Goal: Information Seeking & Learning: Learn about a topic

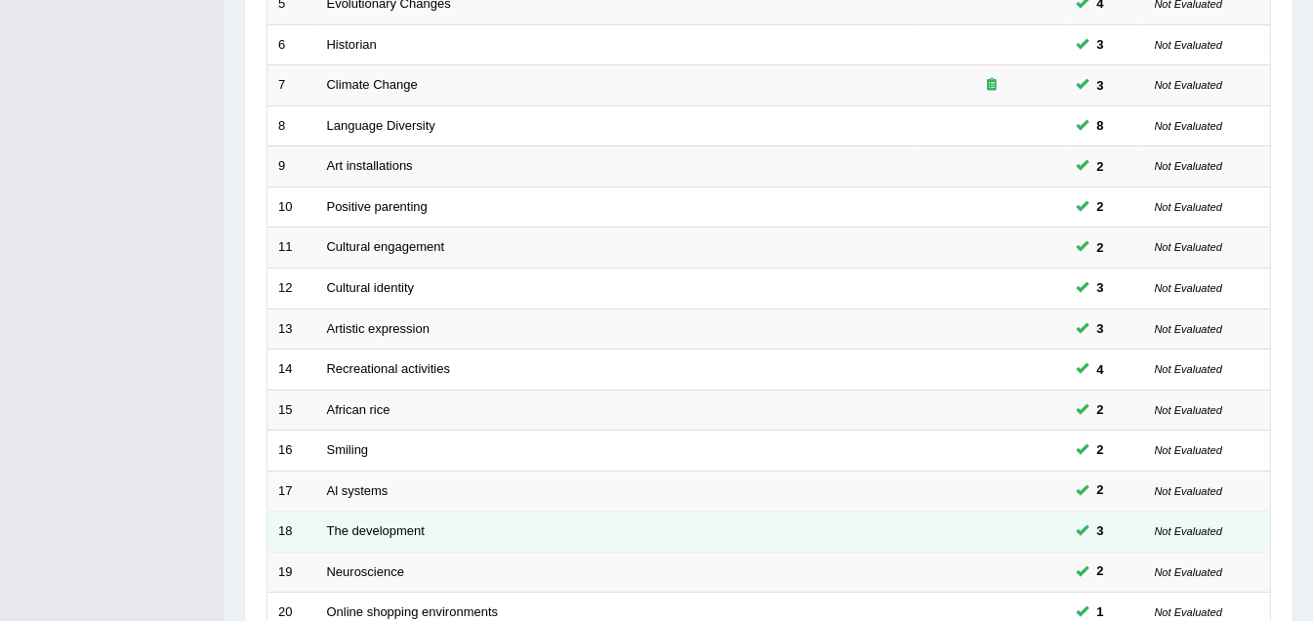
scroll to position [661, 0]
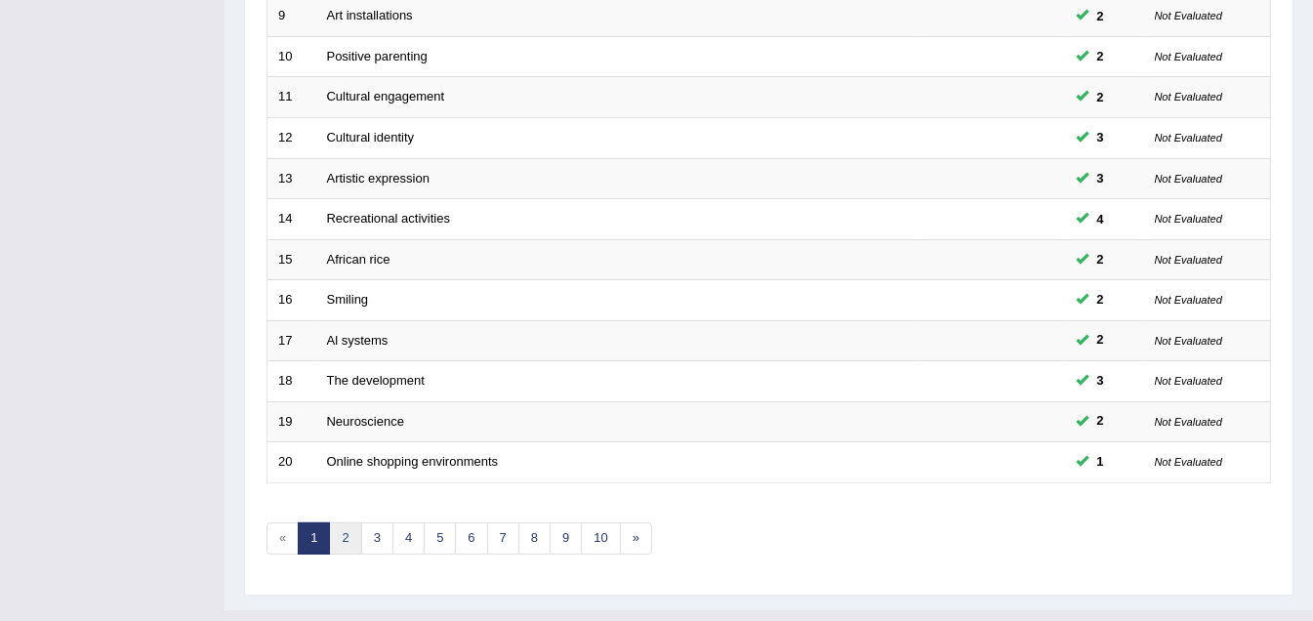
click at [341, 522] on link "2" at bounding box center [345, 538] width 32 height 32
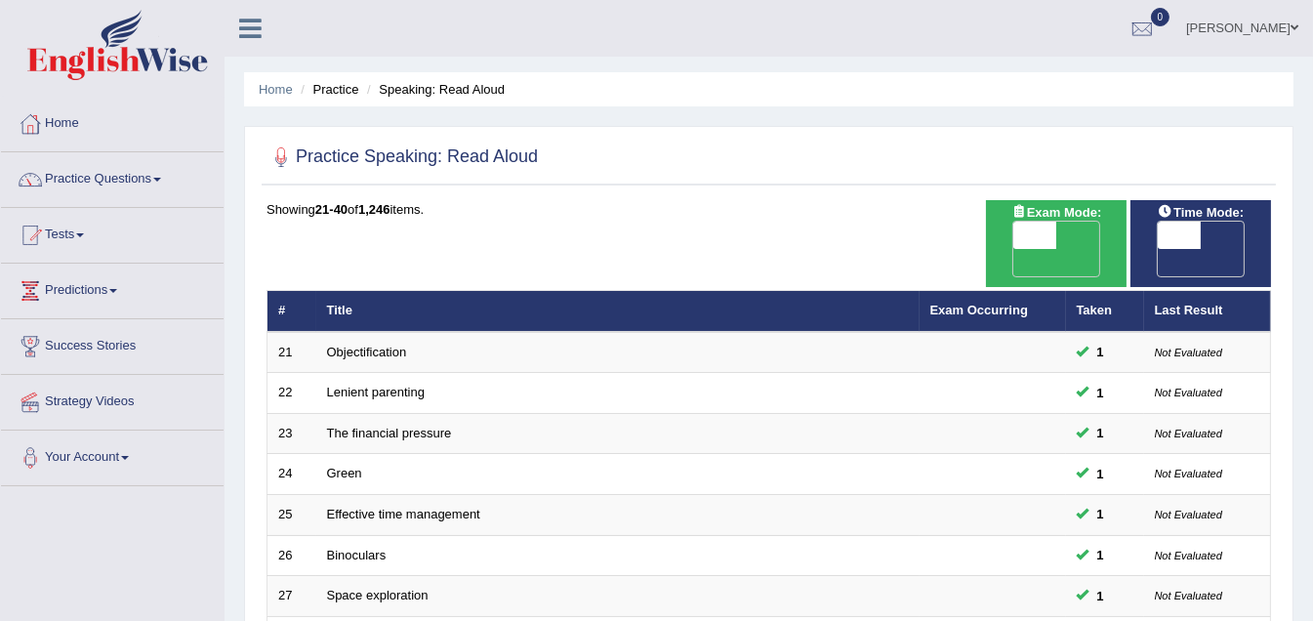
scroll to position [390, 0]
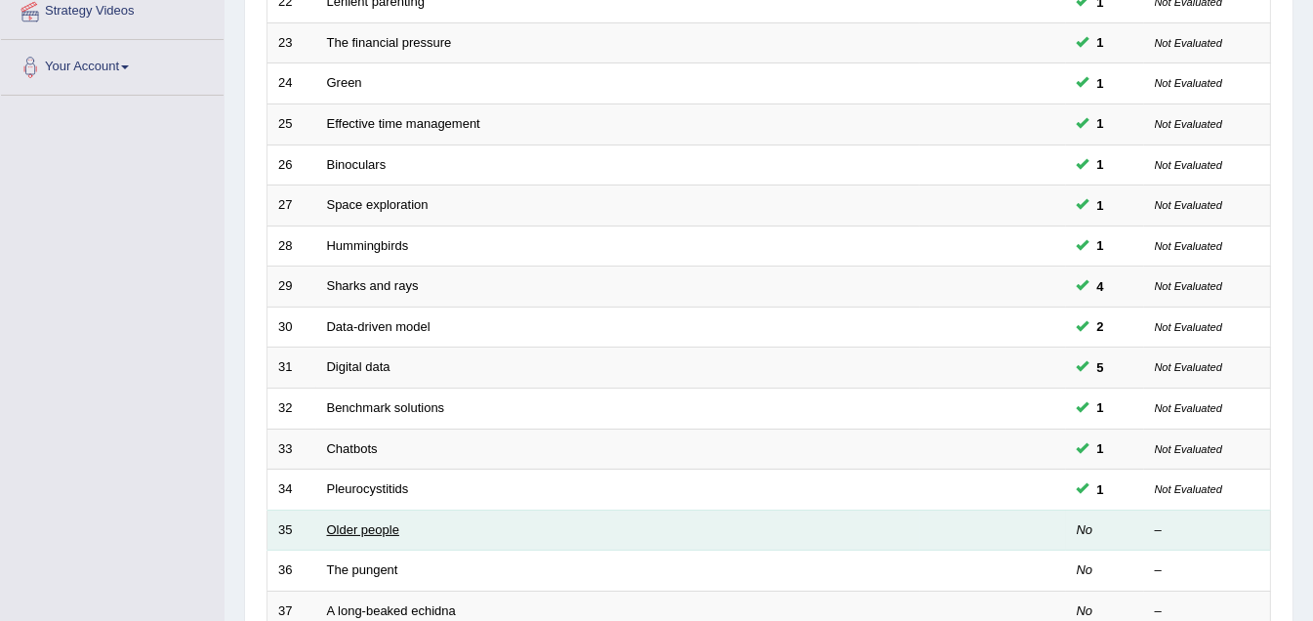
click at [361, 522] on link "Older people" at bounding box center [363, 529] width 72 height 15
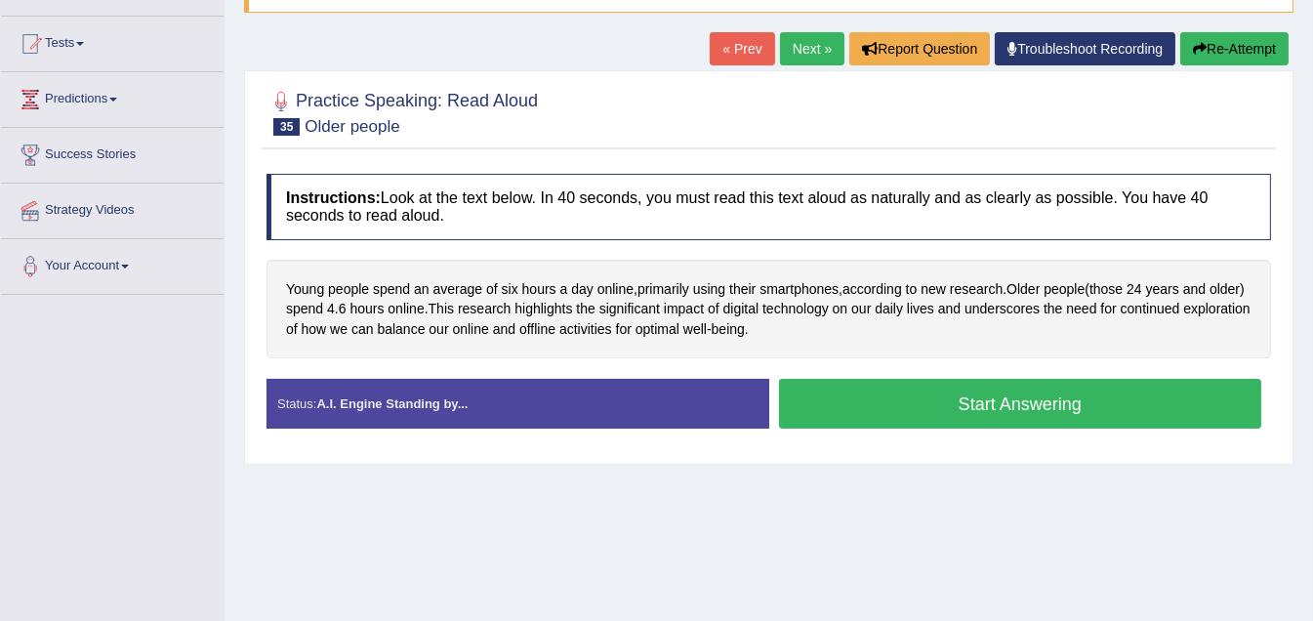
scroll to position [195, 0]
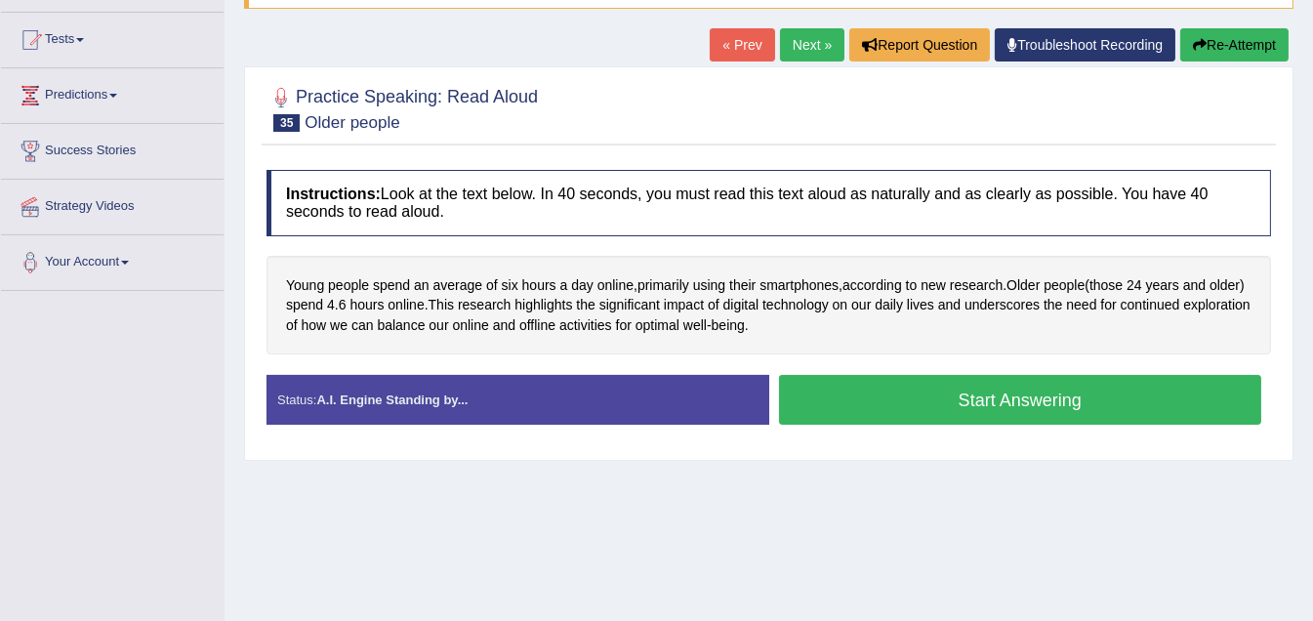
click at [1025, 400] on button "Start Answering" at bounding box center [1020, 400] width 483 height 50
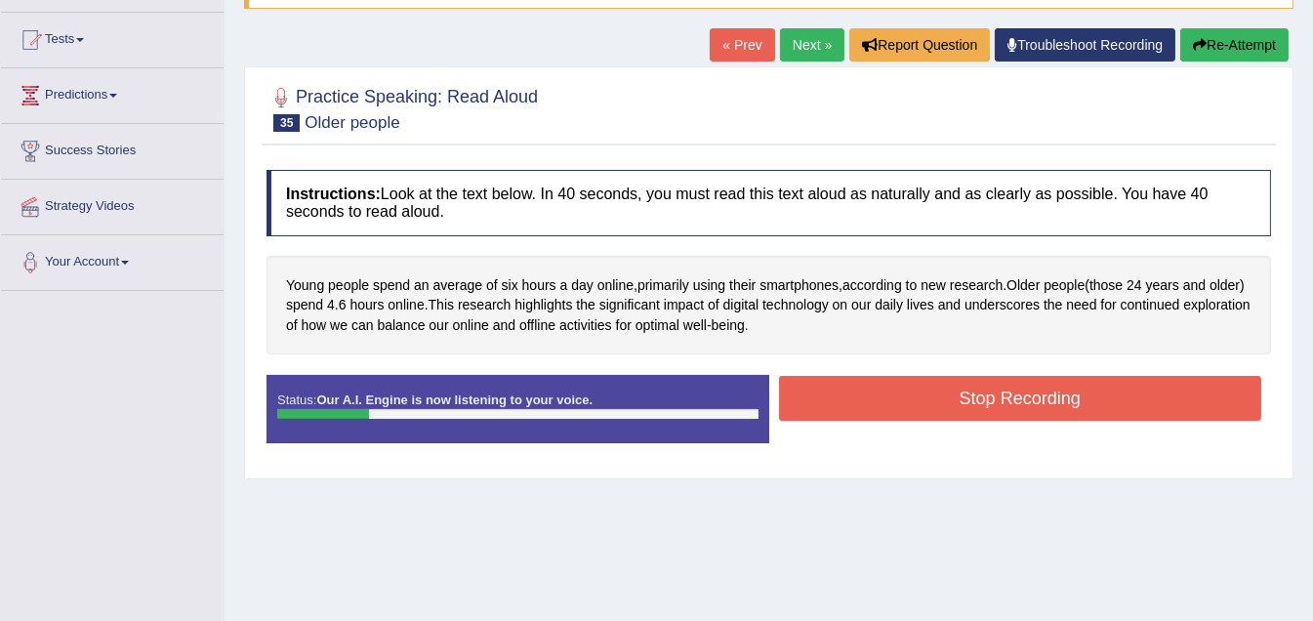
click at [988, 399] on button "Stop Recording" at bounding box center [1020, 398] width 483 height 45
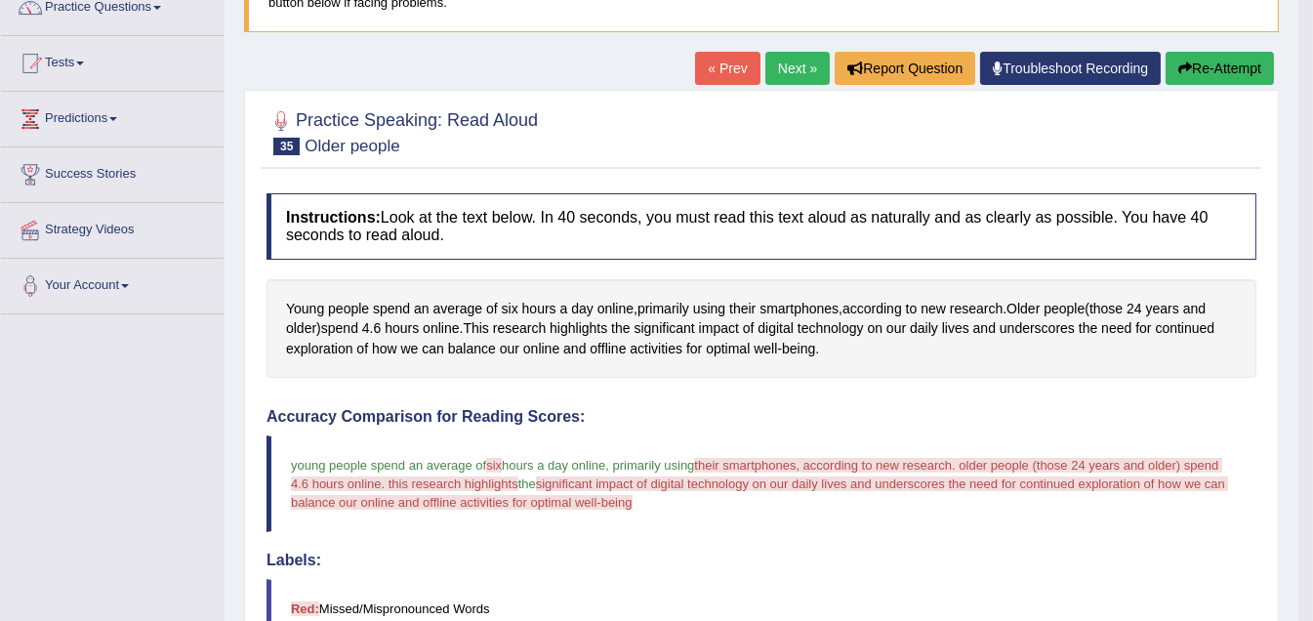
scroll to position [97, 0]
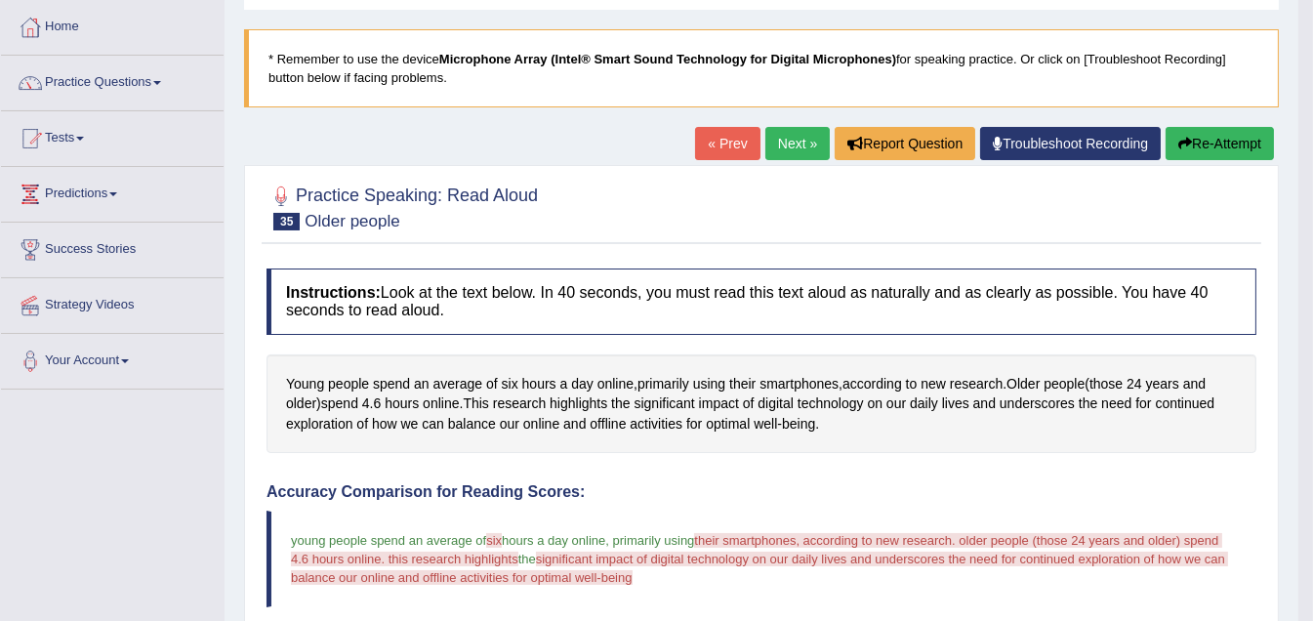
click at [786, 140] on link "Next »" at bounding box center [797, 143] width 64 height 33
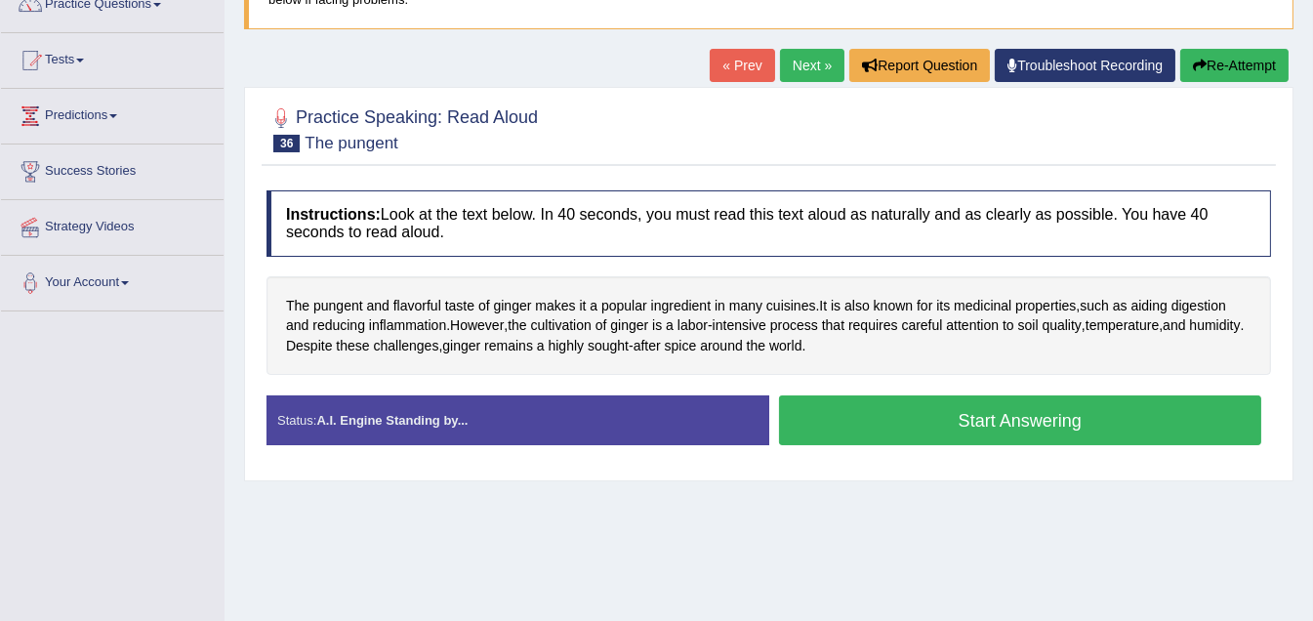
scroll to position [195, 0]
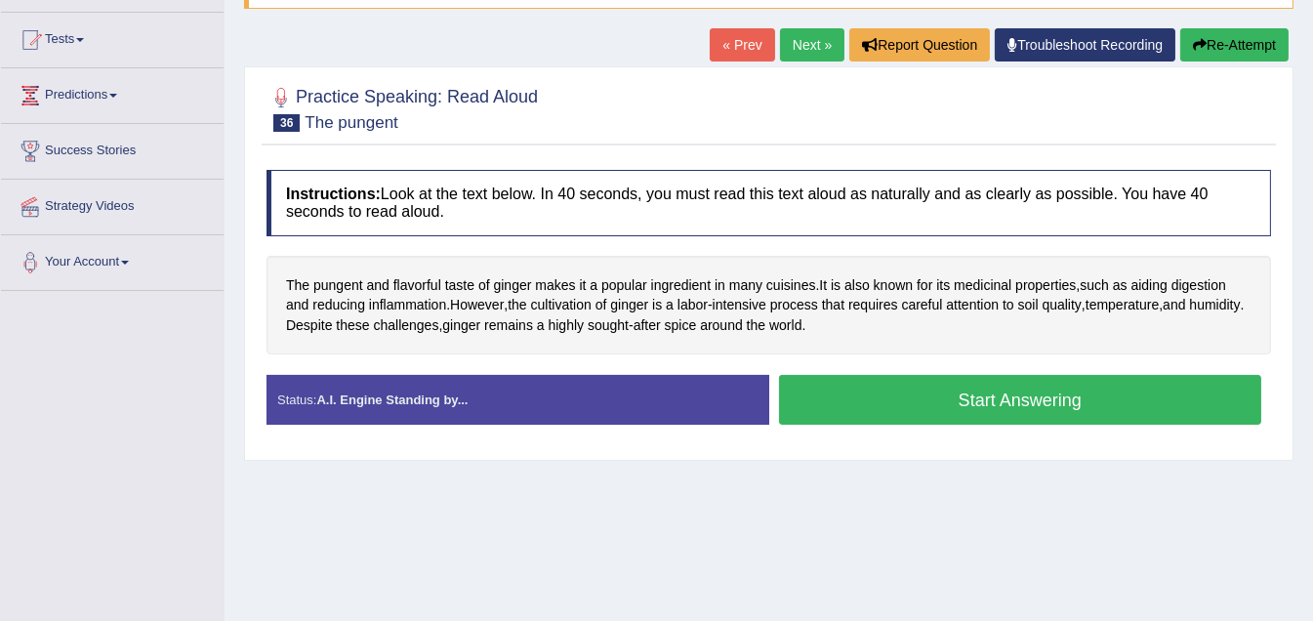
click at [978, 397] on button "Start Answering" at bounding box center [1020, 400] width 483 height 50
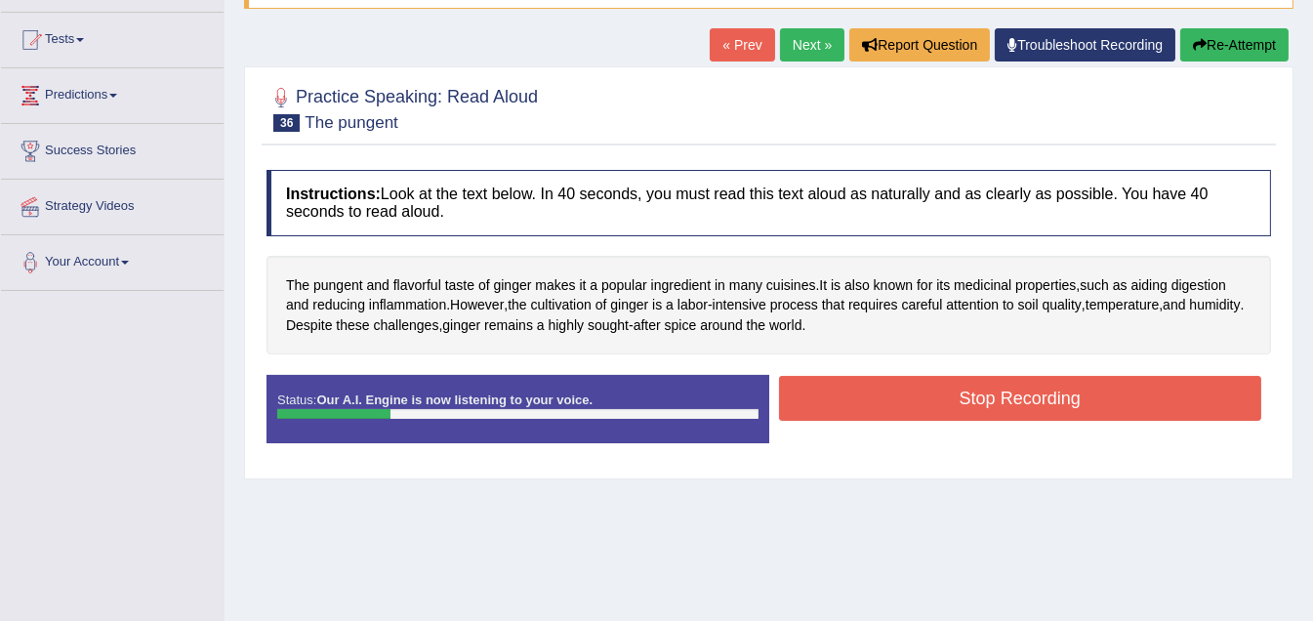
click at [1030, 392] on button "Stop Recording" at bounding box center [1020, 398] width 483 height 45
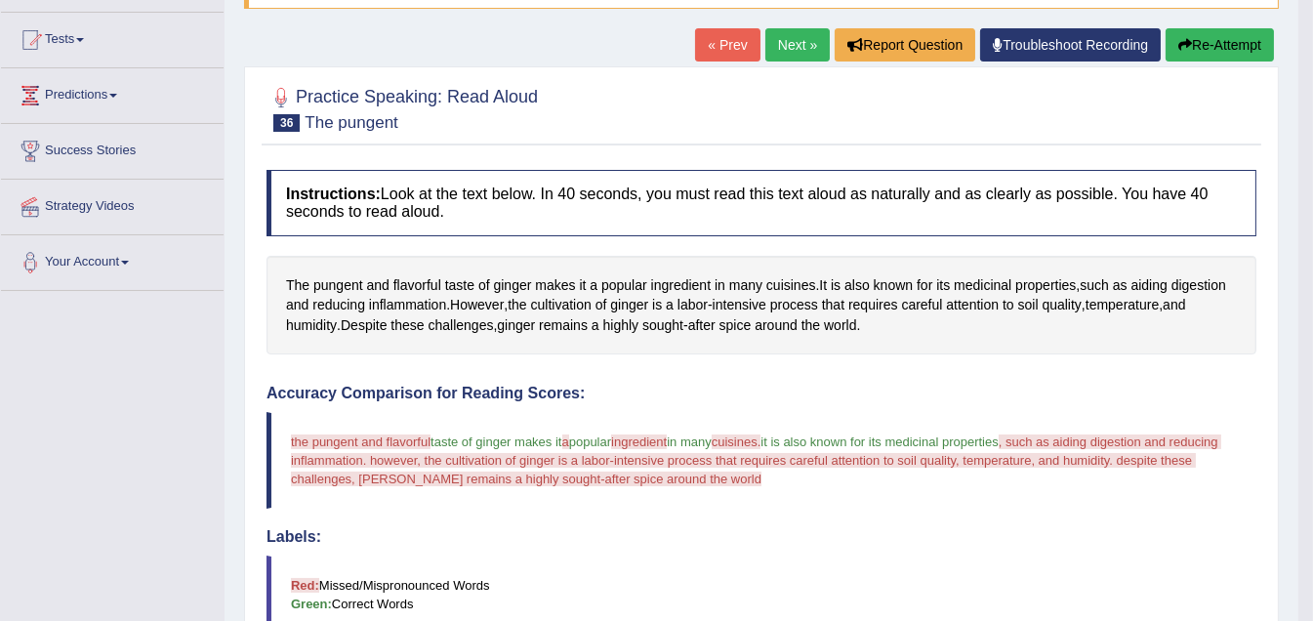
click at [1214, 47] on button "Re-Attempt" at bounding box center [1219, 44] width 108 height 33
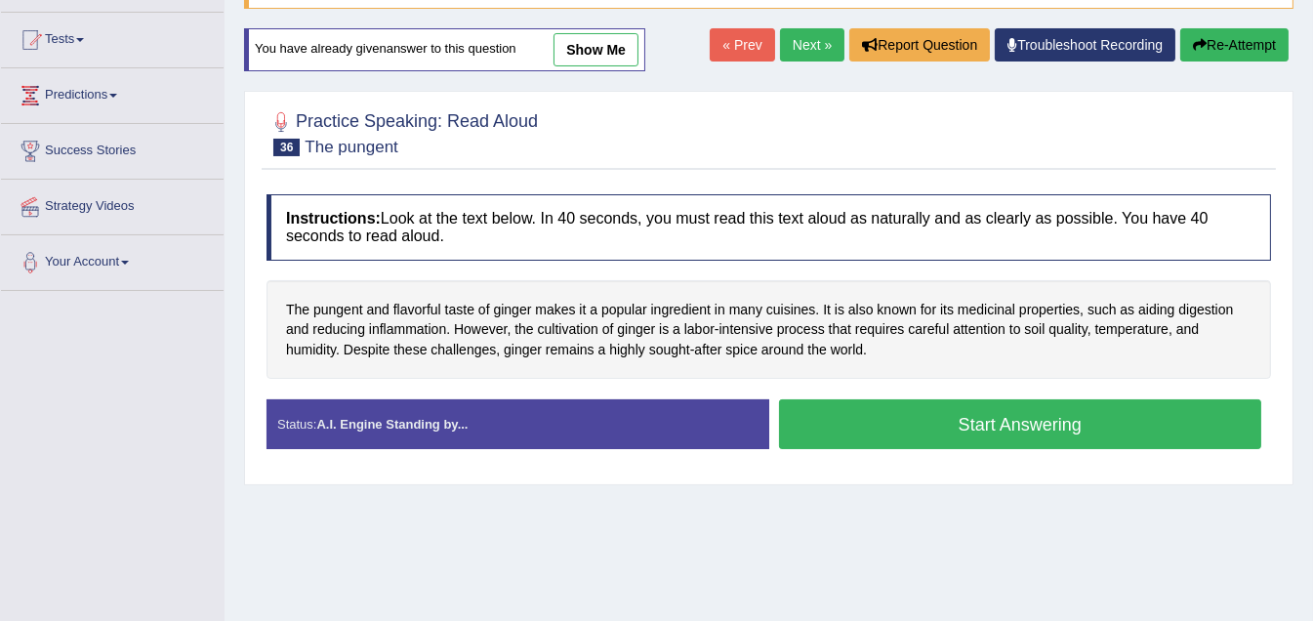
click at [979, 432] on button "Start Answering" at bounding box center [1020, 424] width 483 height 50
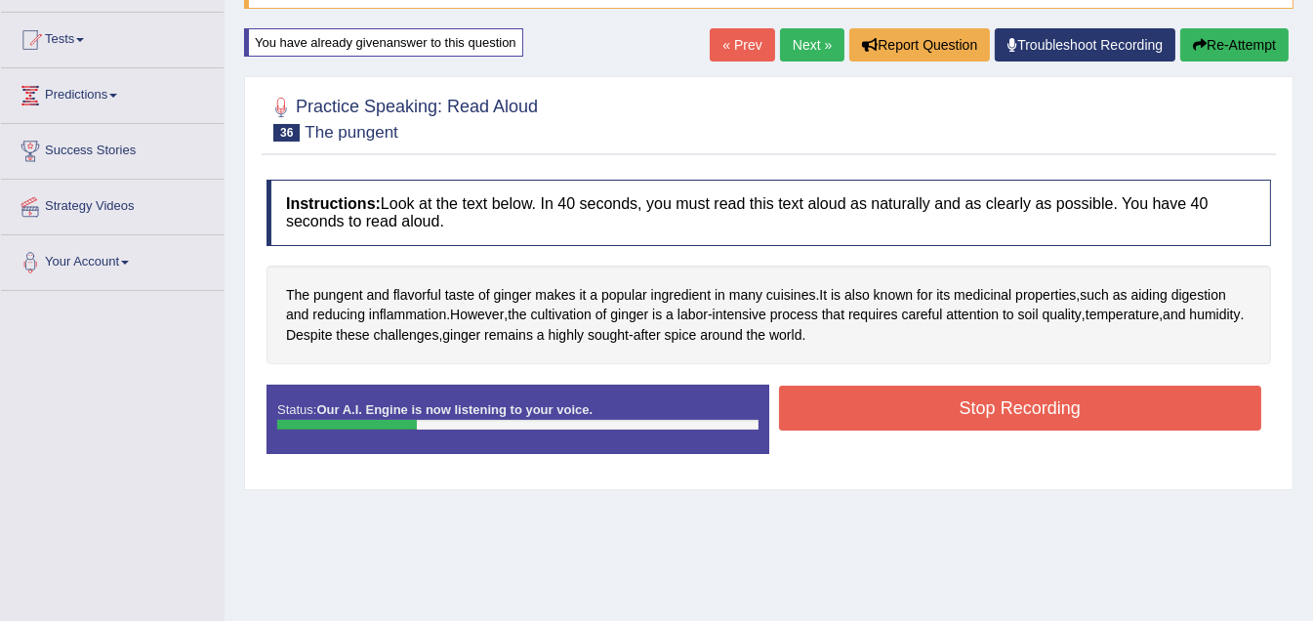
click at [1016, 401] on button "Stop Recording" at bounding box center [1020, 408] width 483 height 45
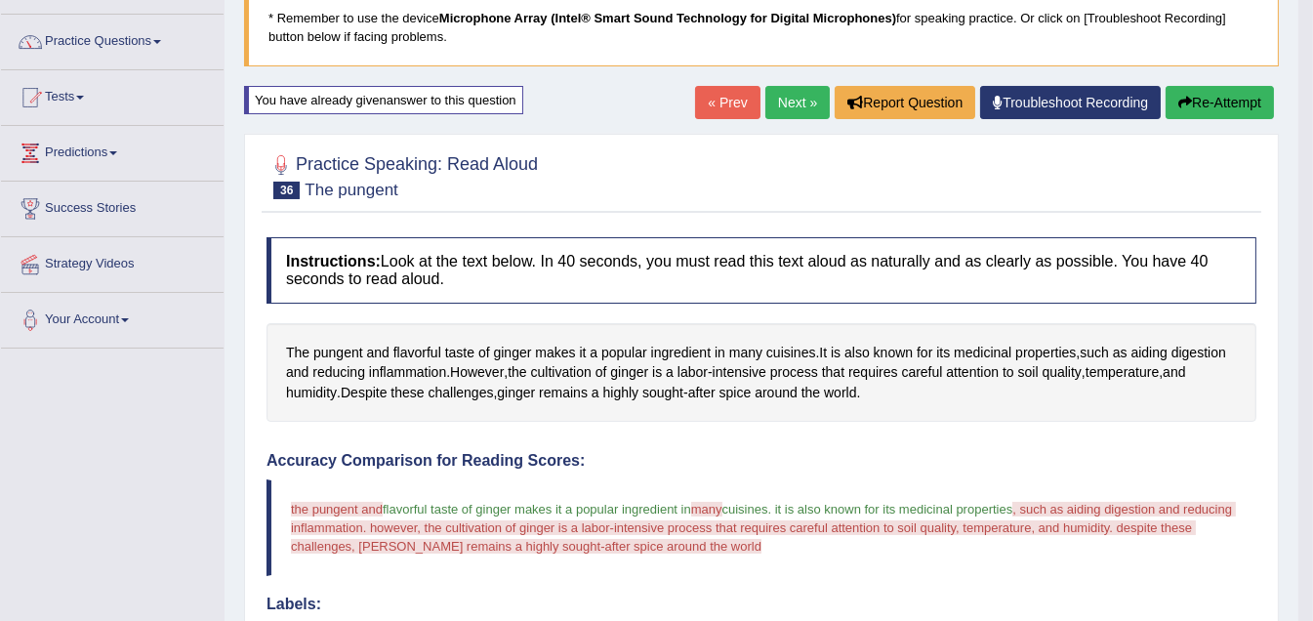
scroll to position [98, 0]
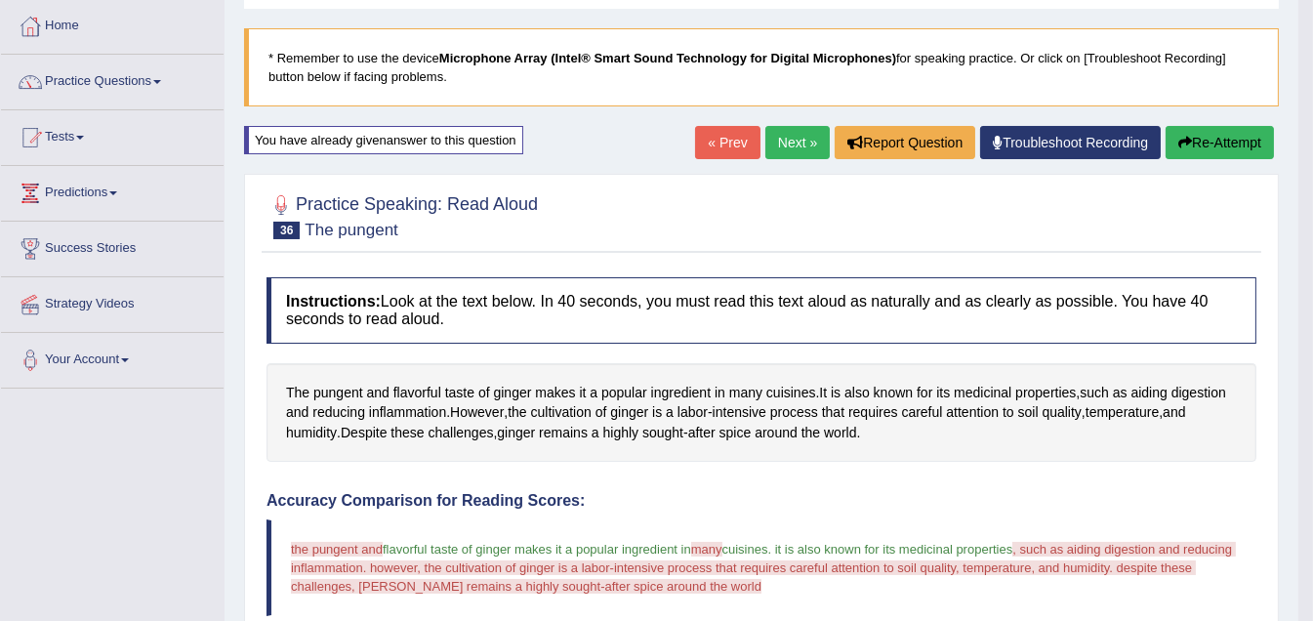
click at [1205, 143] on button "Re-Attempt" at bounding box center [1219, 142] width 108 height 33
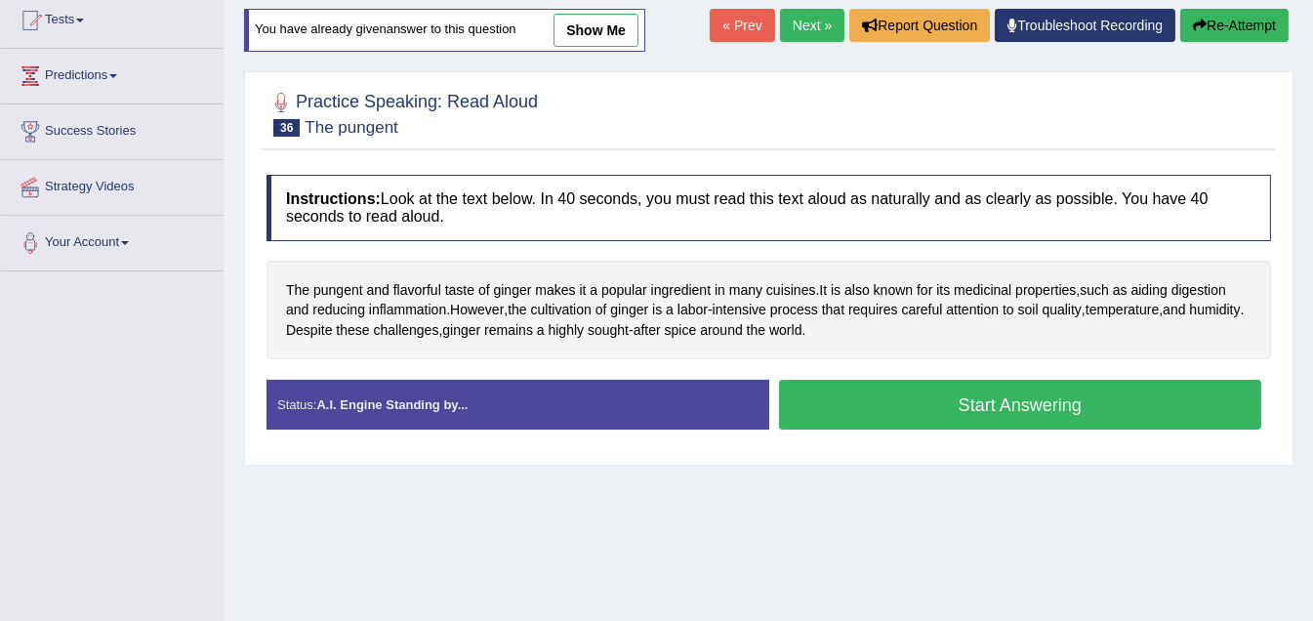
scroll to position [293, 0]
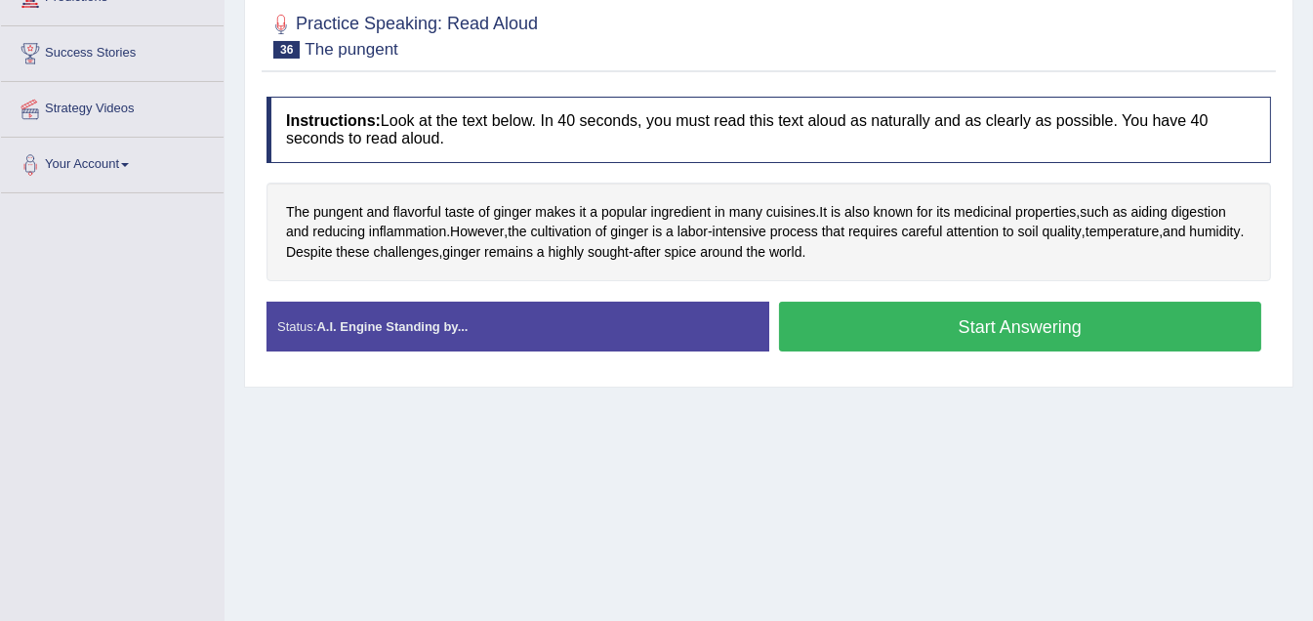
click at [1024, 326] on button "Start Answering" at bounding box center [1020, 327] width 483 height 50
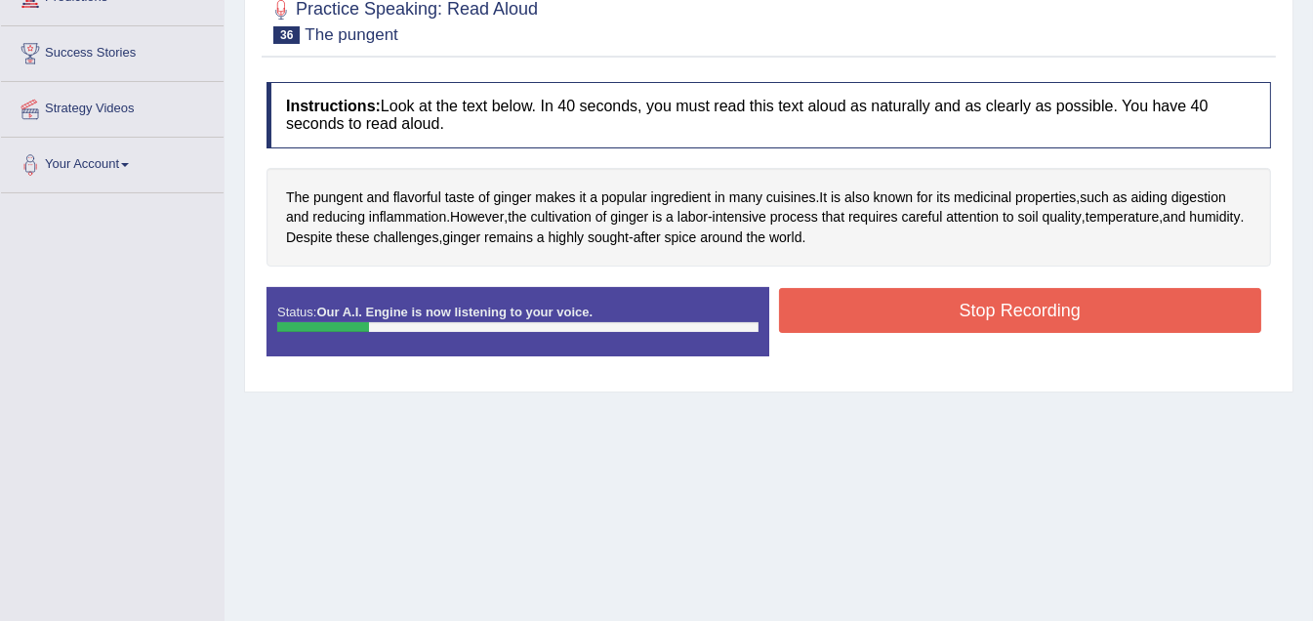
click at [1008, 309] on button "Stop Recording" at bounding box center [1020, 310] width 483 height 45
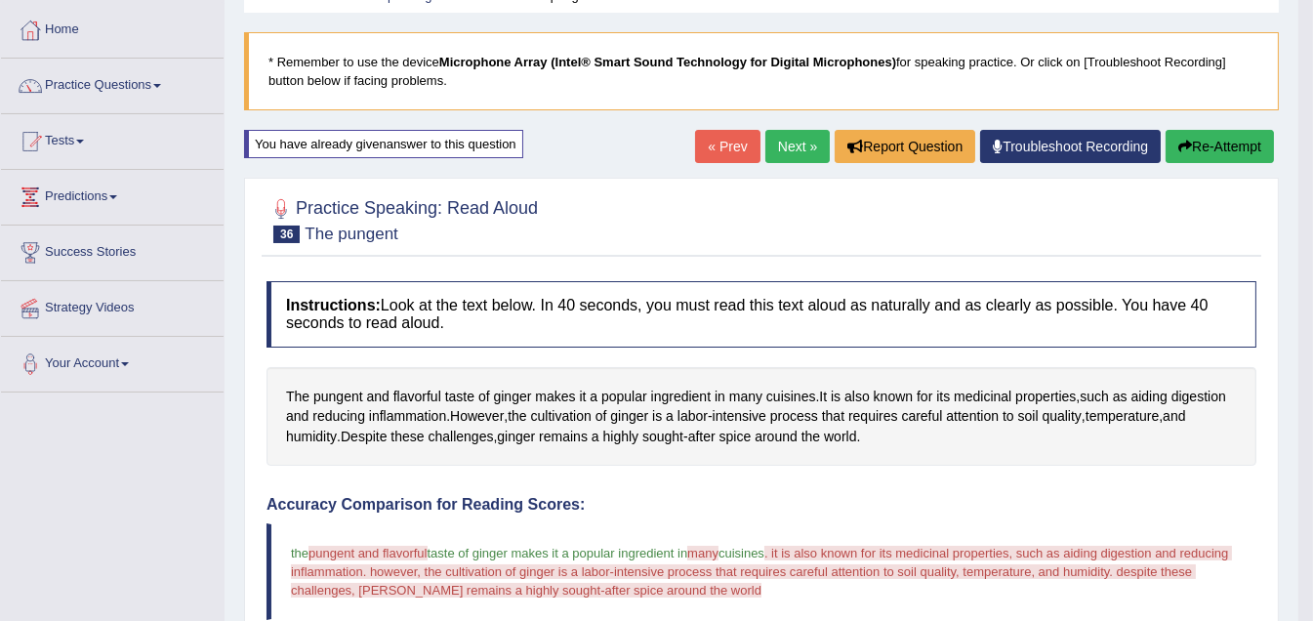
scroll to position [98, 0]
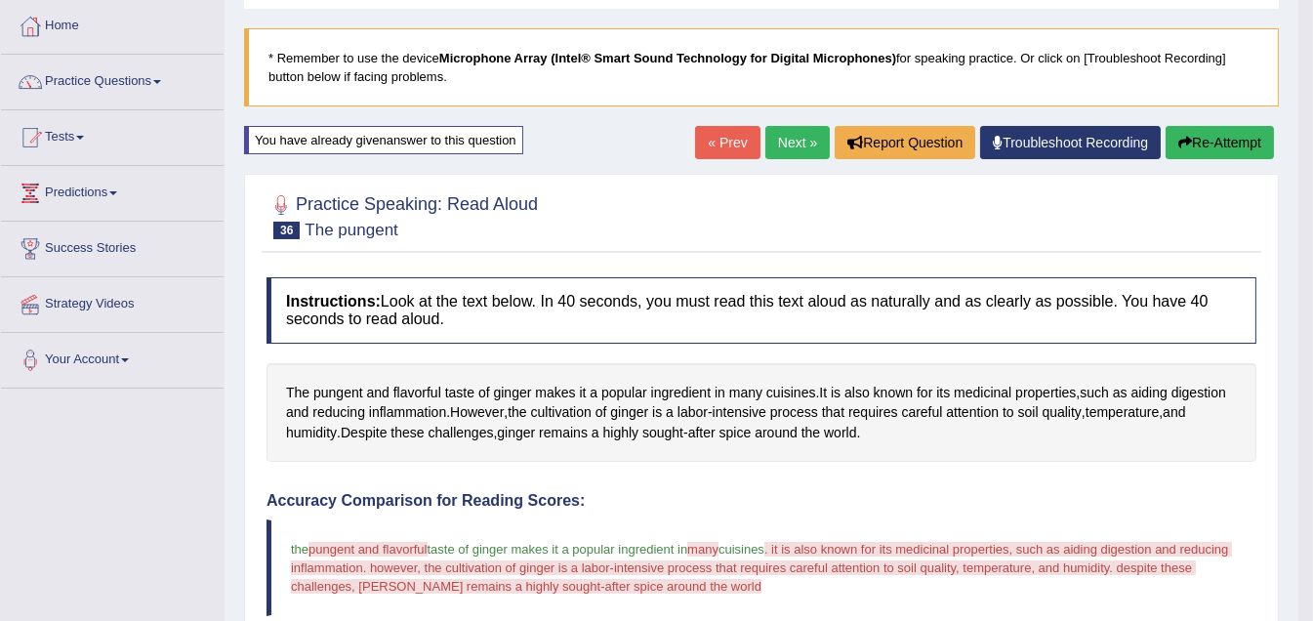
click at [787, 142] on link "Next »" at bounding box center [797, 142] width 64 height 33
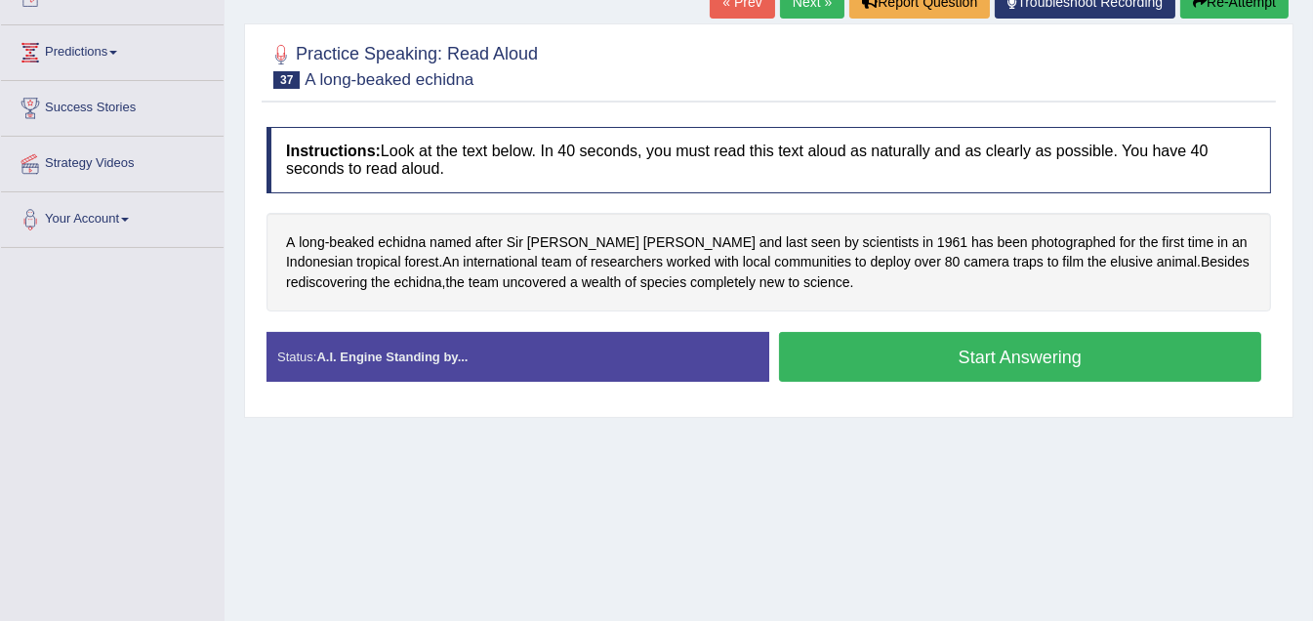
scroll to position [208, 0]
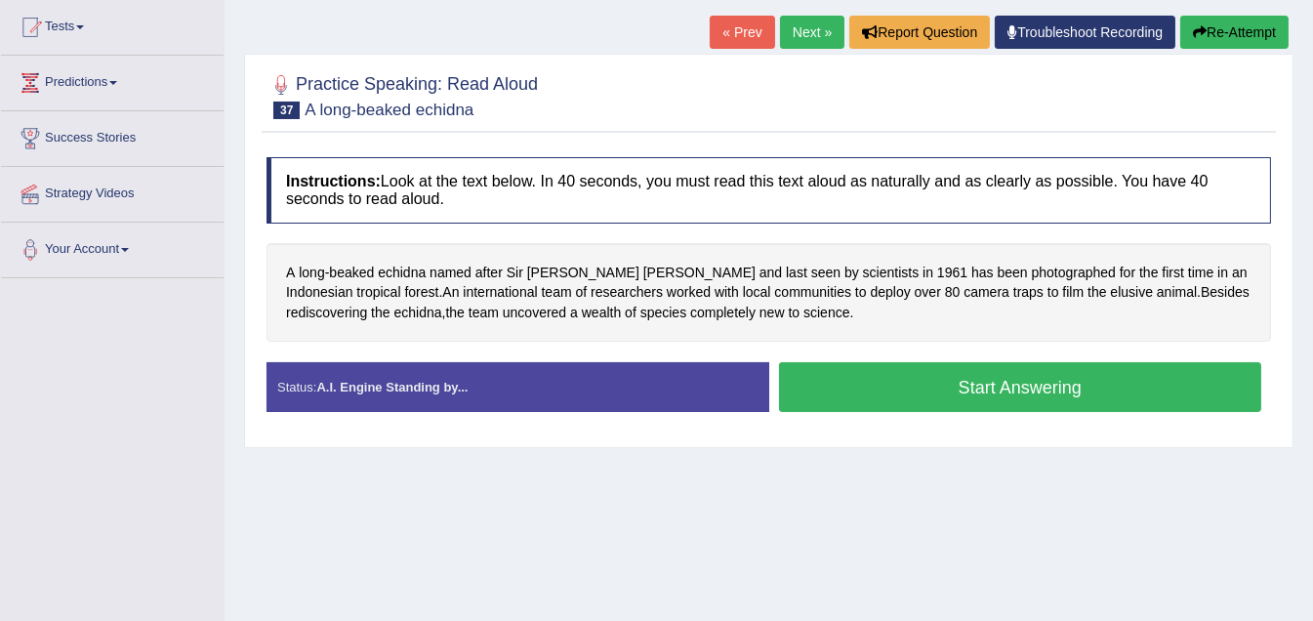
click at [1007, 390] on button "Start Answering" at bounding box center [1020, 387] width 483 height 50
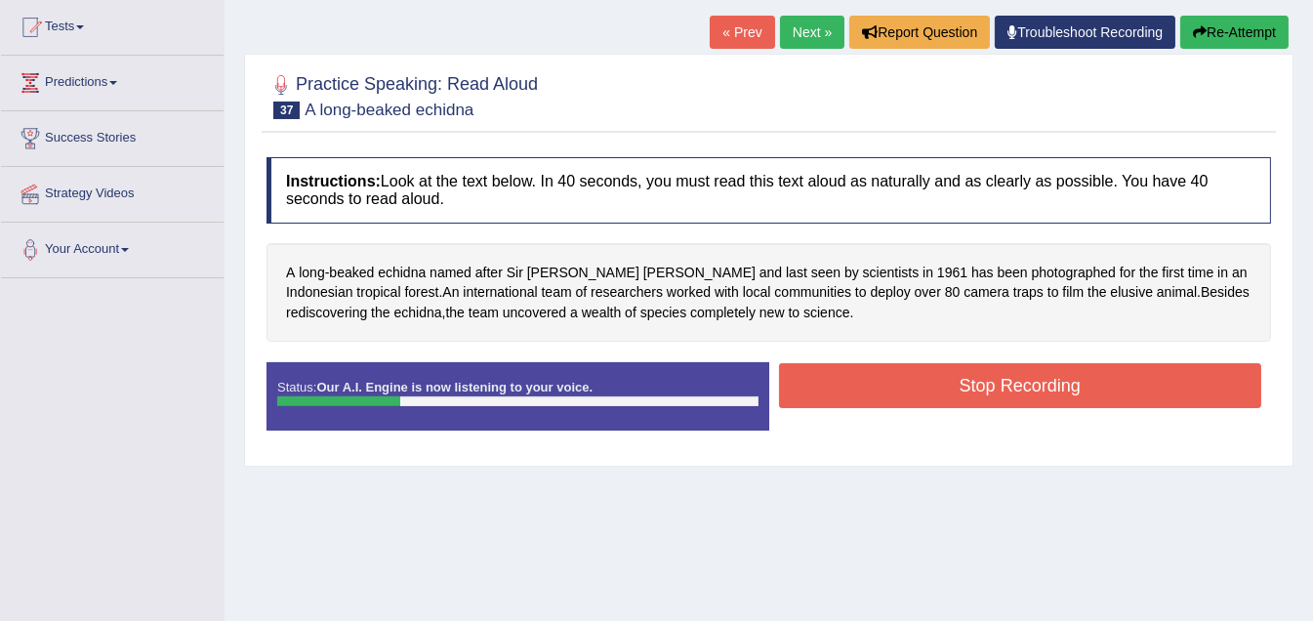
click at [996, 384] on button "Stop Recording" at bounding box center [1020, 385] width 483 height 45
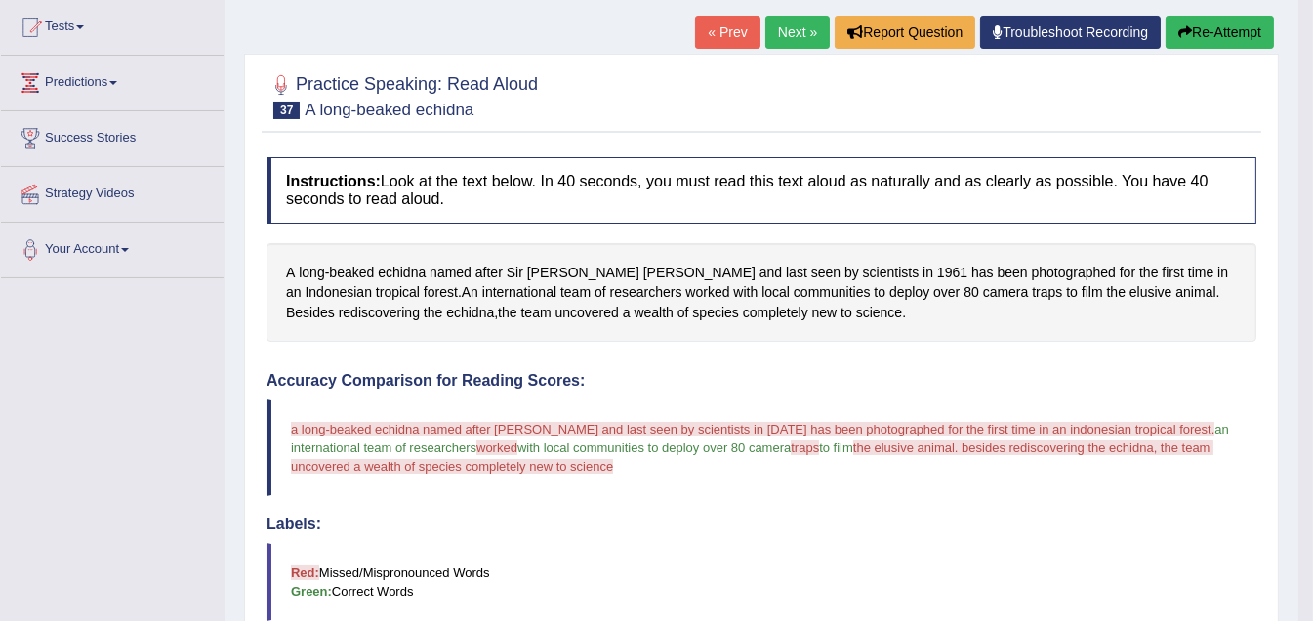
click at [1199, 25] on button "Re-Attempt" at bounding box center [1219, 32] width 108 height 33
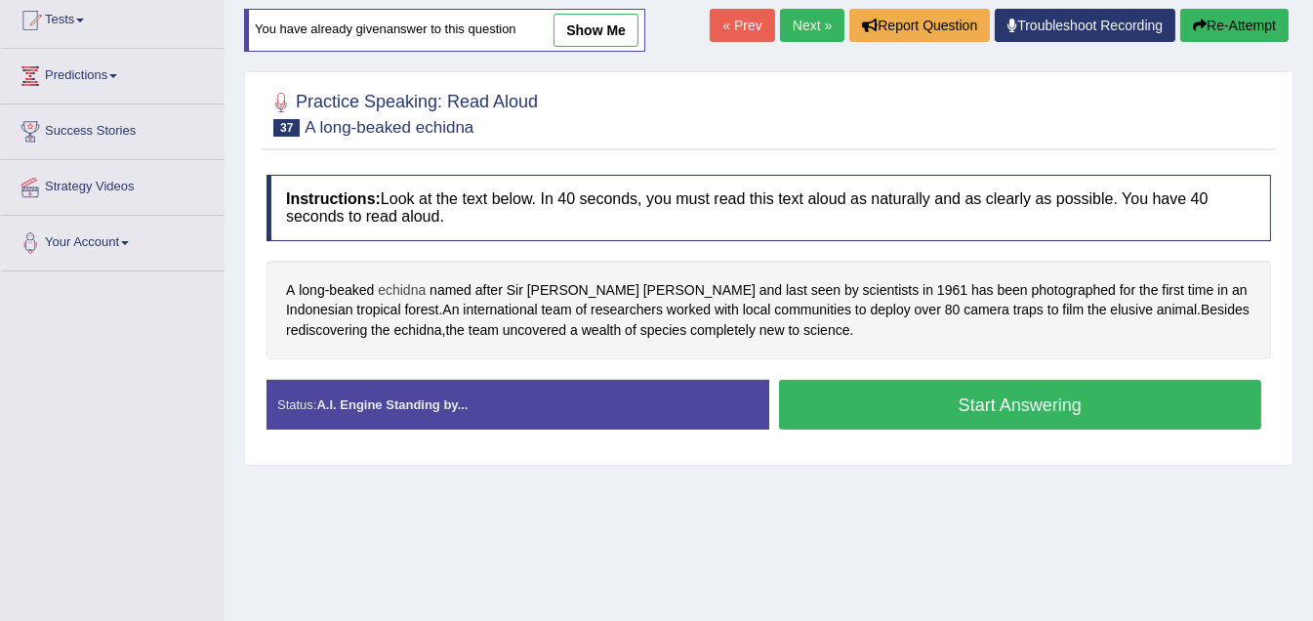
click at [406, 288] on span "echidna" at bounding box center [402, 290] width 48 height 20
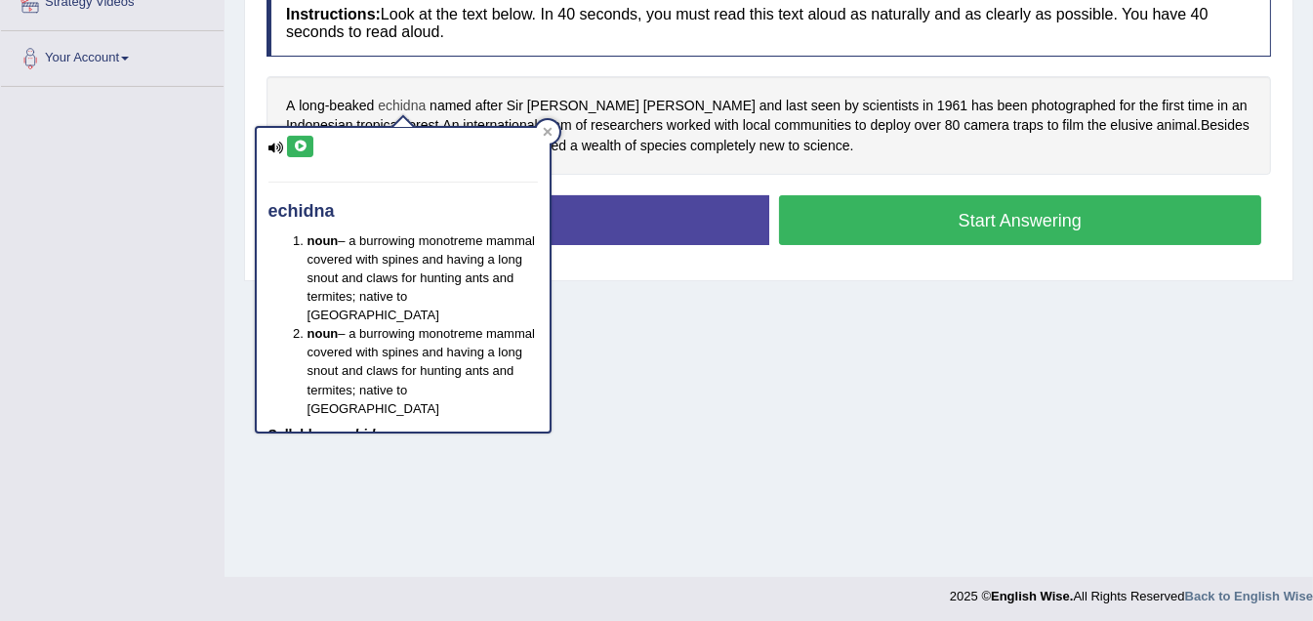
scroll to position [403, 0]
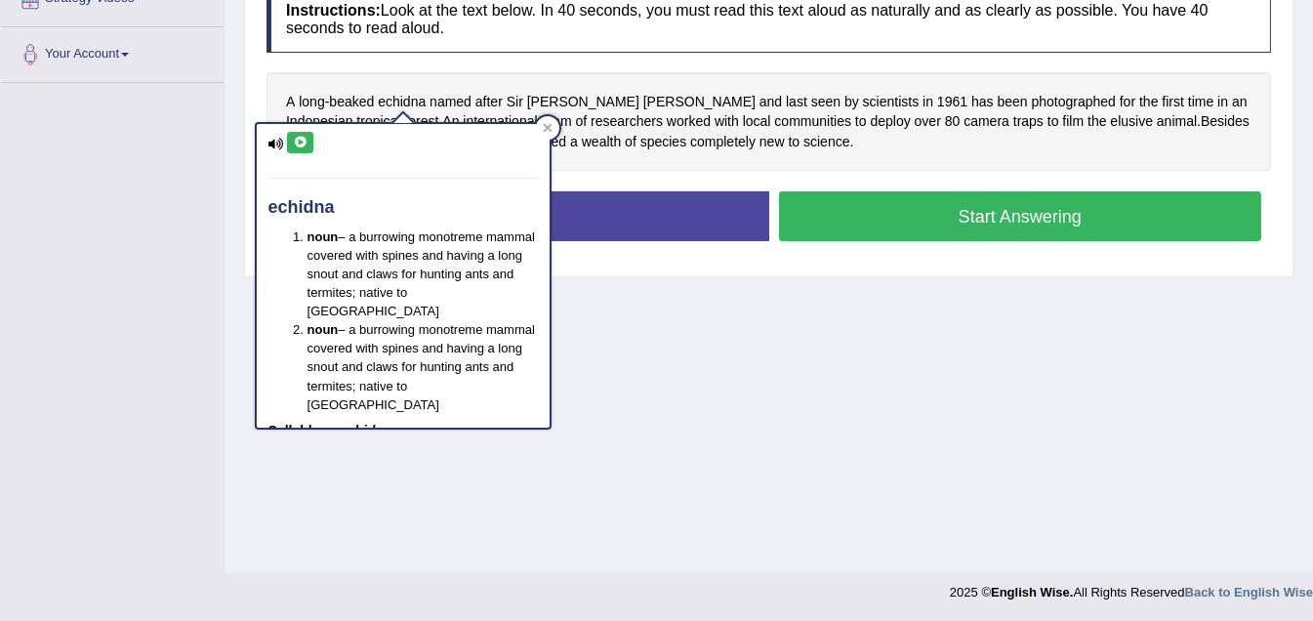
click at [274, 138] on icon at bounding box center [276, 144] width 16 height 13
click at [302, 142] on icon at bounding box center [300, 143] width 15 height 12
click at [296, 138] on icon at bounding box center [300, 143] width 15 height 12
click at [591, 118] on span "researchers" at bounding box center [627, 121] width 72 height 20
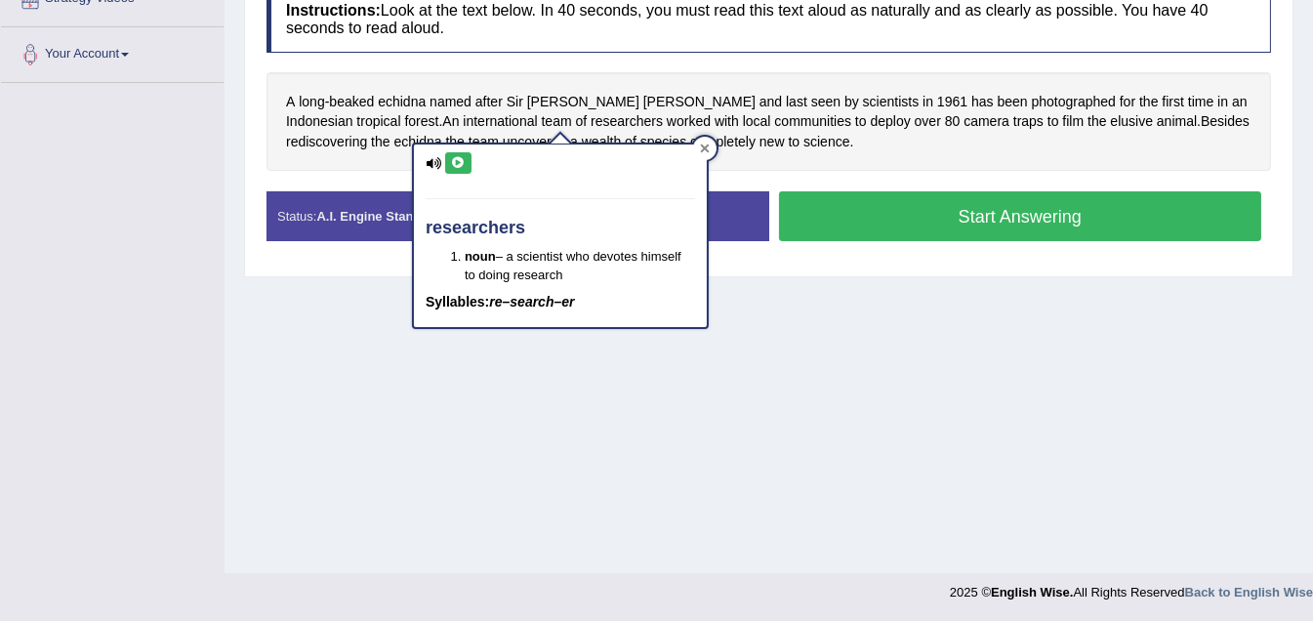
drag, startPoint x: 711, startPoint y: 148, endPoint x: 703, endPoint y: 156, distance: 11.0
click at [707, 151] on div at bounding box center [704, 148] width 23 height 23
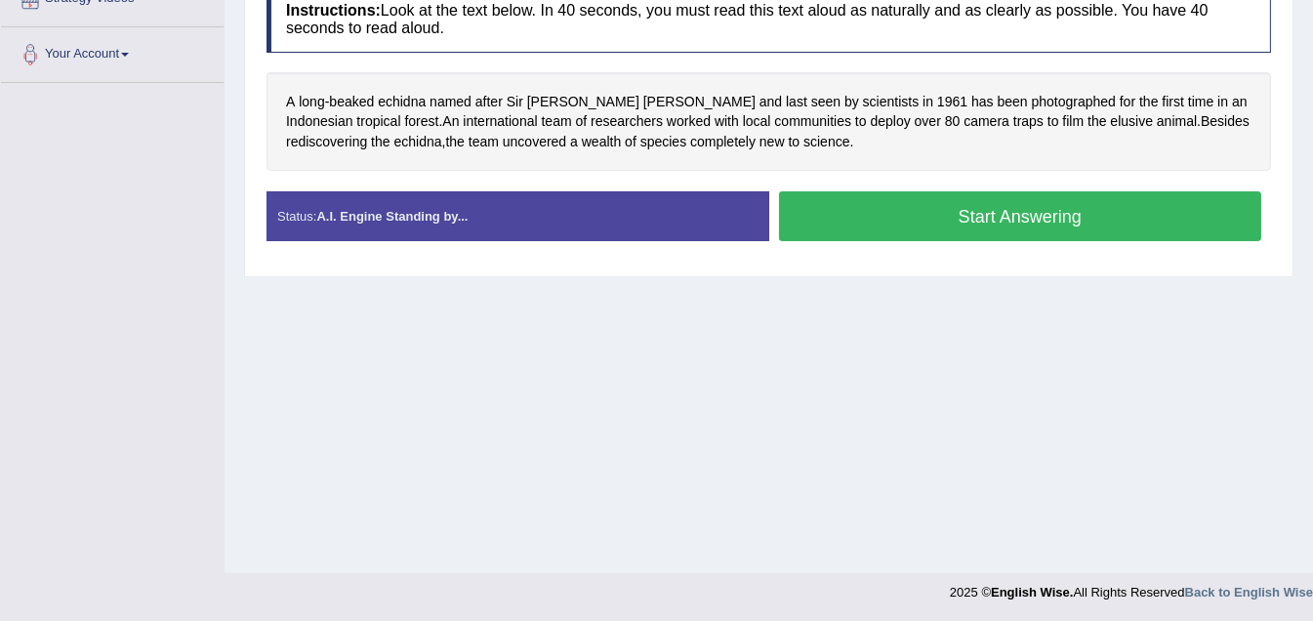
click at [962, 216] on button "Start Answering" at bounding box center [1020, 216] width 483 height 50
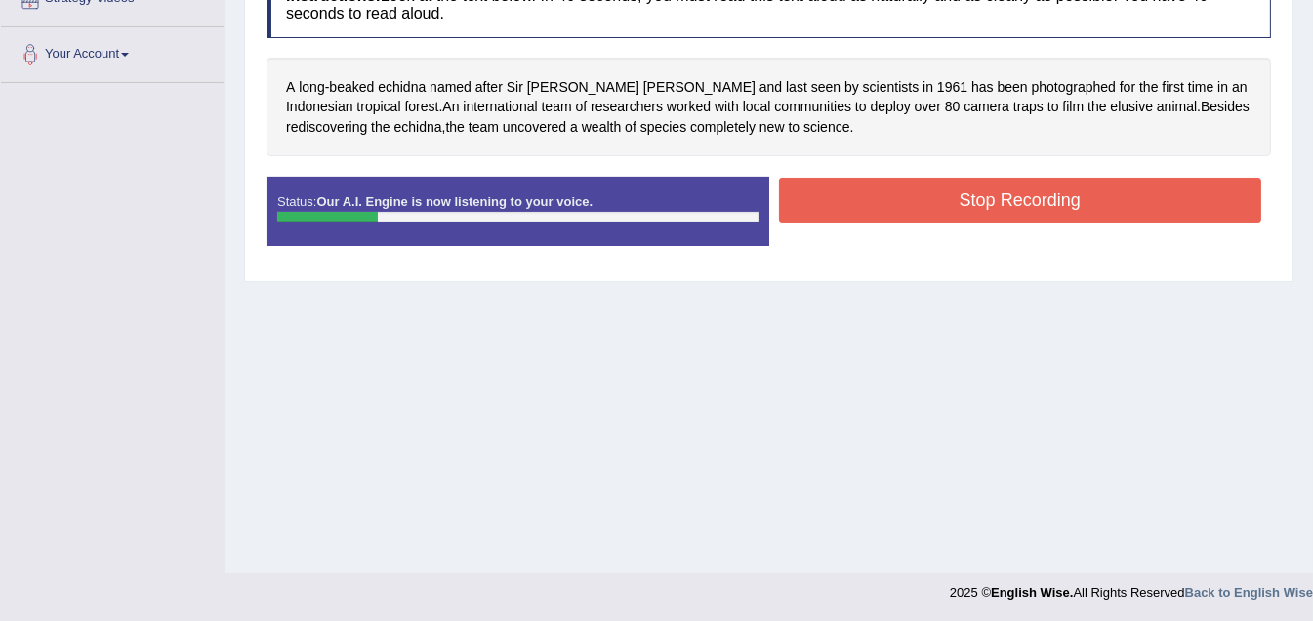
click at [1001, 201] on button "Stop Recording" at bounding box center [1020, 200] width 483 height 45
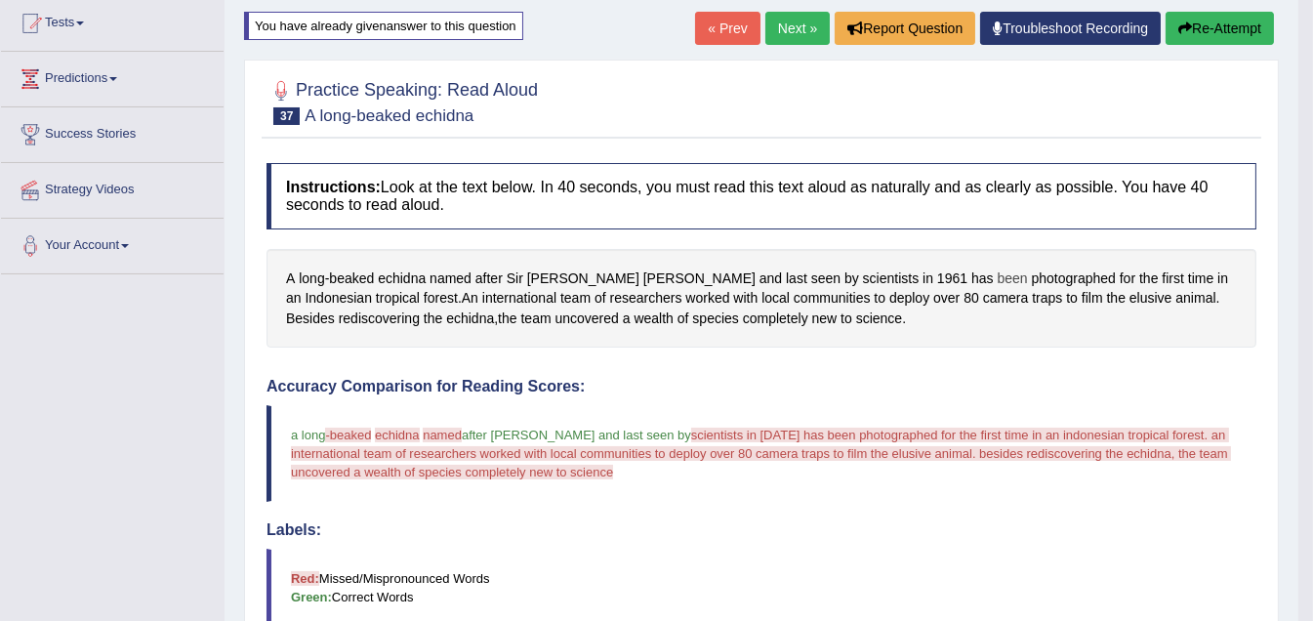
scroll to position [208, 0]
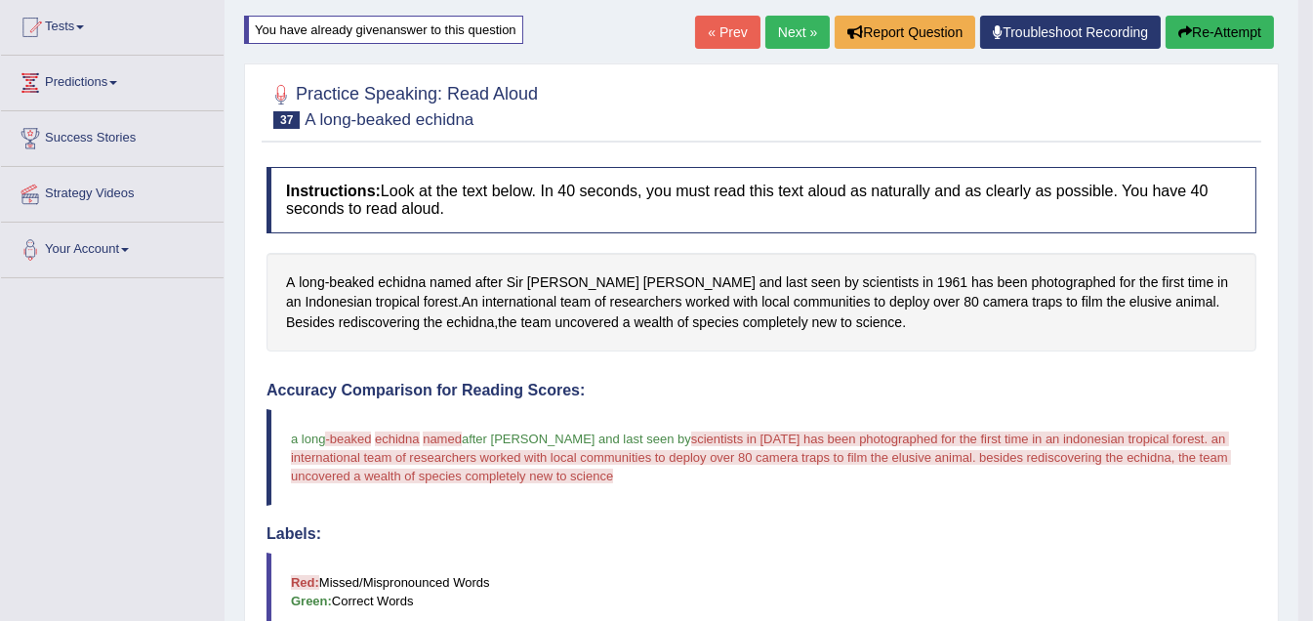
click at [723, 25] on link "« Prev" at bounding box center [727, 32] width 64 height 33
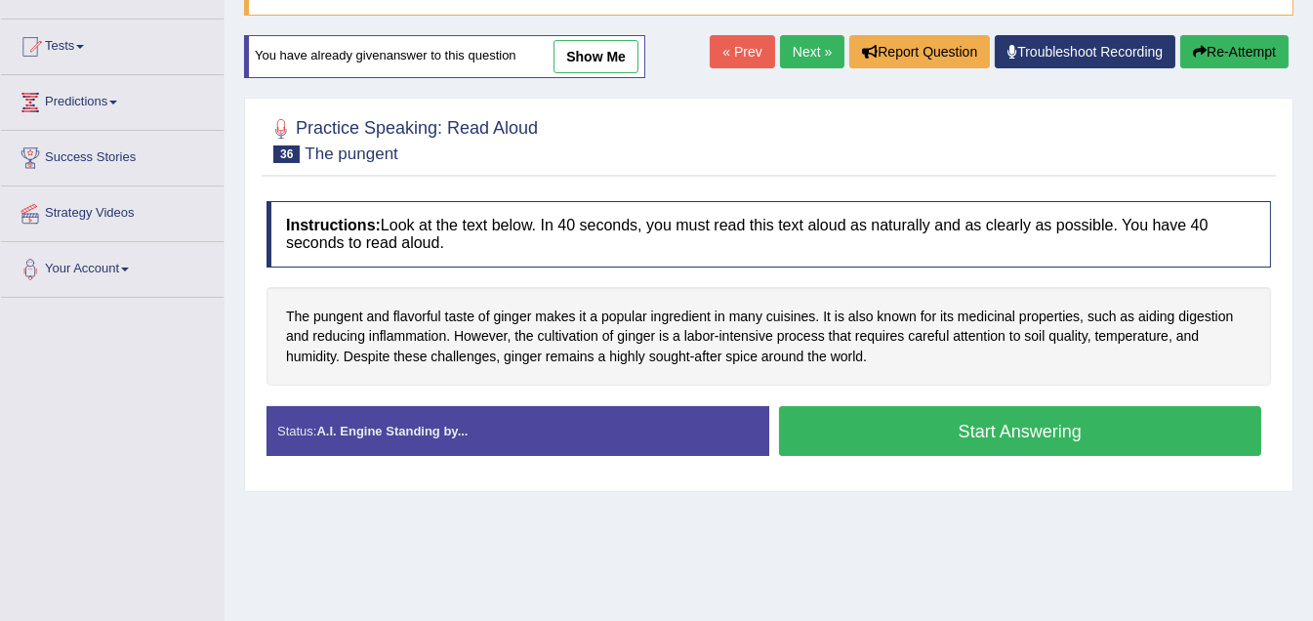
scroll to position [195, 0]
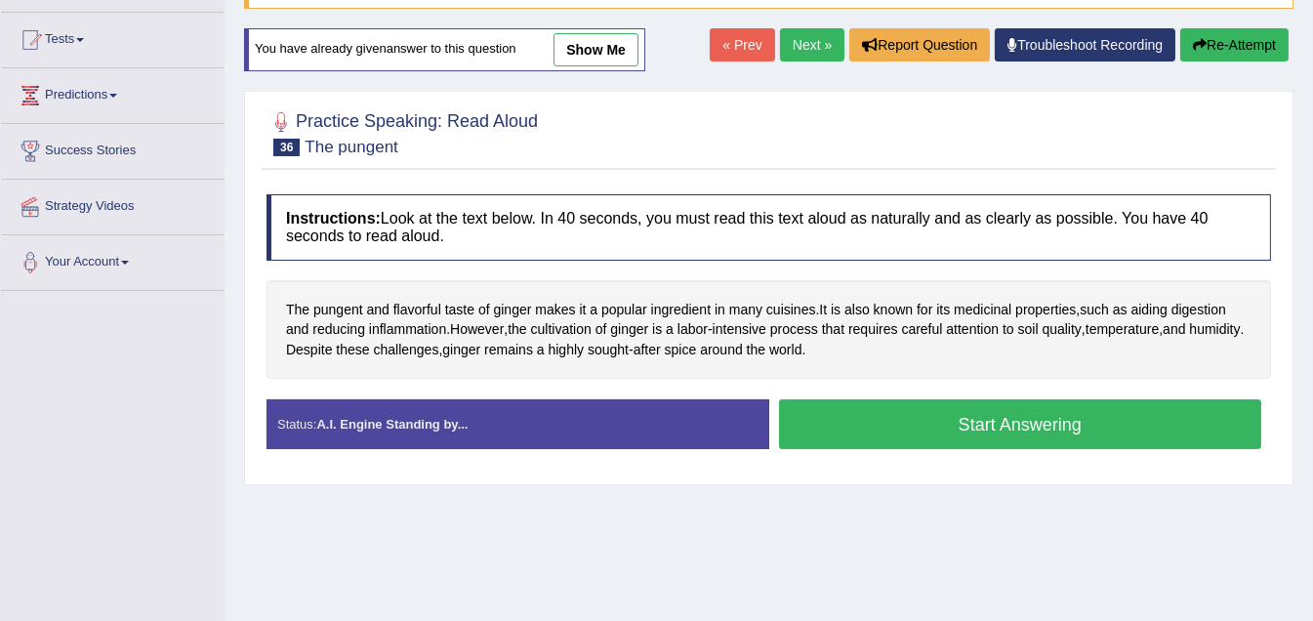
click at [935, 426] on button "Start Answering" at bounding box center [1020, 424] width 483 height 50
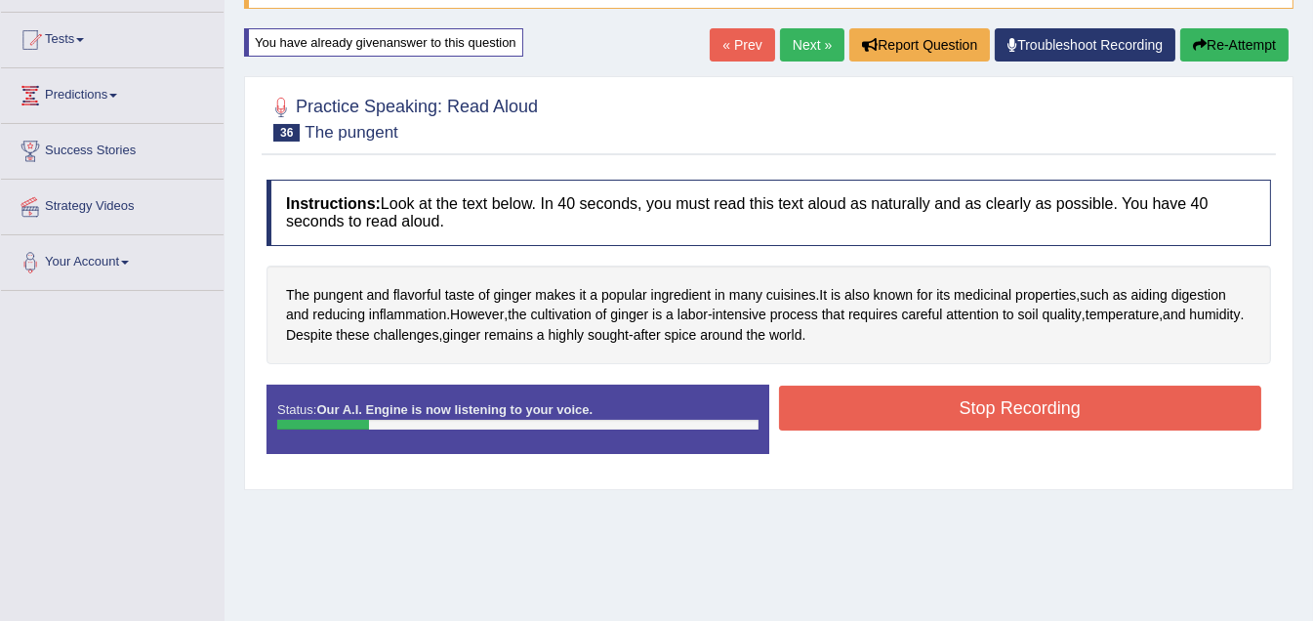
click at [1055, 404] on button "Stop Recording" at bounding box center [1020, 408] width 483 height 45
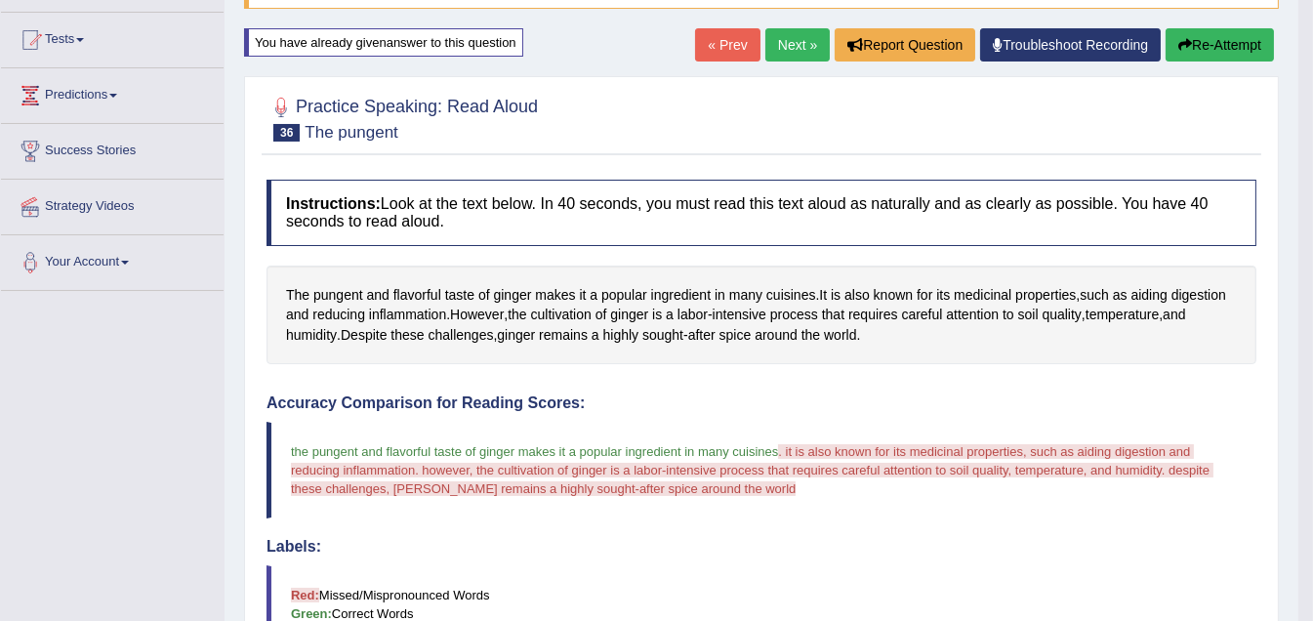
drag, startPoint x: 1211, startPoint y: 51, endPoint x: 1081, endPoint y: 168, distance: 175.6
click at [1208, 52] on button "Re-Attempt" at bounding box center [1219, 44] width 108 height 33
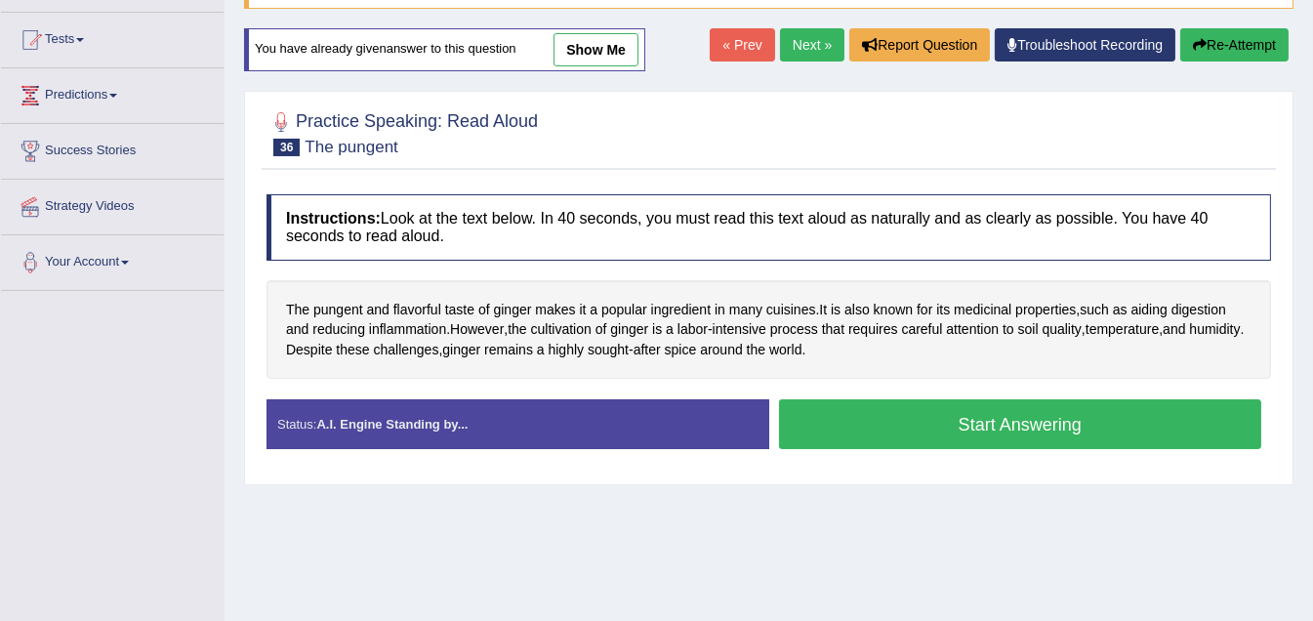
drag, startPoint x: 1008, startPoint y: 423, endPoint x: 934, endPoint y: 443, distance: 77.0
click at [1000, 424] on button "Start Answering" at bounding box center [1020, 424] width 483 height 50
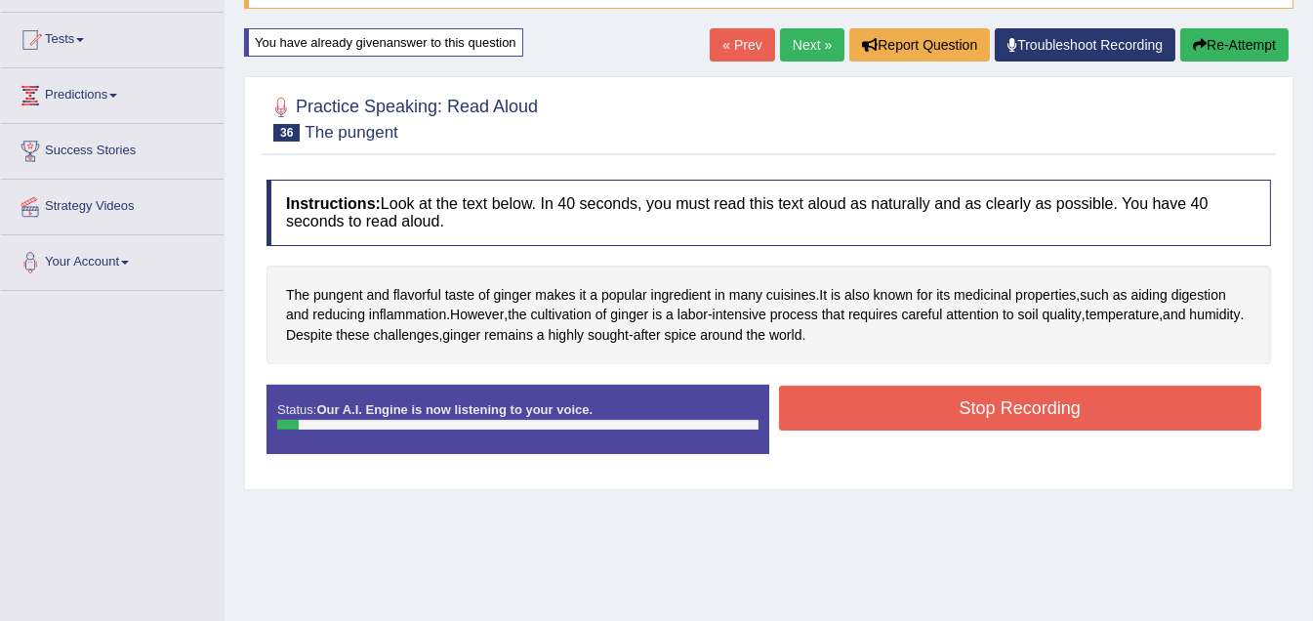
click at [939, 412] on button "Stop Recording" at bounding box center [1020, 408] width 483 height 45
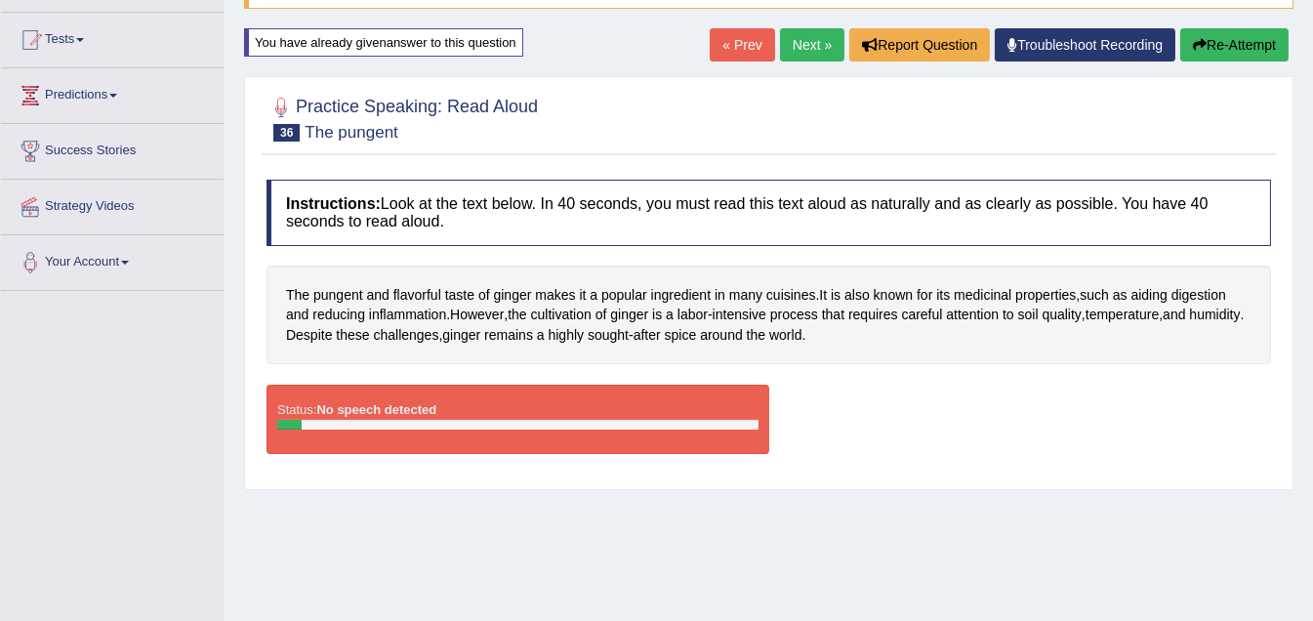
click at [1232, 49] on button "Re-Attempt" at bounding box center [1234, 44] width 108 height 33
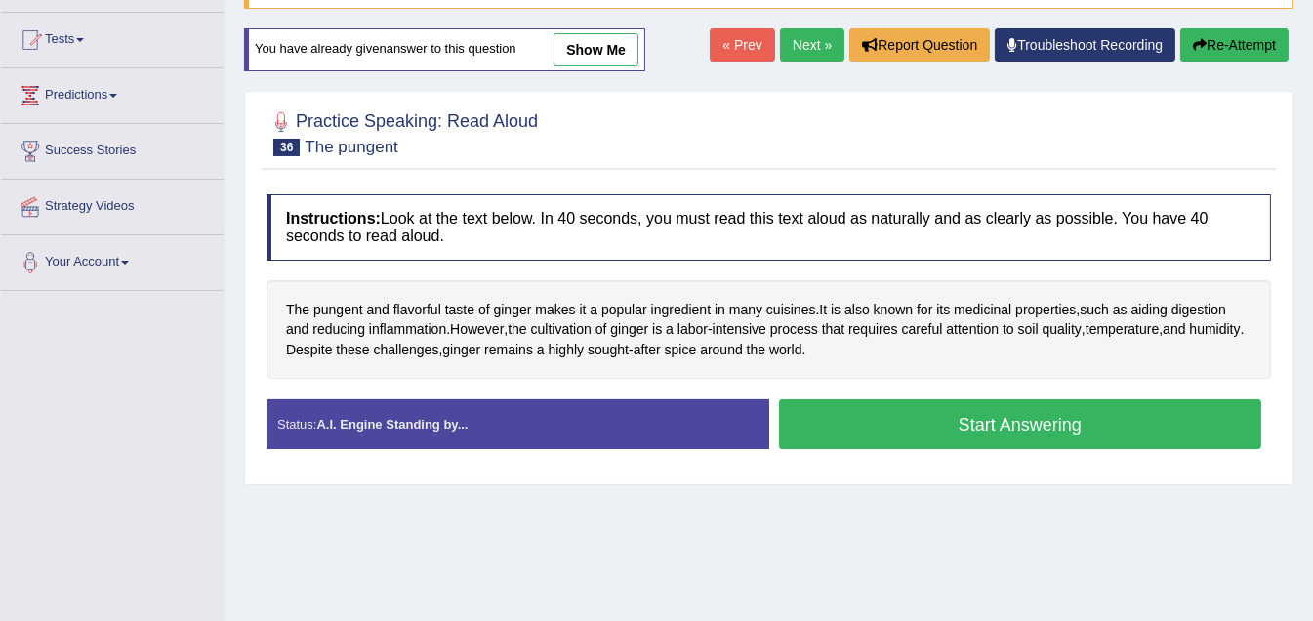
click at [953, 425] on button "Start Answering" at bounding box center [1020, 424] width 483 height 50
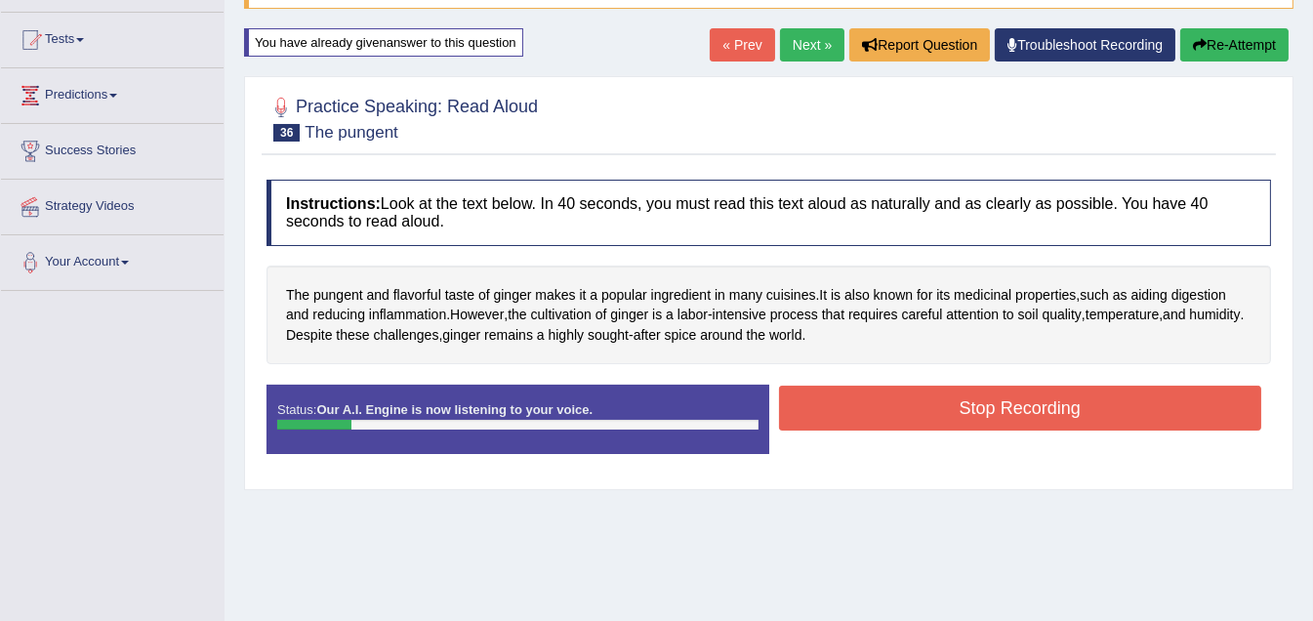
drag, startPoint x: 989, startPoint y: 407, endPoint x: 983, endPoint y: 416, distance: 10.6
click at [987, 411] on button "Stop Recording" at bounding box center [1020, 408] width 483 height 45
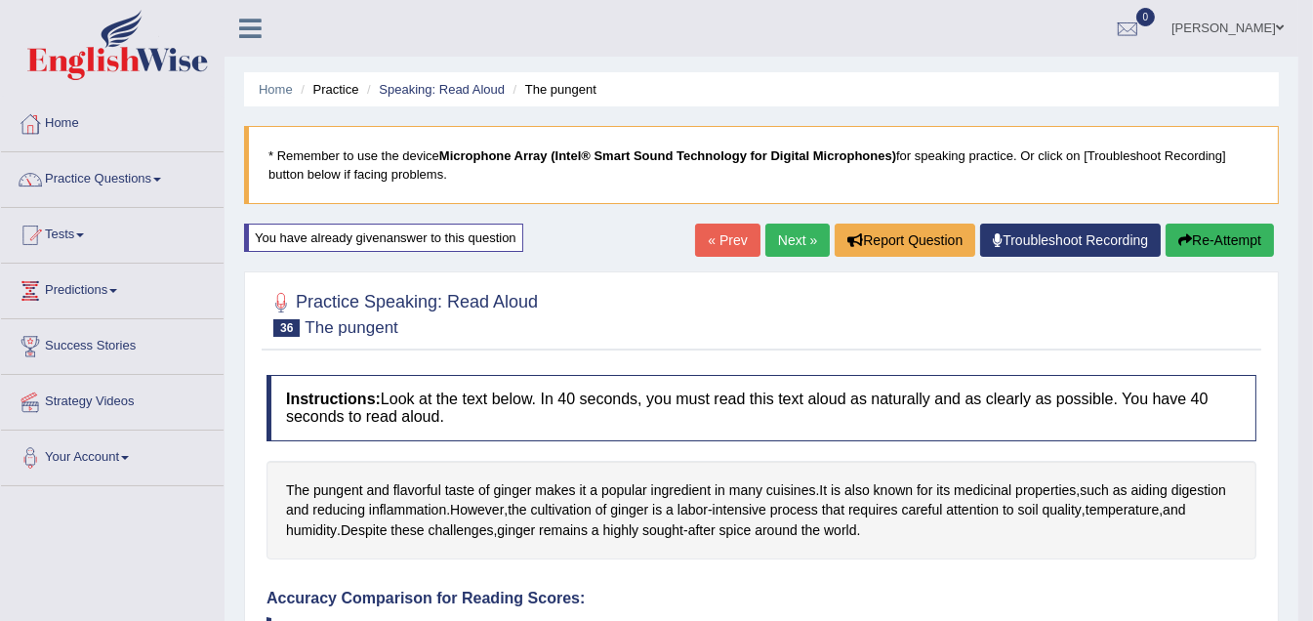
click at [723, 236] on link "« Prev" at bounding box center [727, 240] width 64 height 33
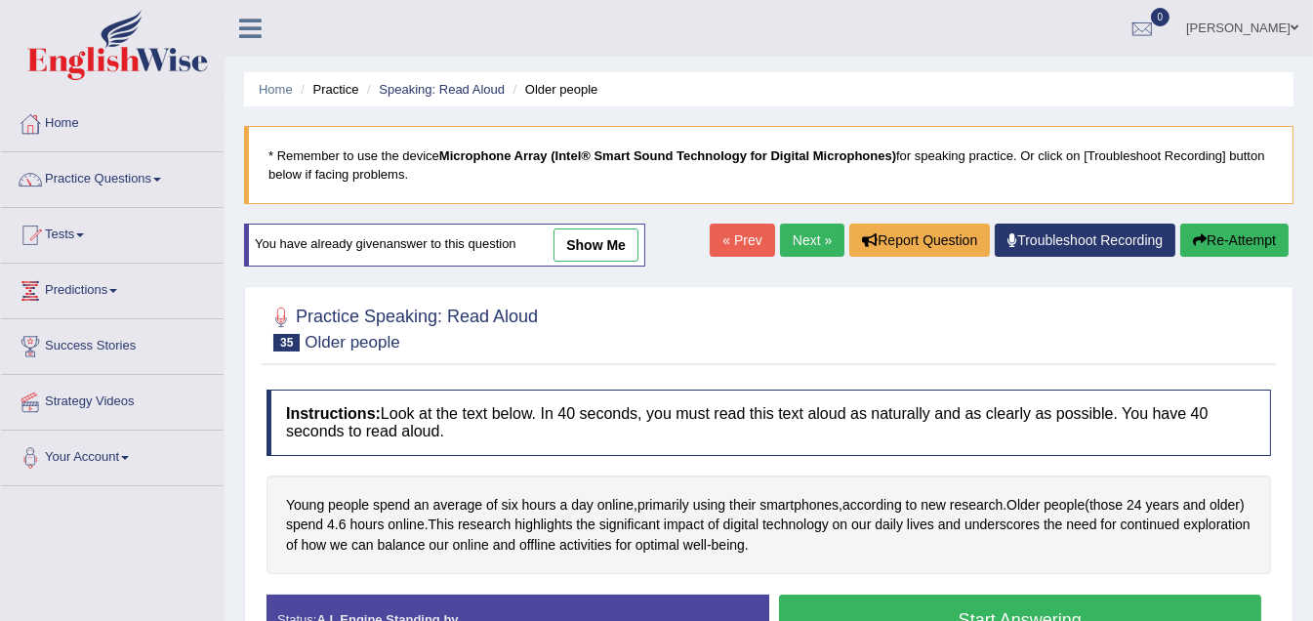
click at [600, 243] on link "show me" at bounding box center [595, 244] width 85 height 33
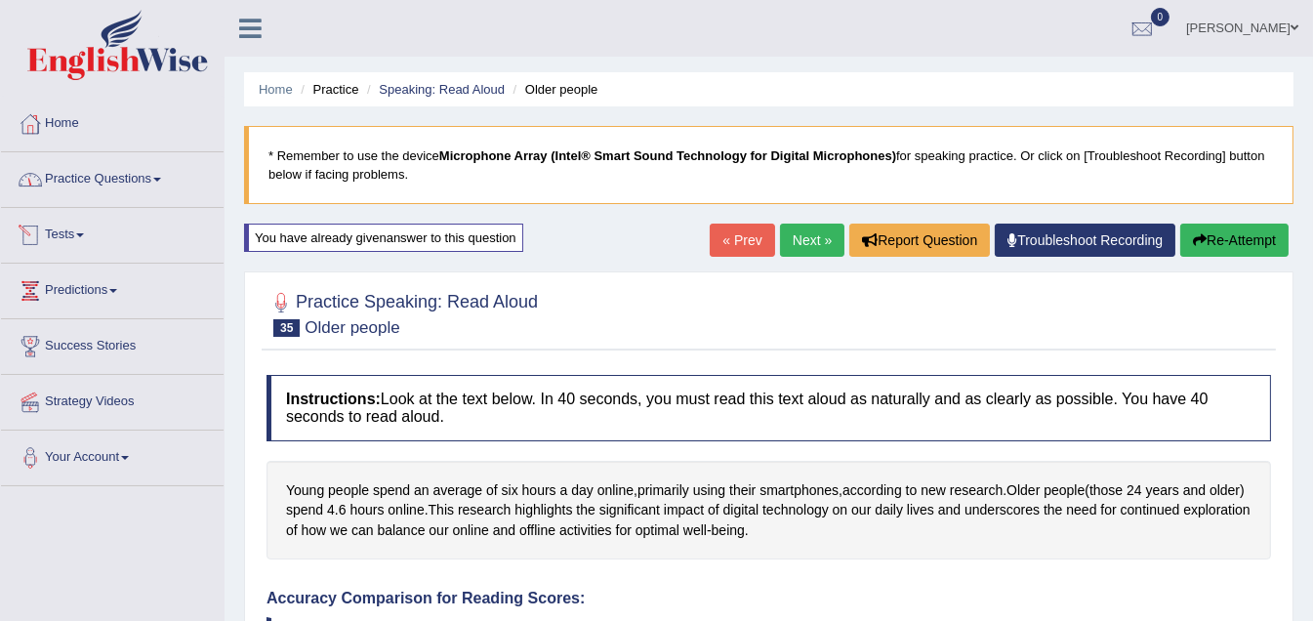
click at [168, 181] on link "Practice Questions" at bounding box center [112, 176] width 223 height 49
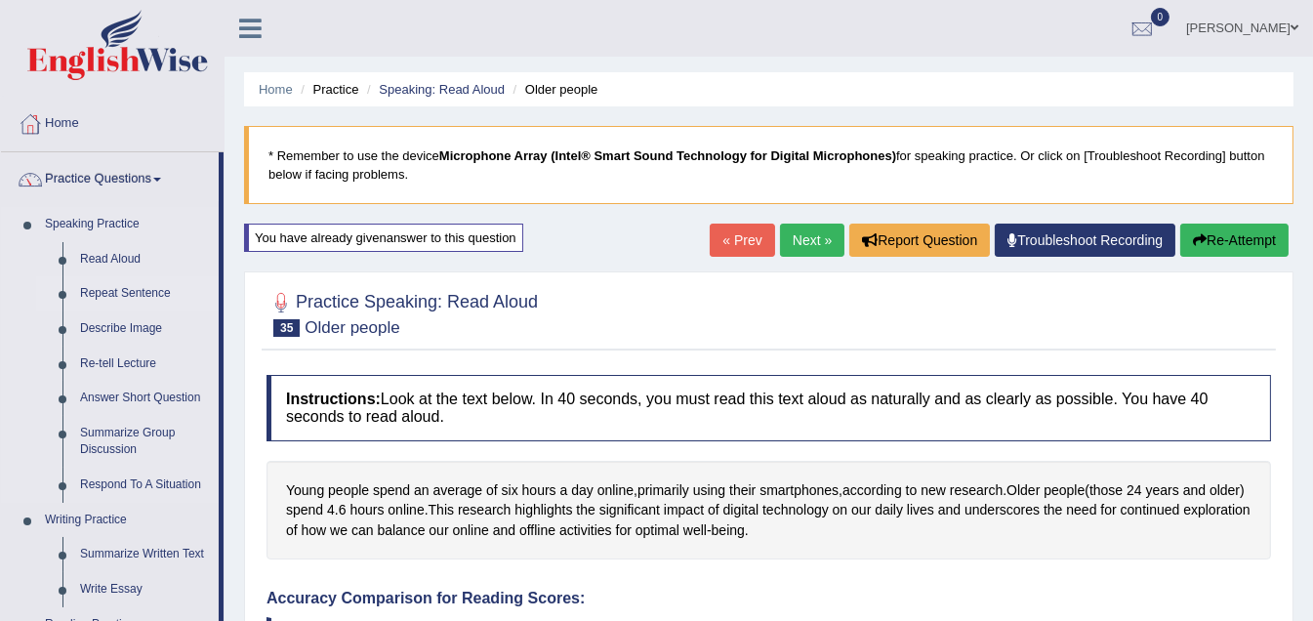
click at [132, 288] on link "Repeat Sentence" at bounding box center [144, 293] width 147 height 35
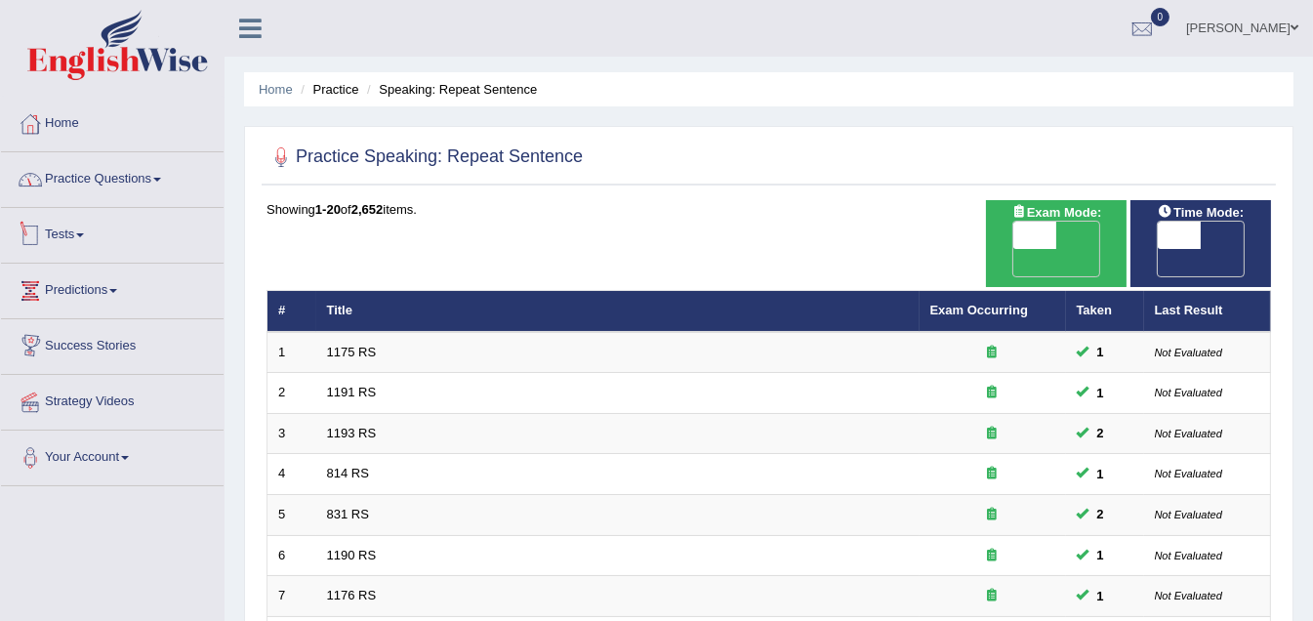
click at [179, 173] on link "Practice Questions" at bounding box center [112, 176] width 223 height 49
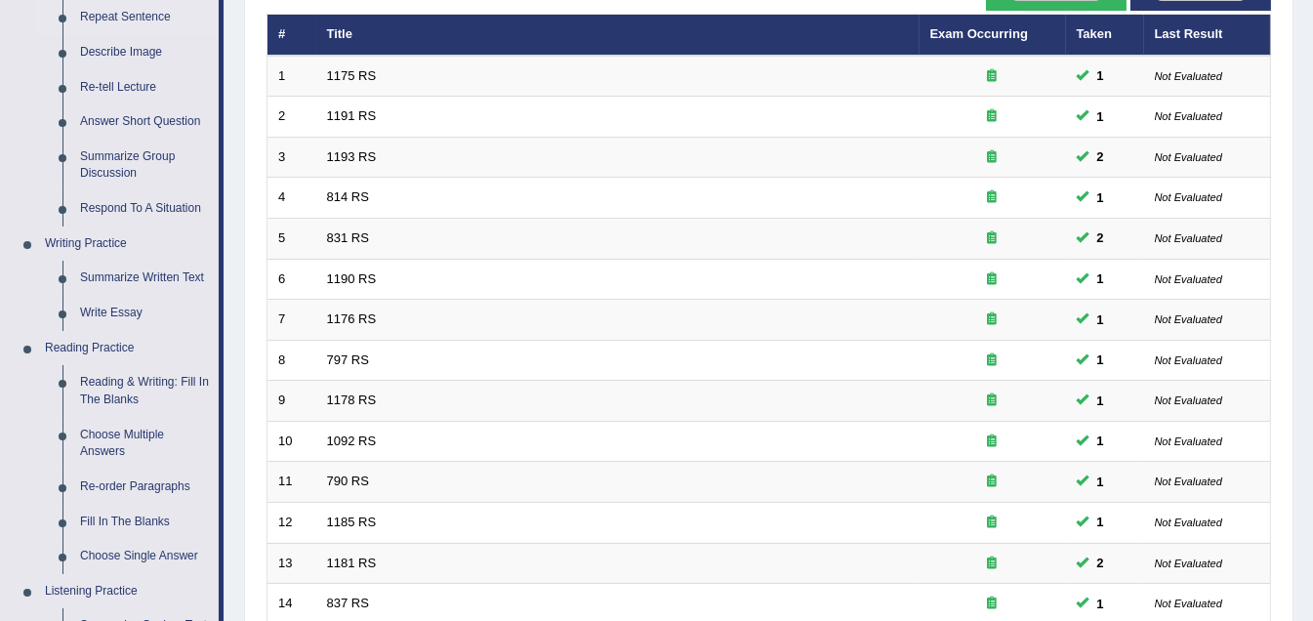
scroll to position [293, 0]
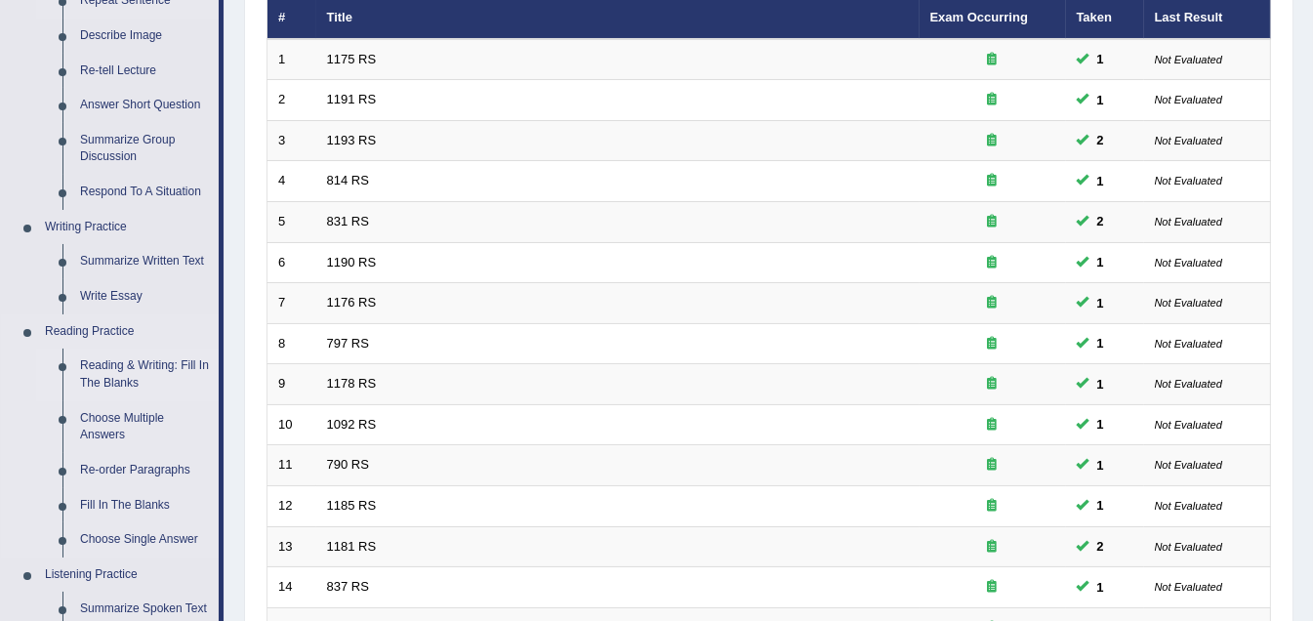
click at [113, 365] on link "Reading & Writing: Fill In The Blanks" at bounding box center [144, 374] width 147 height 52
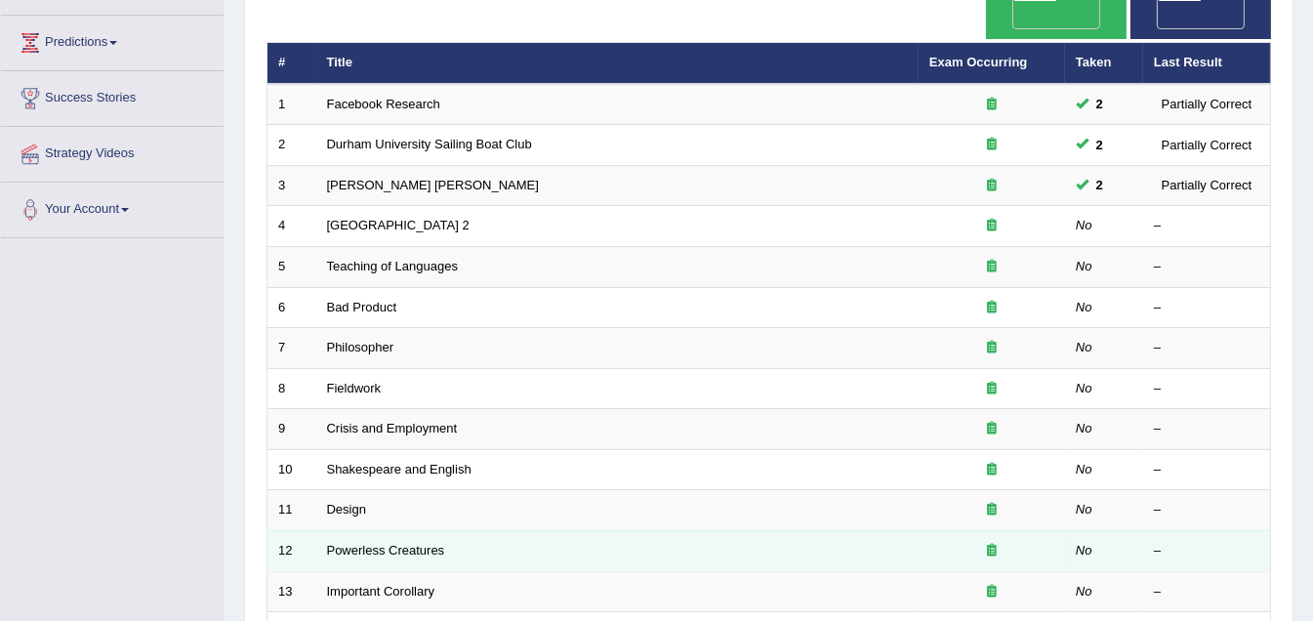
scroll to position [293, 0]
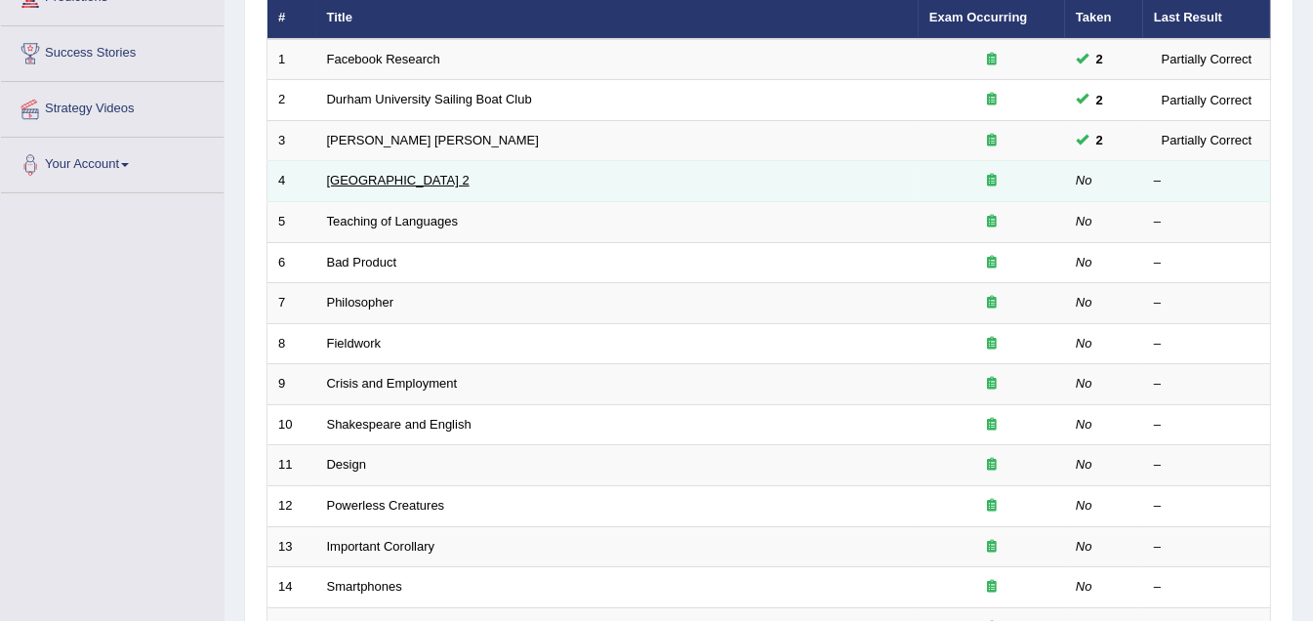
click at [361, 173] on link "[GEOGRAPHIC_DATA] 2" at bounding box center [398, 180] width 143 height 15
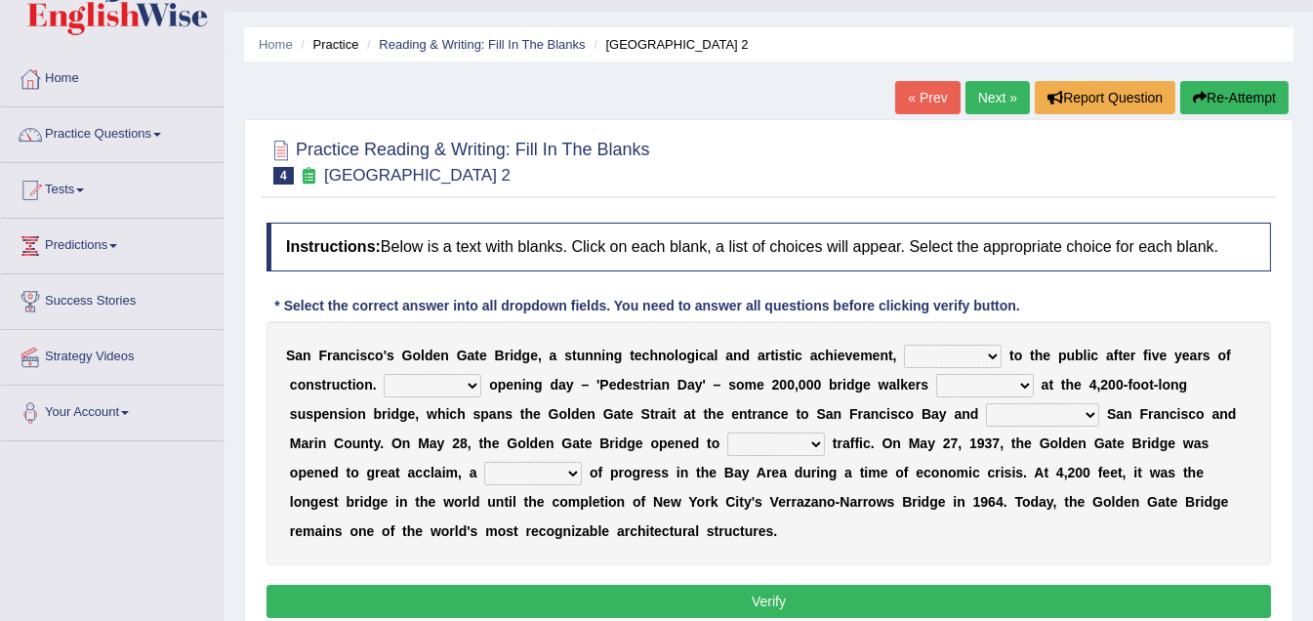
scroll to position [97, 0]
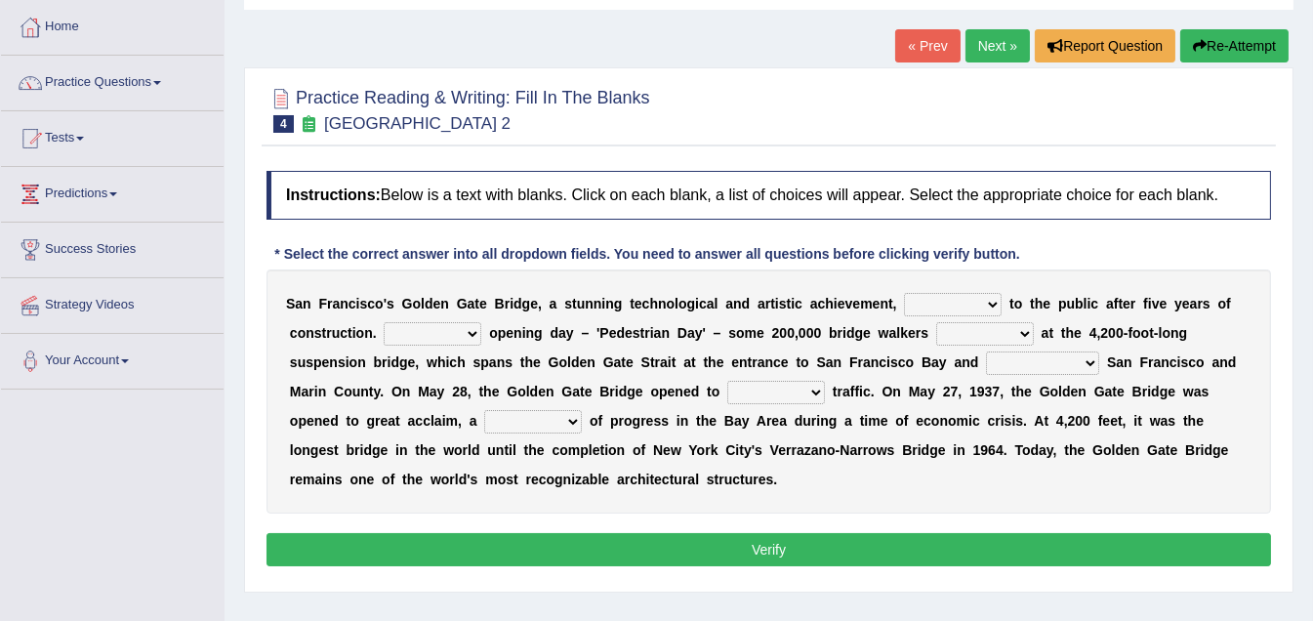
click at [992, 306] on select "opens closes appears equals" at bounding box center [953, 304] width 98 height 23
select select "opens"
click at [904, 293] on select "opens closes appears equals" at bounding box center [953, 304] width 98 height 23
click at [470, 331] on select "On During Since When" at bounding box center [433, 333] width 98 height 23
select select "During"
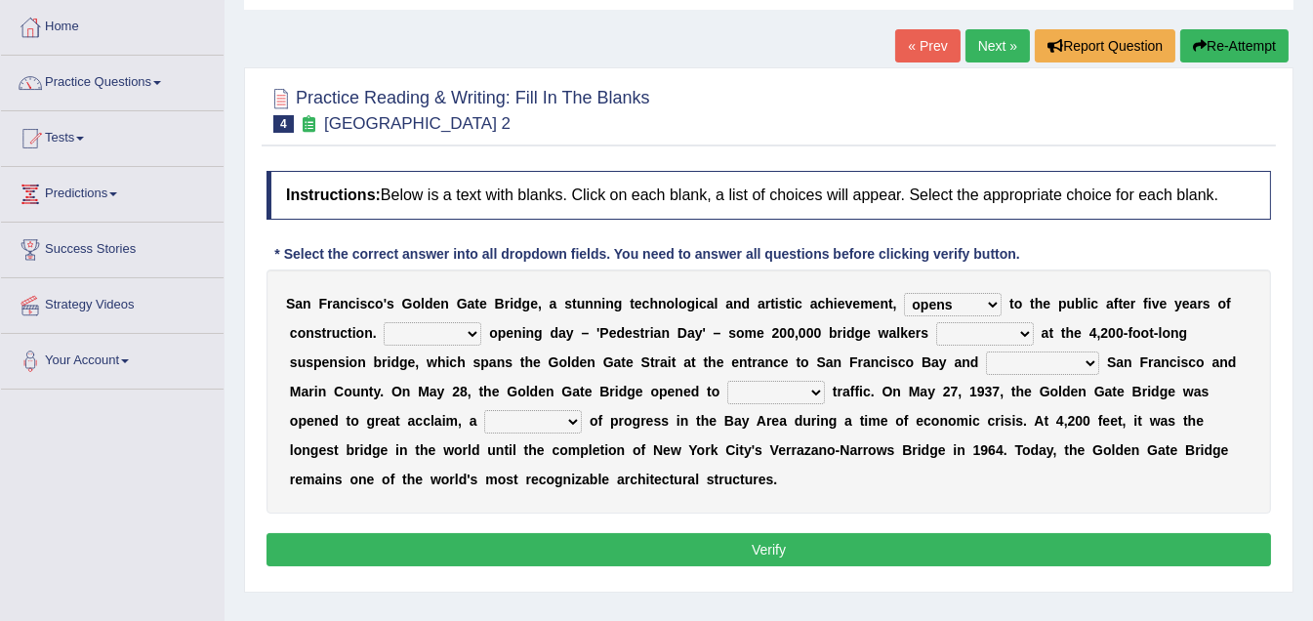
click at [384, 322] on select "On During Since When" at bounding box center [433, 333] width 98 height 23
click at [1023, 329] on select "stationed looked marveled laughed" at bounding box center [985, 333] width 98 height 23
select select "looked"
click at [936, 322] on select "stationed looked marveled laughed" at bounding box center [985, 333] width 98 height 23
click at [1085, 357] on select "separates connects channels differentiates" at bounding box center [1042, 362] width 113 height 23
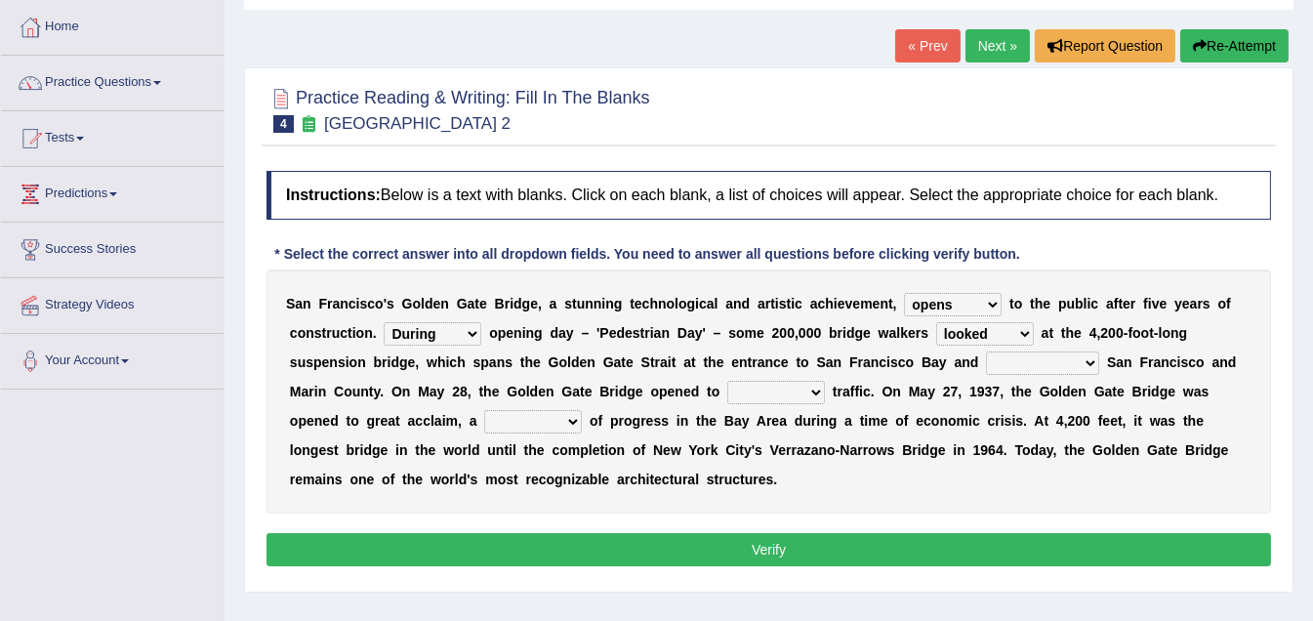
select select "connects"
click at [986, 351] on select "separates connects channels differentiates" at bounding box center [1042, 362] width 113 height 23
click at [816, 388] on select "aquatic vehicular airborne watertight" at bounding box center [776, 392] width 98 height 23
click at [727, 381] on select "aquatic vehicular airborne watertight" at bounding box center [776, 392] width 98 height 23
click at [815, 384] on select "aquatic vehicular airborne watertight" at bounding box center [776, 392] width 98 height 23
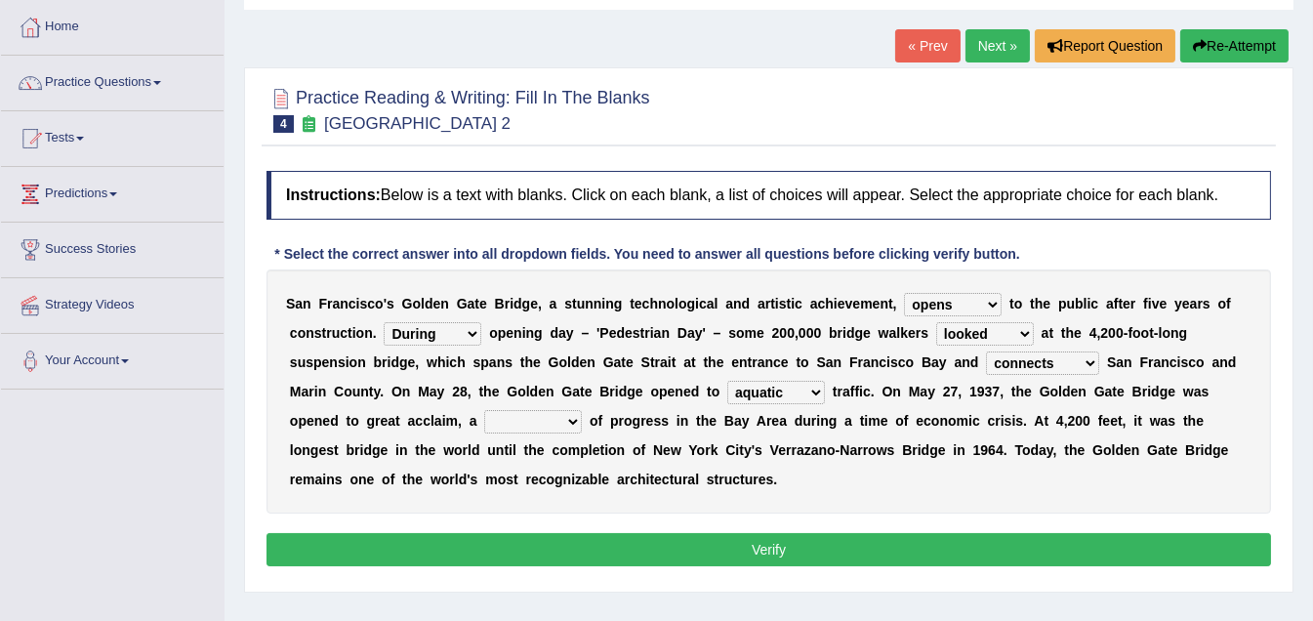
click at [727, 381] on select "aquatic vehicular airborne watertight" at bounding box center [776, 392] width 98 height 23
click at [575, 421] on select "denial symbol technique yield" at bounding box center [533, 421] width 98 height 23
click at [815, 388] on select "aquatic vehicular airborne watertight" at bounding box center [776, 392] width 98 height 23
select select "aquatic"
click at [727, 381] on select "aquatic vehicular airborne watertight" at bounding box center [776, 392] width 98 height 23
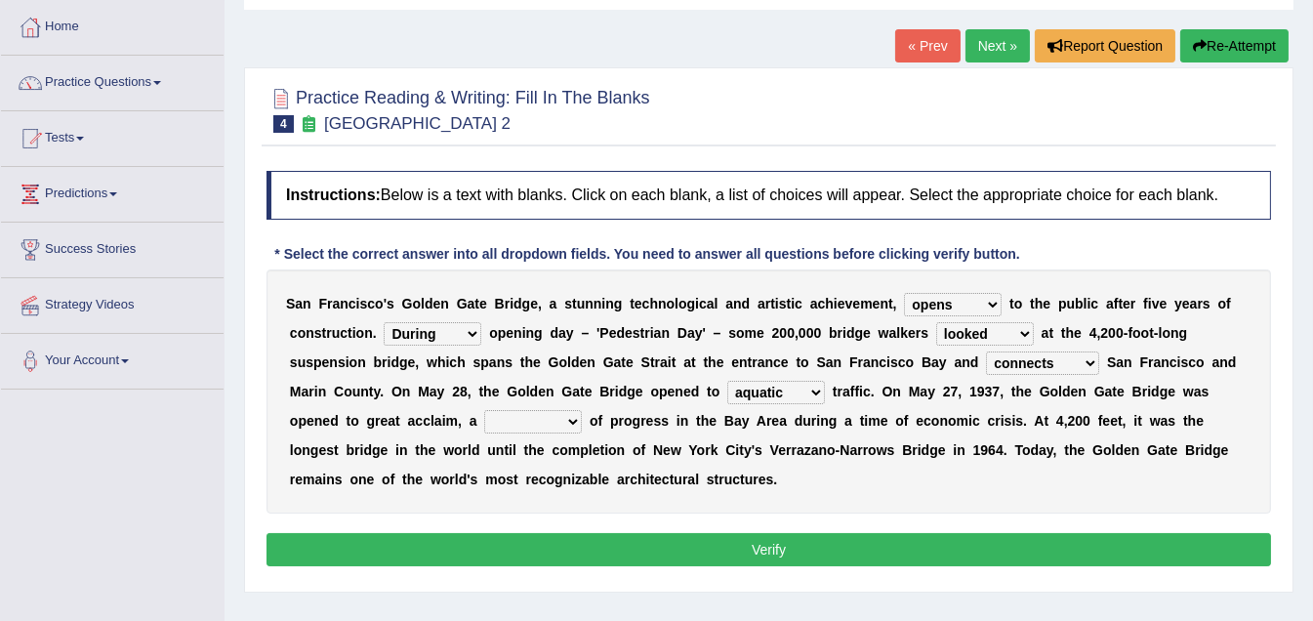
click at [574, 419] on select "denial symbol technique yield" at bounding box center [533, 421] width 98 height 23
select select "yield"
click at [484, 410] on select "denial symbol technique yield" at bounding box center [533, 421] width 98 height 23
click at [791, 543] on button "Verify" at bounding box center [768, 549] width 1004 height 33
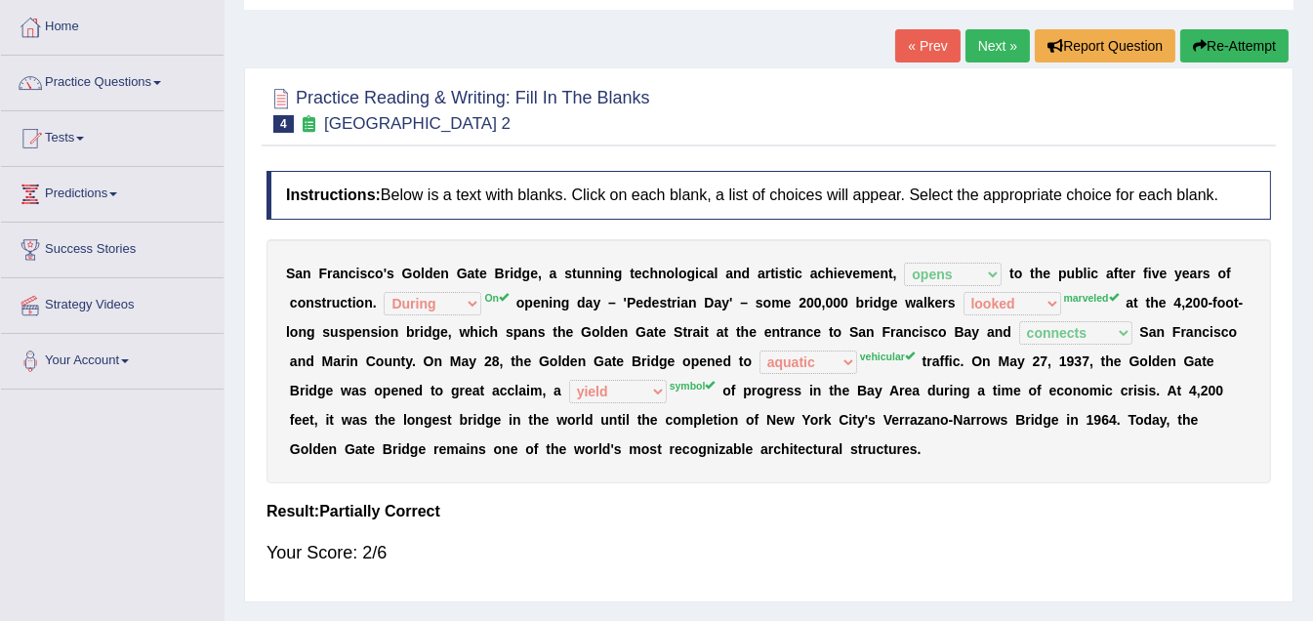
click at [1235, 40] on button "Re-Attempt" at bounding box center [1234, 45] width 108 height 33
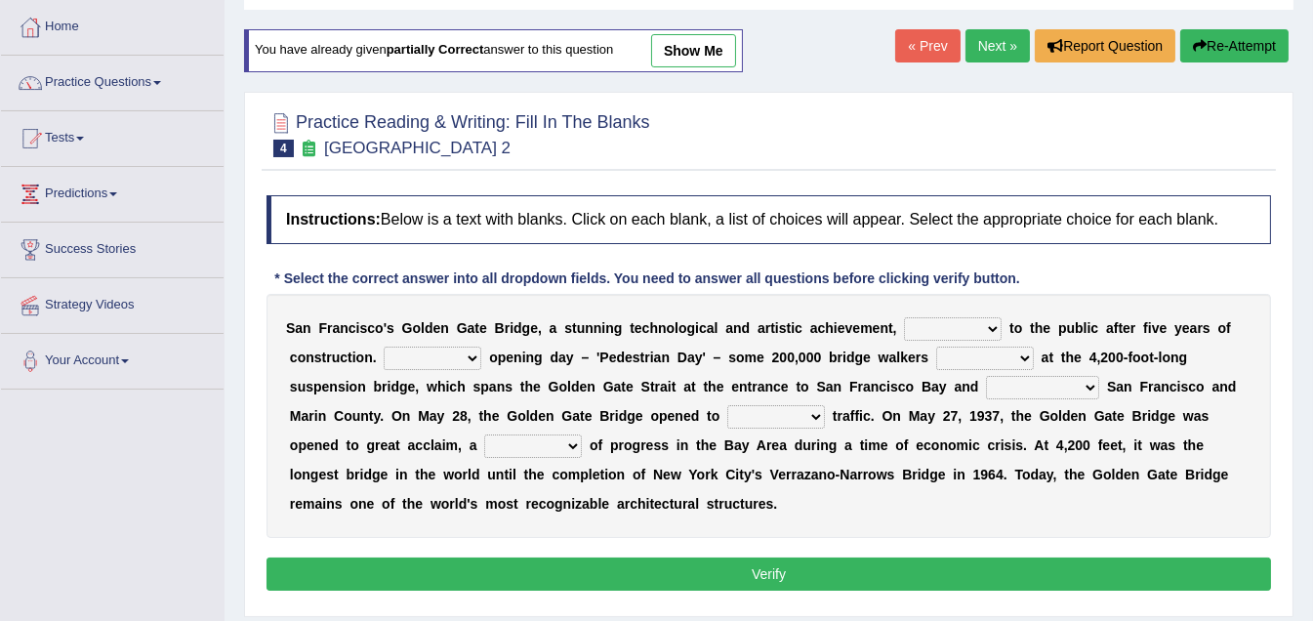
click at [986, 327] on select "opens closes appears equals" at bounding box center [953, 328] width 98 height 23
select select "opens"
click at [904, 317] on select "opens closes appears equals" at bounding box center [953, 328] width 98 height 23
click at [472, 358] on select "On During Since When" at bounding box center [433, 358] width 98 height 23
select select "On"
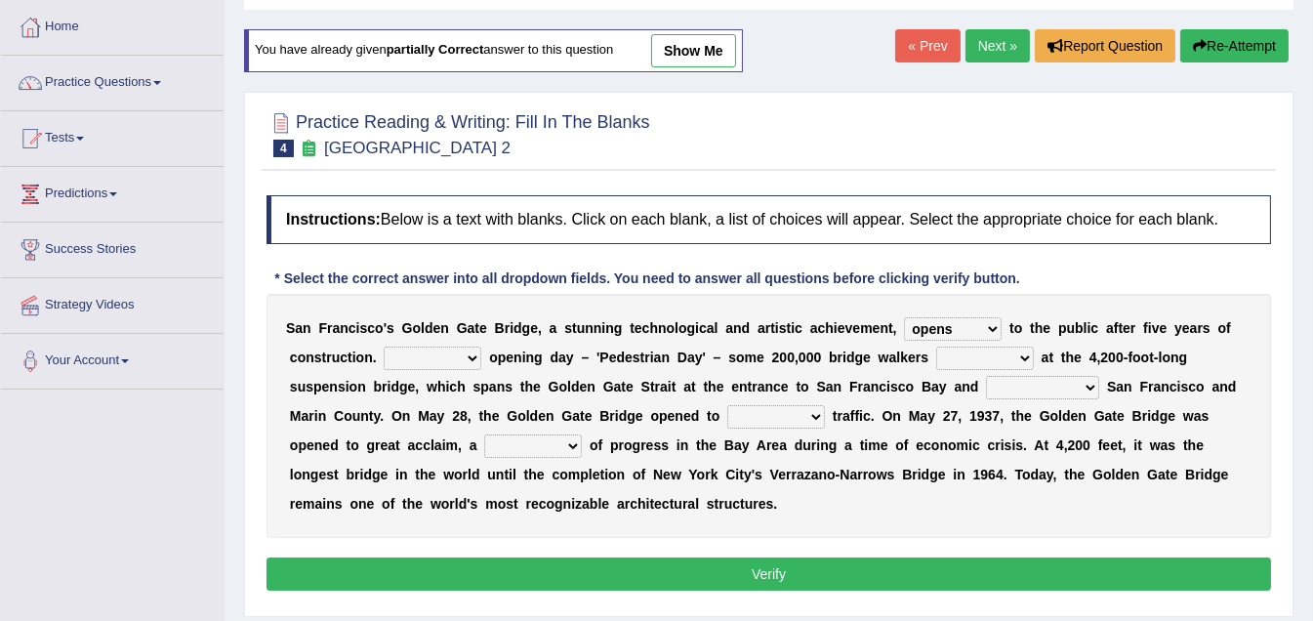
click at [384, 347] on select "On During Since When" at bounding box center [433, 358] width 98 height 23
click at [1022, 356] on select "stationed looked marveled laughed" at bounding box center [985, 358] width 98 height 23
select select "marveled"
click at [936, 347] on select "stationed looked marveled laughed" at bounding box center [985, 358] width 98 height 23
click at [1085, 384] on select "separates connects channels differentiates" at bounding box center [1042, 387] width 113 height 23
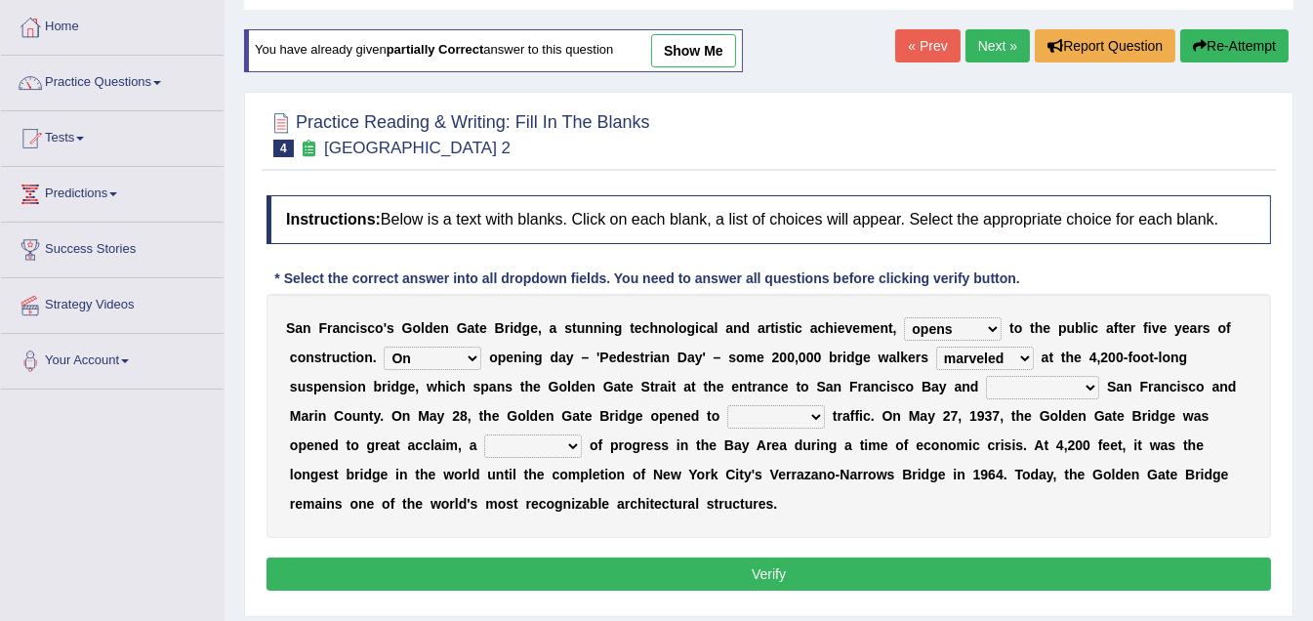
select select "separates"
click at [986, 376] on select "separates connects channels differentiates" at bounding box center [1042, 387] width 113 height 23
click at [818, 414] on select "aquatic vehicular airborne watertight" at bounding box center [776, 416] width 98 height 23
select select "aquatic"
click at [727, 405] on select "aquatic vehicular airborne watertight" at bounding box center [776, 416] width 98 height 23
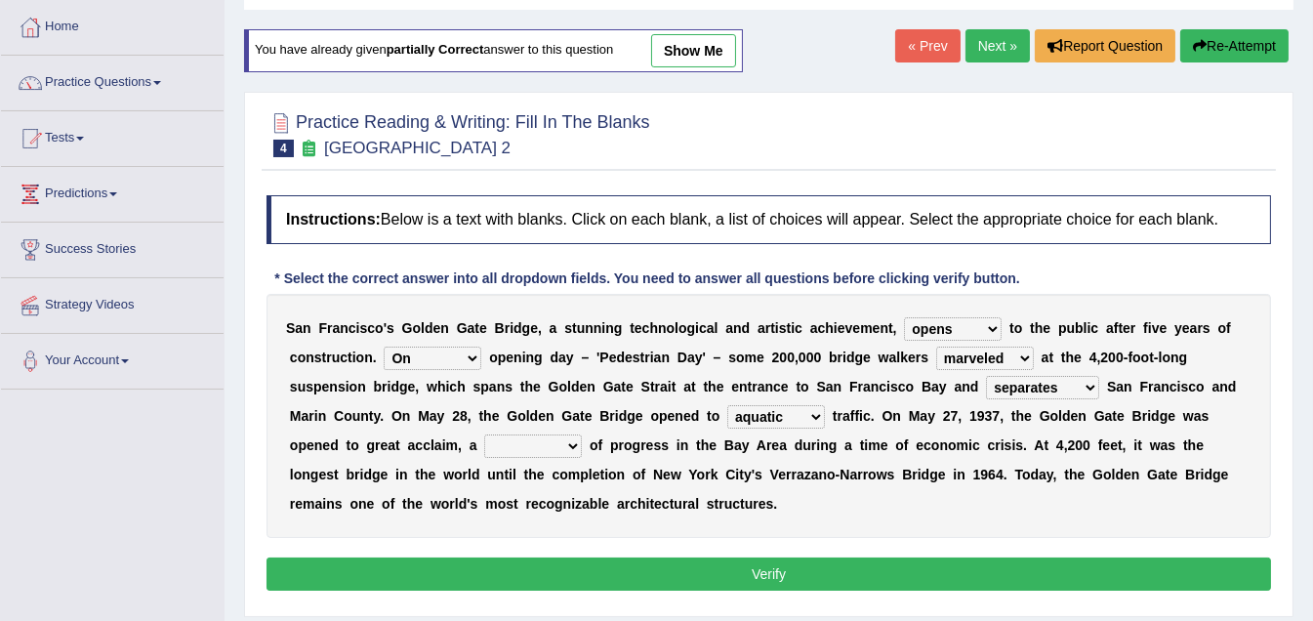
click at [577, 445] on select "denial symbol technique yield" at bounding box center [533, 445] width 98 height 23
select select "symbol"
click at [484, 434] on select "denial symbol technique yield" at bounding box center [533, 445] width 98 height 23
click at [796, 567] on button "Verify" at bounding box center [768, 573] width 1004 height 33
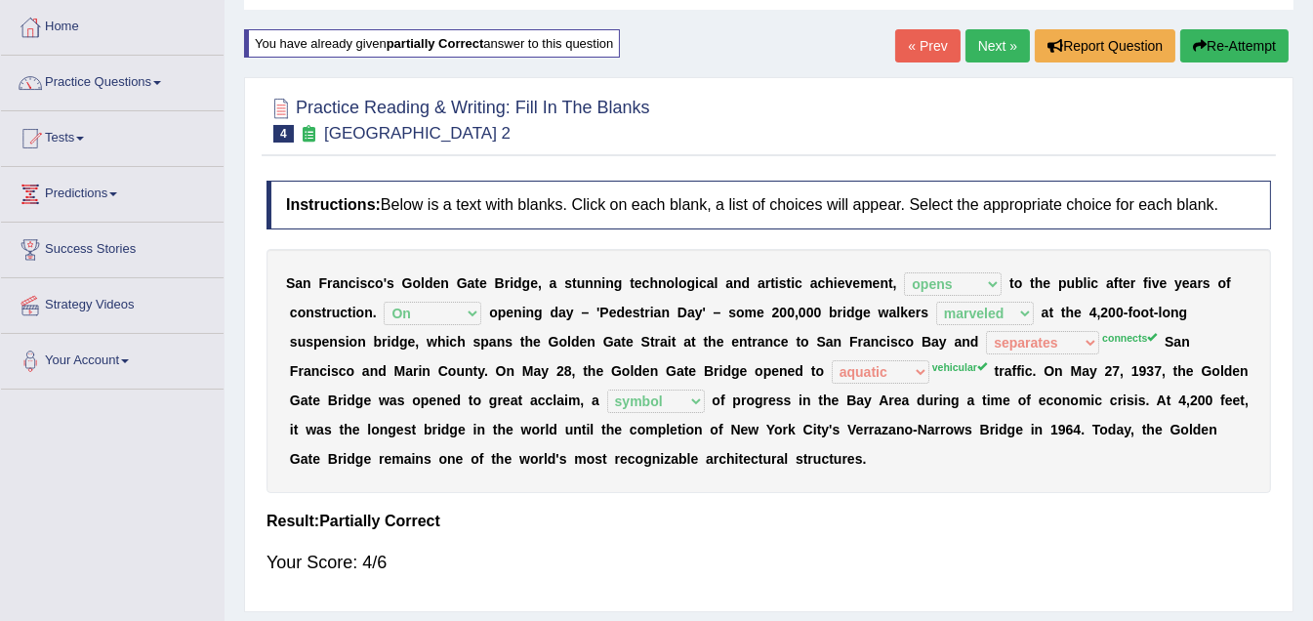
click at [1239, 41] on button "Re-Attempt" at bounding box center [1234, 45] width 108 height 33
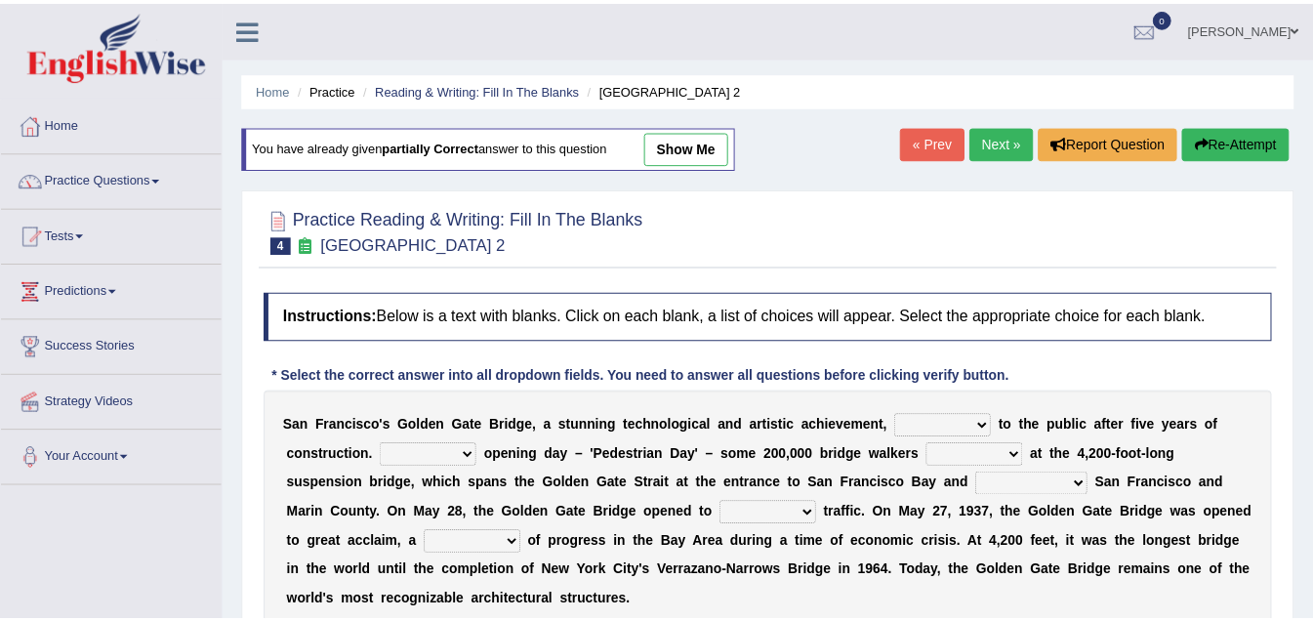
scroll to position [97, 0]
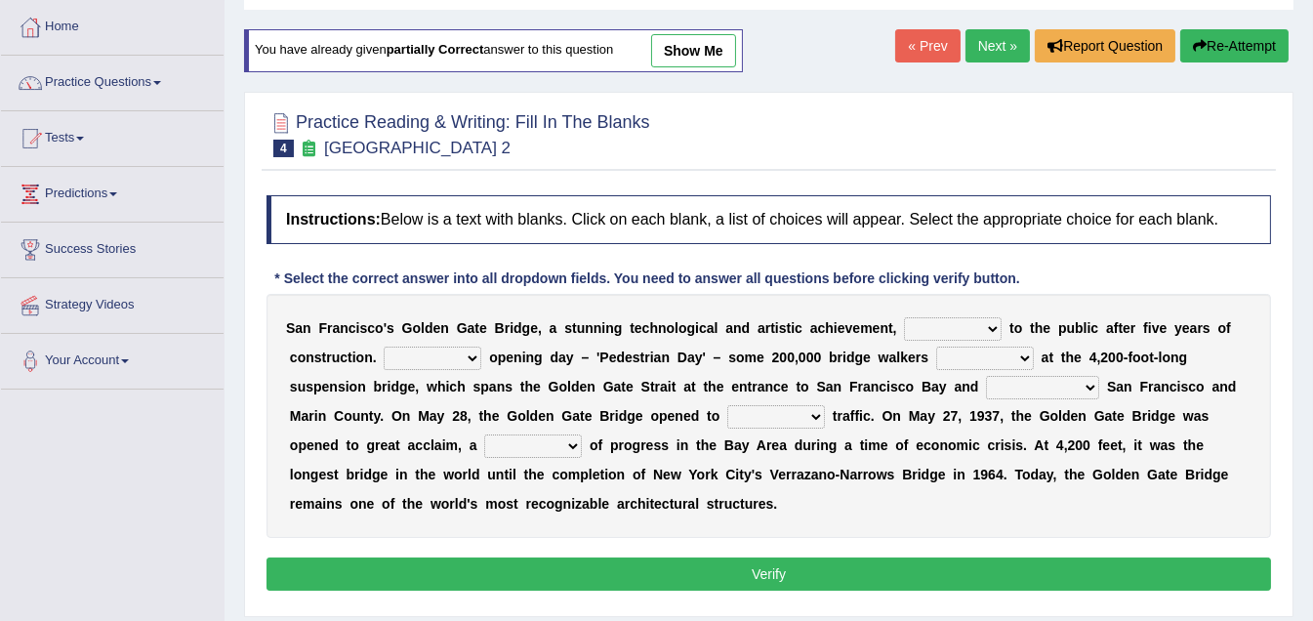
click at [814, 416] on select "aquatic vehicular airborne watertight" at bounding box center [776, 416] width 98 height 23
select select "vehicular"
click at [727, 405] on select "aquatic vehicular airborne watertight" at bounding box center [776, 416] width 98 height 23
click at [1090, 384] on select "separates connects channels differentiates" at bounding box center [1042, 387] width 113 height 23
select select "connects"
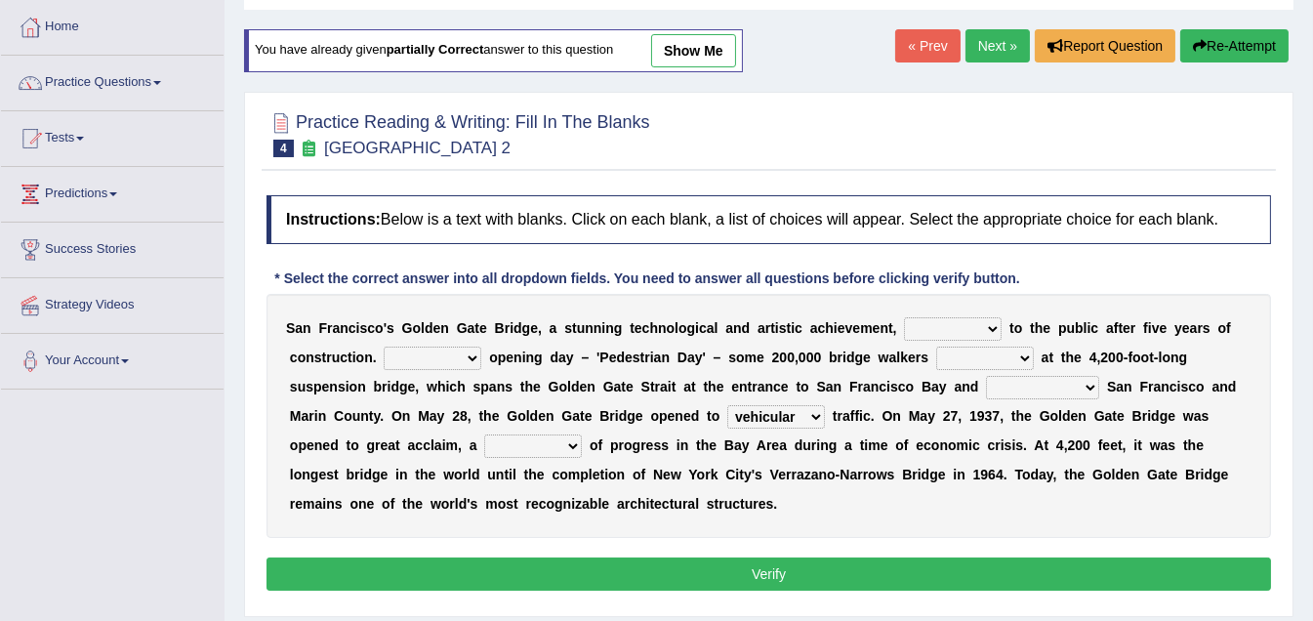
click at [986, 376] on select "separates connects channels differentiates" at bounding box center [1042, 387] width 113 height 23
click at [1024, 356] on select "stationed looked marveled laughed" at bounding box center [985, 358] width 98 height 23
select select "marveled"
click at [936, 347] on select "stationed looked marveled laughed" at bounding box center [985, 358] width 98 height 23
click at [979, 323] on select "opens closes appears equals" at bounding box center [953, 328] width 98 height 23
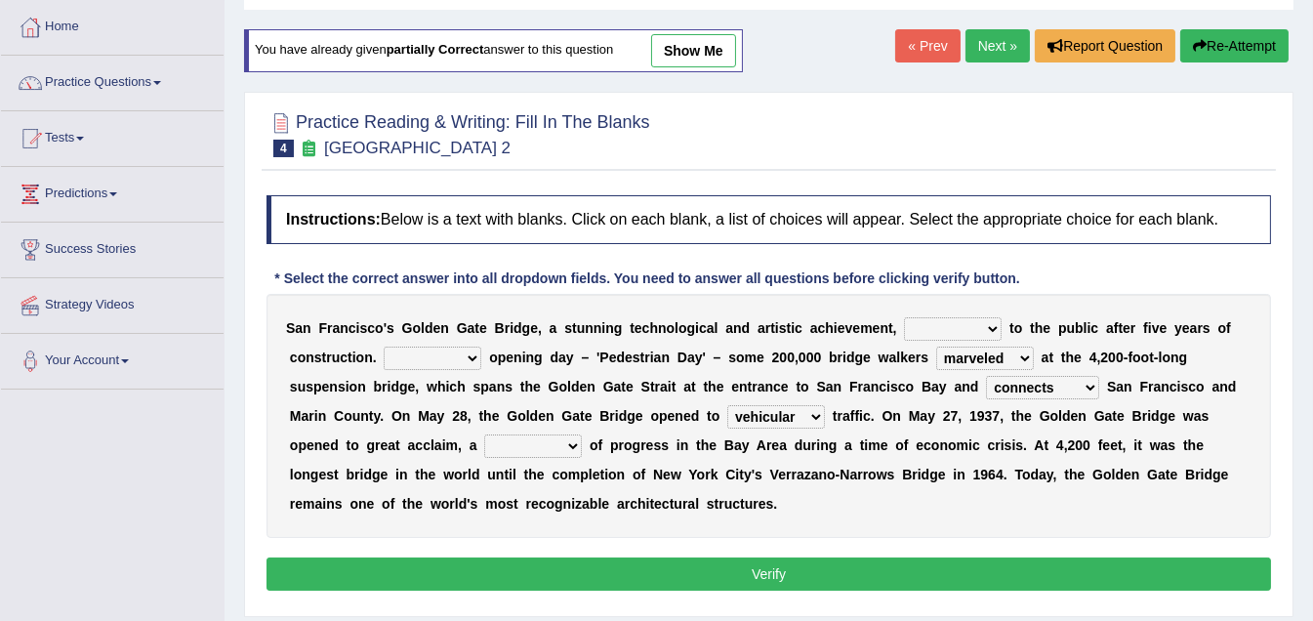
select select "opens"
click at [904, 317] on select "opens closes appears equals" at bounding box center [953, 328] width 98 height 23
click at [469, 355] on select "On During Since When" at bounding box center [433, 358] width 98 height 23
select select "On"
click at [384, 347] on select "On During Since When" at bounding box center [433, 358] width 98 height 23
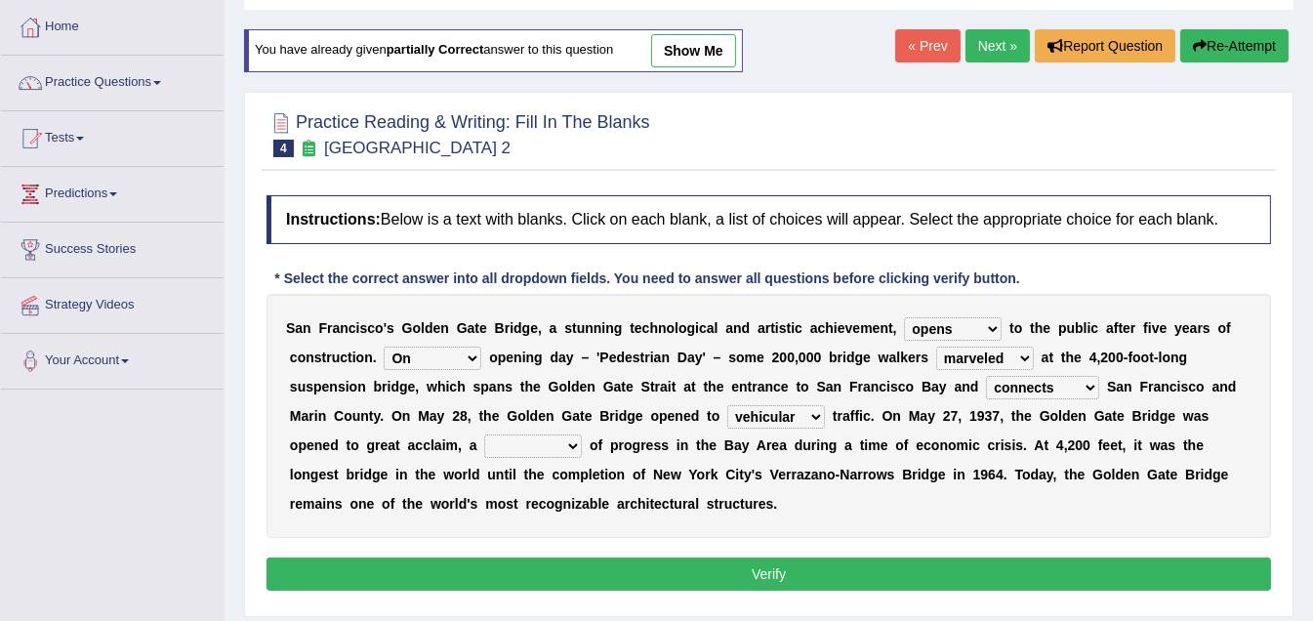
click at [571, 444] on select "denial symbol technique yield" at bounding box center [533, 445] width 98 height 23
select select "symbol"
click at [484, 434] on select "denial symbol technique yield" at bounding box center [533, 445] width 98 height 23
click at [785, 563] on button "Verify" at bounding box center [768, 573] width 1004 height 33
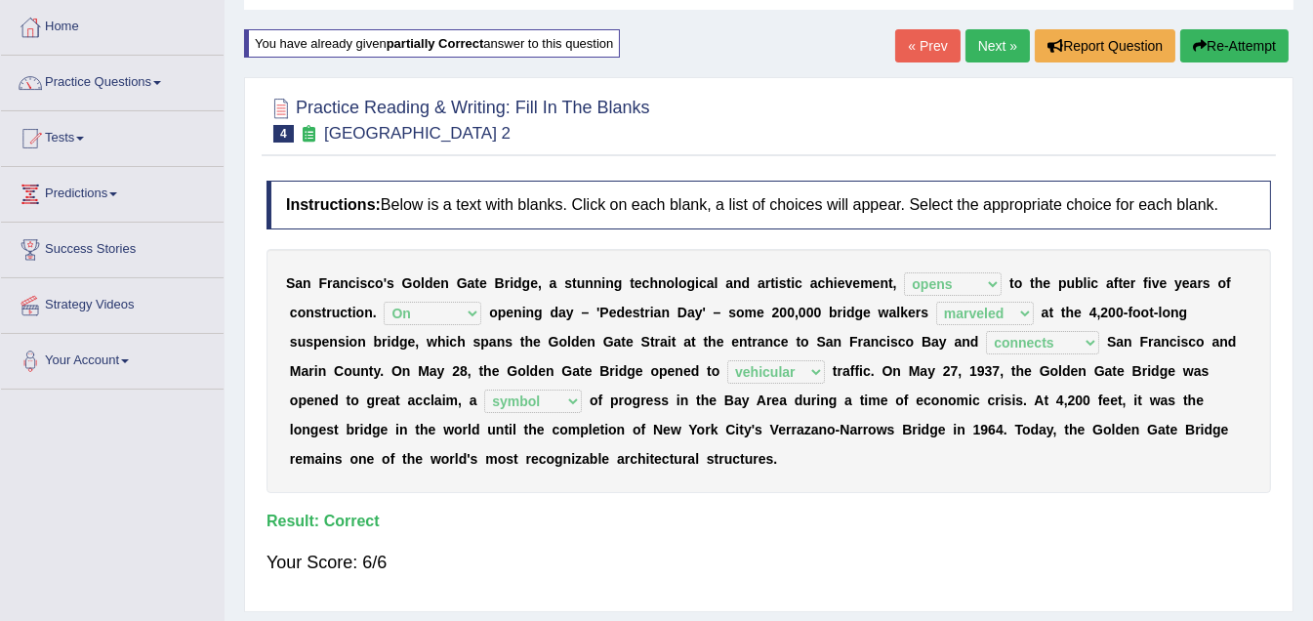
click at [989, 48] on link "Next »" at bounding box center [997, 45] width 64 height 33
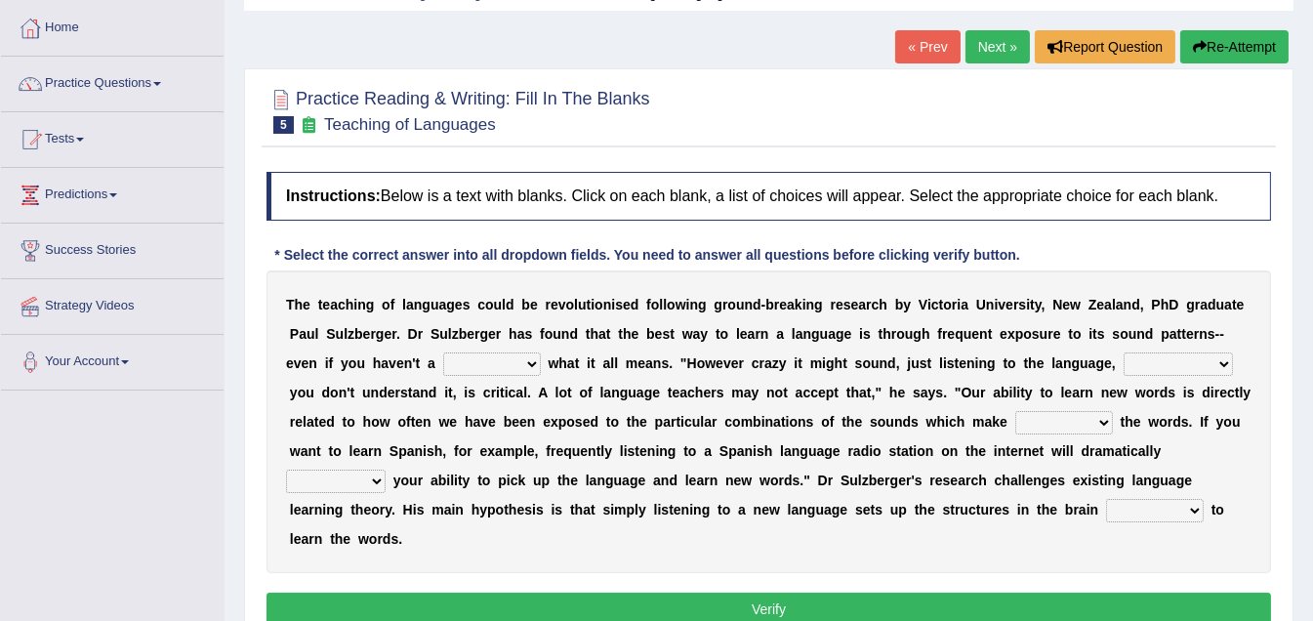
scroll to position [97, 0]
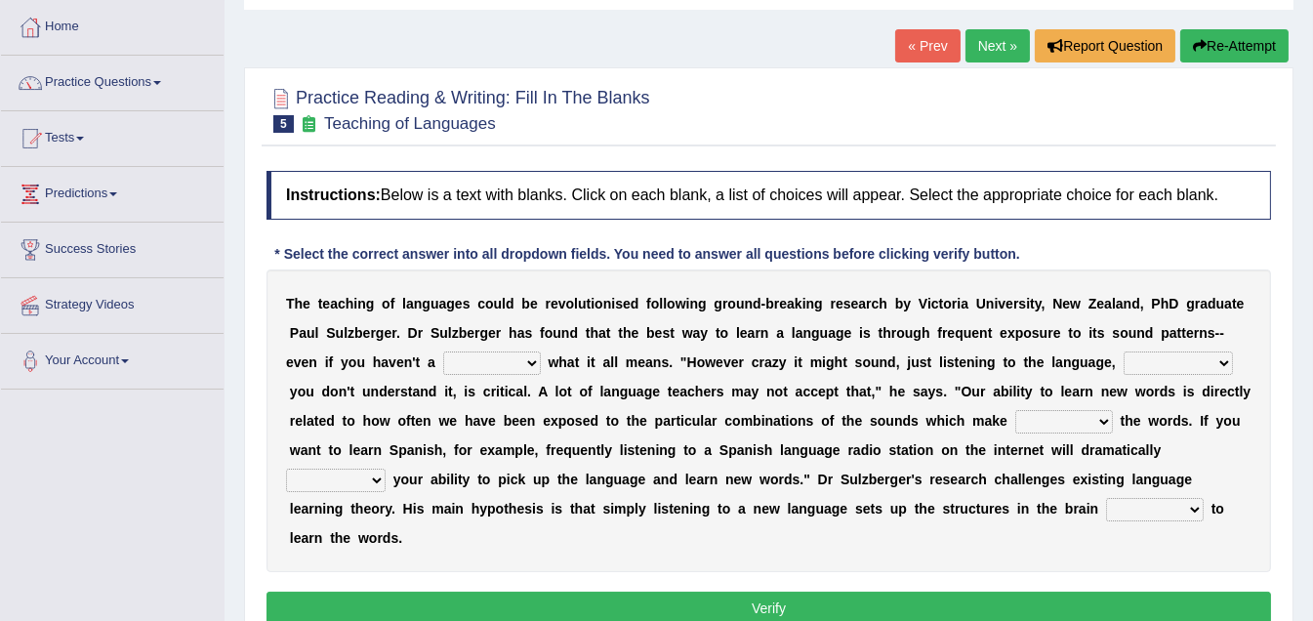
click at [527, 357] on select "dew claw clue due" at bounding box center [492, 362] width 98 height 23
select select "clue"
click at [443, 351] on select "dew claw clue due" at bounding box center [492, 362] width 98 height 23
click at [1219, 355] on select "but also all together even though if so" at bounding box center [1178, 362] width 109 height 23
click at [1124, 351] on select "but also all together even though if so" at bounding box center [1178, 362] width 109 height 23
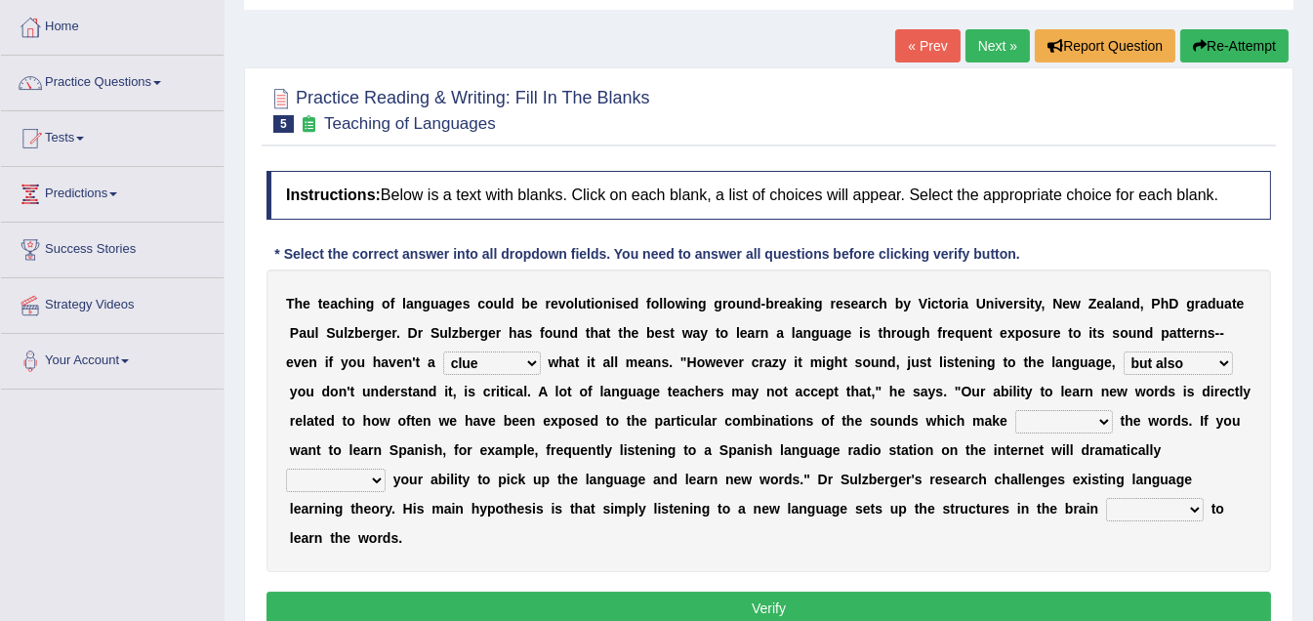
click at [1221, 358] on select "but also all together even though if so" at bounding box center [1178, 362] width 109 height 23
select select "even though"
click at [1124, 351] on select "but also all together even though if so" at bounding box center [1178, 362] width 109 height 23
click at [1100, 416] on select "down up of on" at bounding box center [1064, 421] width 98 height 23
select select "on"
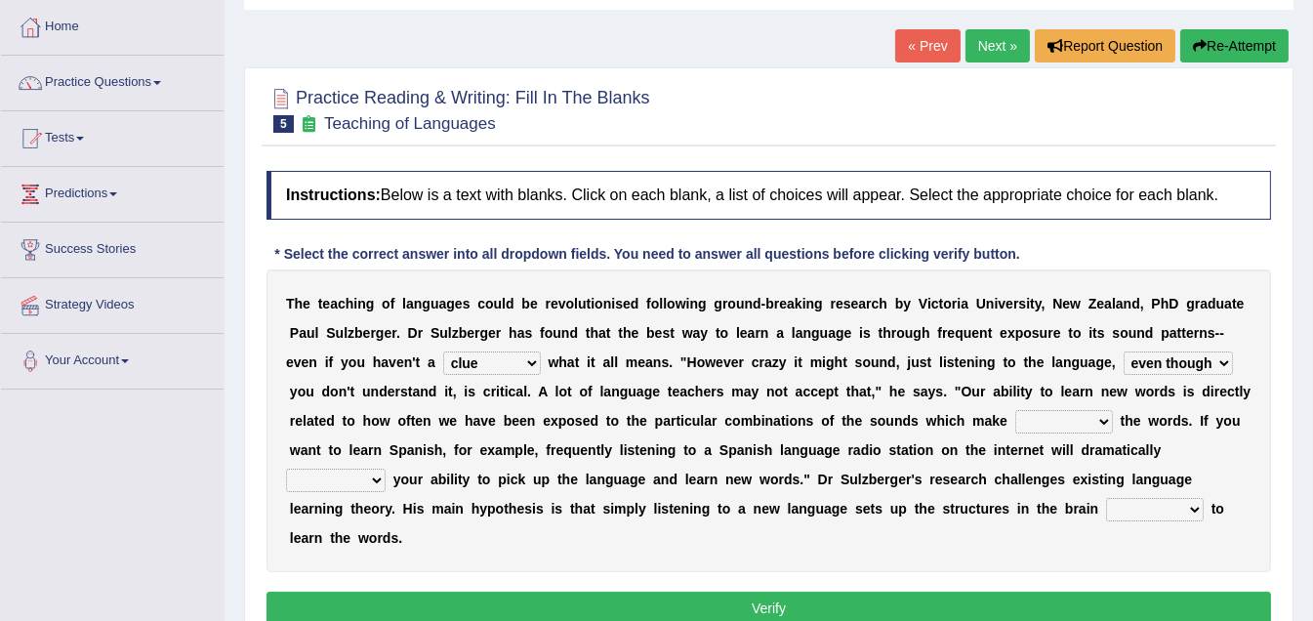
click at [1015, 410] on select "down up of on" at bounding box center [1064, 421] width 98 height 23
click at [375, 477] on select "evaluate exaggerate describe boost" at bounding box center [336, 480] width 100 height 23
select select "evaluate"
click at [286, 469] on select "evaluate exaggerate describe boost" at bounding box center [336, 480] width 100 height 23
click at [1127, 506] on select "requiring required directed to require" at bounding box center [1155, 509] width 98 height 23
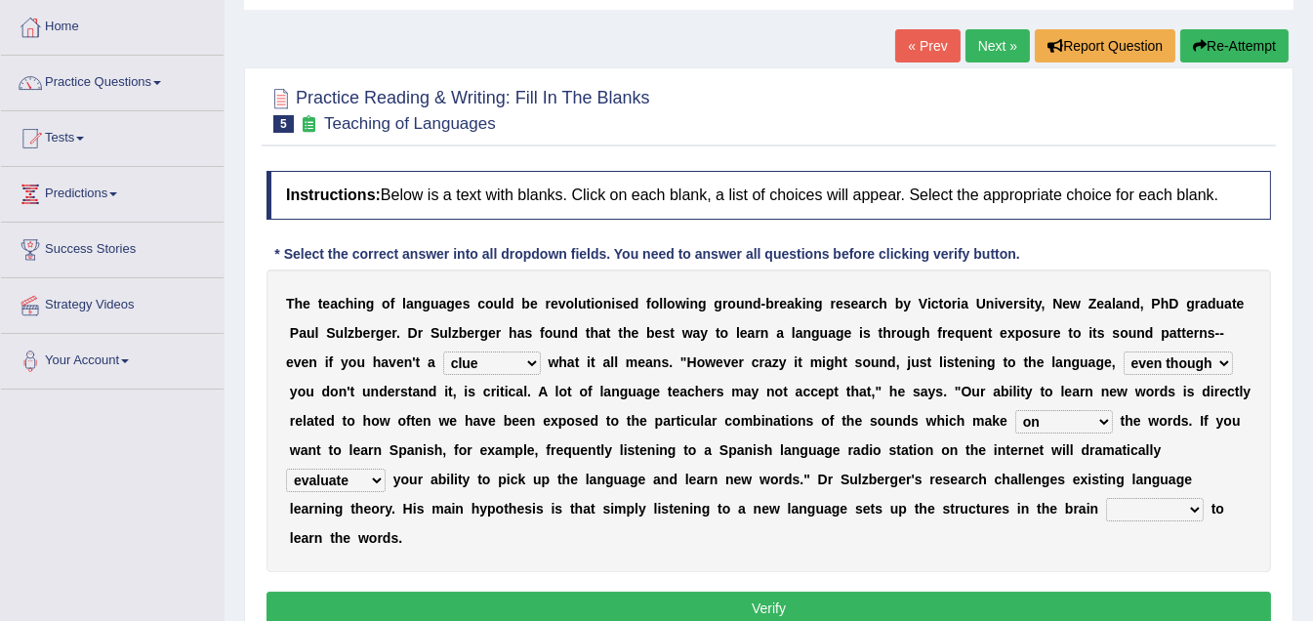
select select "directed"
click at [1106, 498] on select "requiring required directed to require" at bounding box center [1155, 509] width 98 height 23
click at [987, 609] on button "Verify" at bounding box center [768, 608] width 1004 height 33
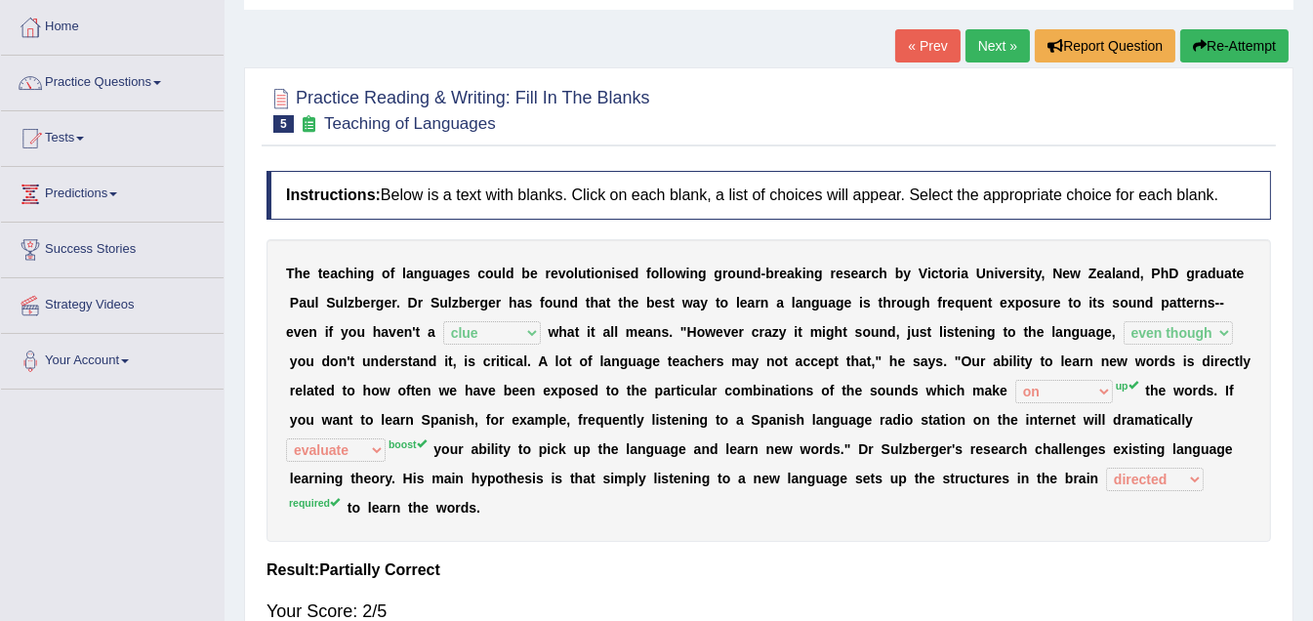
click at [1265, 45] on button "Re-Attempt" at bounding box center [1234, 45] width 108 height 33
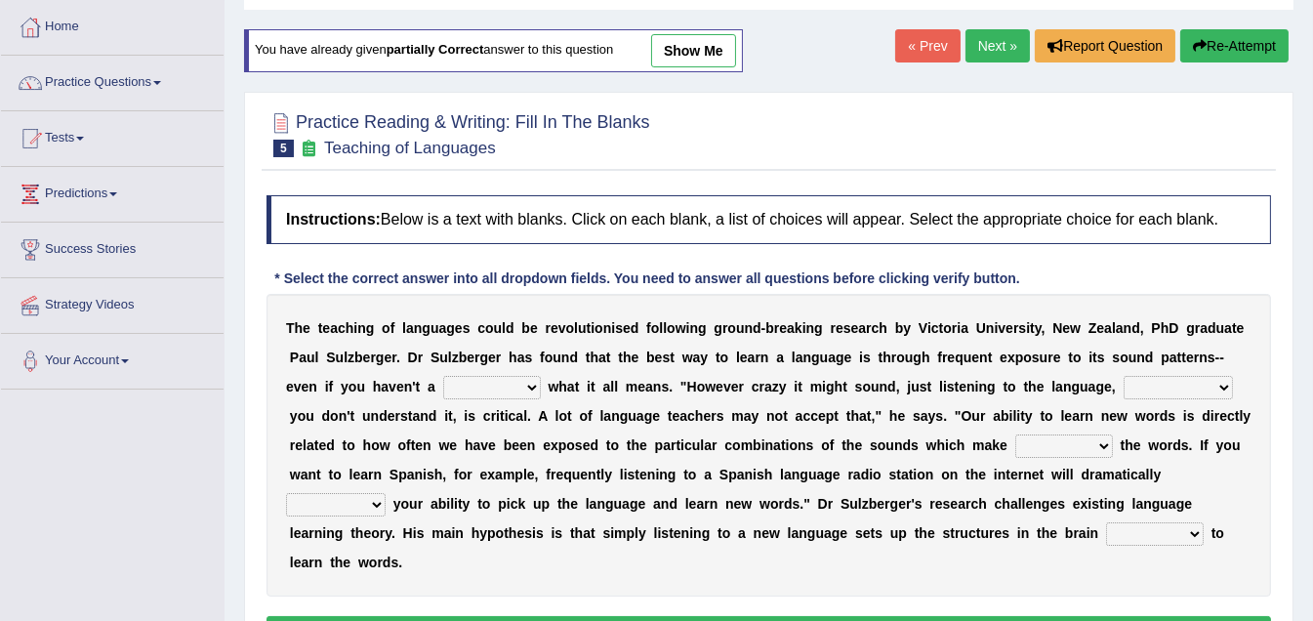
click at [1127, 525] on select "requiring required directed to require" at bounding box center [1155, 533] width 98 height 23
select select "directed"
click at [1106, 522] on select "requiring required directed to require" at bounding box center [1155, 533] width 98 height 23
click at [1137, 523] on select "requiring required directed to require" at bounding box center [1155, 533] width 98 height 23
click at [372, 503] on select "evaluate exaggerate describe boost" at bounding box center [336, 504] width 100 height 23
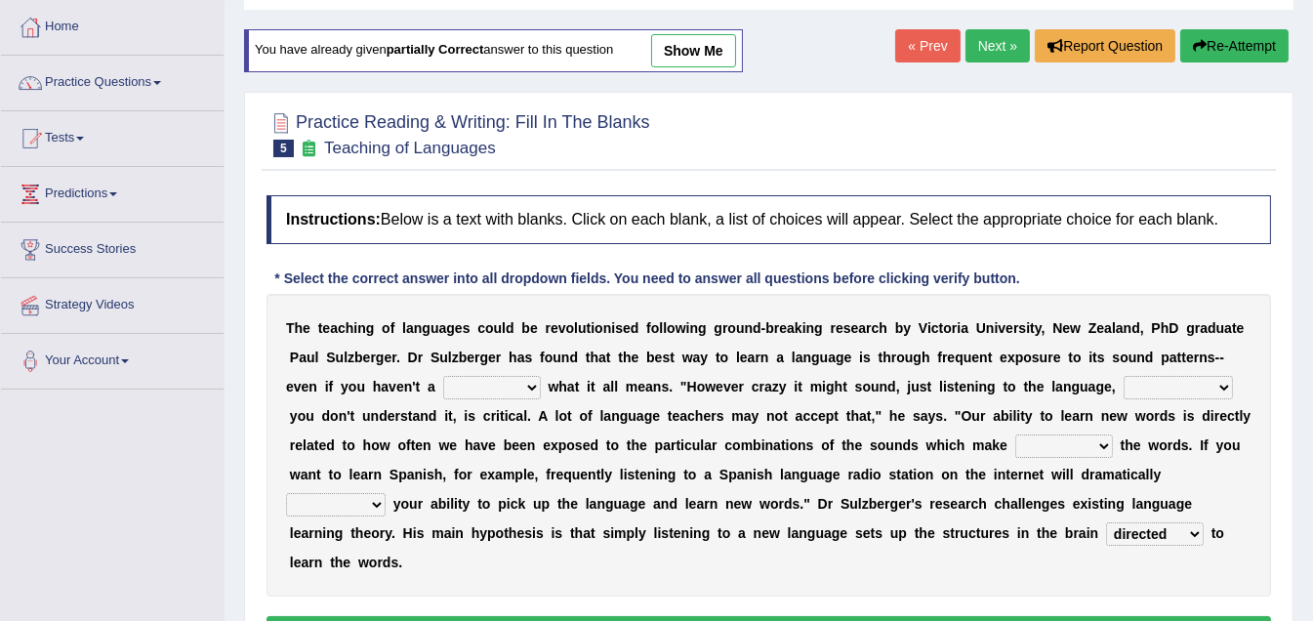
select select "boost"
click at [286, 493] on select "evaluate exaggerate describe boost" at bounding box center [336, 504] width 100 height 23
click at [1099, 445] on select "down up of on" at bounding box center [1064, 445] width 98 height 23
select select "up"
click at [1015, 434] on select "down up of on" at bounding box center [1064, 445] width 98 height 23
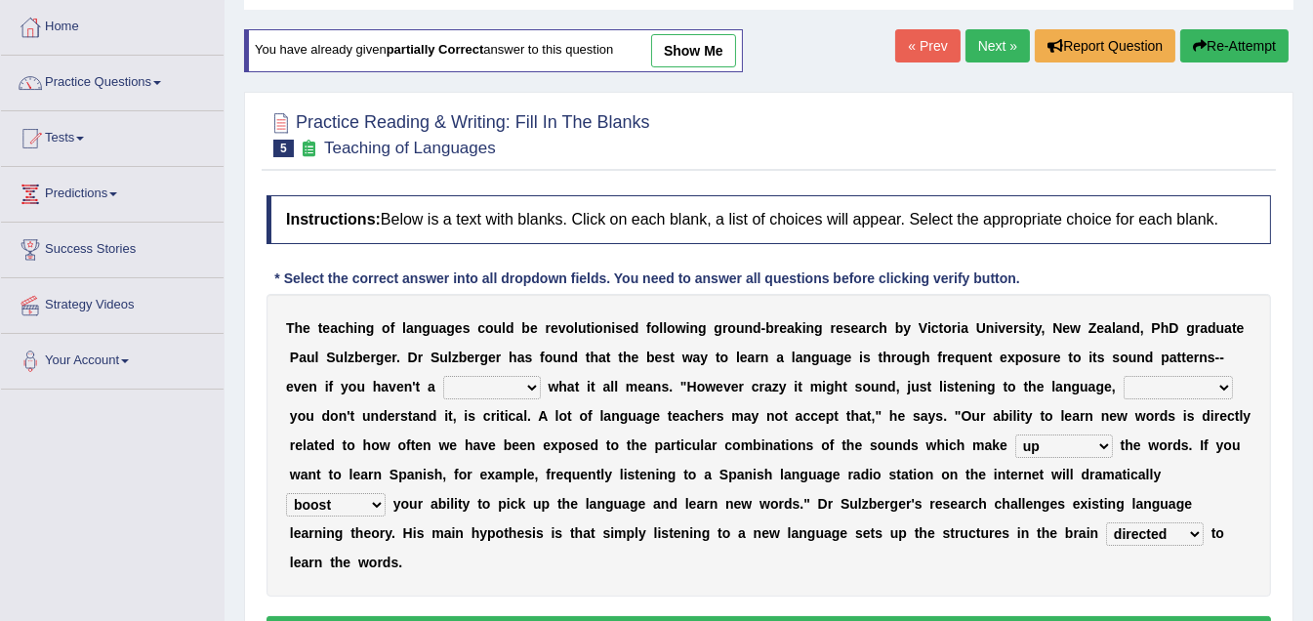
click at [1223, 380] on select "but also all together even though if so" at bounding box center [1178, 387] width 109 height 23
select select "even though"
click at [1124, 376] on select "but also all together even though if so" at bounding box center [1178, 387] width 109 height 23
click at [532, 381] on select "dew claw clue due" at bounding box center [492, 387] width 98 height 23
select select "clue"
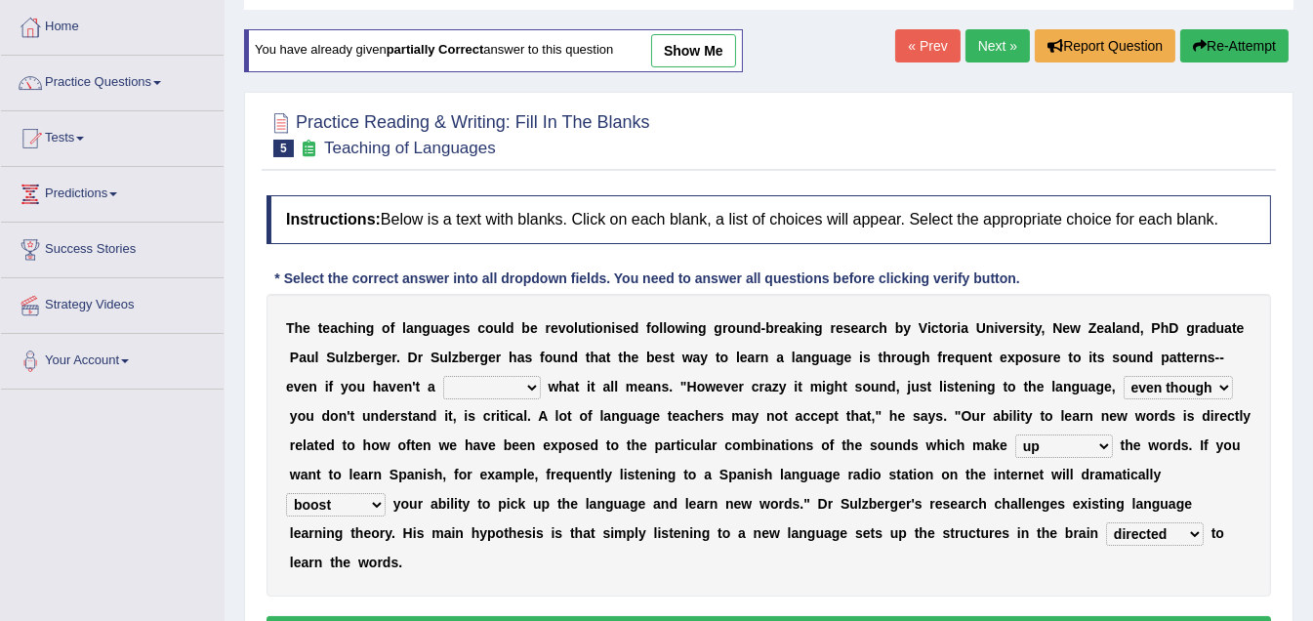
click at [443, 376] on select "dew claw clue due" at bounding box center [492, 387] width 98 height 23
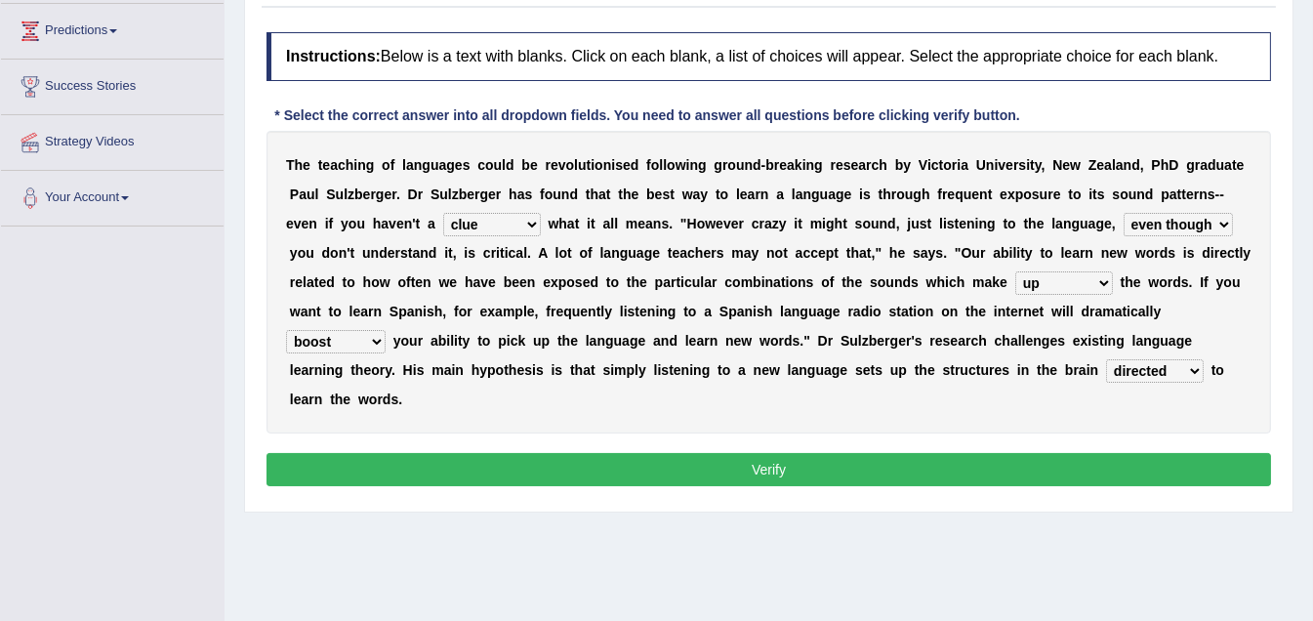
scroll to position [194, 0]
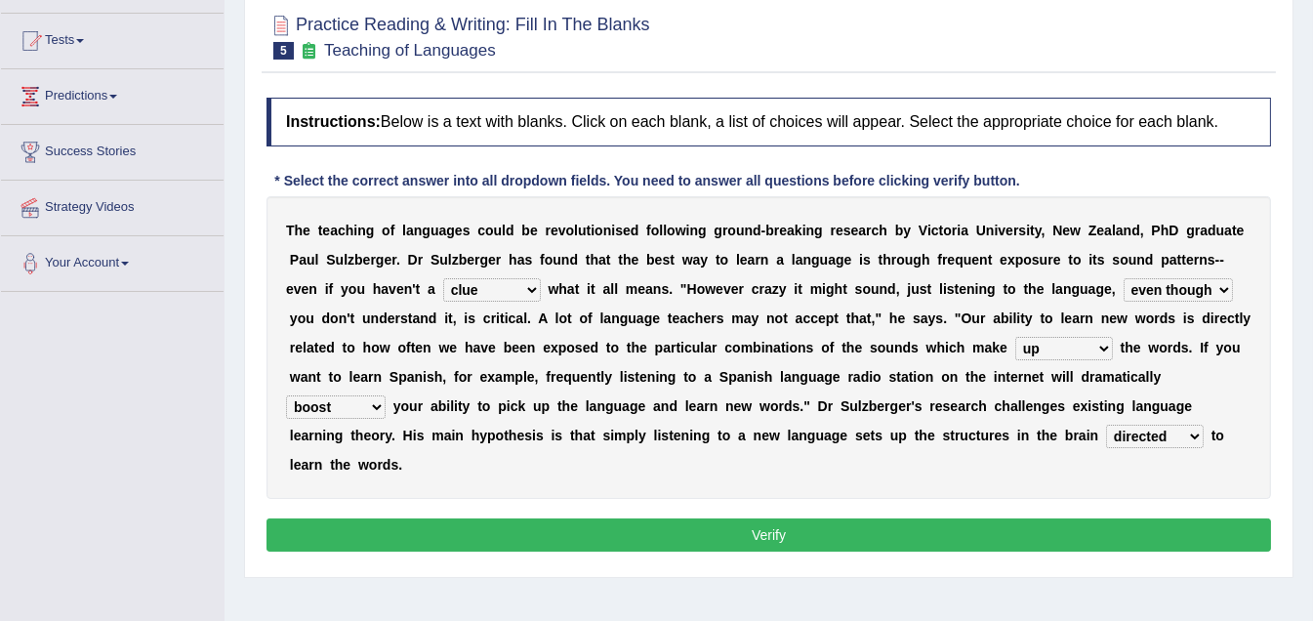
click at [753, 524] on button "Verify" at bounding box center [768, 534] width 1004 height 33
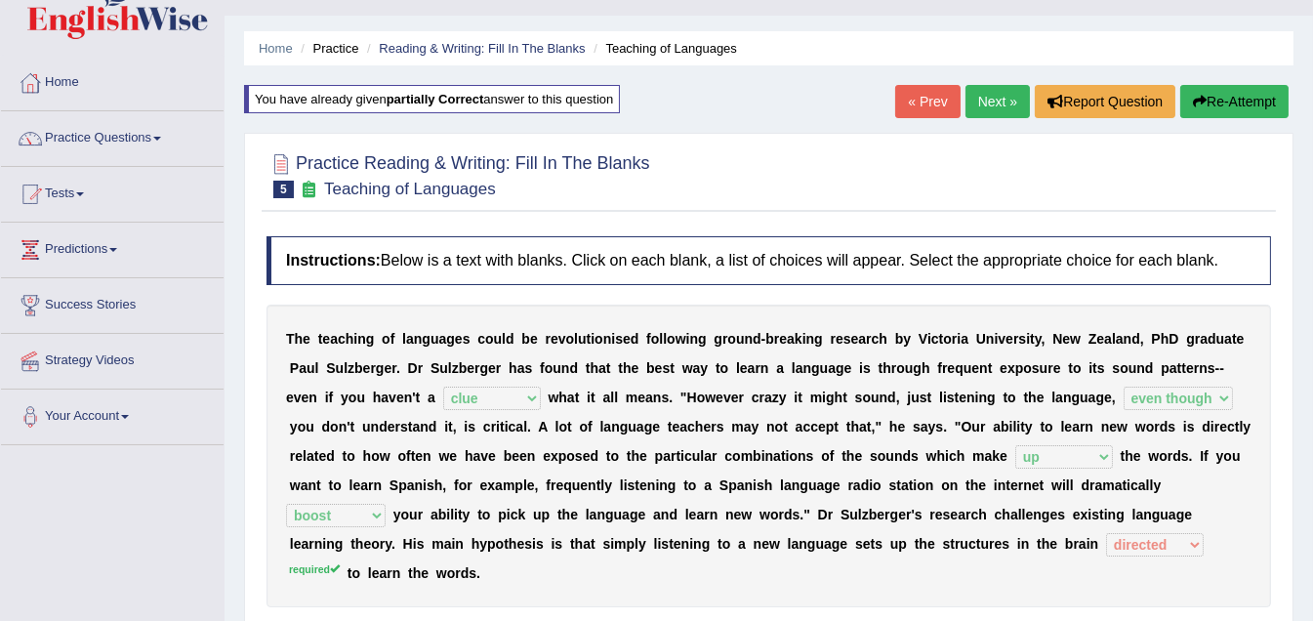
scroll to position [0, 0]
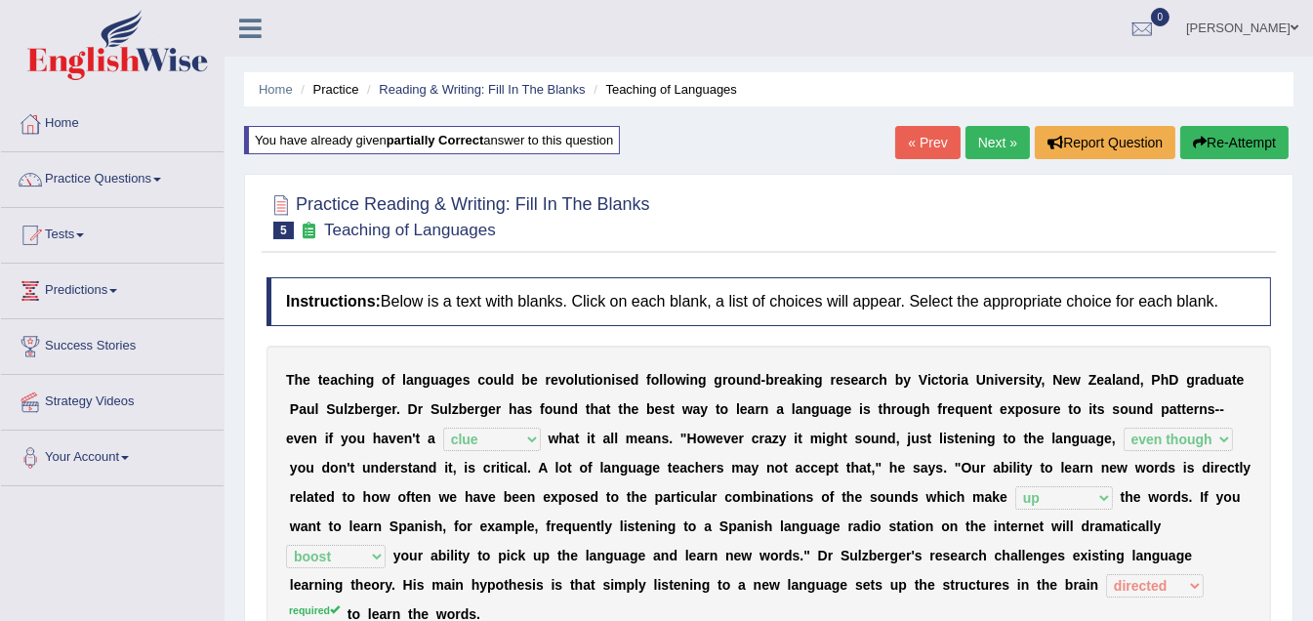
click at [993, 147] on link "Next »" at bounding box center [997, 142] width 64 height 33
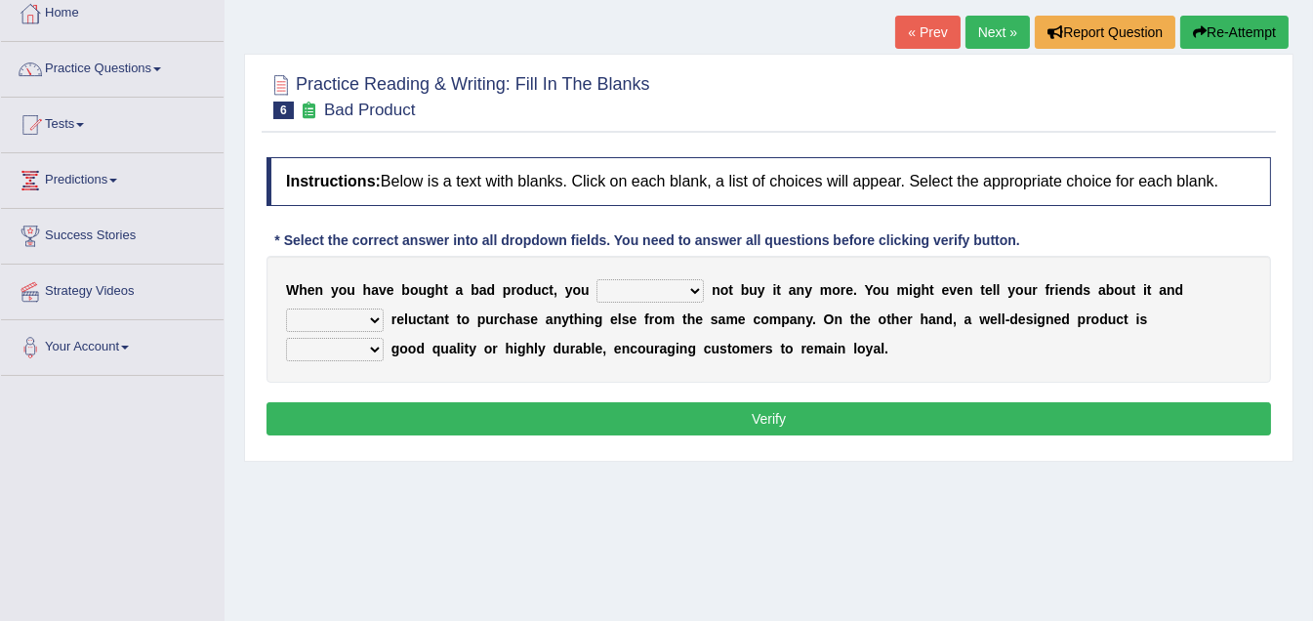
scroll to position [195, 0]
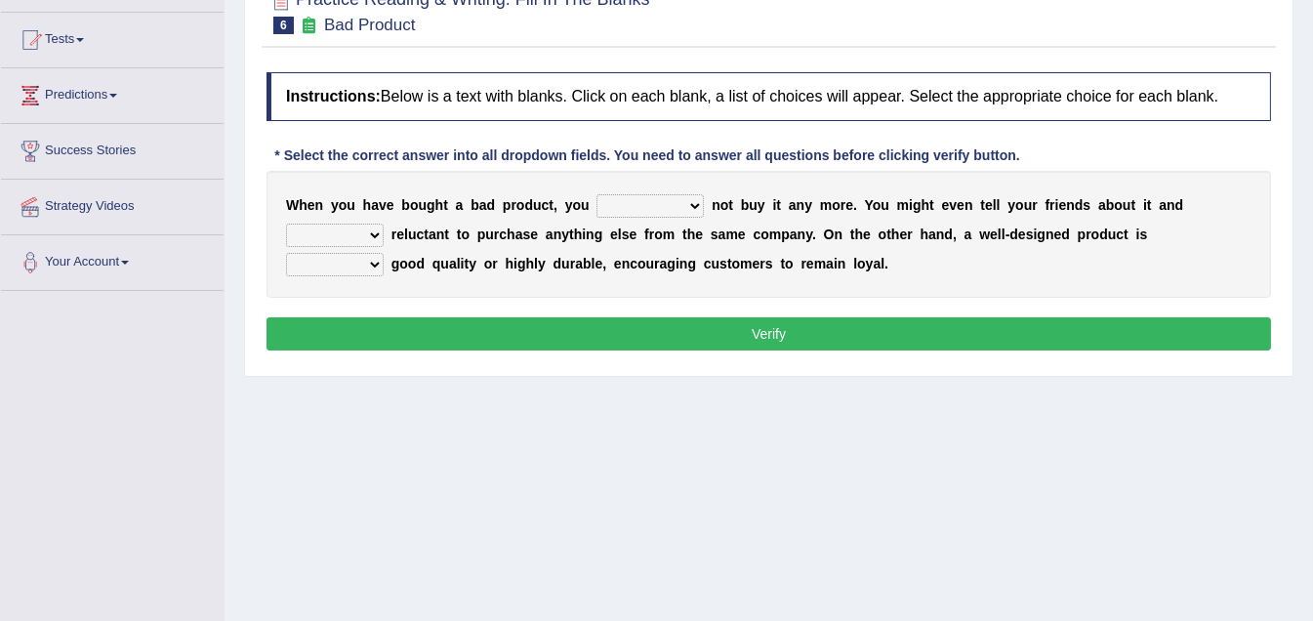
click at [698, 200] on select "would have should have should" at bounding box center [649, 205] width 107 height 23
select select "should"
click at [596, 194] on select "would have should have should" at bounding box center [649, 205] width 107 height 23
click at [378, 238] on select "is are be being" at bounding box center [335, 235] width 98 height 23
select select "be"
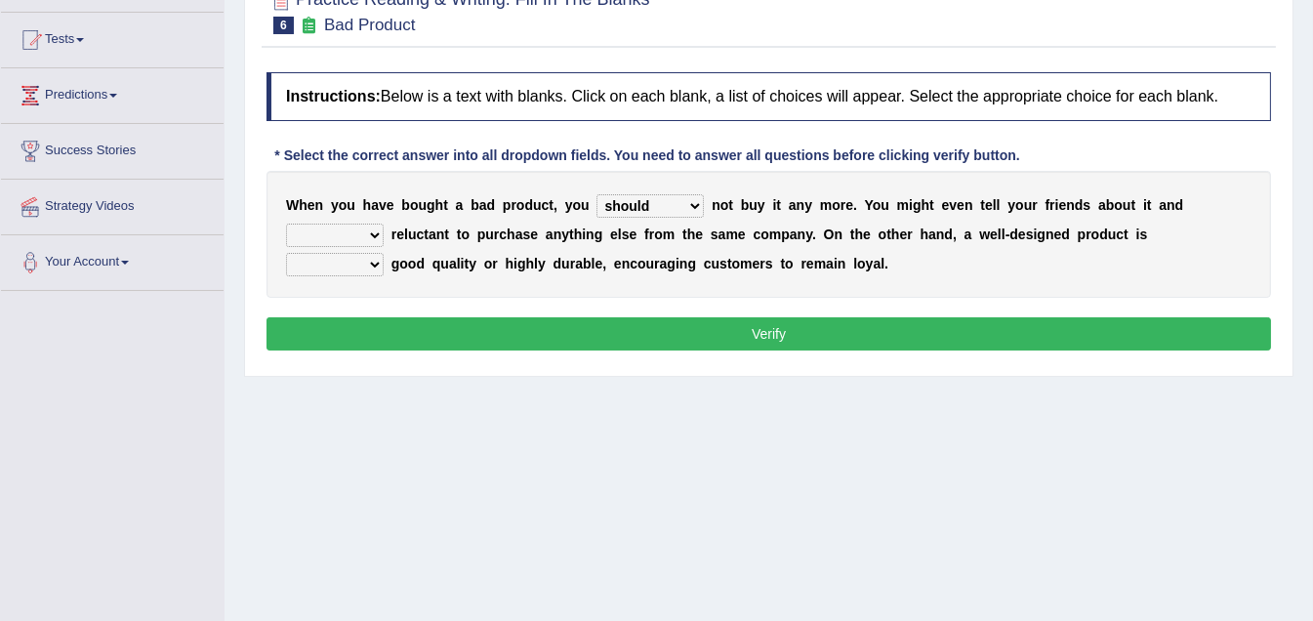
click at [286, 224] on select "is are be being" at bounding box center [335, 235] width 98 height 23
click at [384, 253] on select "both also neither either" at bounding box center [335, 264] width 98 height 23
select select "either"
click at [384, 253] on select "both also neither either" at bounding box center [335, 264] width 98 height 23
click at [791, 326] on button "Verify" at bounding box center [768, 333] width 1004 height 33
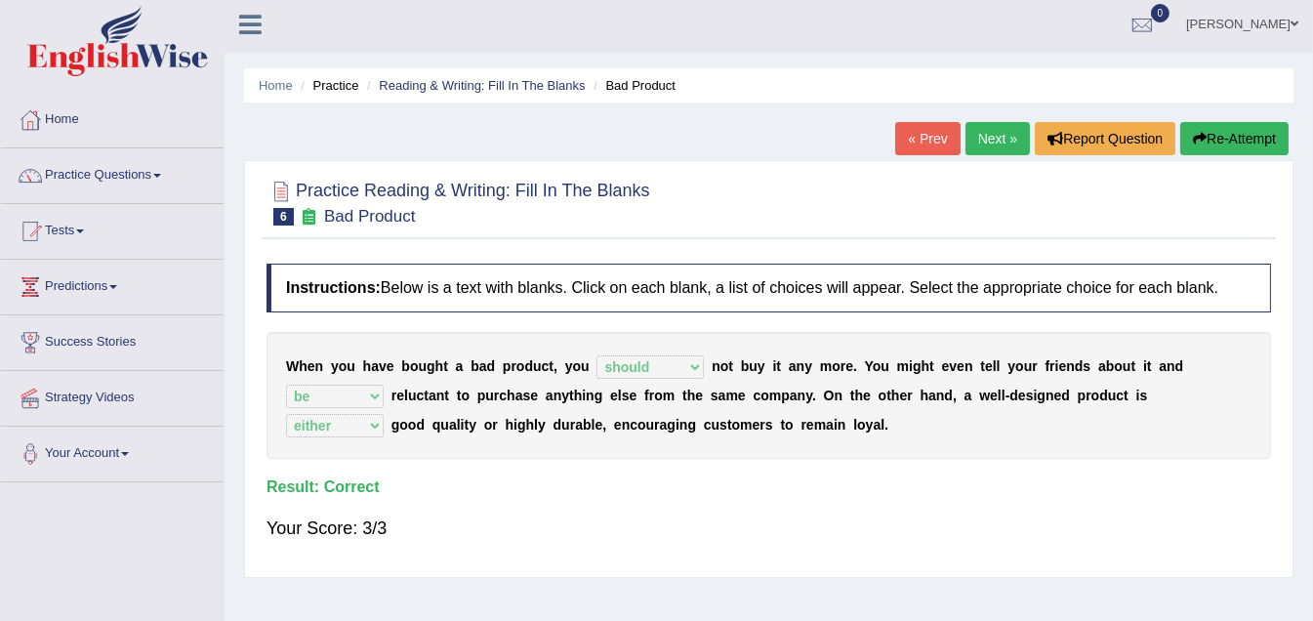
scroll to position [0, 0]
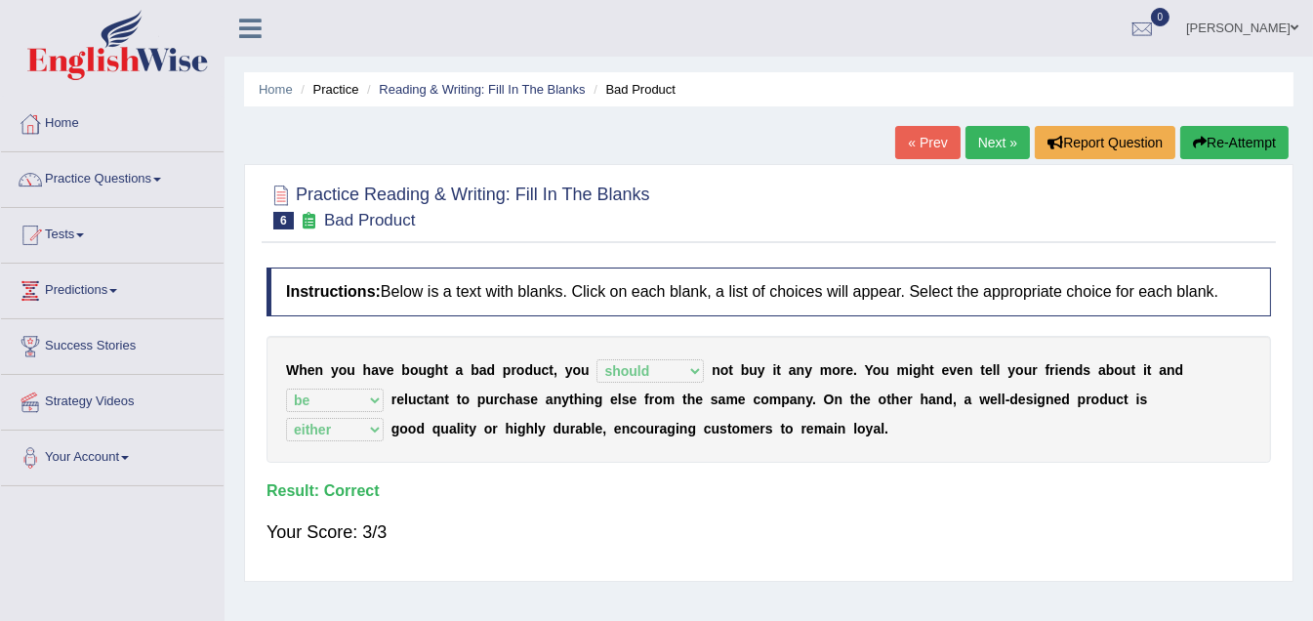
click at [988, 146] on link "Next »" at bounding box center [997, 142] width 64 height 33
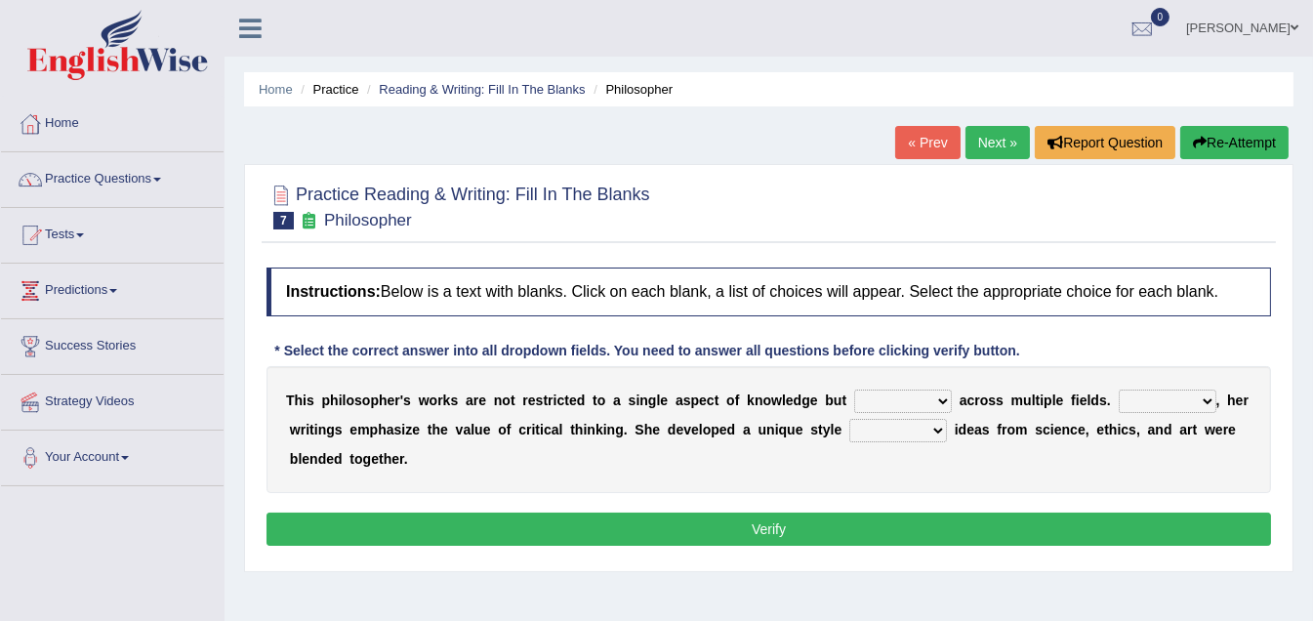
click at [944, 398] on select "constrain contain assemble extend" at bounding box center [903, 400] width 98 height 23
click at [622, 454] on div "T h i s p h i l o s o p h e r ' s w o r k s a r e n o t r e s t r i c t e d t o…" at bounding box center [768, 429] width 1004 height 127
drag, startPoint x: 944, startPoint y: 408, endPoint x: 934, endPoint y: 411, distance: 10.2
click at [934, 411] on select "constrain contain assemble extend" at bounding box center [903, 400] width 98 height 23
select select "contain"
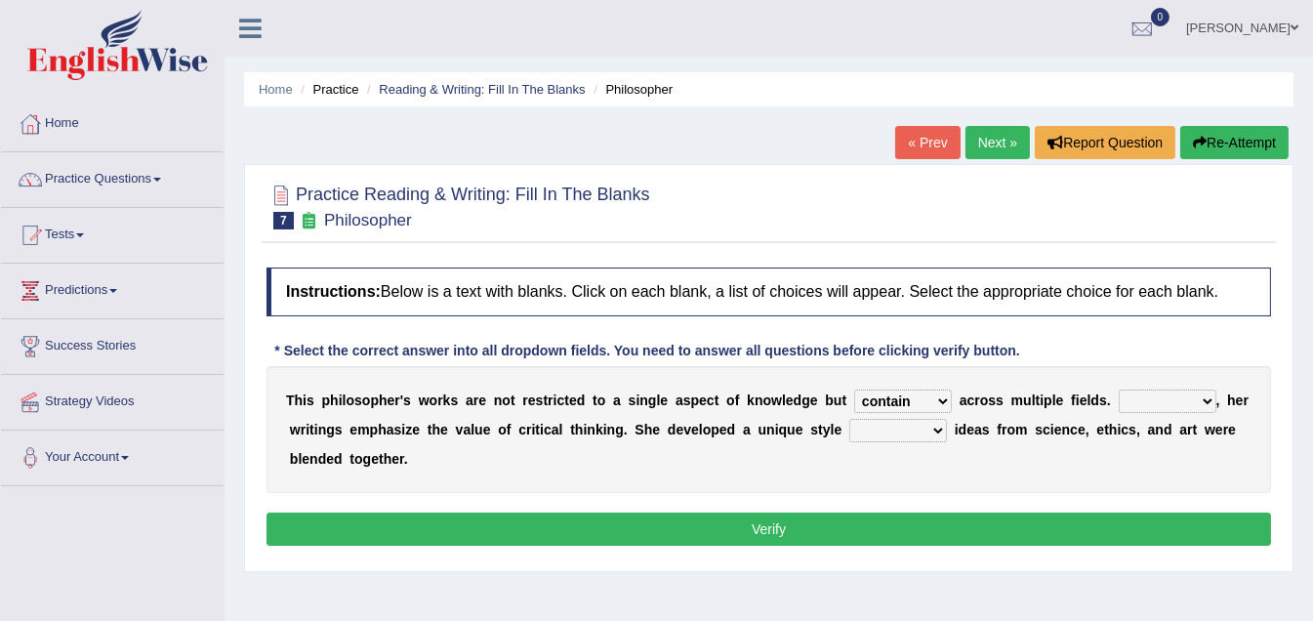
click at [854, 389] on select "constrain contain assemble extend" at bounding box center [903, 400] width 98 height 23
click at [1208, 399] on select "Rather So Moreover Likely" at bounding box center [1168, 400] width 98 height 23
select select "Moreover"
click at [1119, 389] on select "Rather So Moreover Likely" at bounding box center [1168, 400] width 98 height 23
click at [934, 426] on select "in that that which in which" at bounding box center [898, 430] width 98 height 23
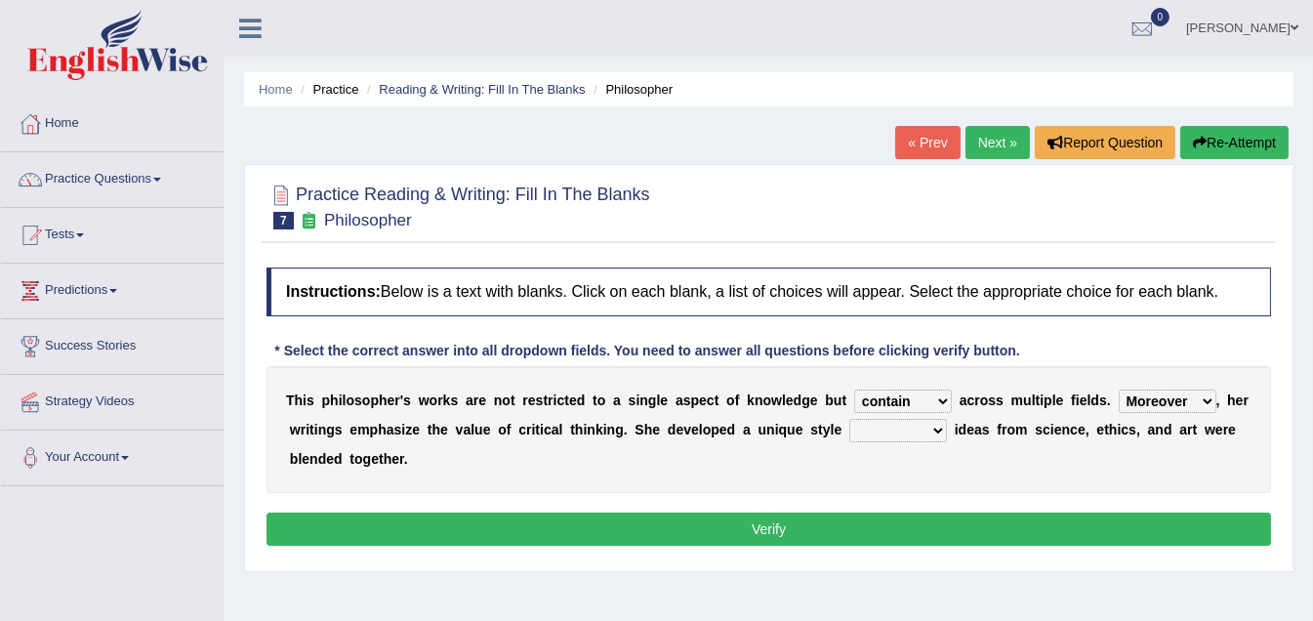
select select "in which"
click at [849, 419] on select "in that that which in which" at bounding box center [898, 430] width 98 height 23
click at [766, 523] on button "Verify" at bounding box center [768, 528] width 1004 height 33
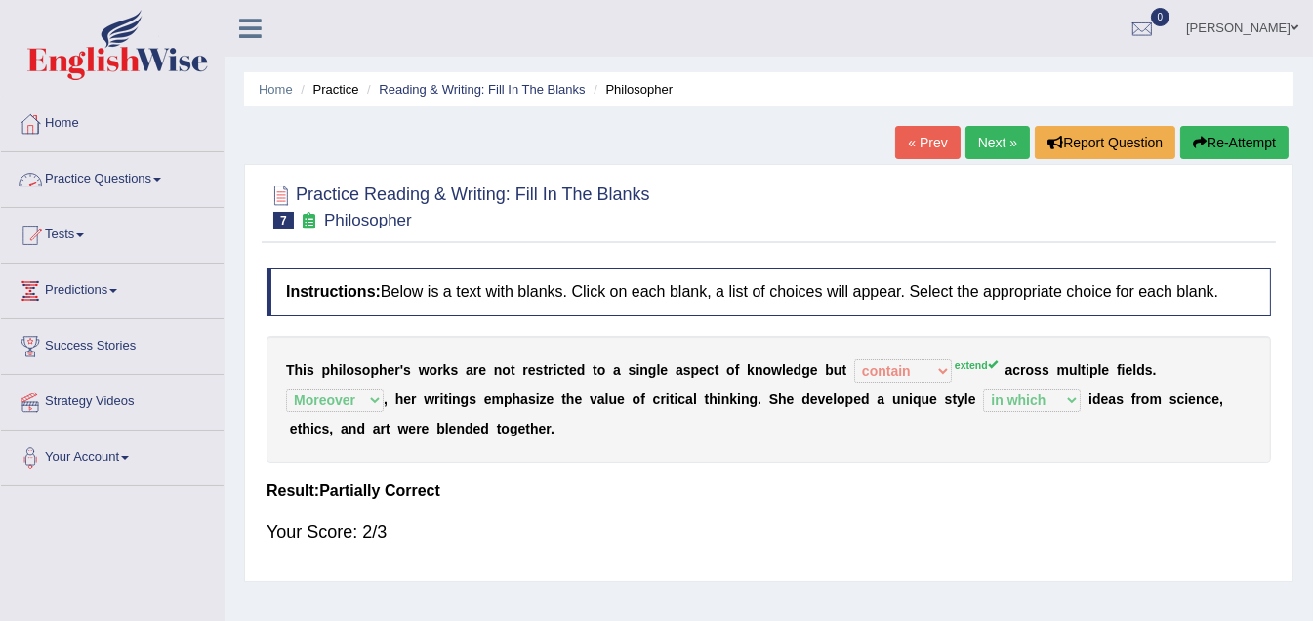
click at [167, 179] on link "Practice Questions" at bounding box center [112, 176] width 223 height 49
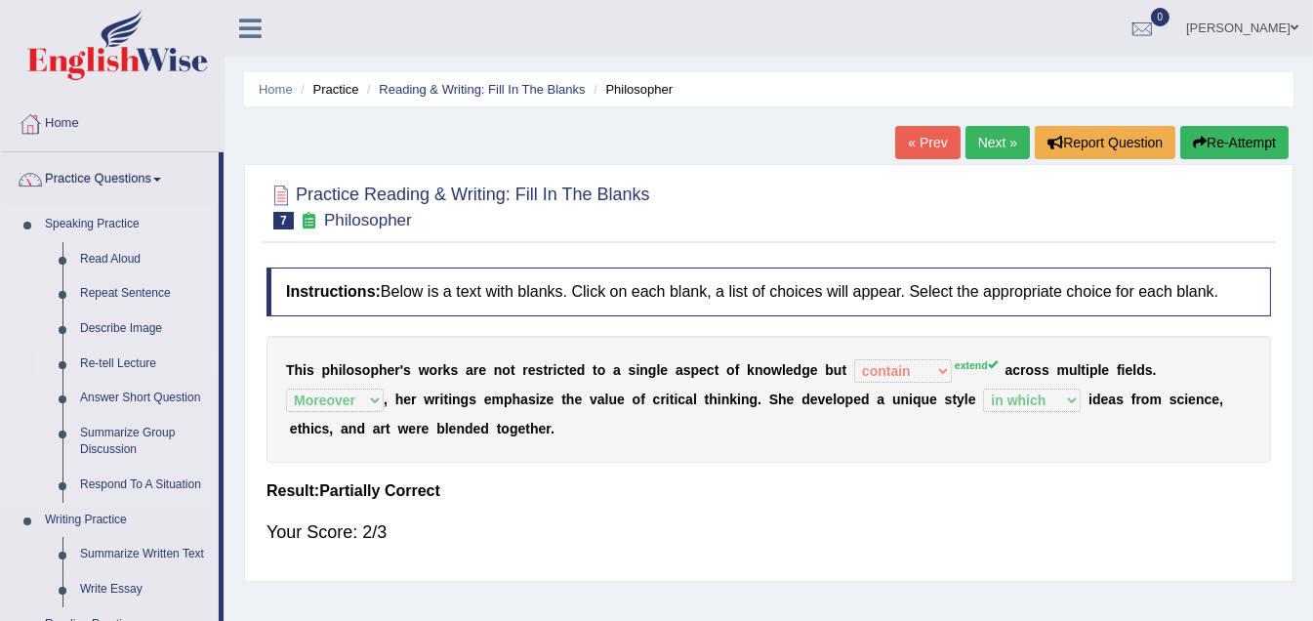
click at [127, 358] on link "Re-tell Lecture" at bounding box center [144, 364] width 147 height 35
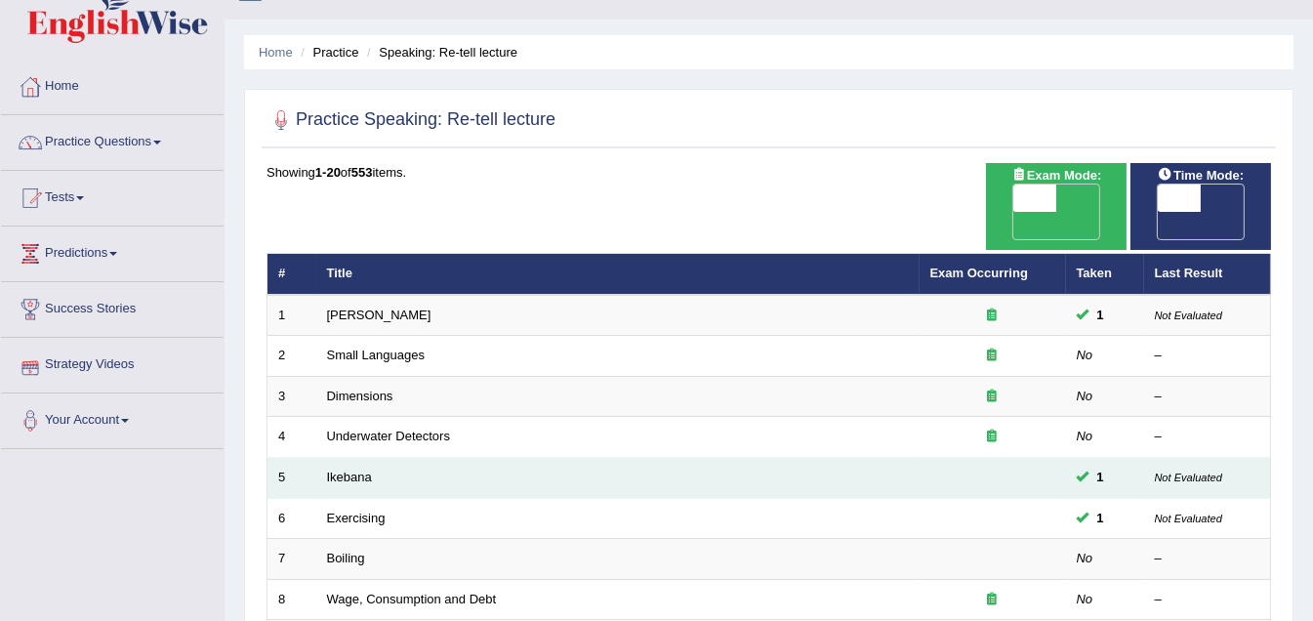
scroll to position [97, 0]
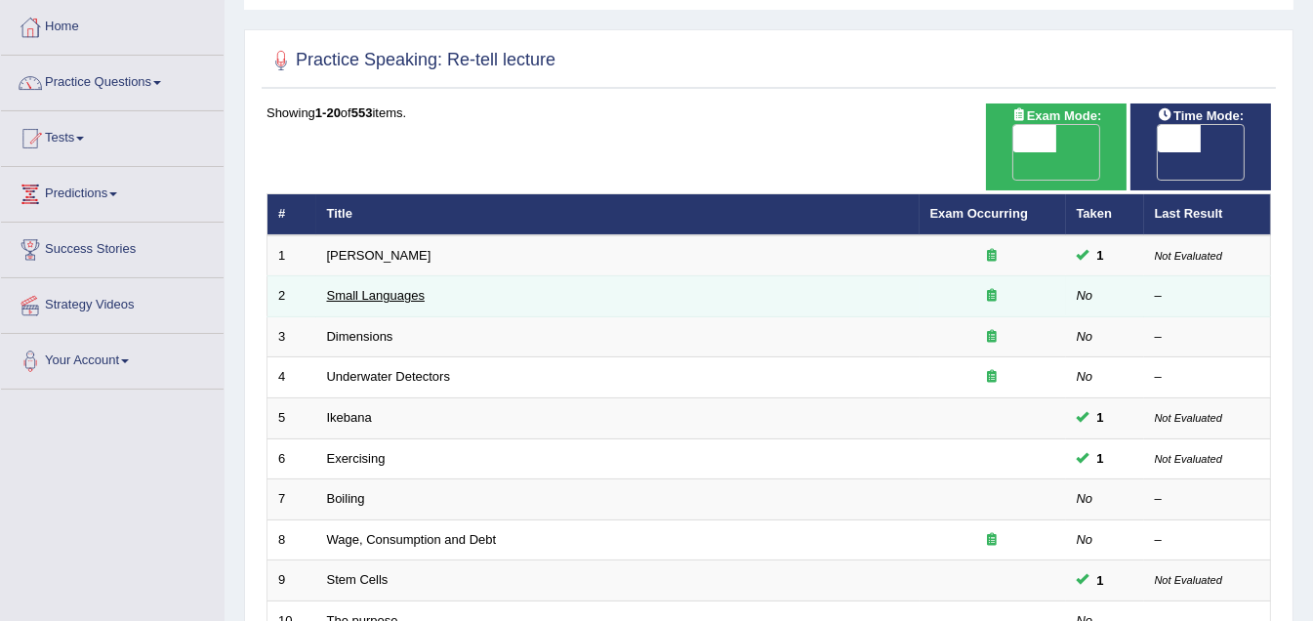
click at [372, 288] on link "Small Languages" at bounding box center [376, 295] width 98 height 15
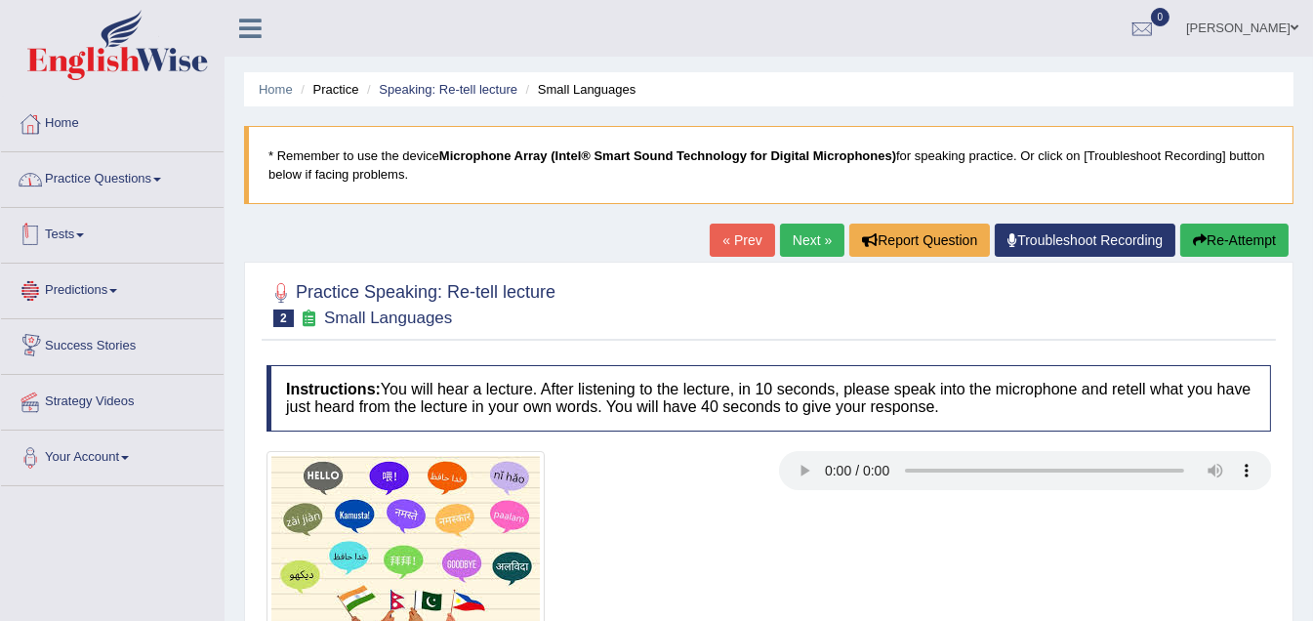
click at [163, 182] on link "Practice Questions" at bounding box center [112, 176] width 223 height 49
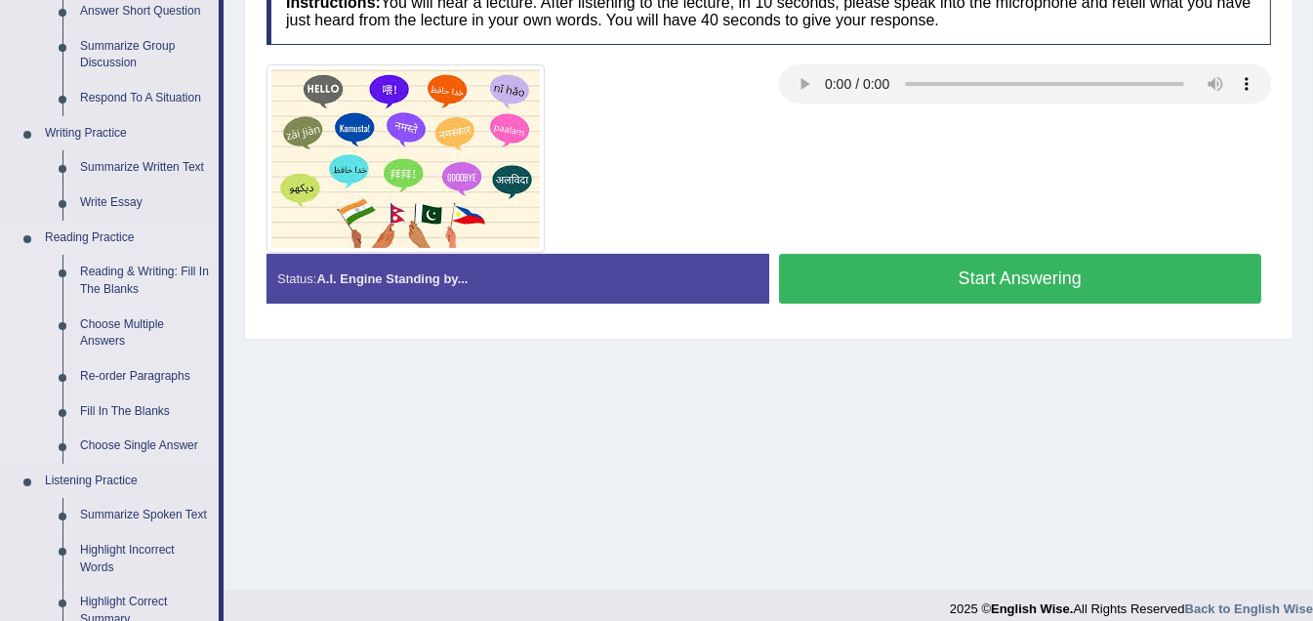
scroll to position [390, 0]
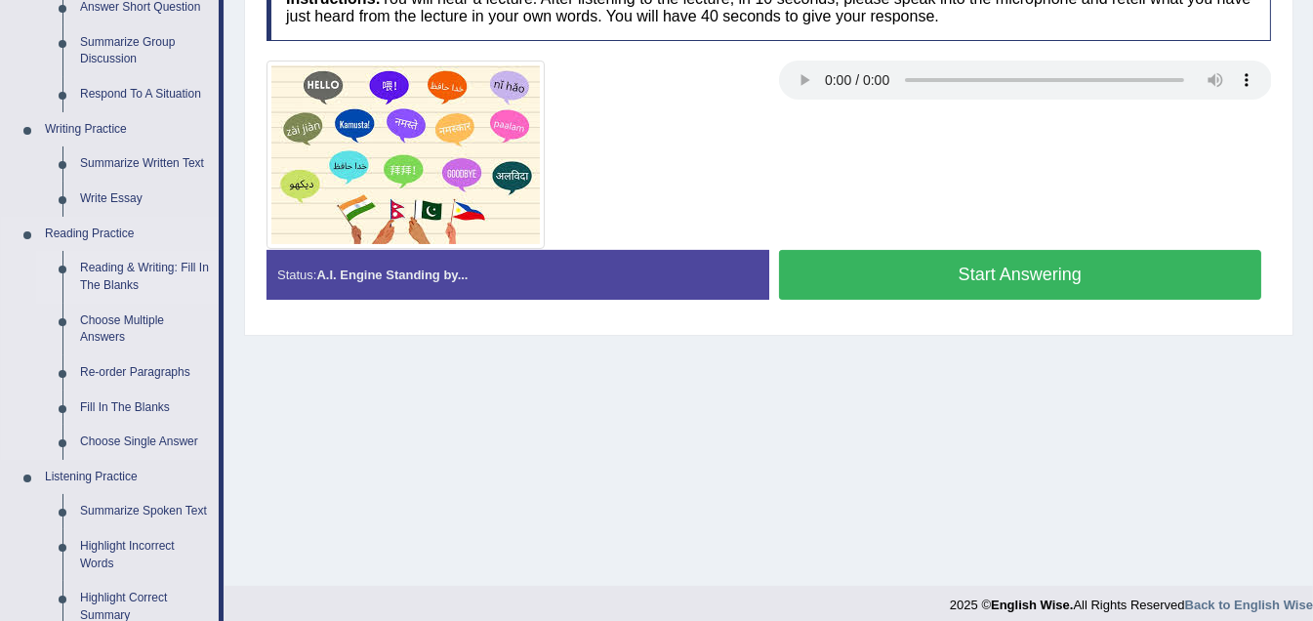
click at [106, 262] on link "Reading & Writing: Fill In The Blanks" at bounding box center [144, 277] width 147 height 52
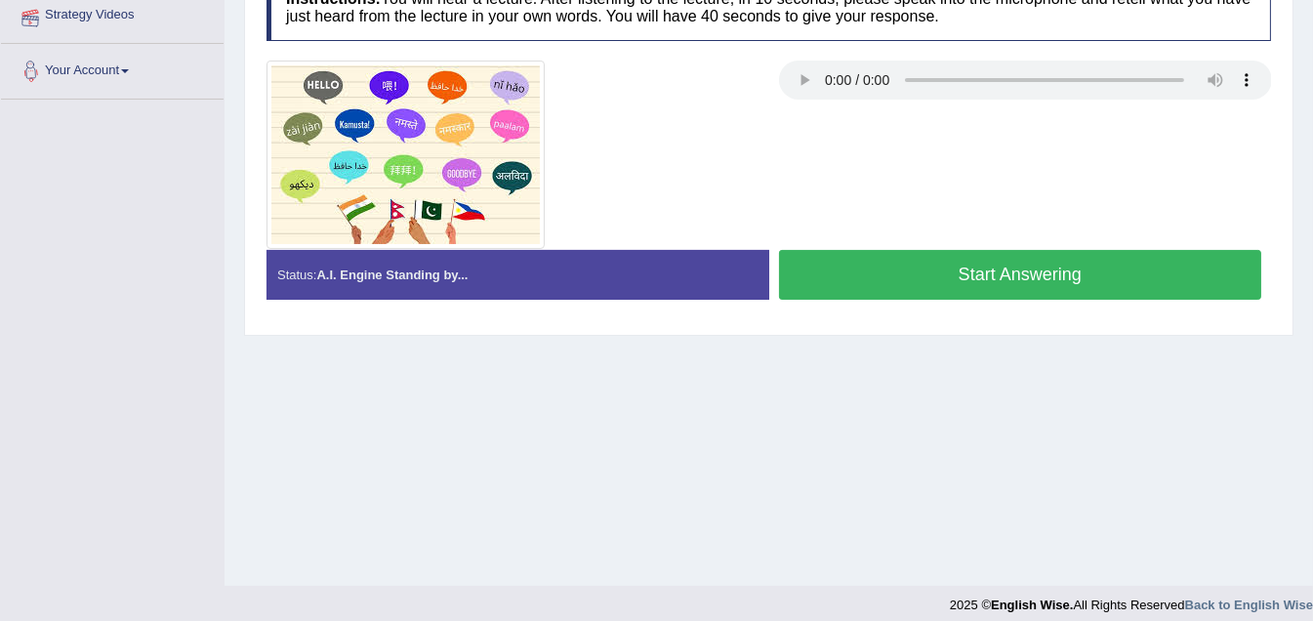
scroll to position [403, 0]
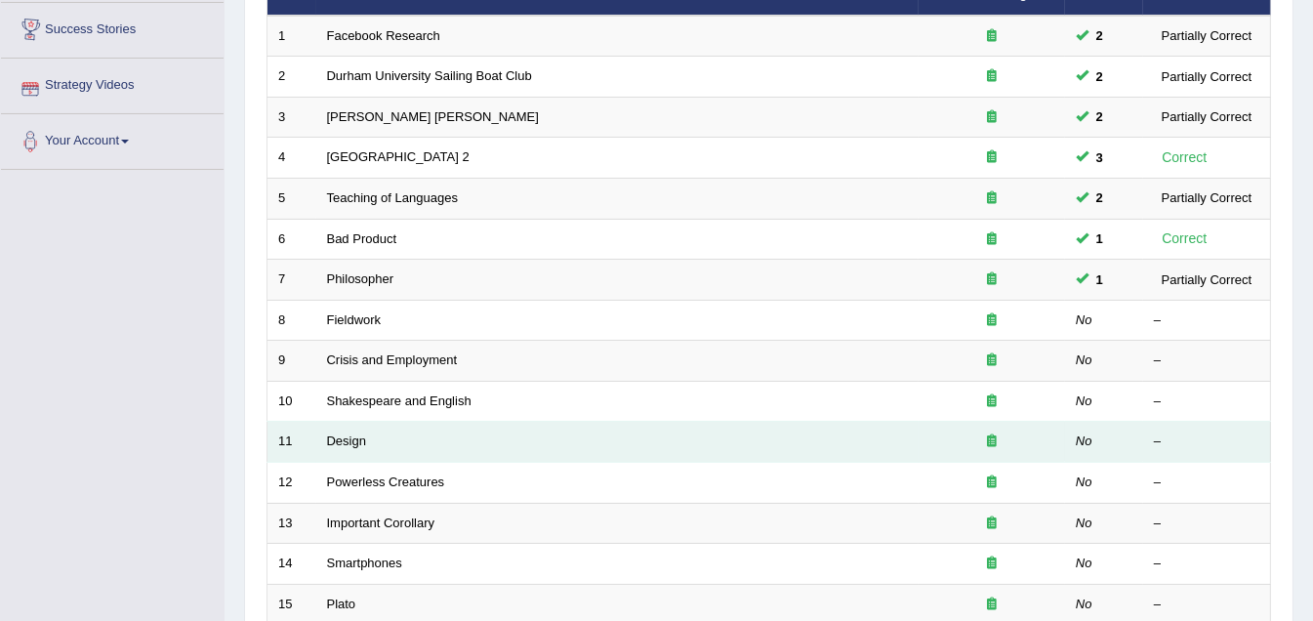
scroll to position [390, 0]
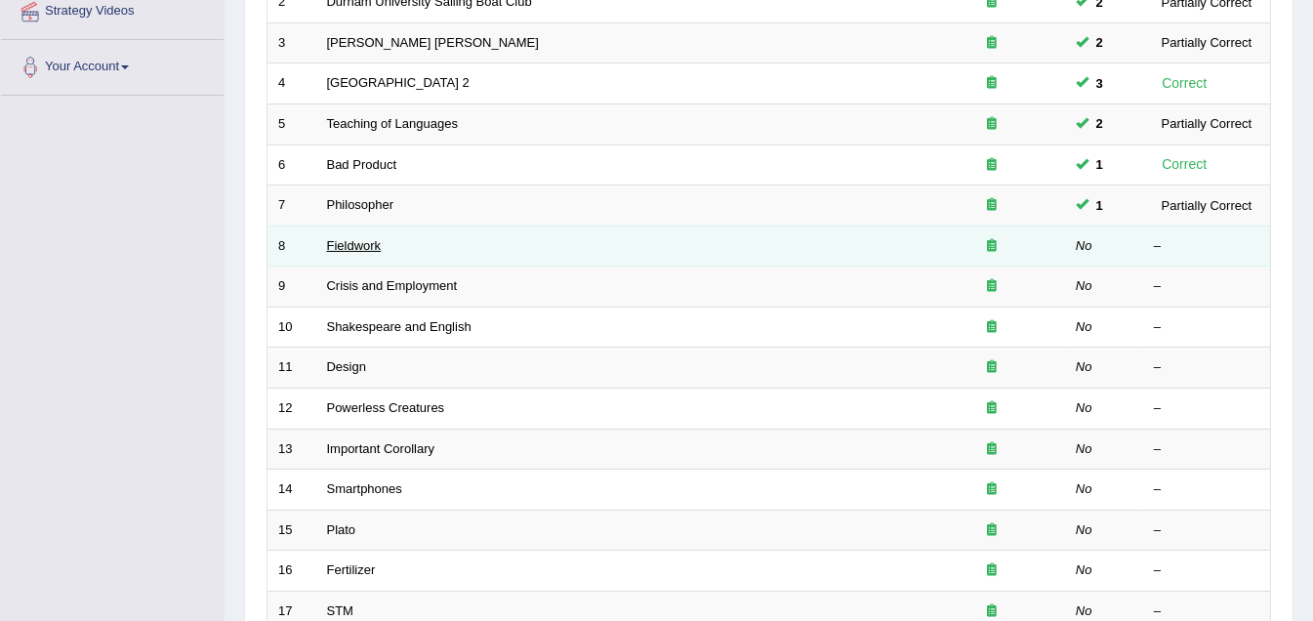
click at [343, 238] on link "Fieldwork" at bounding box center [354, 245] width 55 height 15
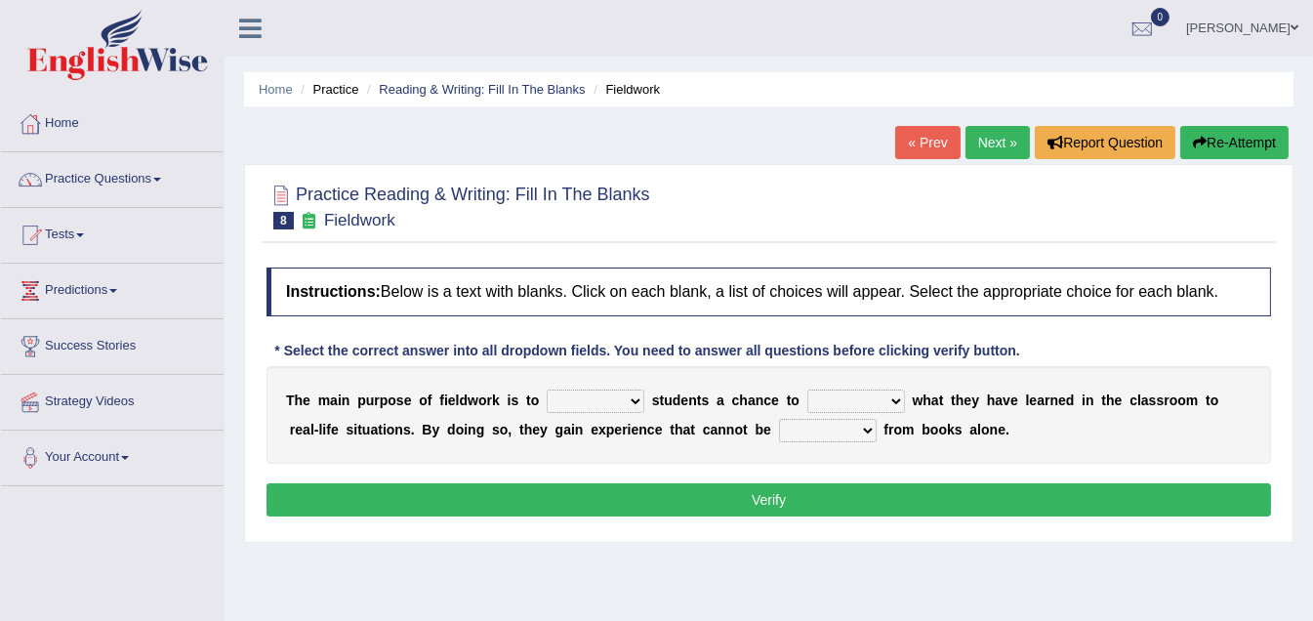
click at [629, 399] on select "resemble stow rave offer" at bounding box center [596, 400] width 98 height 23
select select "resemble"
click at [547, 389] on select "resemble stow rave offer" at bounding box center [596, 400] width 98 height 23
click at [891, 396] on select "compare align apply dismount" at bounding box center [856, 400] width 98 height 23
select select "apply"
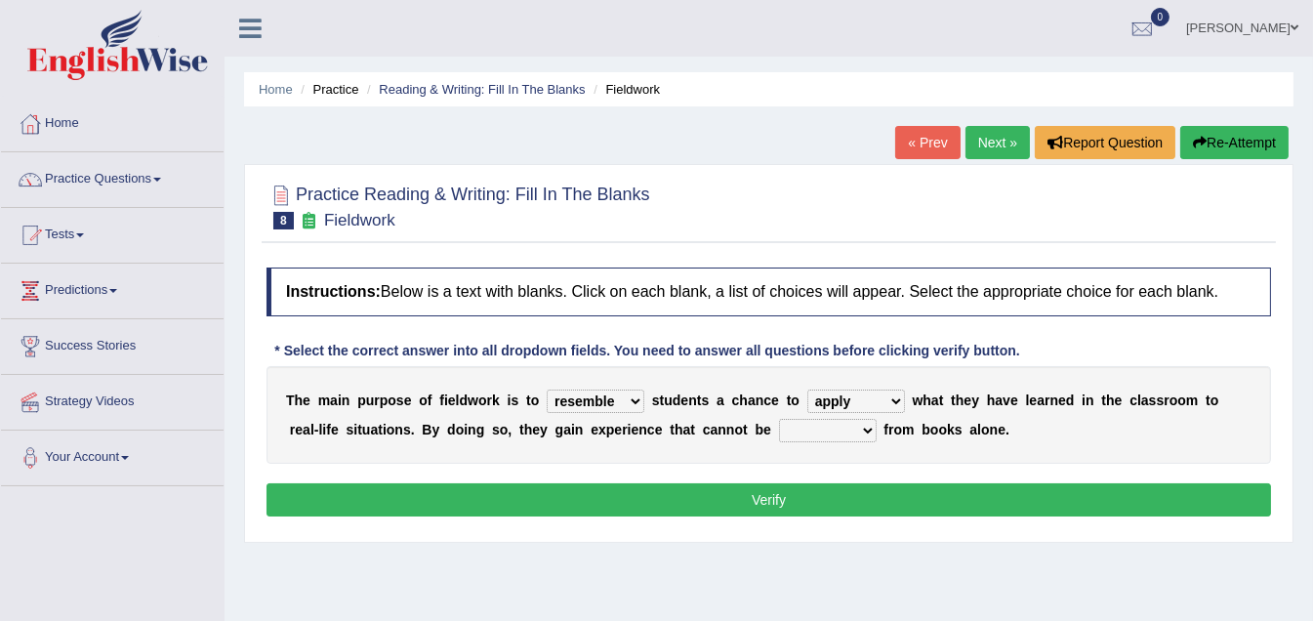
click at [807, 389] on select "compare align apply dismount" at bounding box center [856, 400] width 98 height 23
click at [870, 428] on select "originated prepared obtained touted" at bounding box center [828, 430] width 98 height 23
select select "obtained"
click at [779, 419] on select "originated prepared obtained touted" at bounding box center [828, 430] width 98 height 23
click at [778, 494] on button "Verify" at bounding box center [768, 499] width 1004 height 33
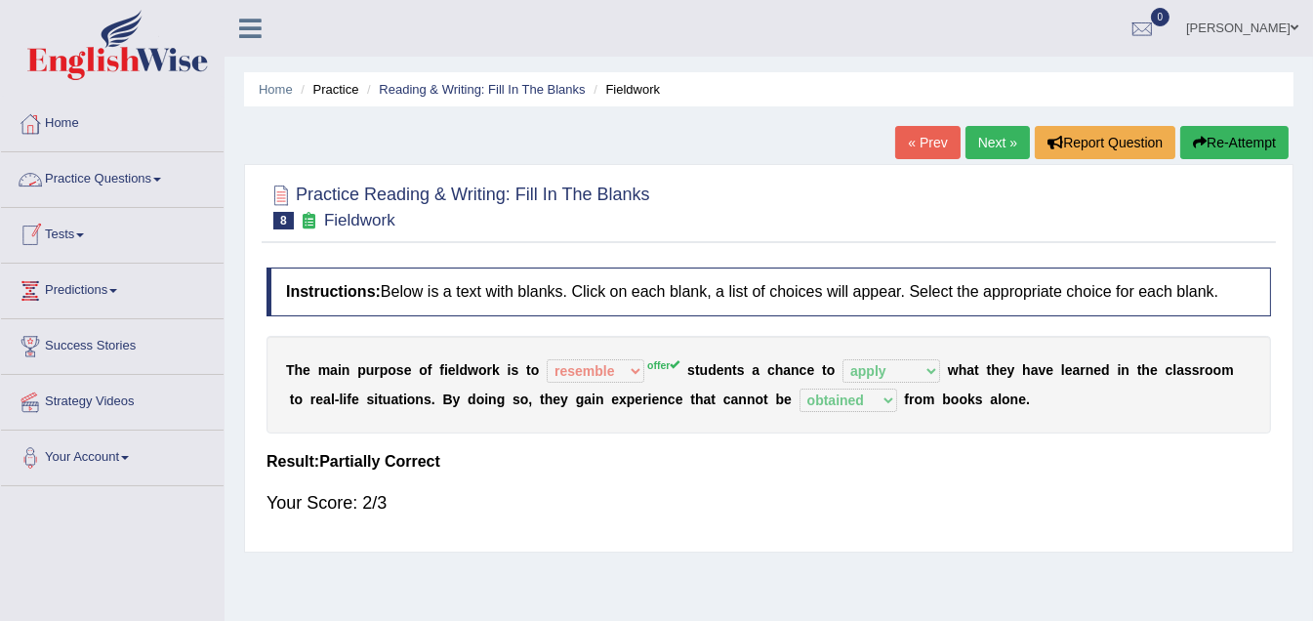
click at [160, 182] on link "Practice Questions" at bounding box center [112, 176] width 223 height 49
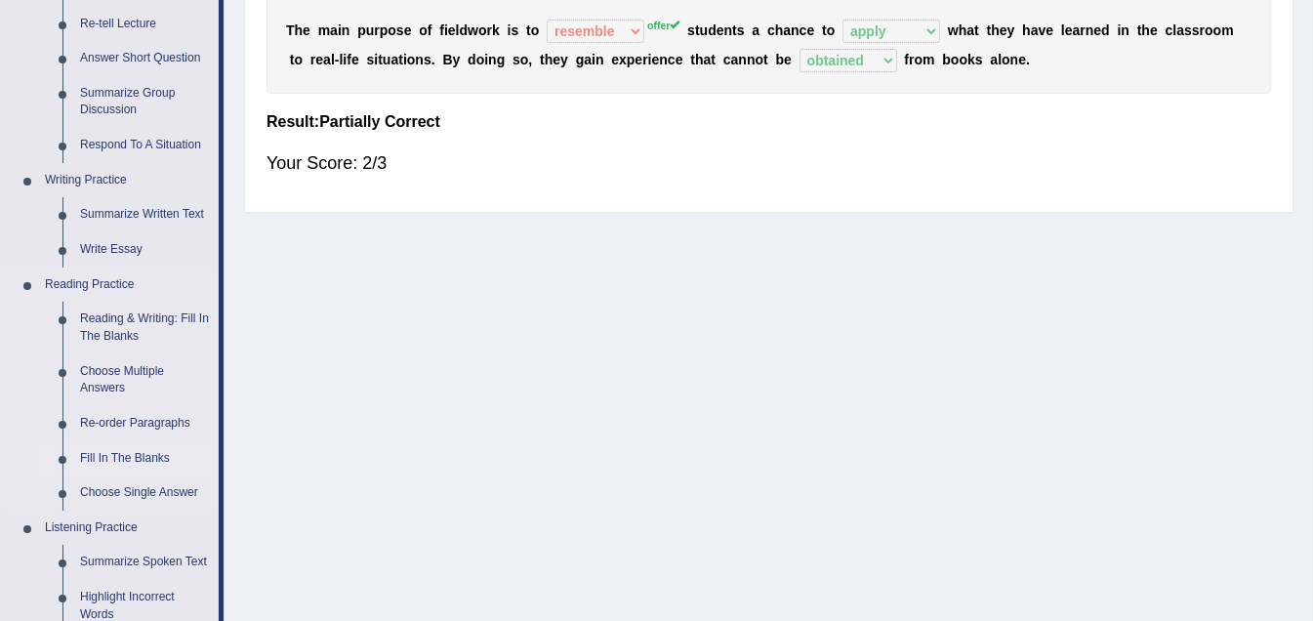
scroll to position [390, 0]
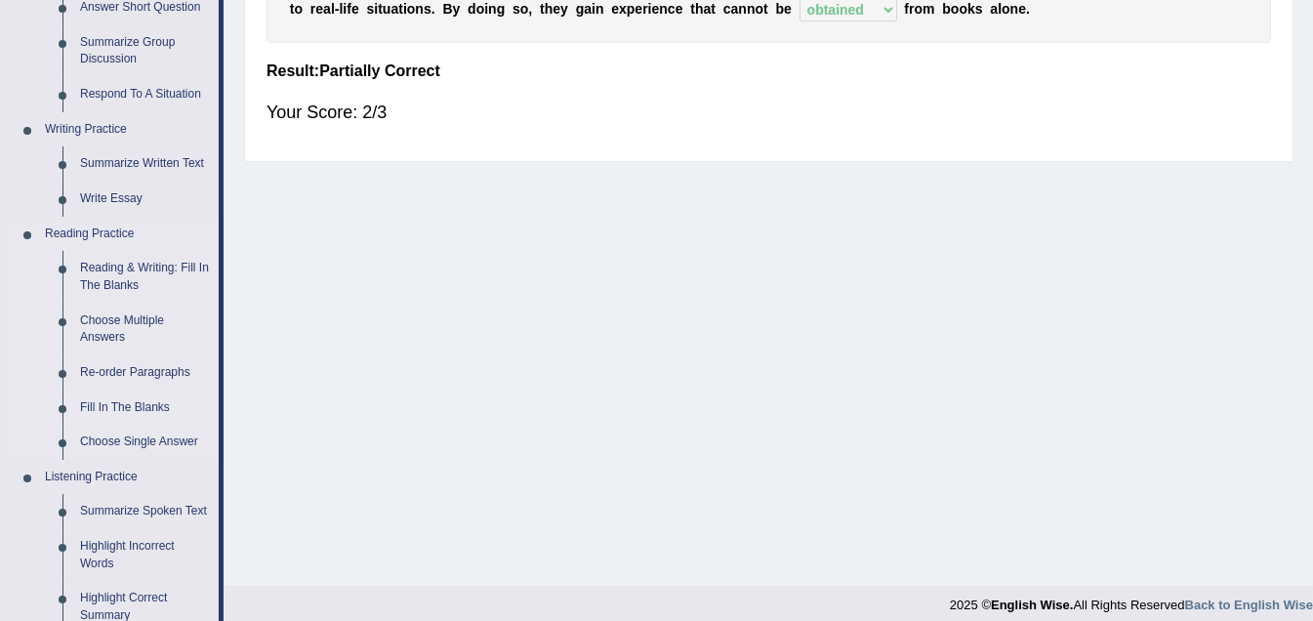
click at [151, 402] on link "Fill In The Blanks" at bounding box center [144, 407] width 147 height 35
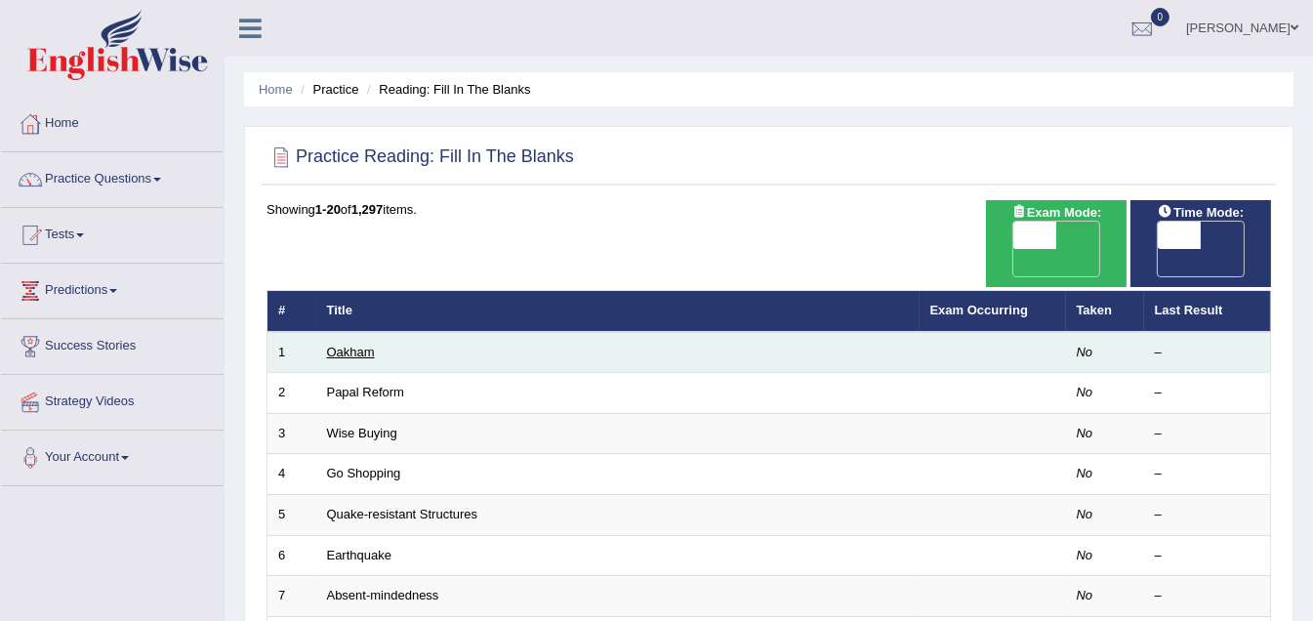
click at [347, 345] on link "Oakham" at bounding box center [351, 352] width 48 height 15
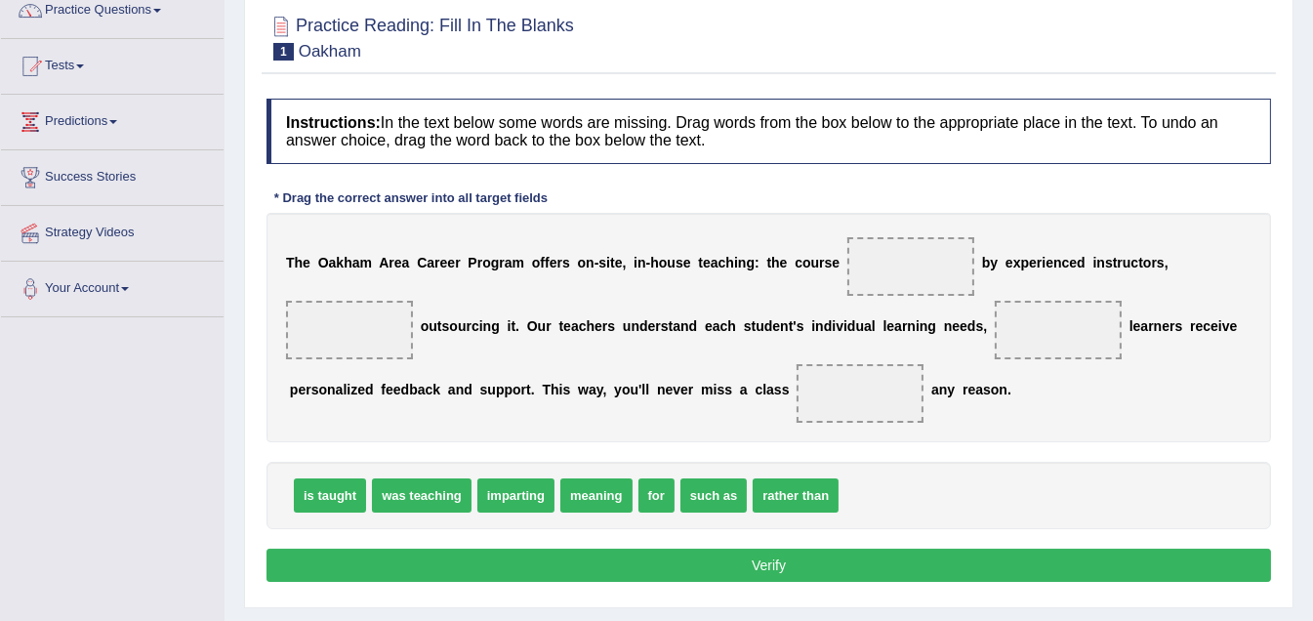
scroll to position [195, 0]
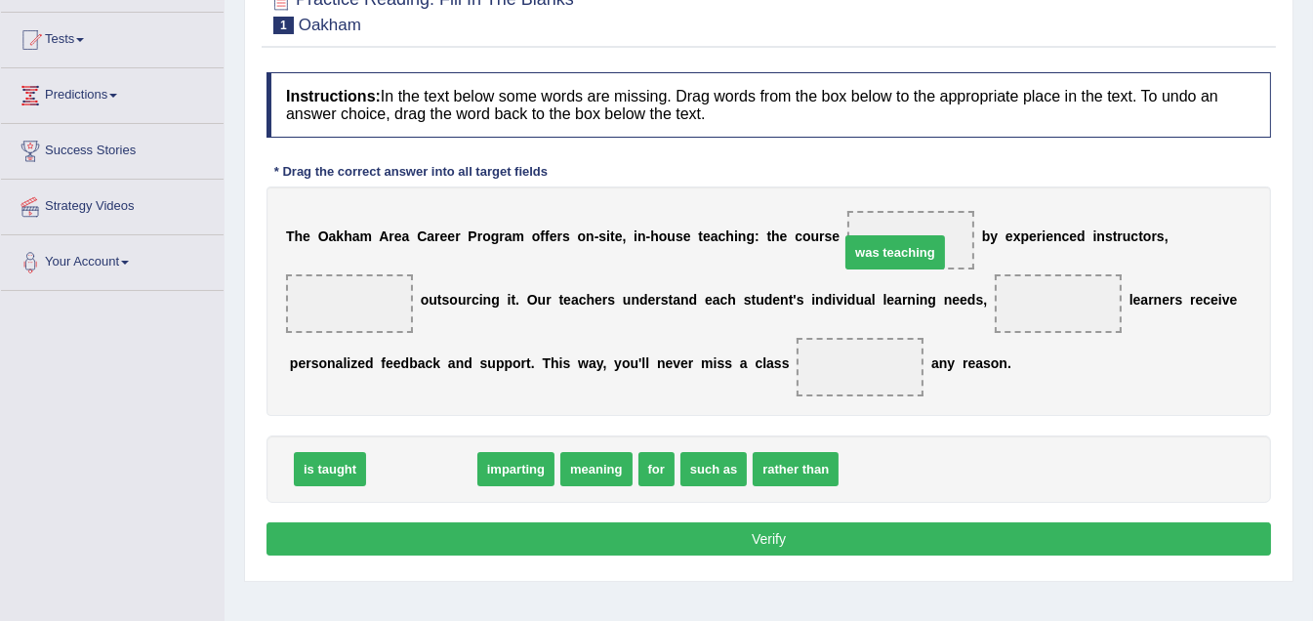
drag, startPoint x: 422, startPoint y: 462, endPoint x: 909, endPoint y: 230, distance: 539.2
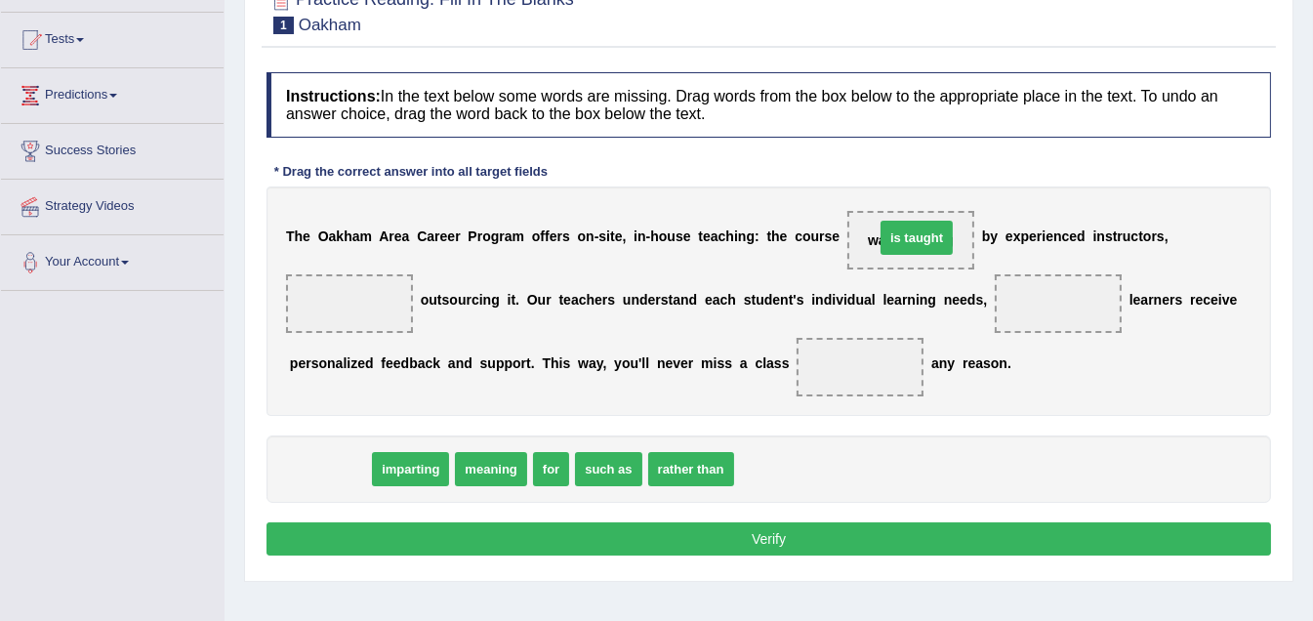
drag, startPoint x: 329, startPoint y: 464, endPoint x: 916, endPoint y: 233, distance: 630.2
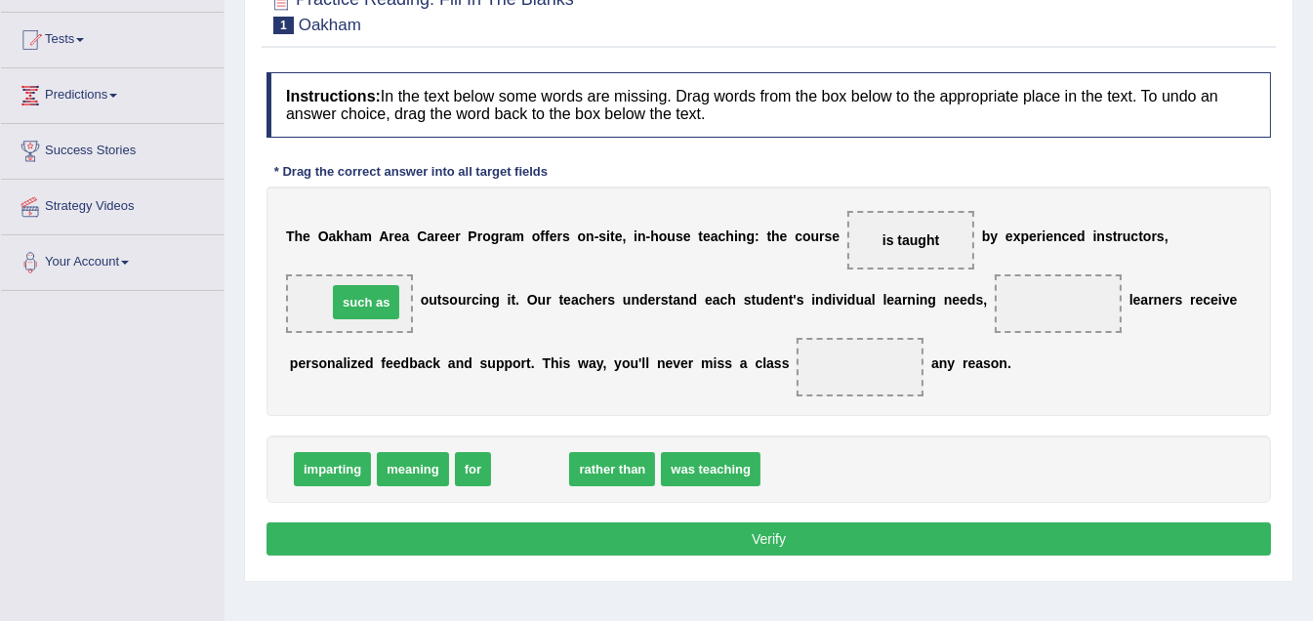
drag, startPoint x: 530, startPoint y: 466, endPoint x: 366, endPoint y: 298, distance: 234.7
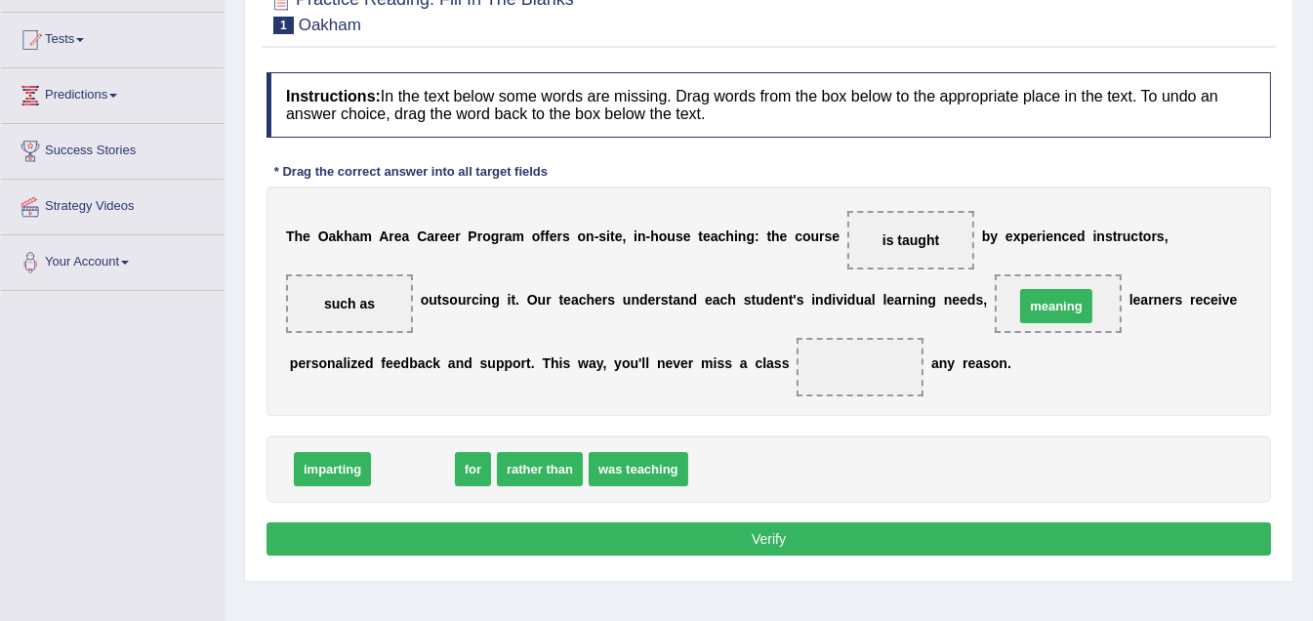
drag, startPoint x: 416, startPoint y: 469, endPoint x: 1059, endPoint y: 306, distance: 663.6
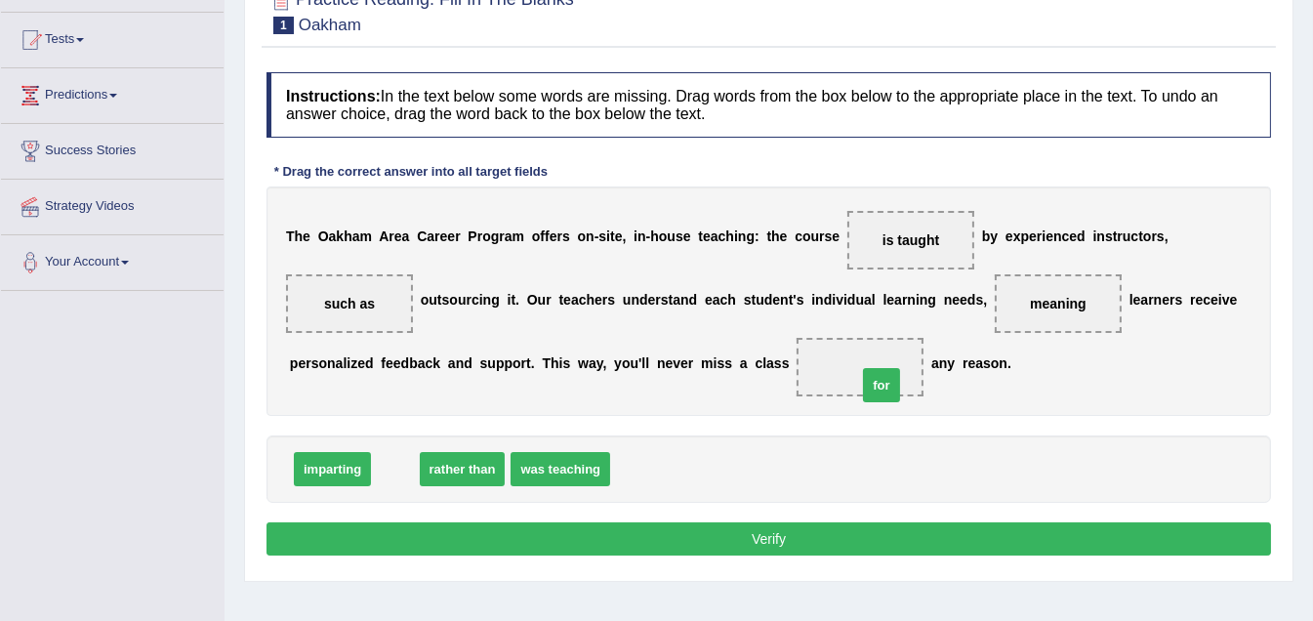
drag, startPoint x: 390, startPoint y: 465, endPoint x: 878, endPoint y: 368, distance: 496.6
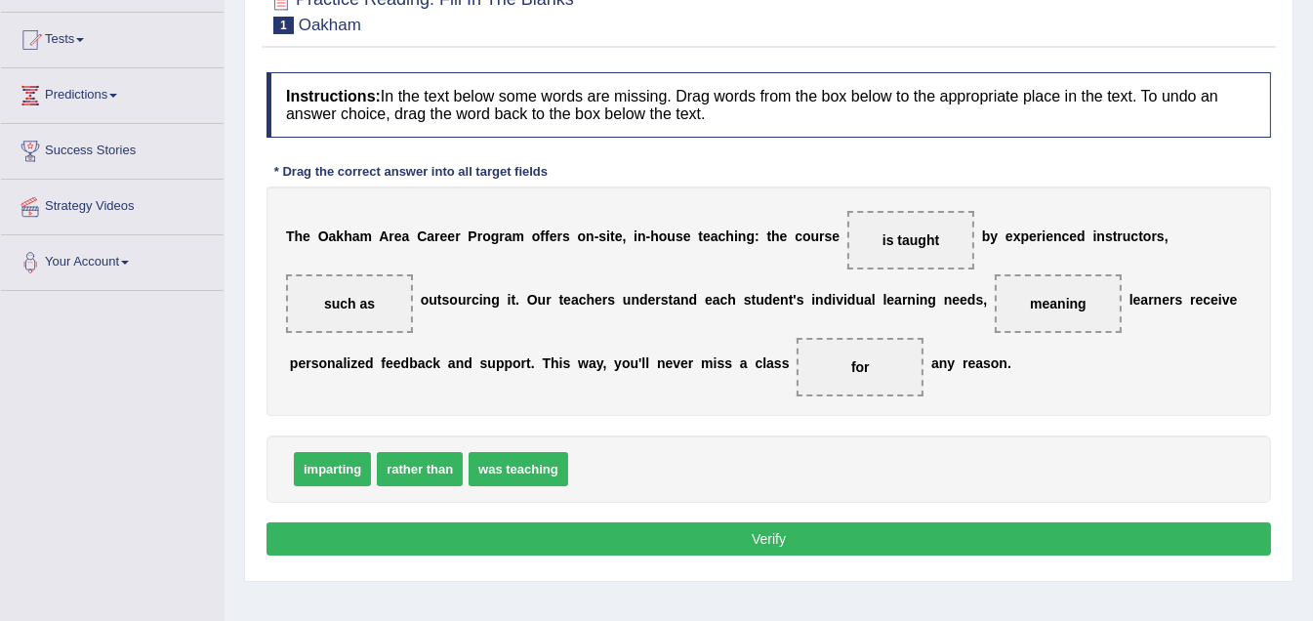
click at [774, 536] on button "Verify" at bounding box center [768, 538] width 1004 height 33
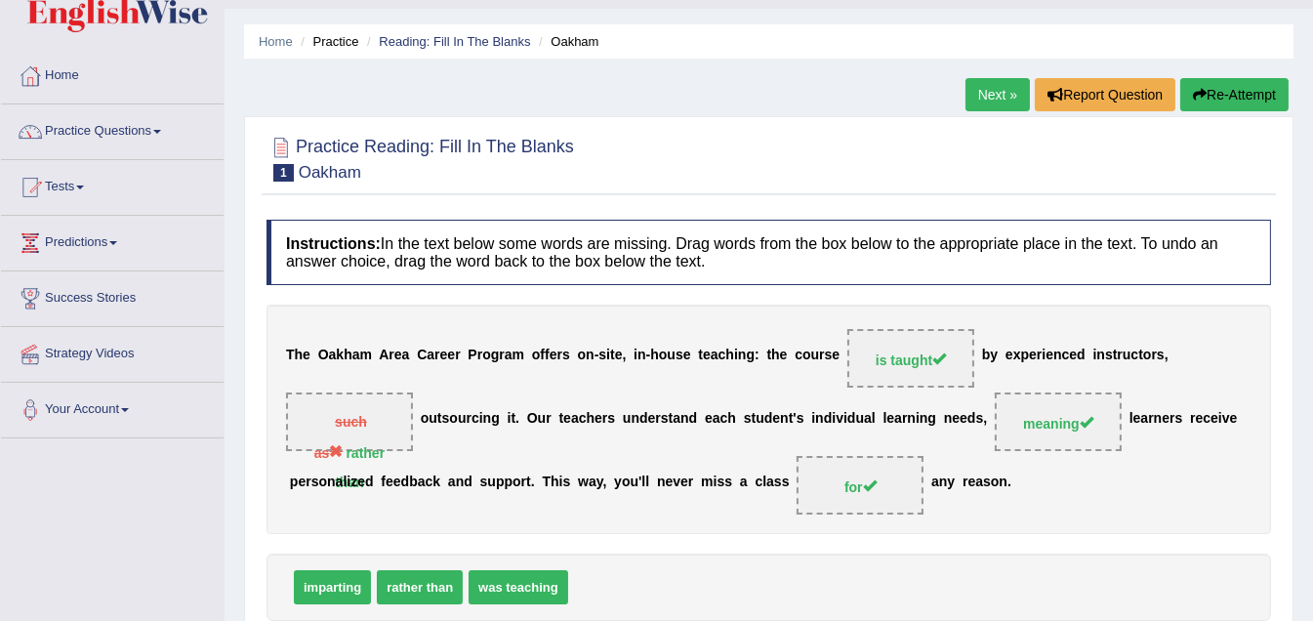
scroll to position [0, 0]
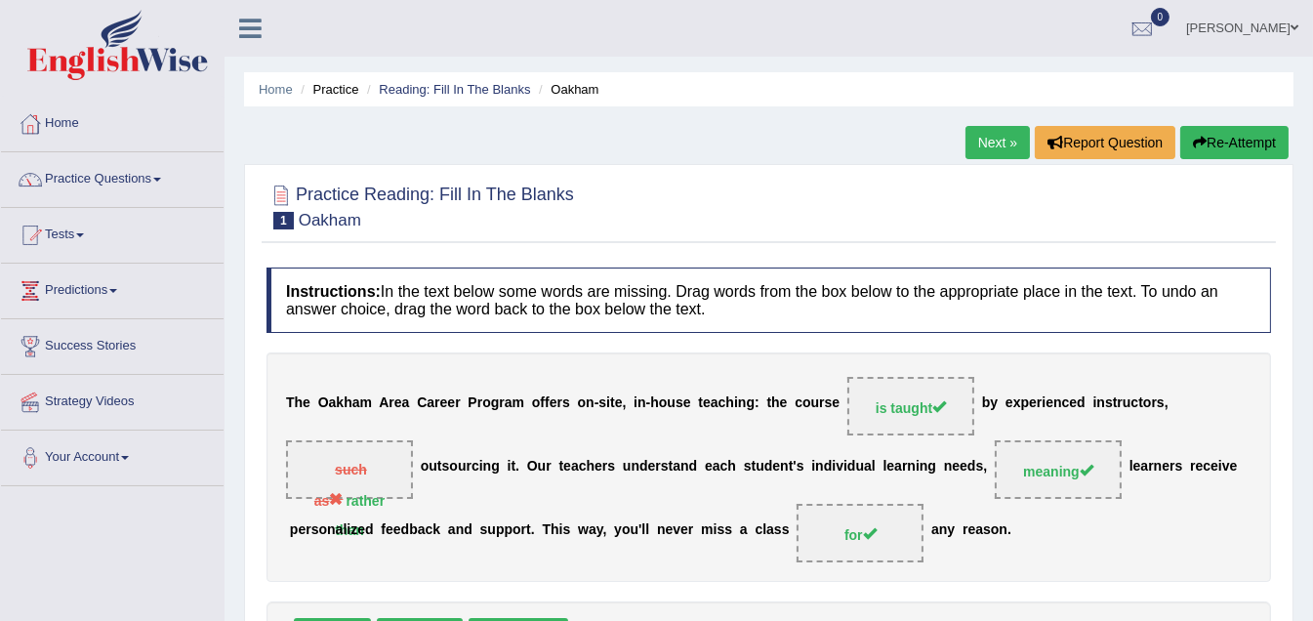
click at [1007, 147] on link "Next »" at bounding box center [997, 142] width 64 height 33
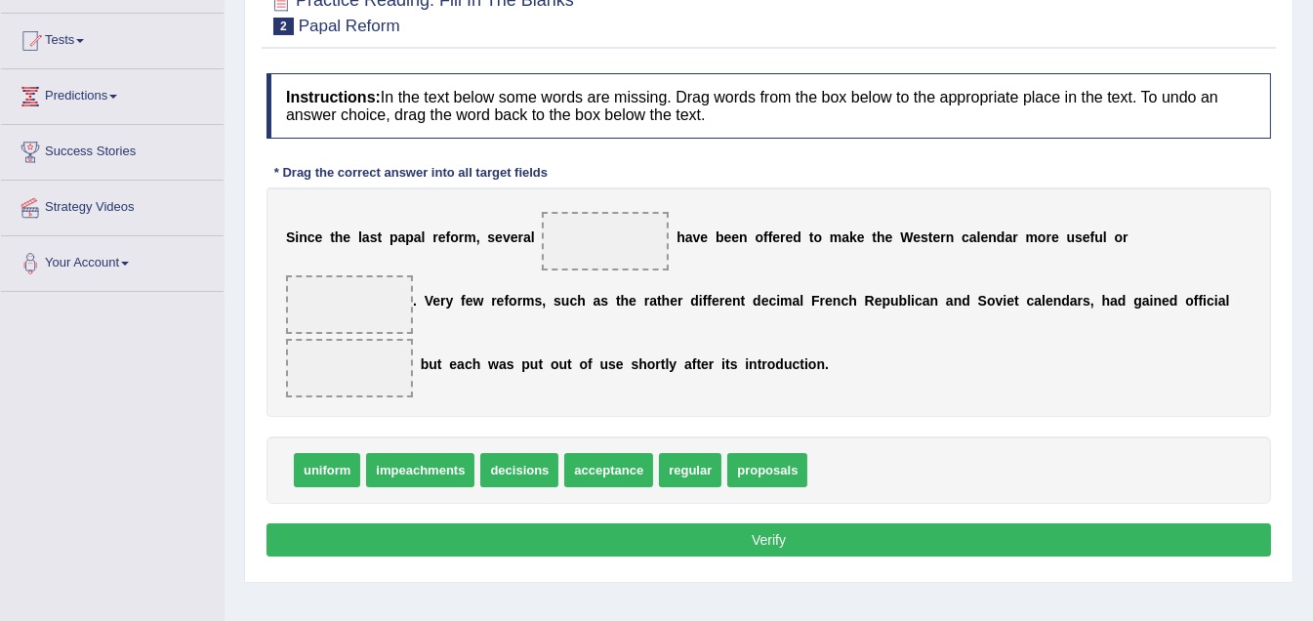
scroll to position [195, 0]
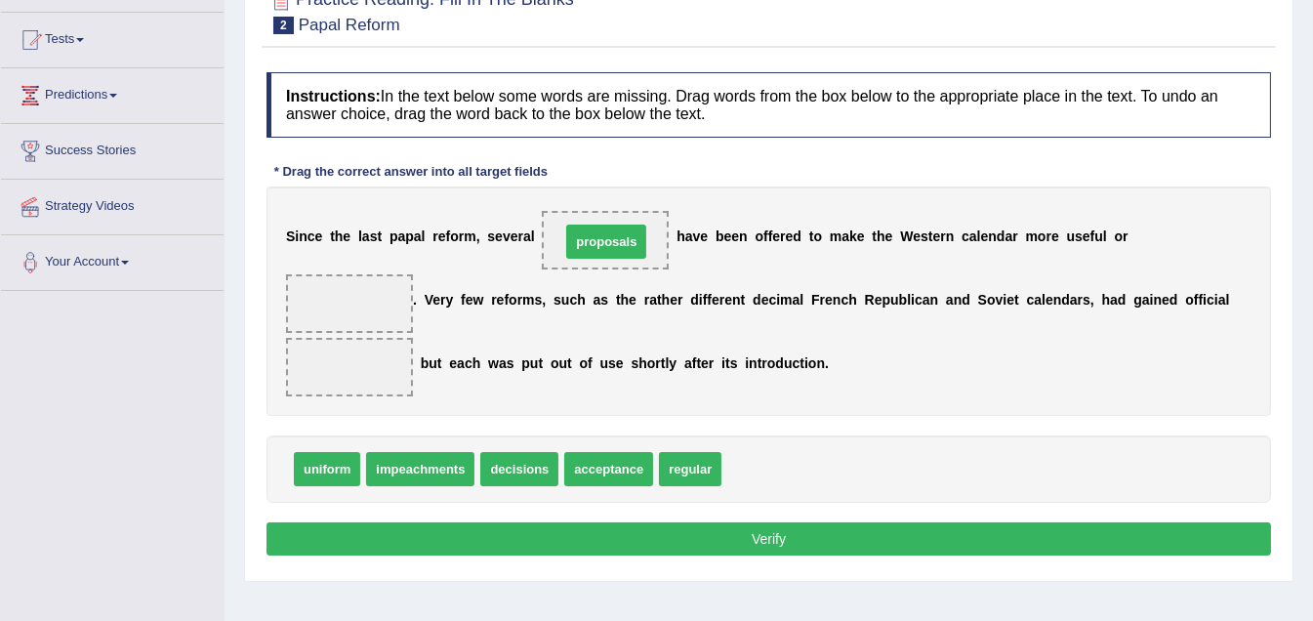
drag, startPoint x: 781, startPoint y: 467, endPoint x: 620, endPoint y: 239, distance: 278.7
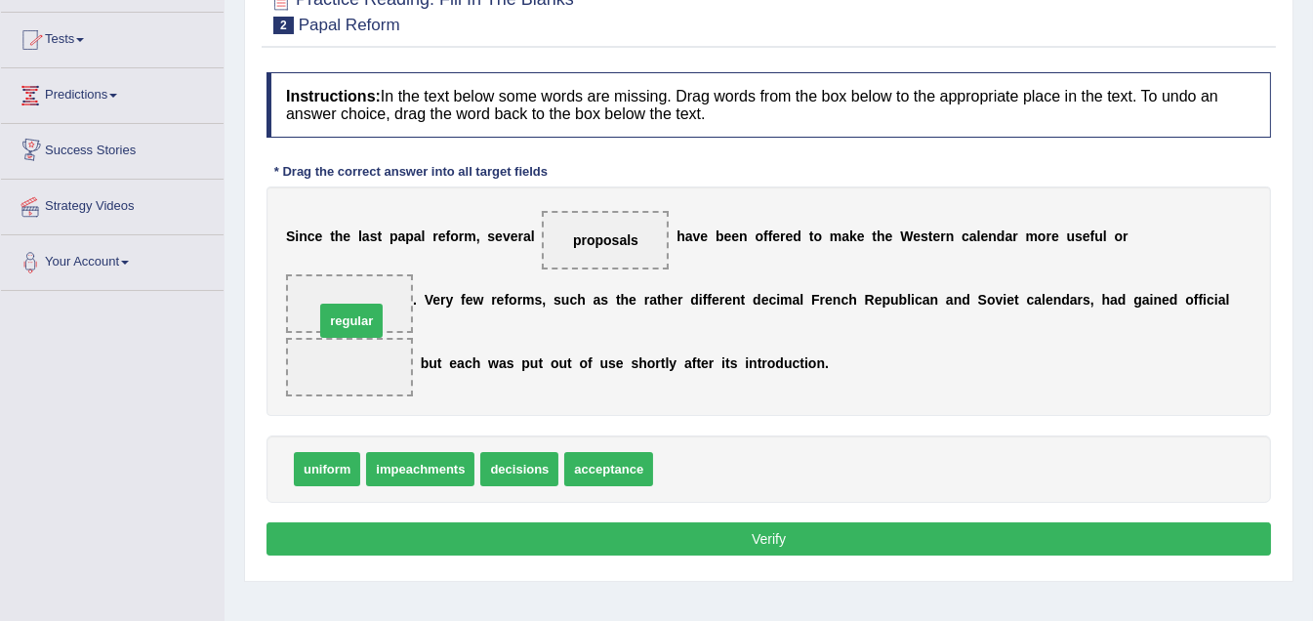
drag, startPoint x: 691, startPoint y: 470, endPoint x: 347, endPoint y: 287, distance: 389.9
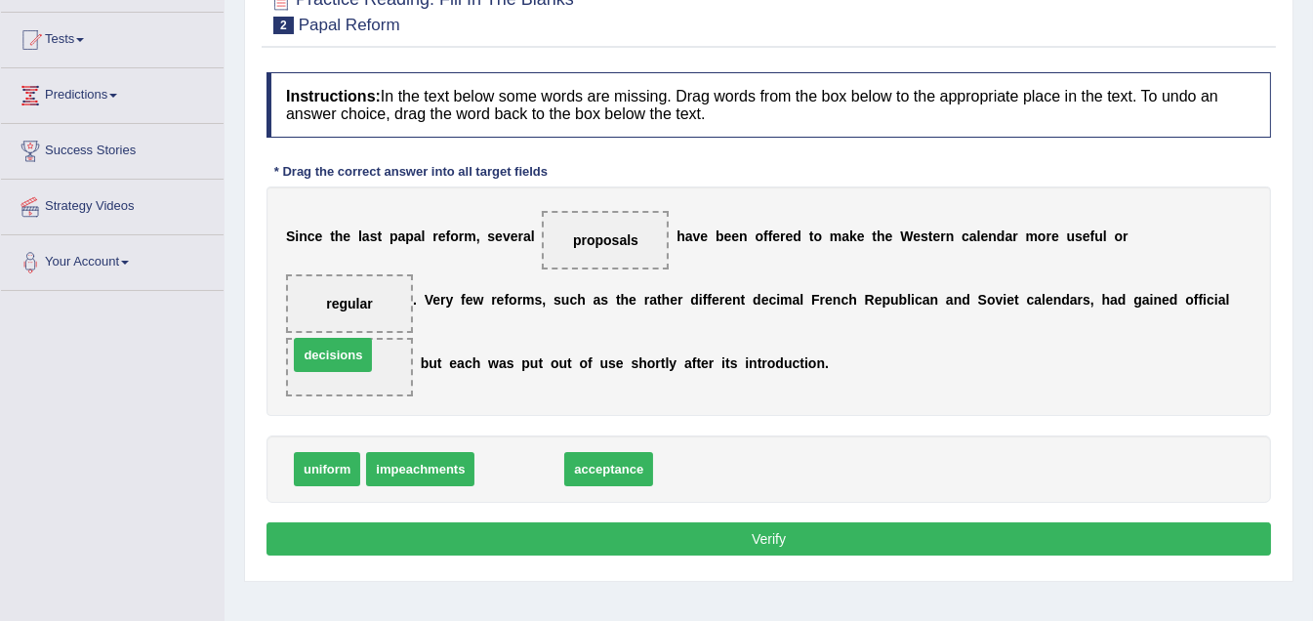
drag, startPoint x: 534, startPoint y: 468, endPoint x: 374, endPoint y: 370, distance: 187.5
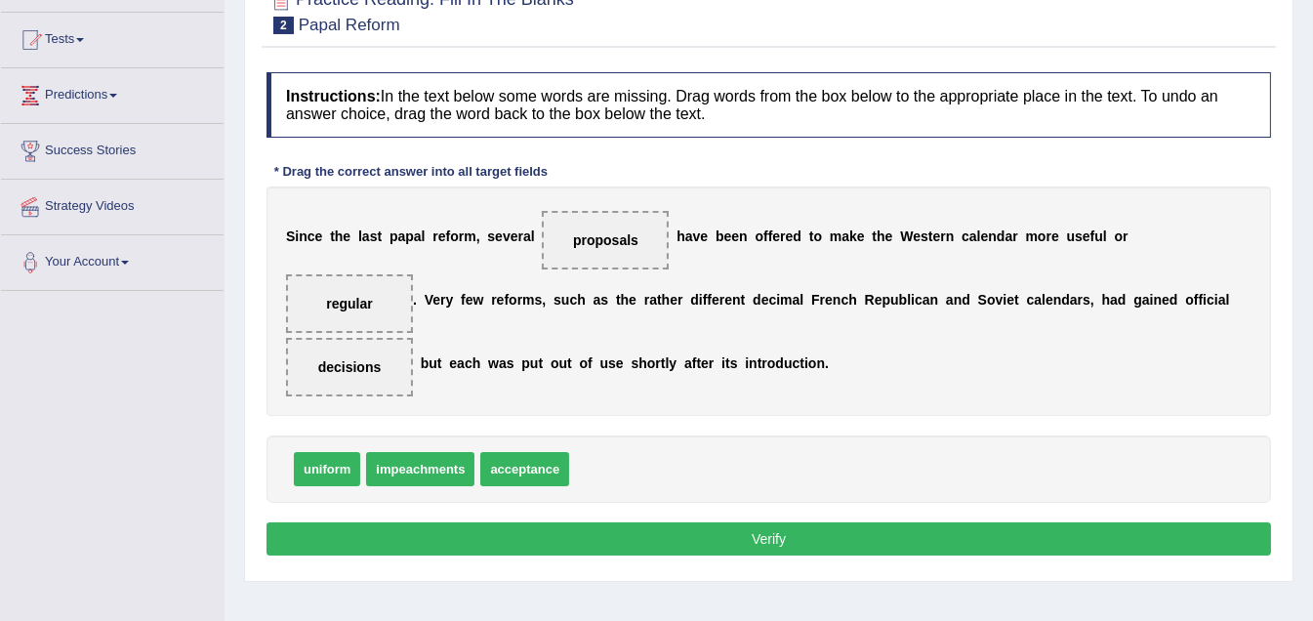
click at [758, 536] on button "Verify" at bounding box center [768, 538] width 1004 height 33
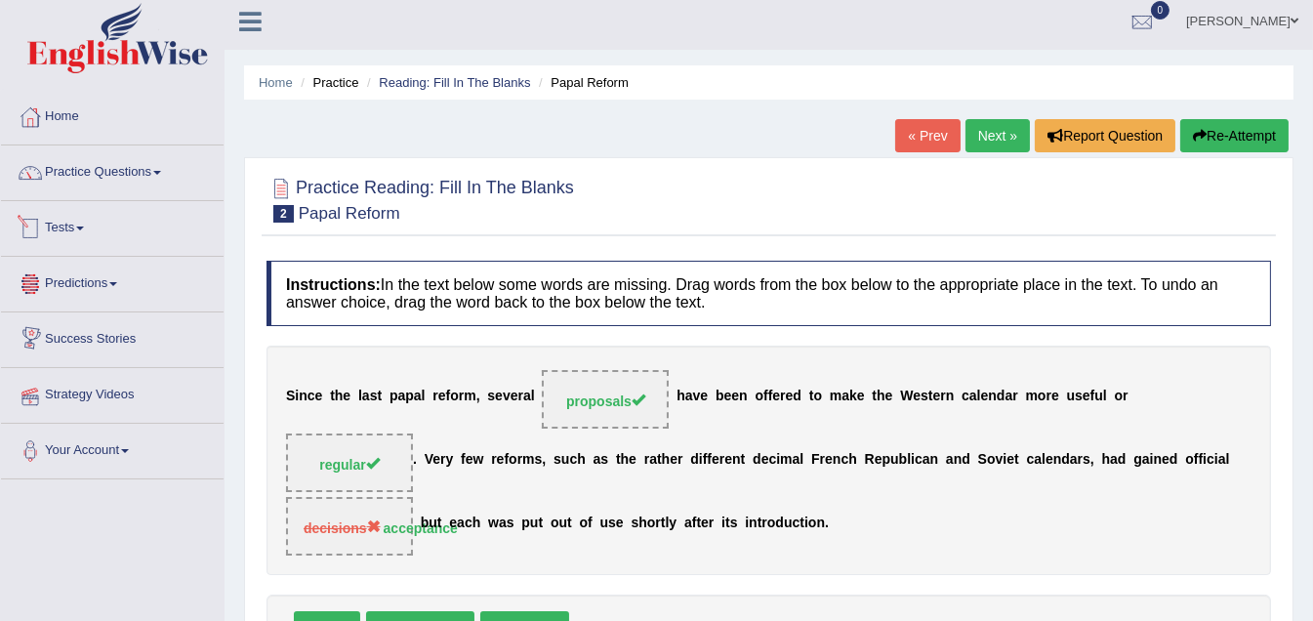
scroll to position [0, 0]
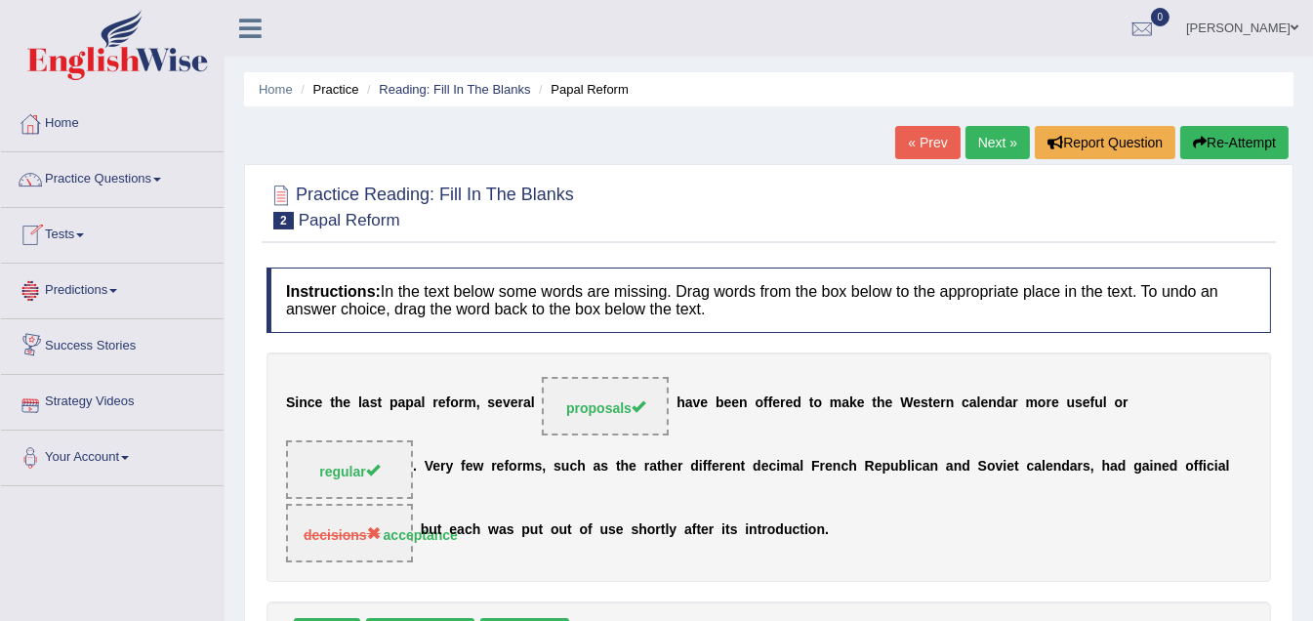
click at [981, 140] on link "Next »" at bounding box center [997, 142] width 64 height 33
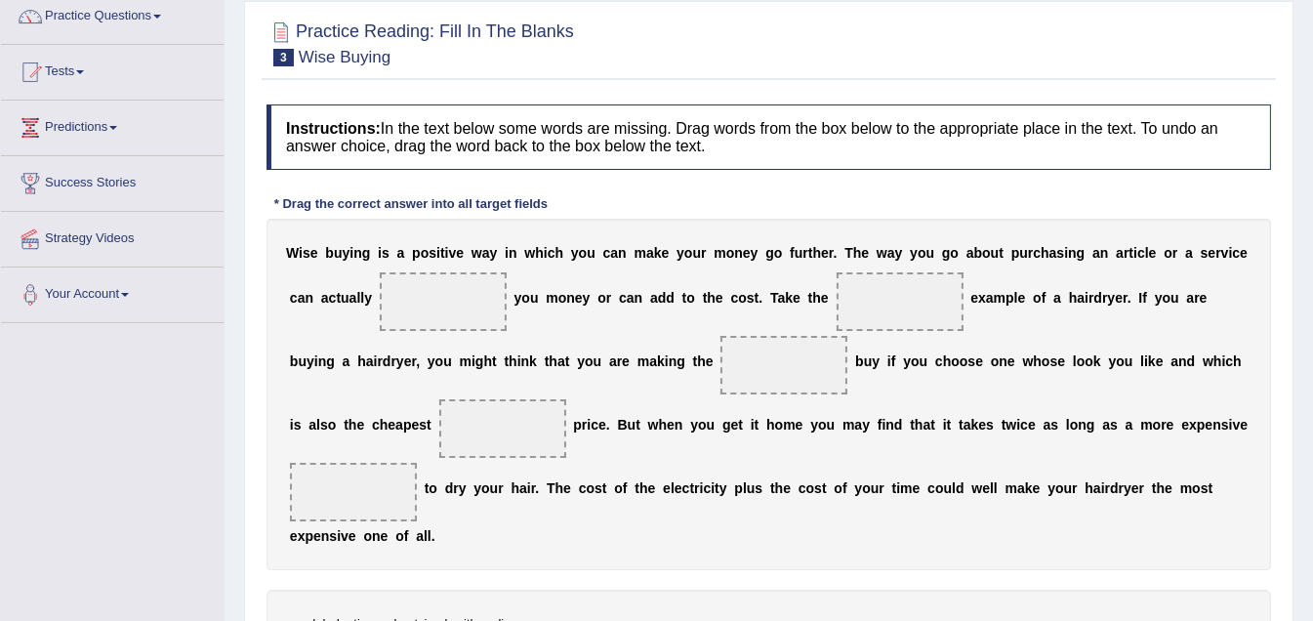
scroll to position [293, 0]
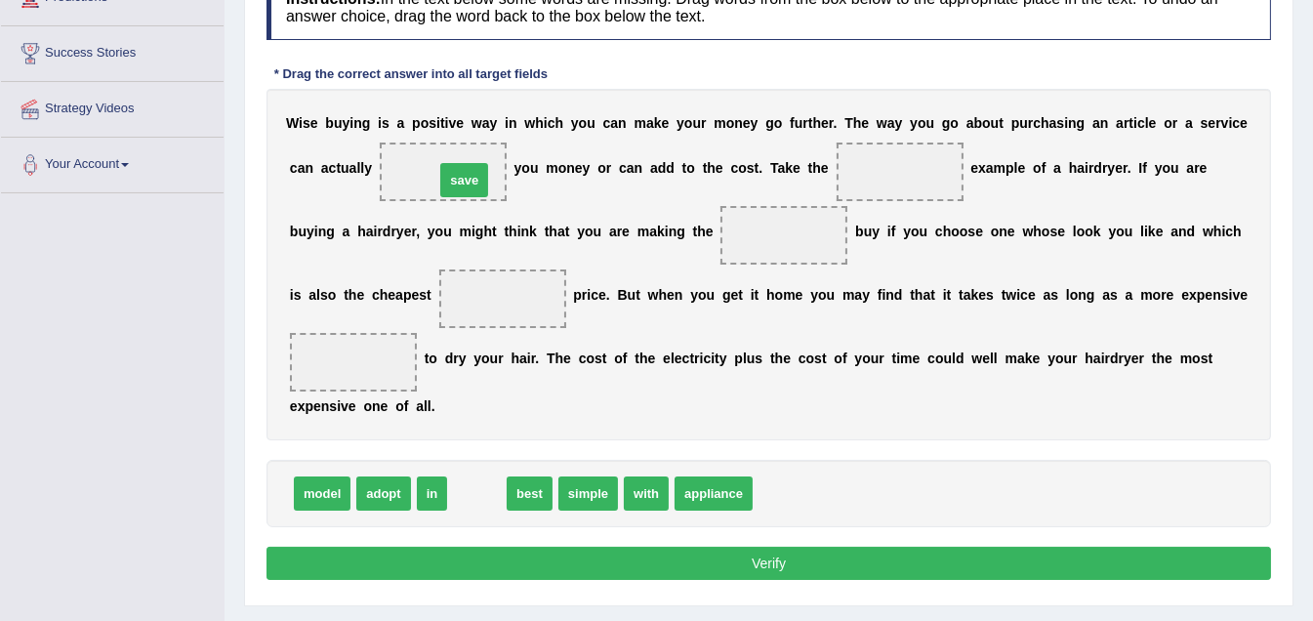
drag, startPoint x: 467, startPoint y: 494, endPoint x: 449, endPoint y: 166, distance: 328.4
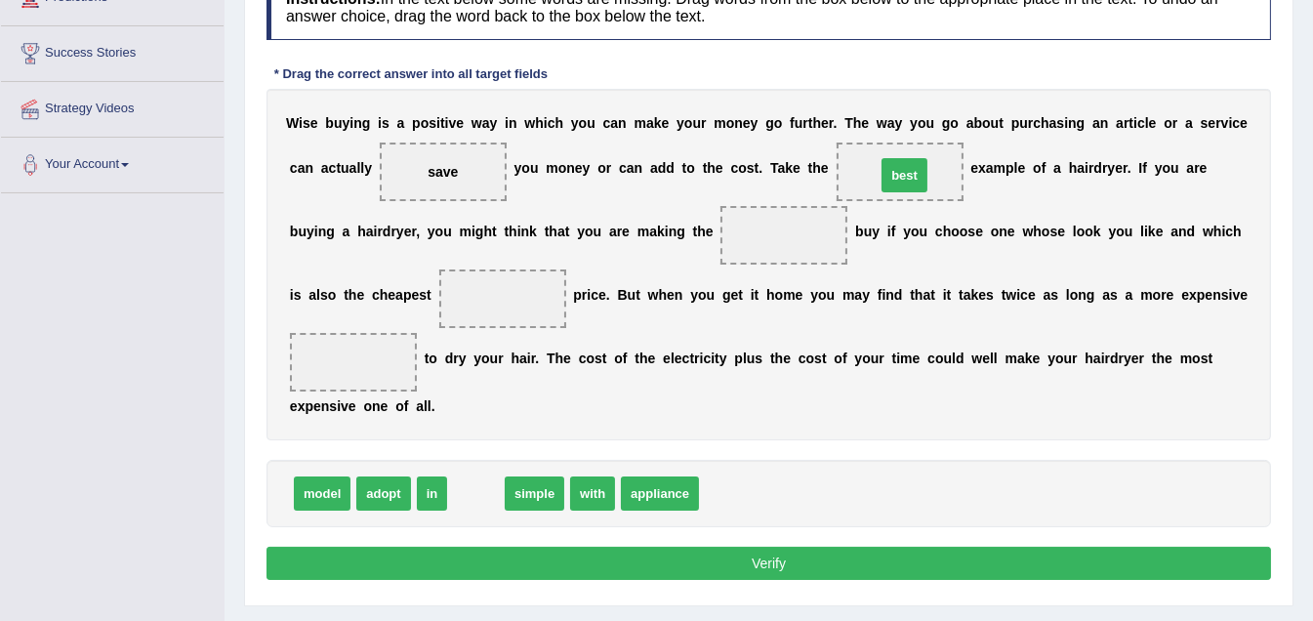
drag, startPoint x: 475, startPoint y: 487, endPoint x: 904, endPoint y: 169, distance: 533.7
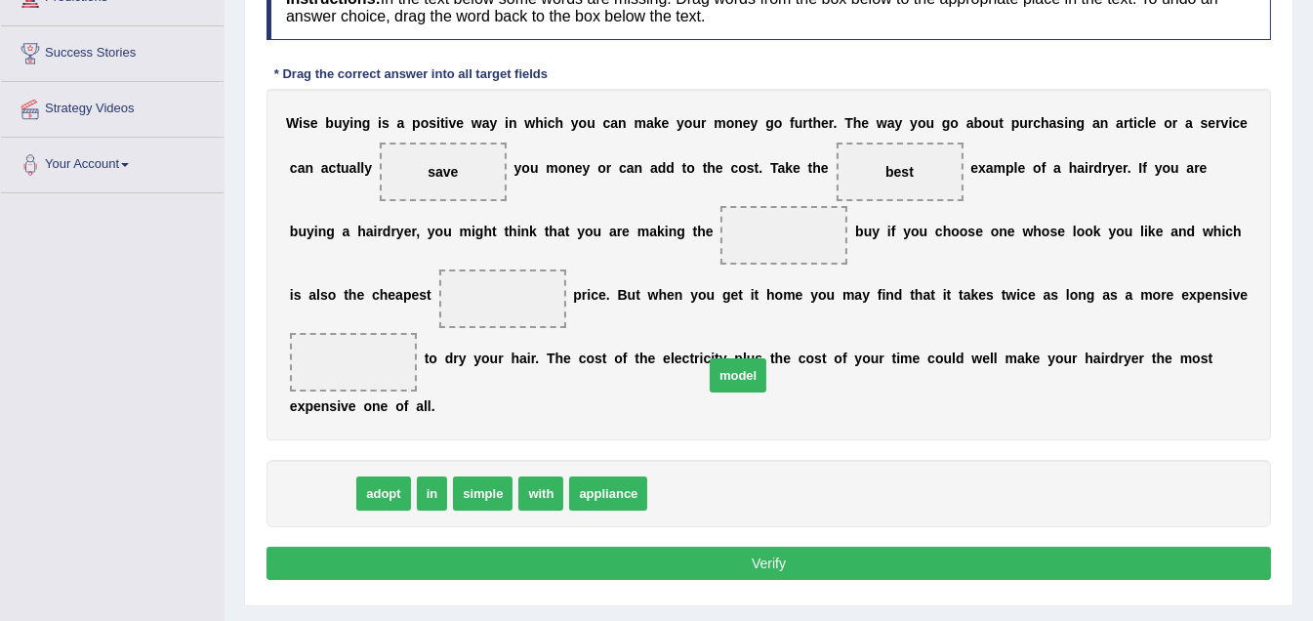
drag, startPoint x: 326, startPoint y: 499, endPoint x: 742, endPoint y: 381, distance: 432.3
click at [742, 381] on span "model" at bounding box center [738, 375] width 57 height 34
drag, startPoint x: 309, startPoint y: 492, endPoint x: 740, endPoint y: 243, distance: 497.2
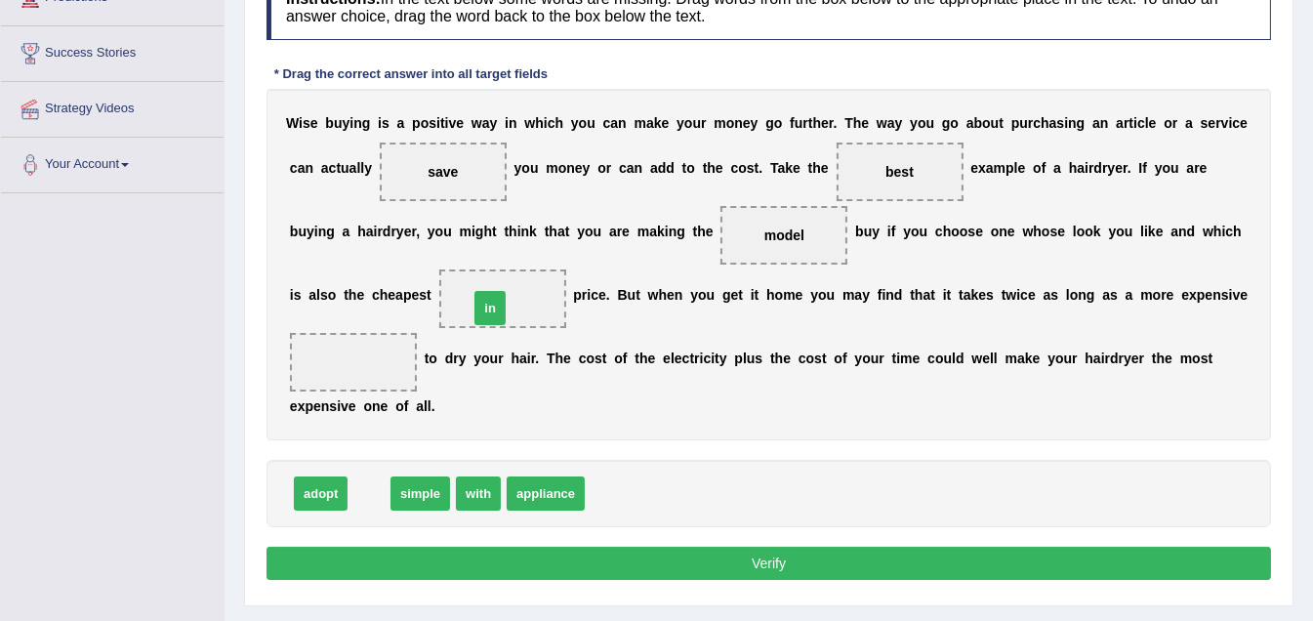
drag, startPoint x: 362, startPoint y: 494, endPoint x: 482, endPoint y: 306, distance: 223.4
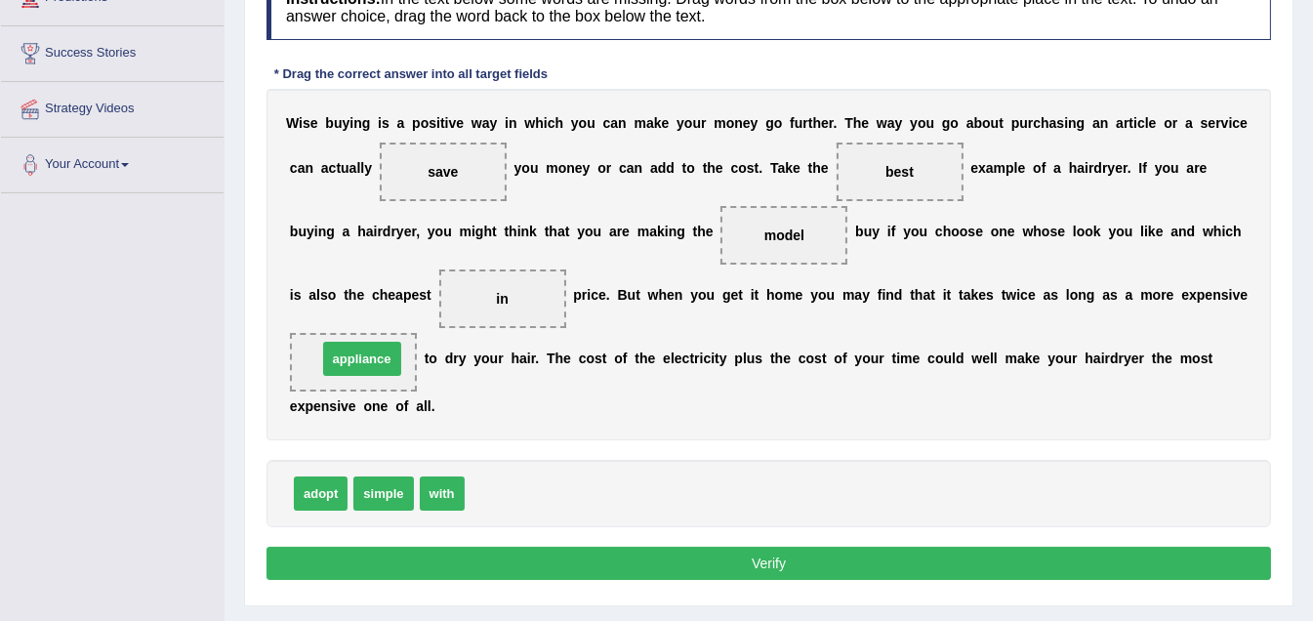
drag, startPoint x: 509, startPoint y: 494, endPoint x: 361, endPoint y: 360, distance: 199.0
click at [776, 560] on button "Verify" at bounding box center [768, 563] width 1004 height 33
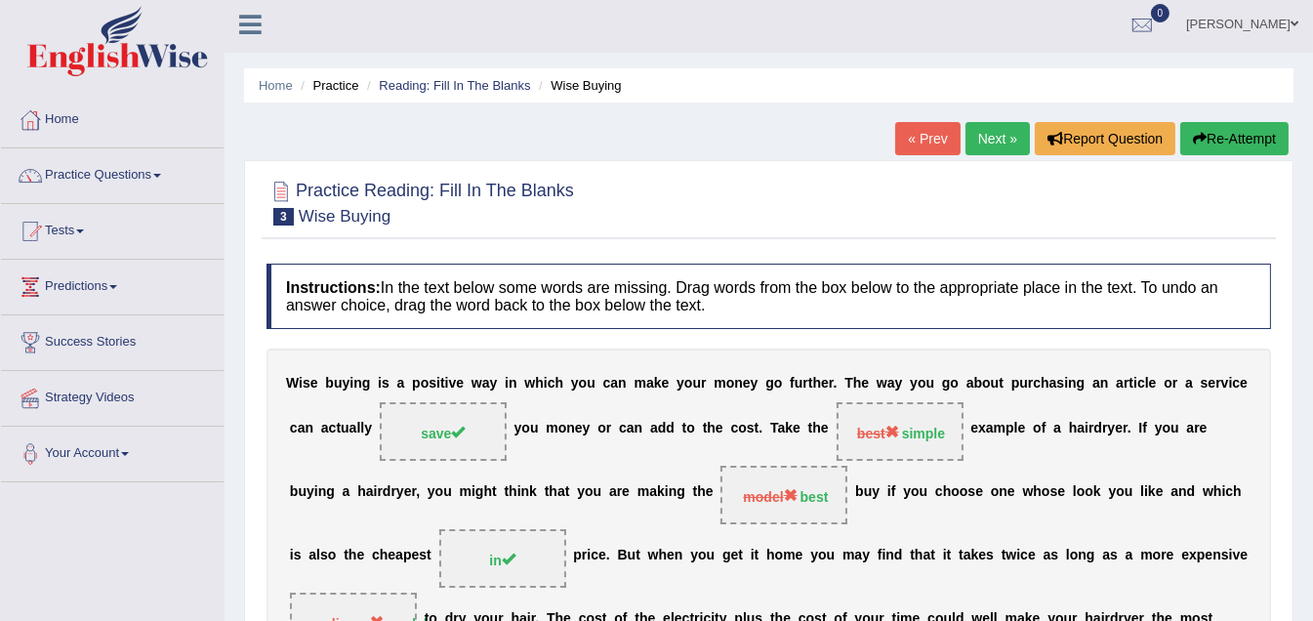
scroll to position [0, 0]
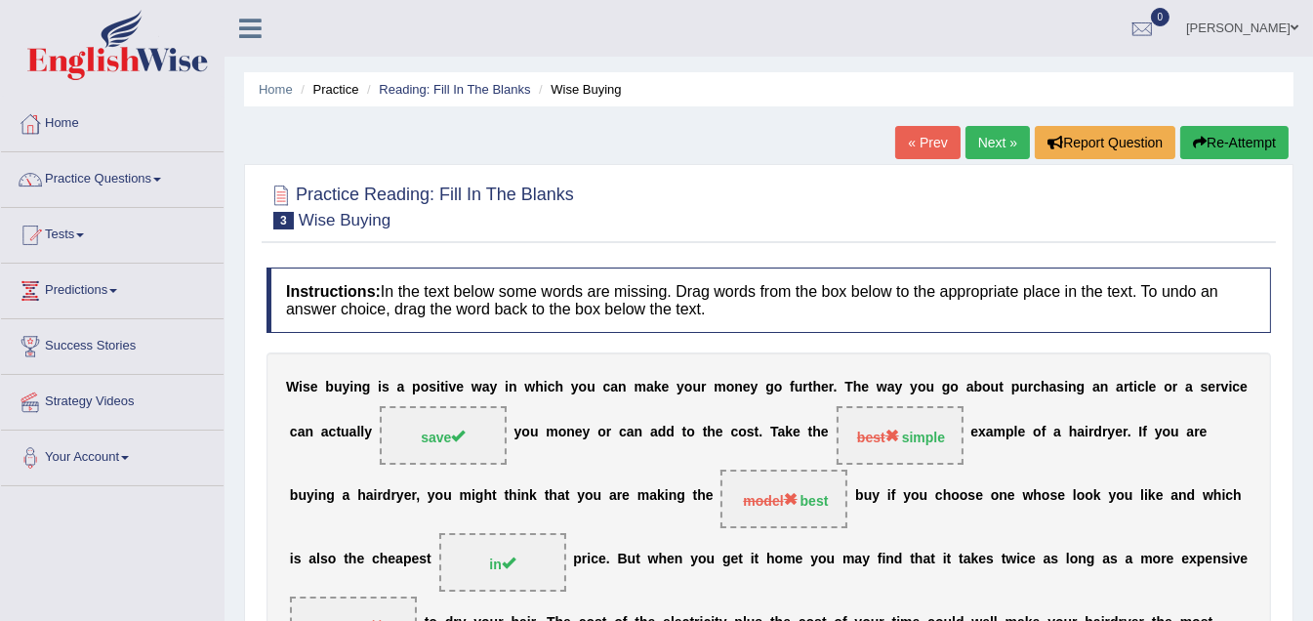
click at [1224, 142] on button "Re-Attempt" at bounding box center [1234, 142] width 108 height 33
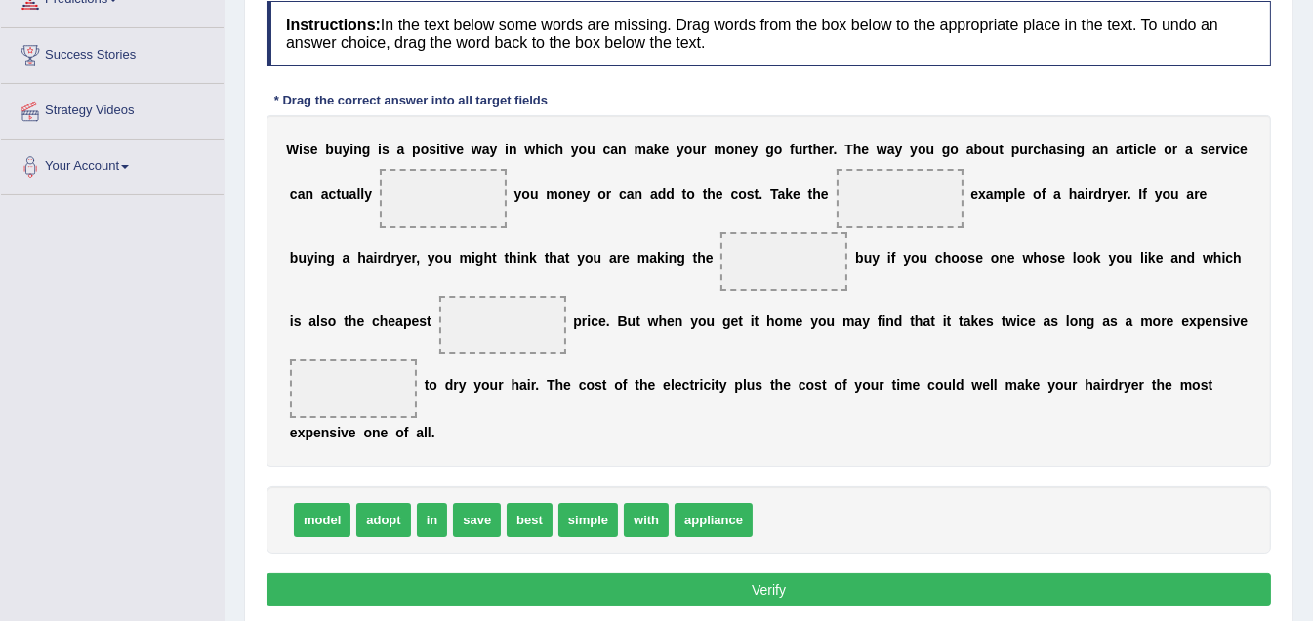
scroll to position [293, 0]
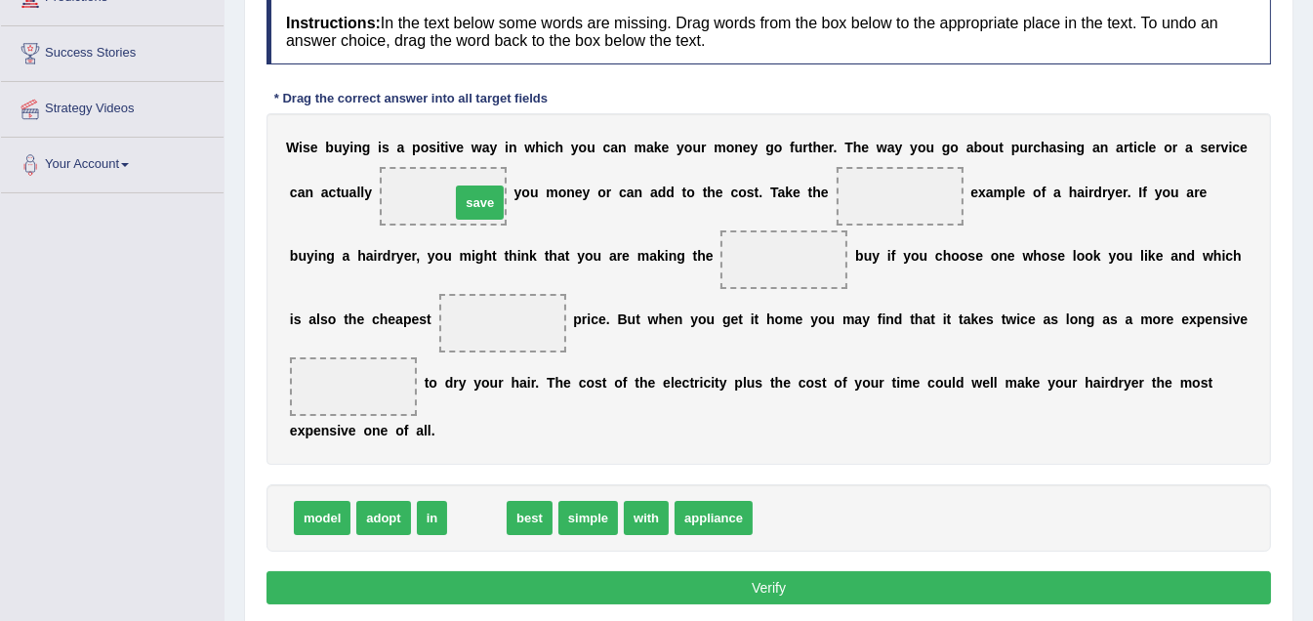
drag, startPoint x: 469, startPoint y: 524, endPoint x: 467, endPoint y: 202, distance: 322.1
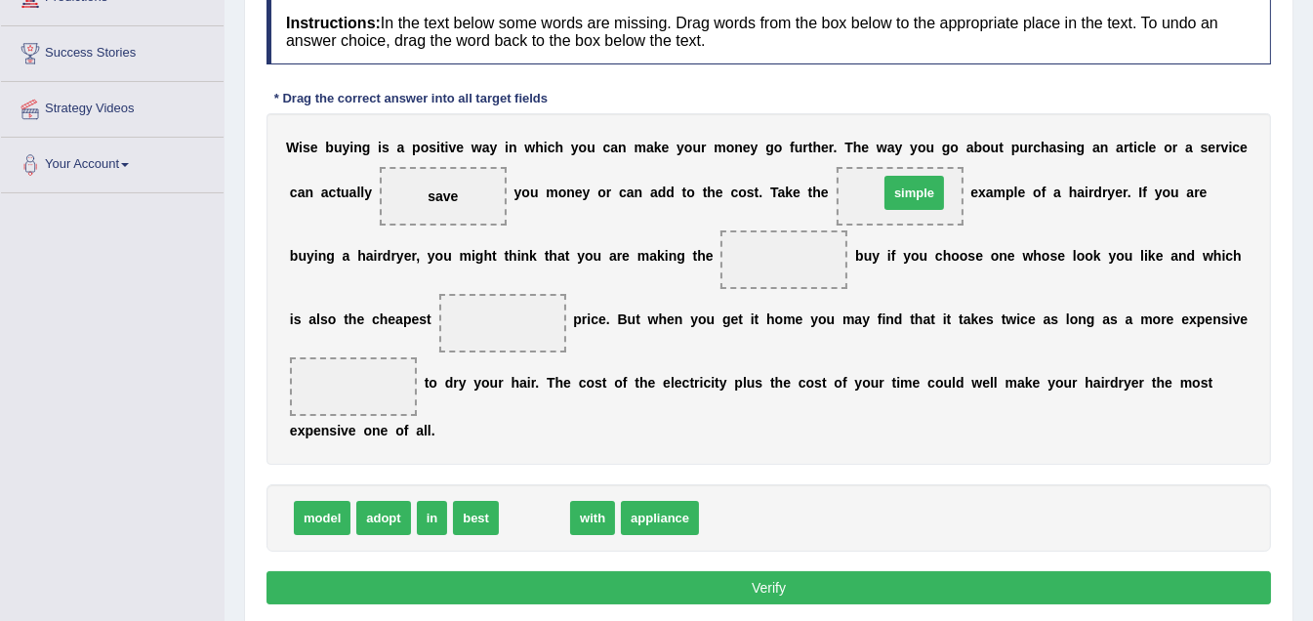
drag, startPoint x: 626, startPoint y: 488, endPoint x: 904, endPoint y: 189, distance: 408.2
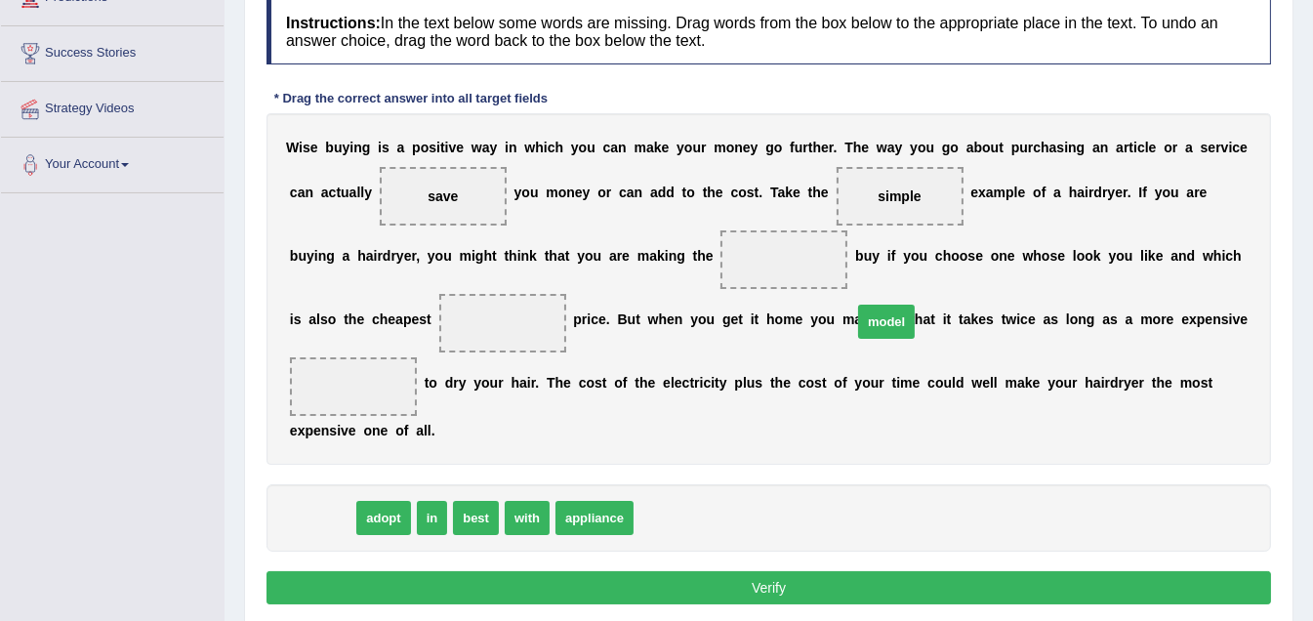
drag, startPoint x: 319, startPoint y: 523, endPoint x: 657, endPoint y: 360, distance: 375.0
click at [858, 339] on span "model" at bounding box center [886, 322] width 57 height 34
click at [655, 362] on div "W i s e b u y i n g i s a p o s i t i v e w a y i n w h i c h y o u c a n m a k…" at bounding box center [768, 288] width 1004 height 351
drag, startPoint x: 305, startPoint y: 518, endPoint x: 712, endPoint y: 278, distance: 472.6
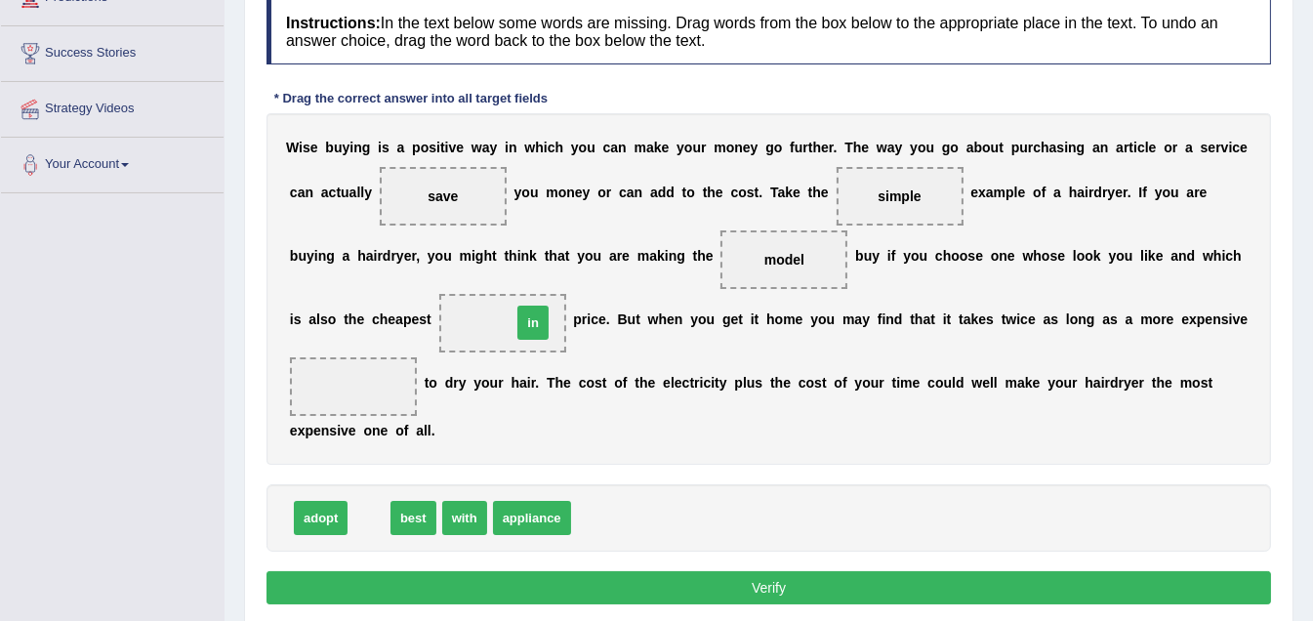
drag, startPoint x: 369, startPoint y: 518, endPoint x: 509, endPoint y: 313, distance: 248.0
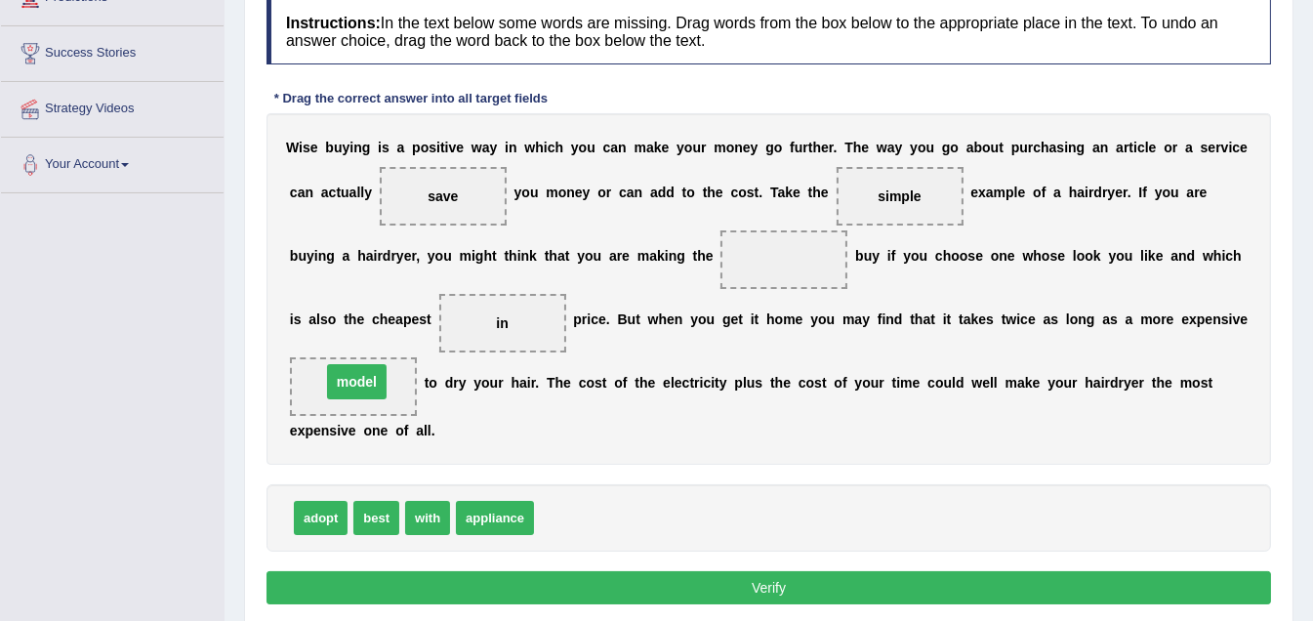
drag, startPoint x: 790, startPoint y: 256, endPoint x: 369, endPoint y: 375, distance: 437.2
drag, startPoint x: 414, startPoint y: 493, endPoint x: 776, endPoint y: 263, distance: 429.2
click at [765, 592] on button "Verify" at bounding box center [768, 587] width 1004 height 33
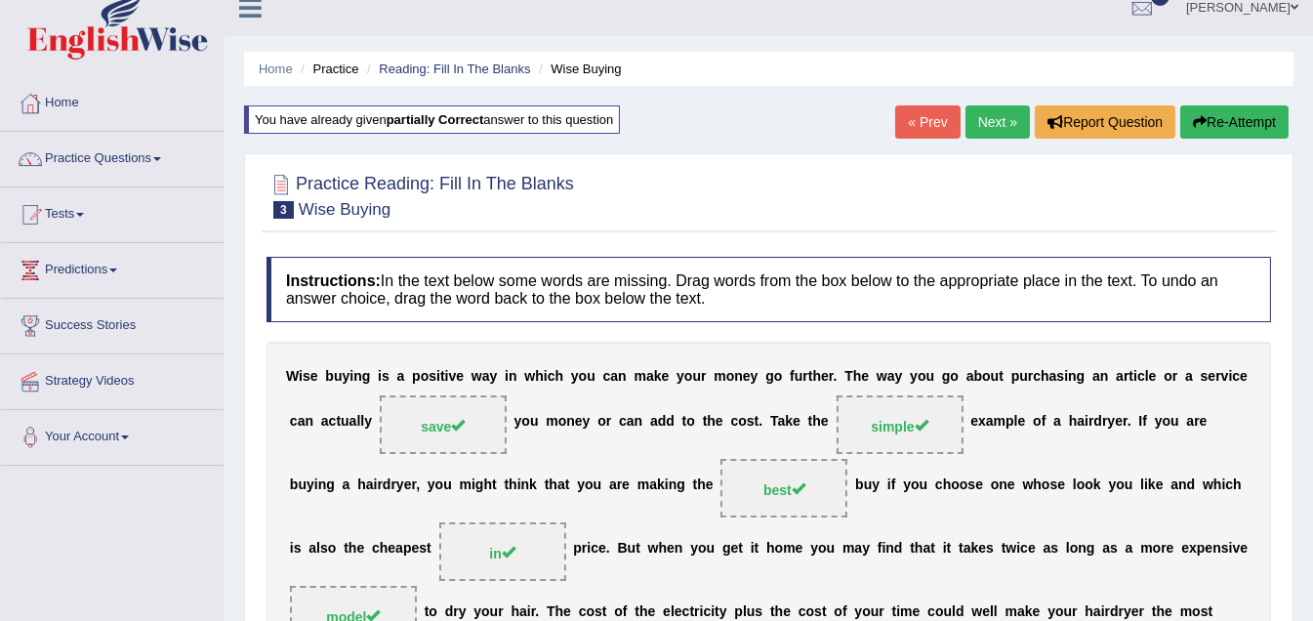
scroll to position [0, 0]
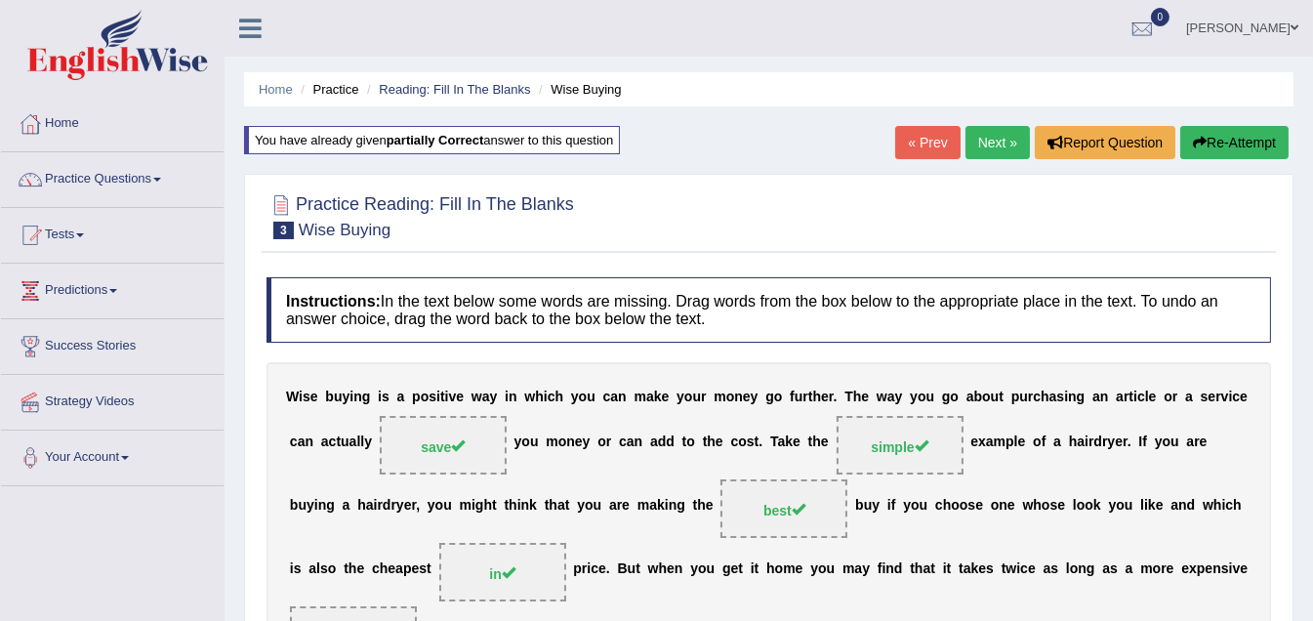
click at [1002, 144] on link "Next »" at bounding box center [997, 142] width 64 height 33
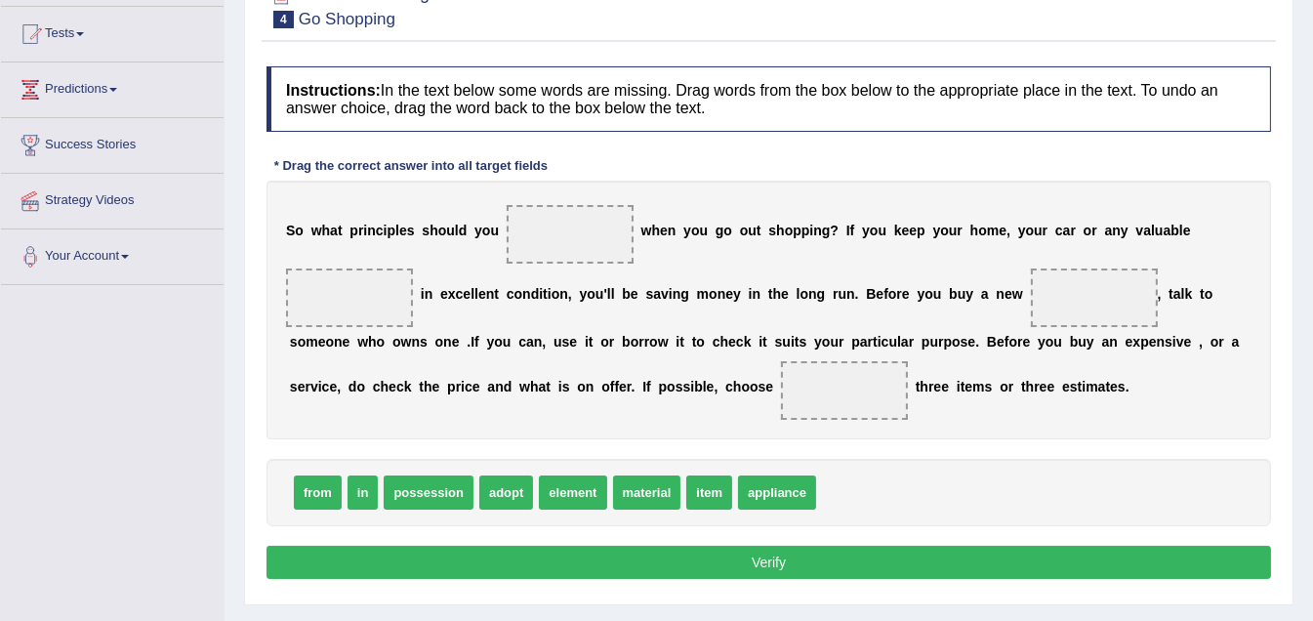
scroll to position [195, 0]
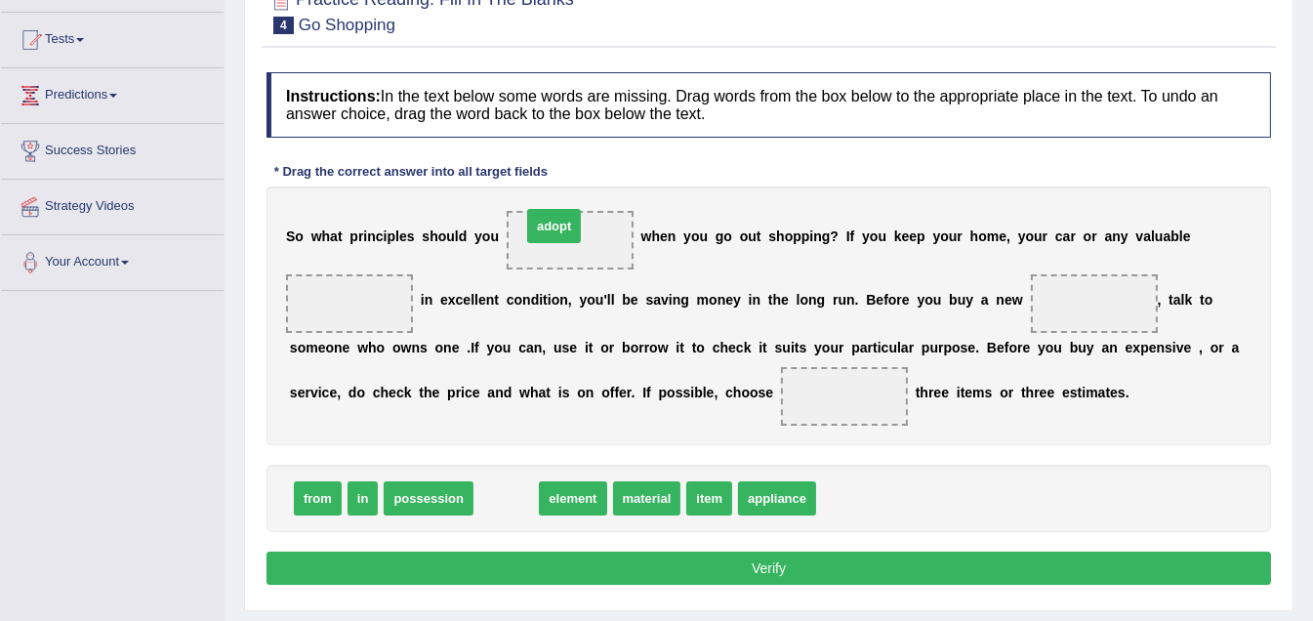
drag, startPoint x: 501, startPoint y: 492, endPoint x: 549, endPoint y: 221, distance: 275.5
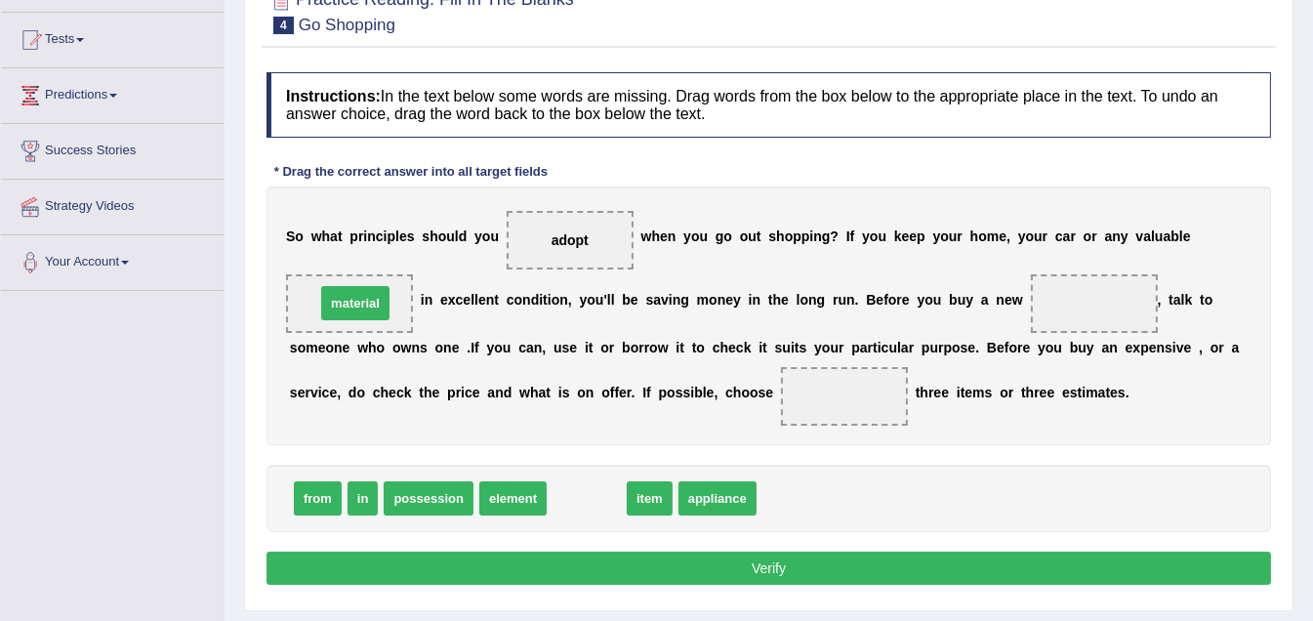
drag, startPoint x: 593, startPoint y: 497, endPoint x: 362, endPoint y: 301, distance: 303.3
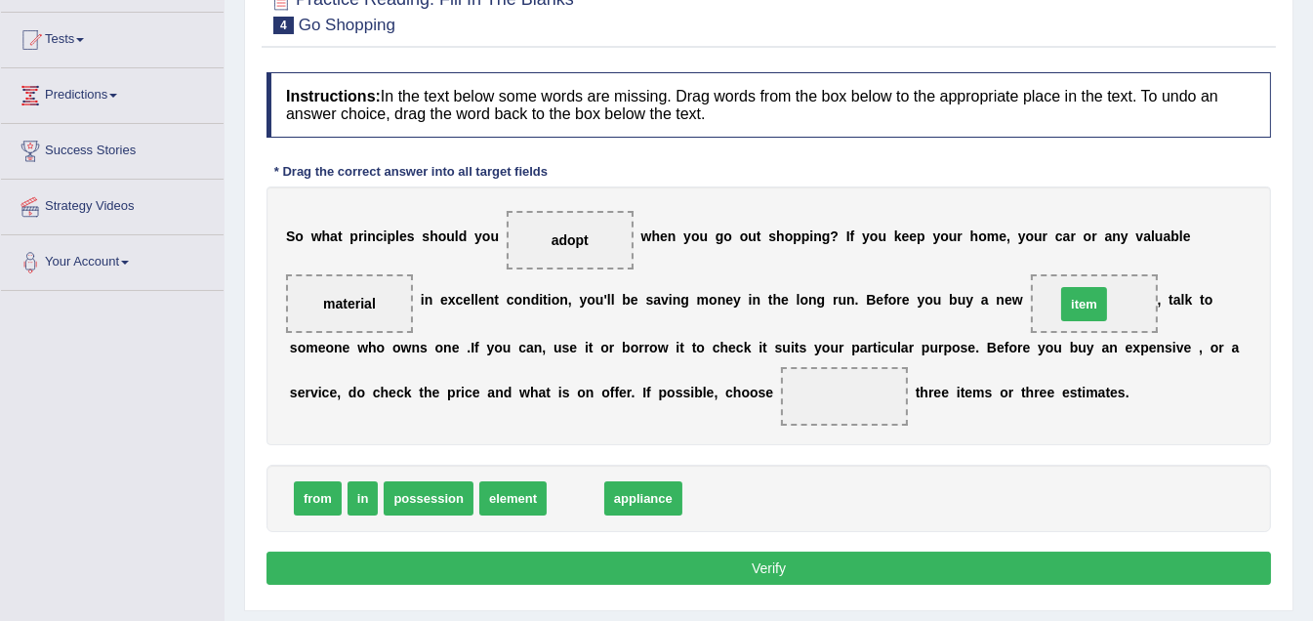
drag, startPoint x: 577, startPoint y: 493, endPoint x: 1087, endPoint y: 298, distance: 546.6
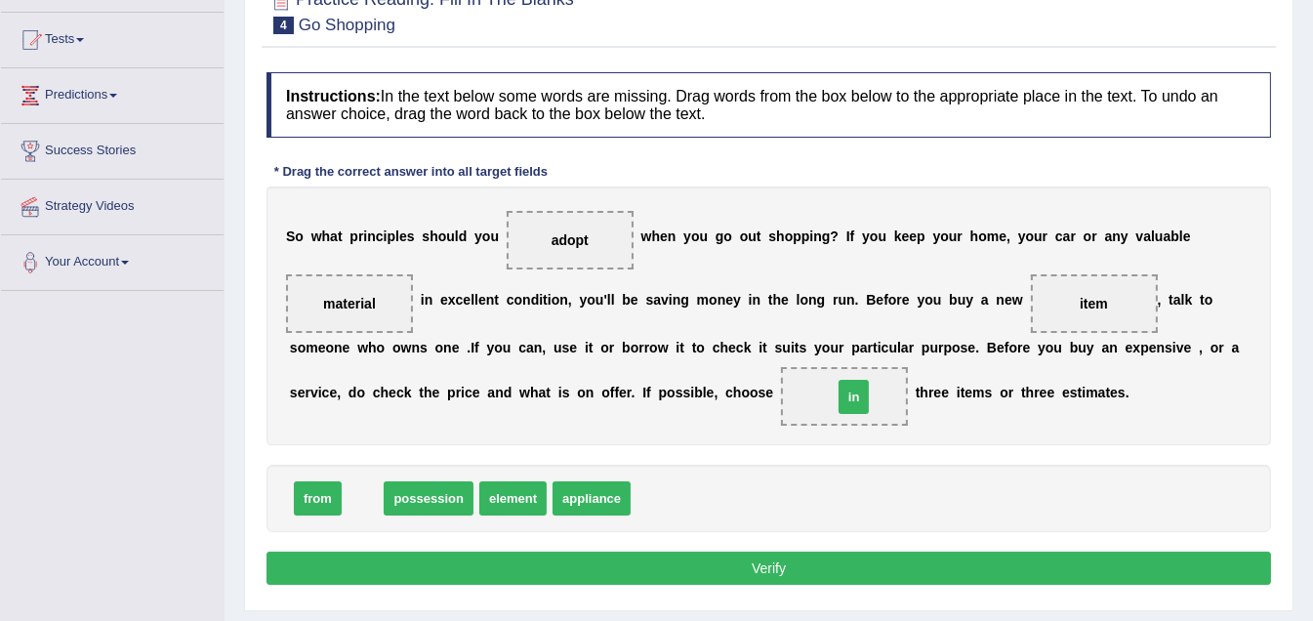
drag, startPoint x: 347, startPoint y: 501, endPoint x: 838, endPoint y: 399, distance: 501.4
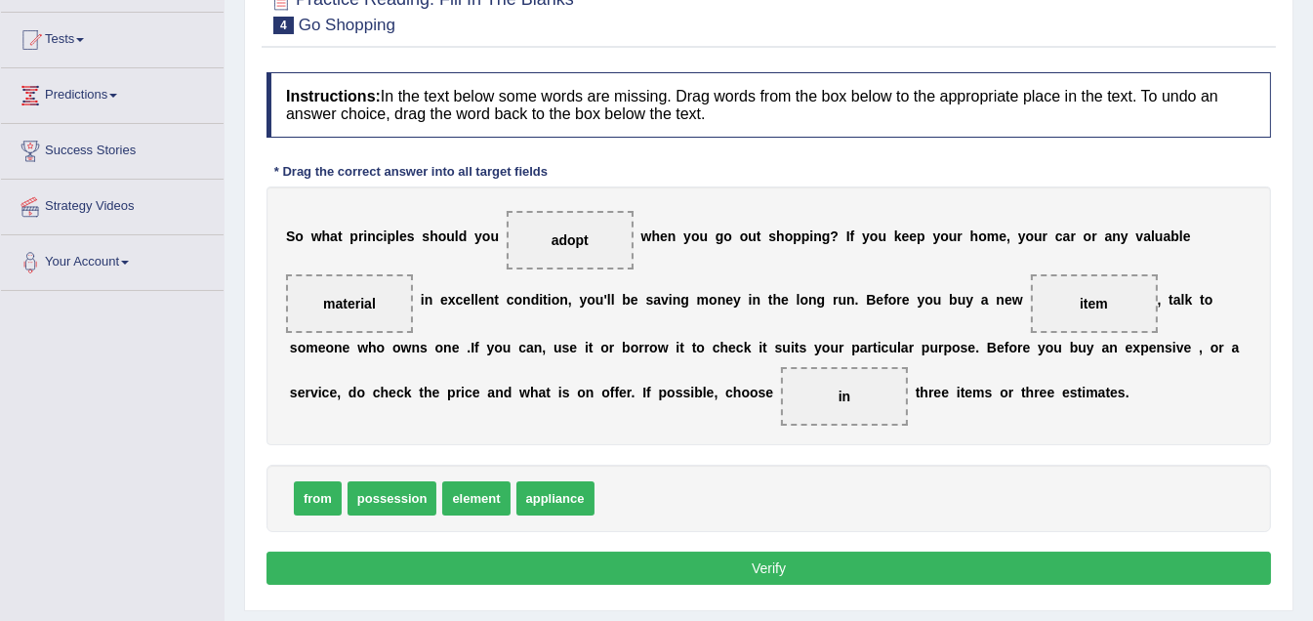
drag, startPoint x: 785, startPoint y: 566, endPoint x: 795, endPoint y: 560, distance: 11.4
click at [796, 562] on button "Verify" at bounding box center [768, 568] width 1004 height 33
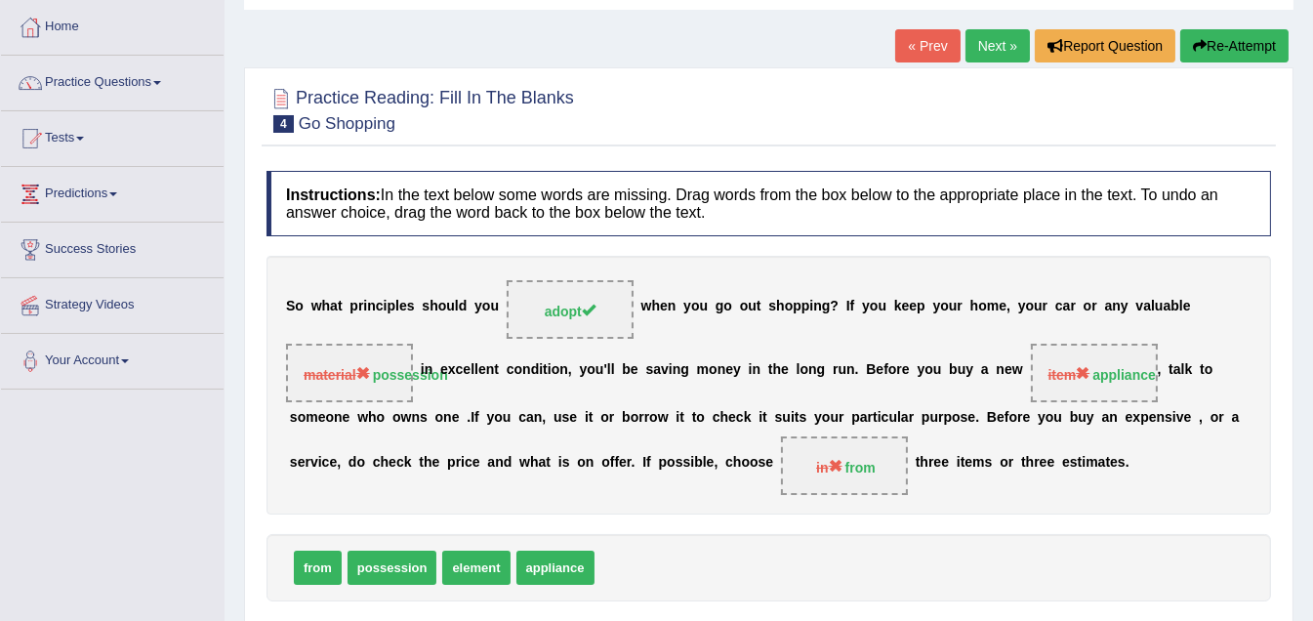
scroll to position [0, 0]
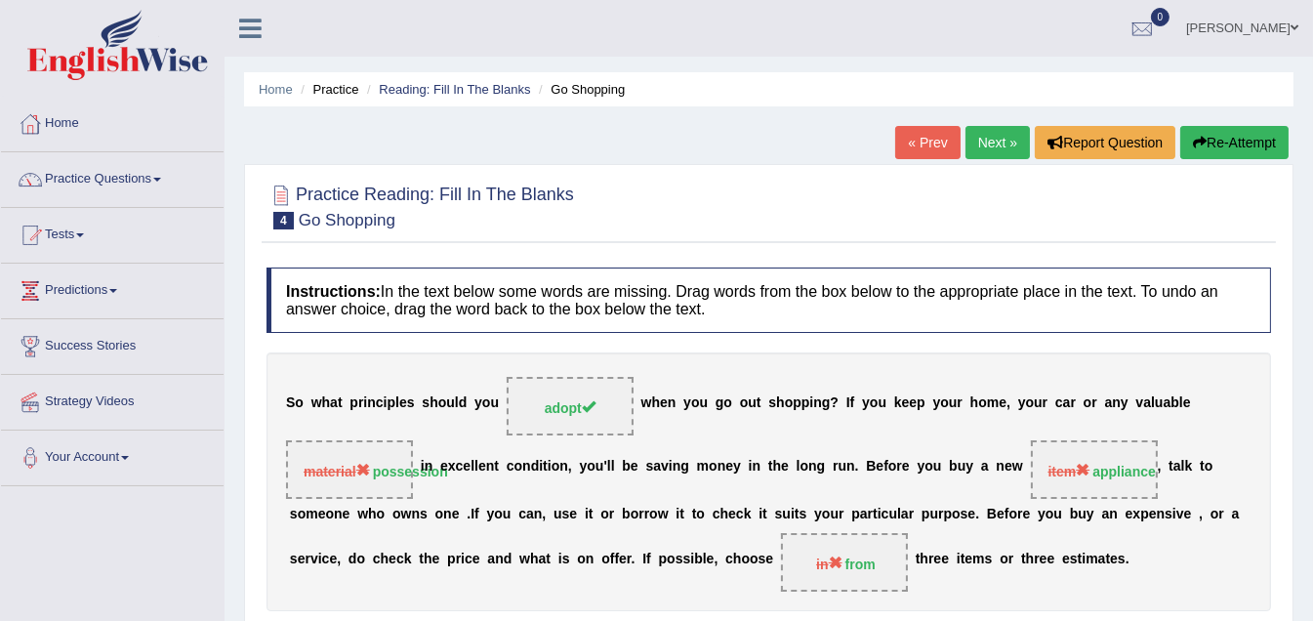
click at [1254, 141] on button "Re-Attempt" at bounding box center [1234, 142] width 108 height 33
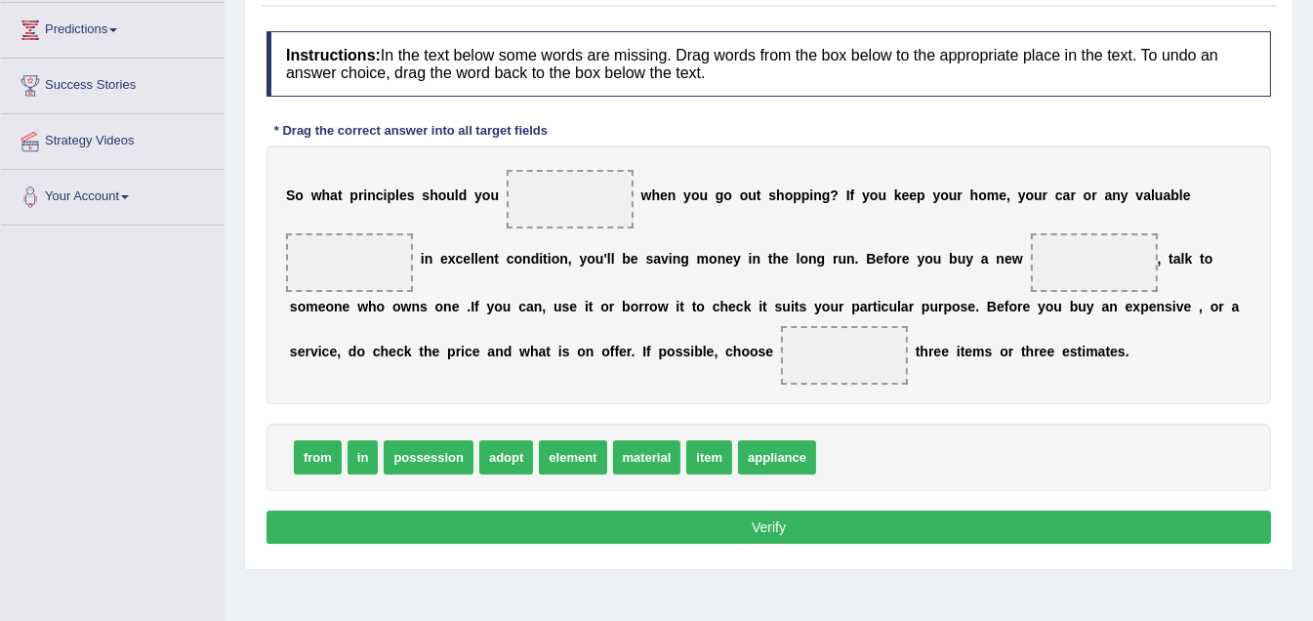
scroll to position [293, 0]
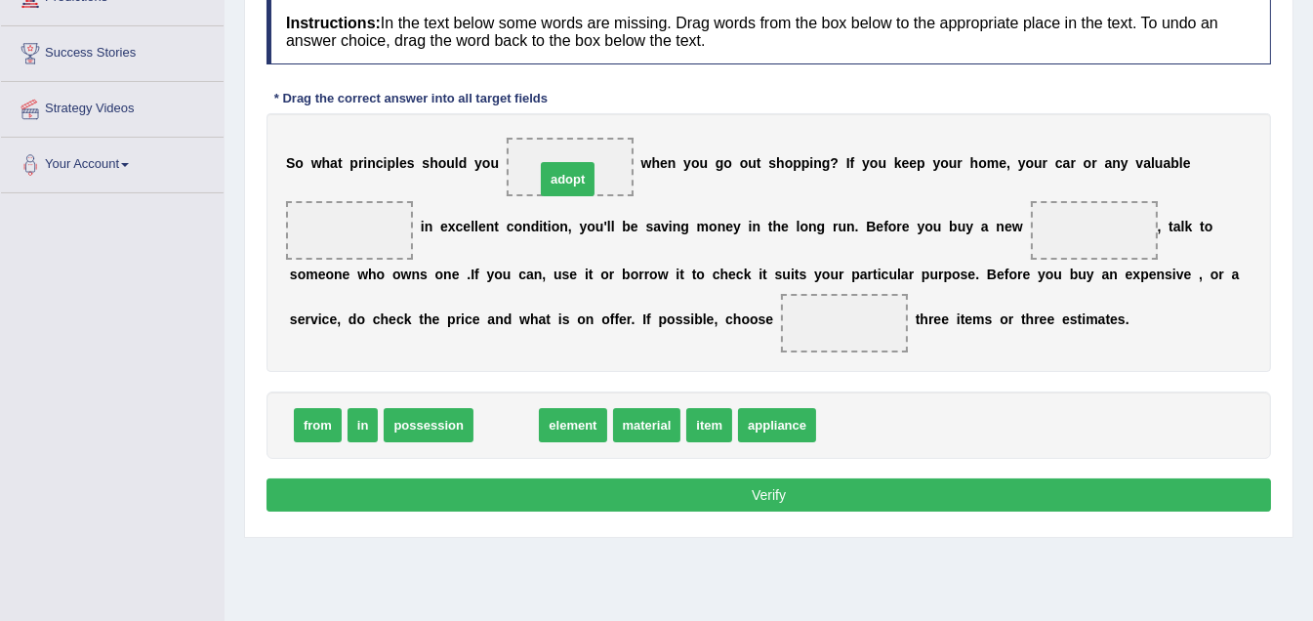
drag, startPoint x: 498, startPoint y: 422, endPoint x: 560, endPoint y: 172, distance: 257.6
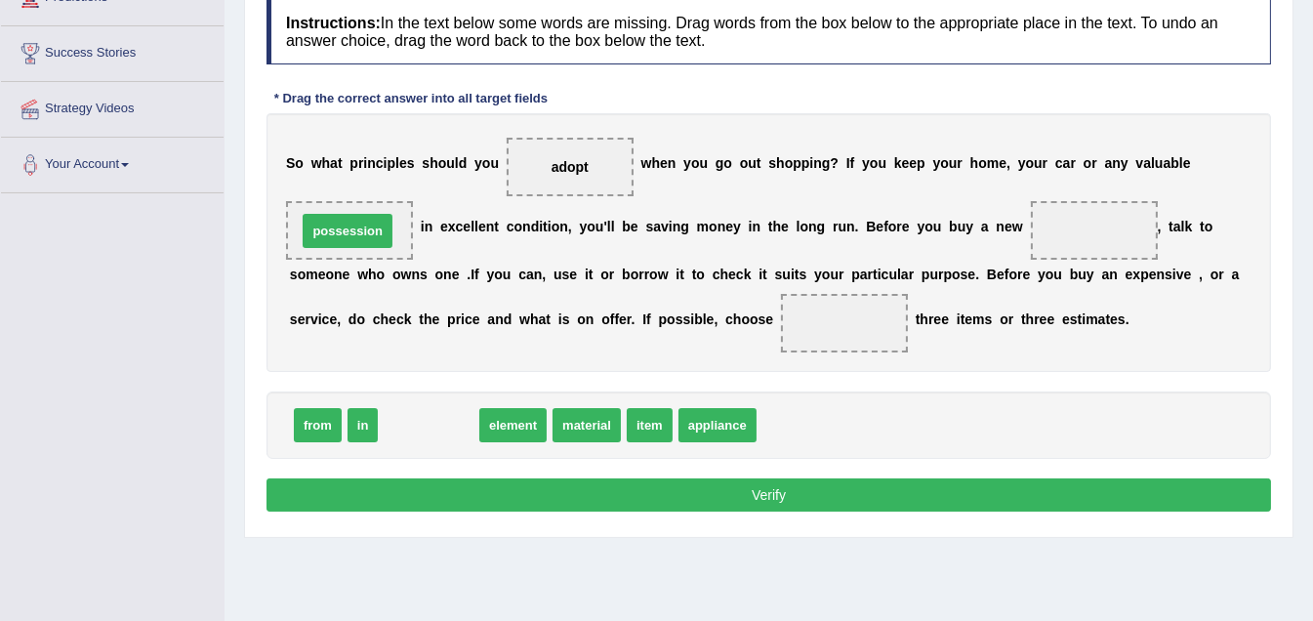
drag, startPoint x: 441, startPoint y: 428, endPoint x: 397, endPoint y: 239, distance: 193.4
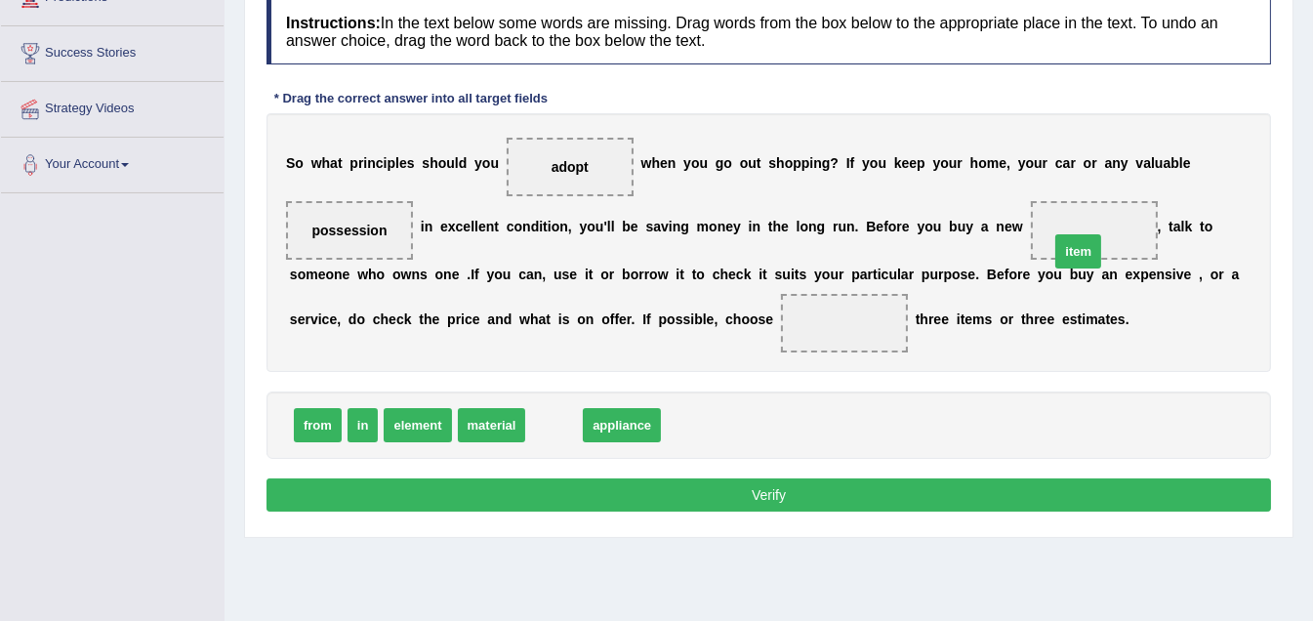
drag, startPoint x: 572, startPoint y: 421, endPoint x: 1104, endPoint y: 231, distance: 564.7
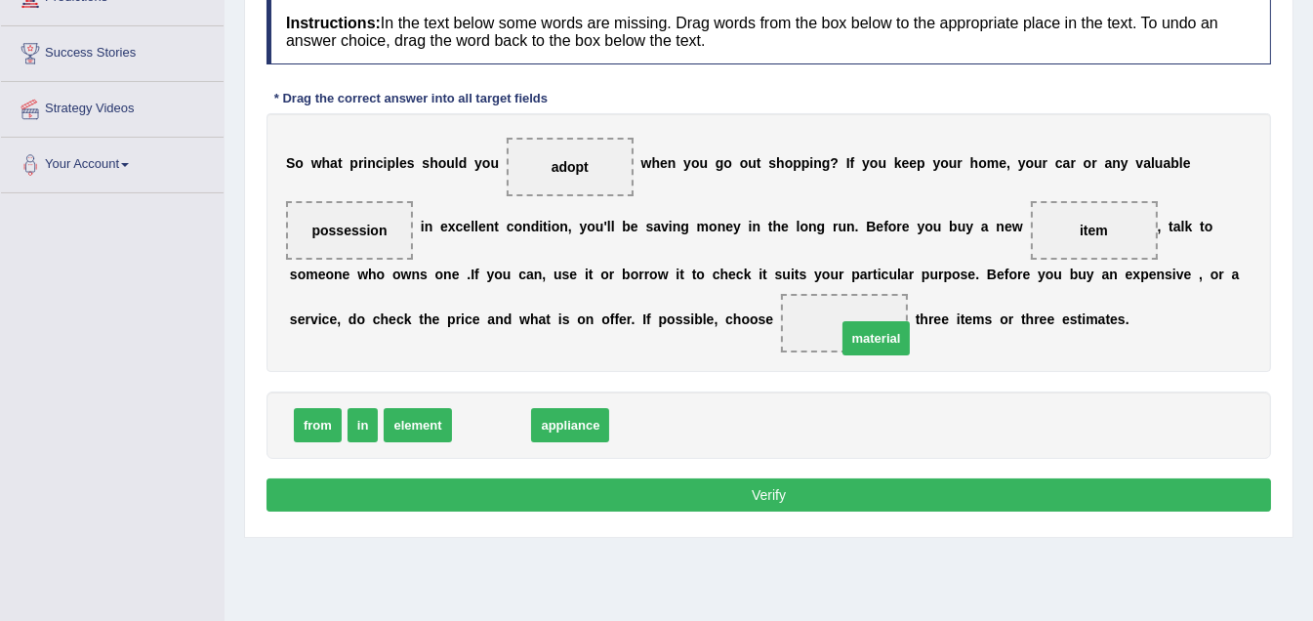
drag, startPoint x: 484, startPoint y: 424, endPoint x: 835, endPoint y: 312, distance: 367.7
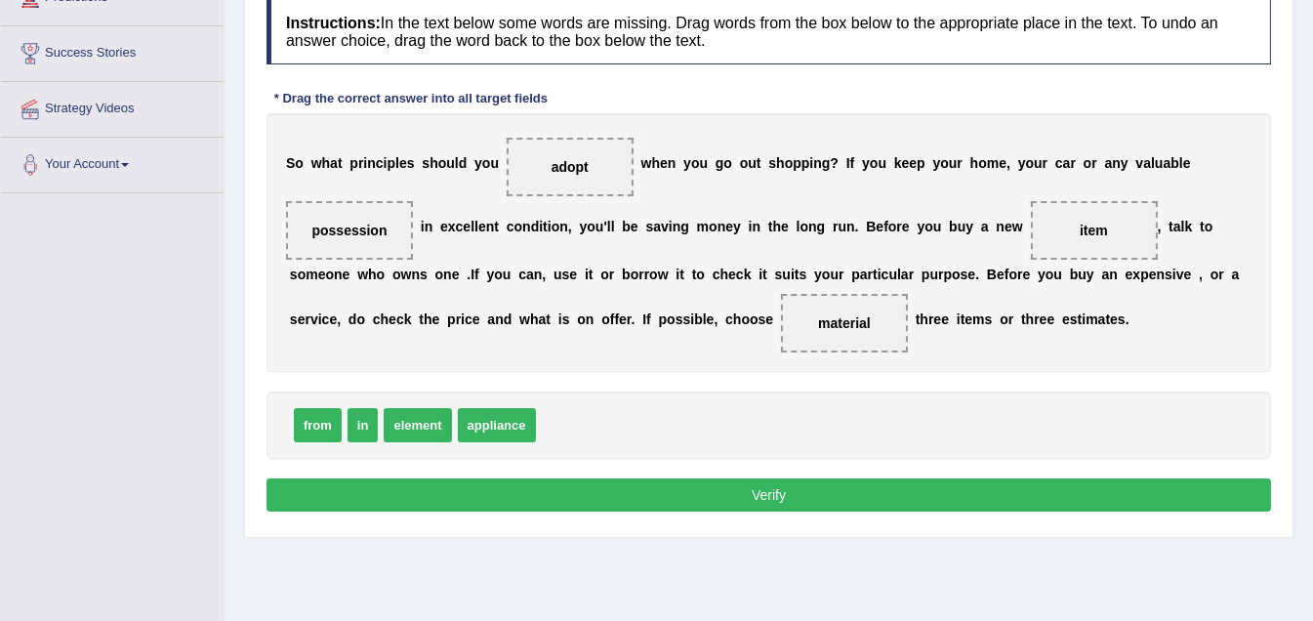
click at [791, 484] on button "Verify" at bounding box center [768, 494] width 1004 height 33
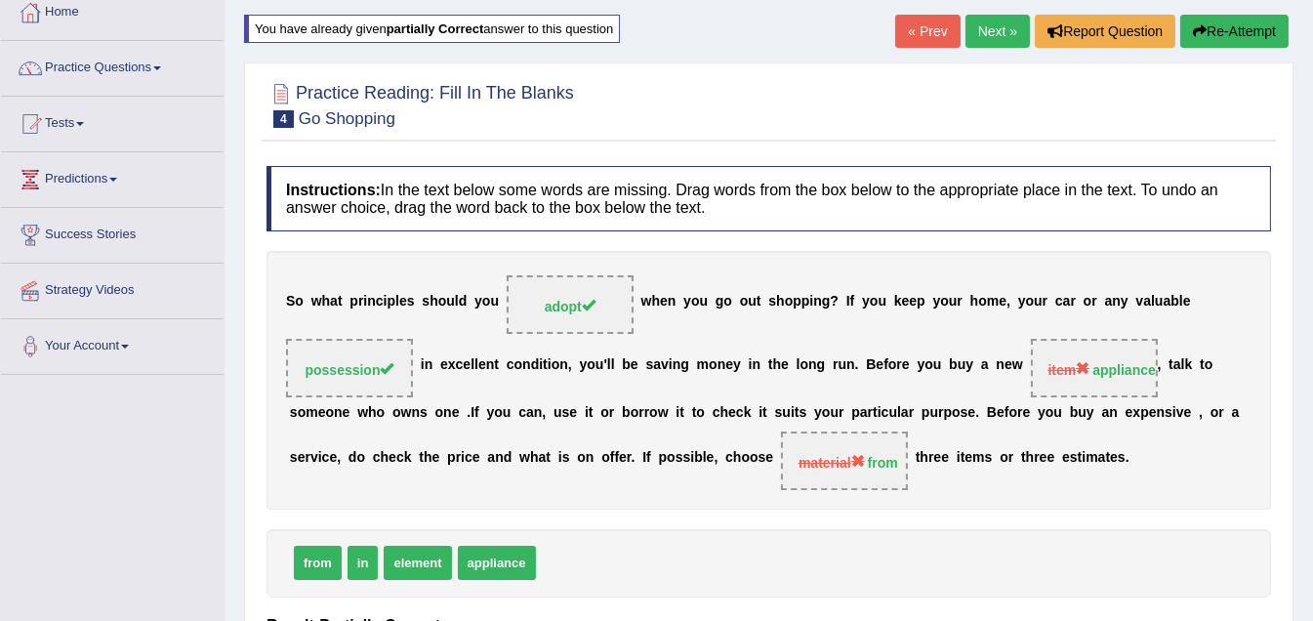
scroll to position [0, 0]
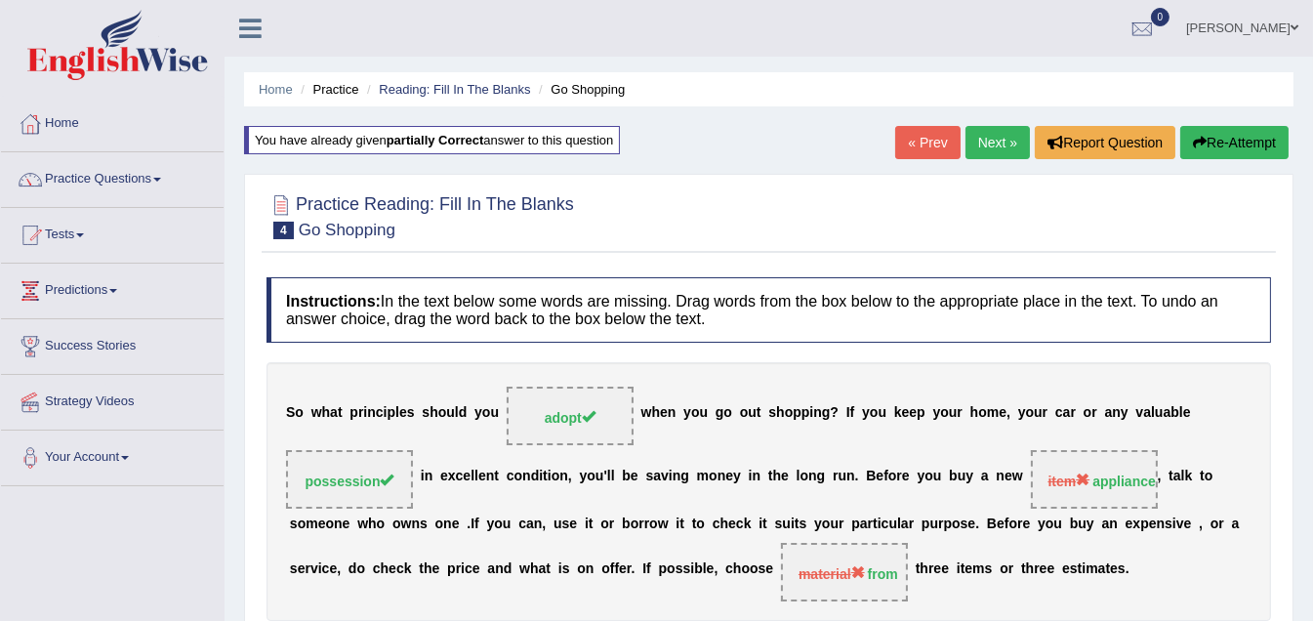
click at [999, 137] on link "Next »" at bounding box center [997, 142] width 64 height 33
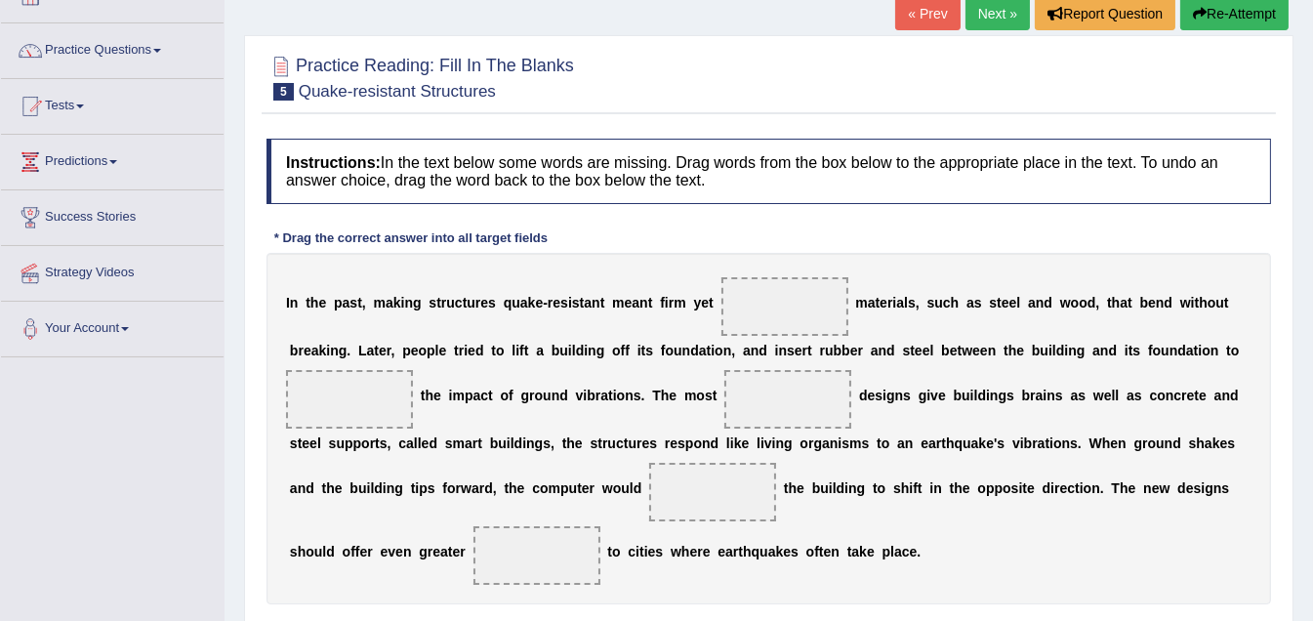
scroll to position [195, 0]
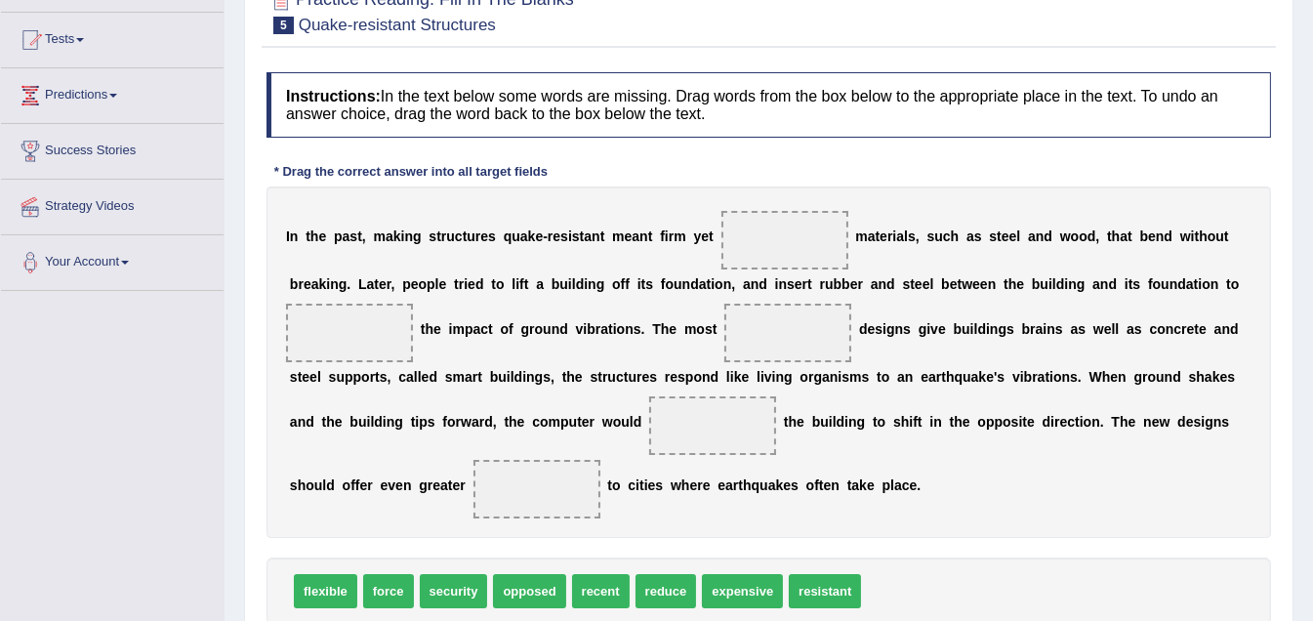
click at [639, 234] on b "n" at bounding box center [643, 236] width 9 height 16
drag, startPoint x: 735, startPoint y: 590, endPoint x: 770, endPoint y: 376, distance: 216.6
drag, startPoint x: 760, startPoint y: 324, endPoint x: 755, endPoint y: 231, distance: 92.9
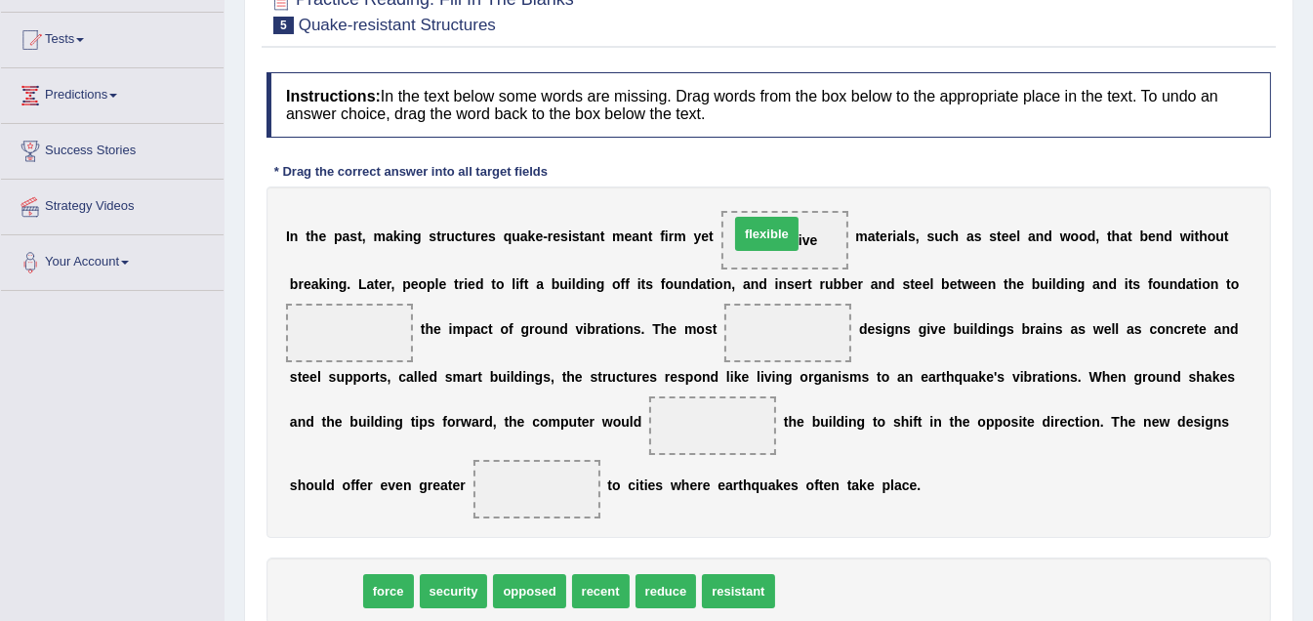
drag, startPoint x: 326, startPoint y: 592, endPoint x: 775, endPoint y: 235, distance: 573.2
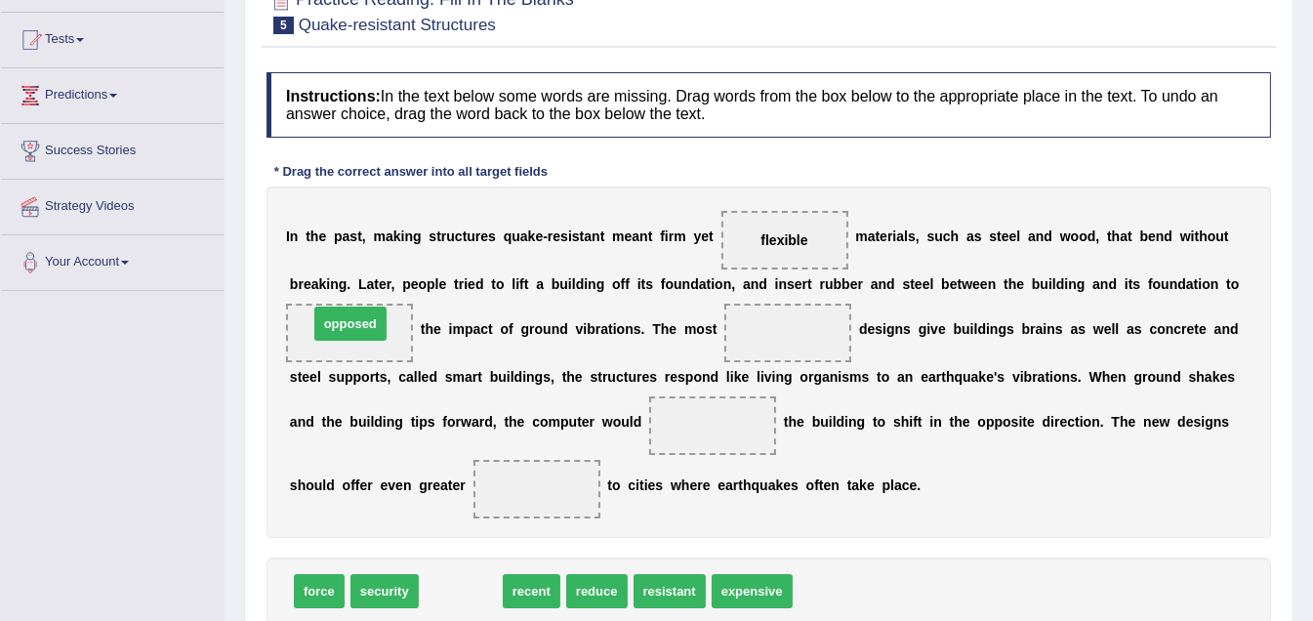
drag, startPoint x: 456, startPoint y: 590, endPoint x: 346, endPoint y: 322, distance: 289.3
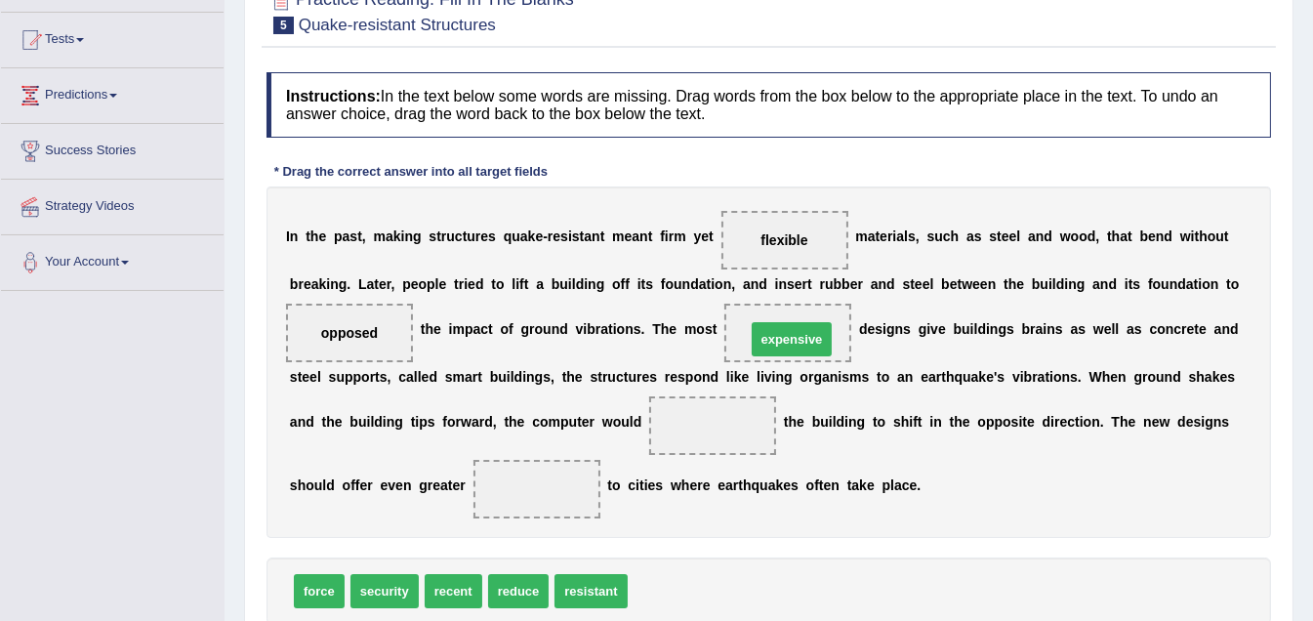
drag, startPoint x: 671, startPoint y: 586, endPoint x: 795, endPoint y: 336, distance: 278.9
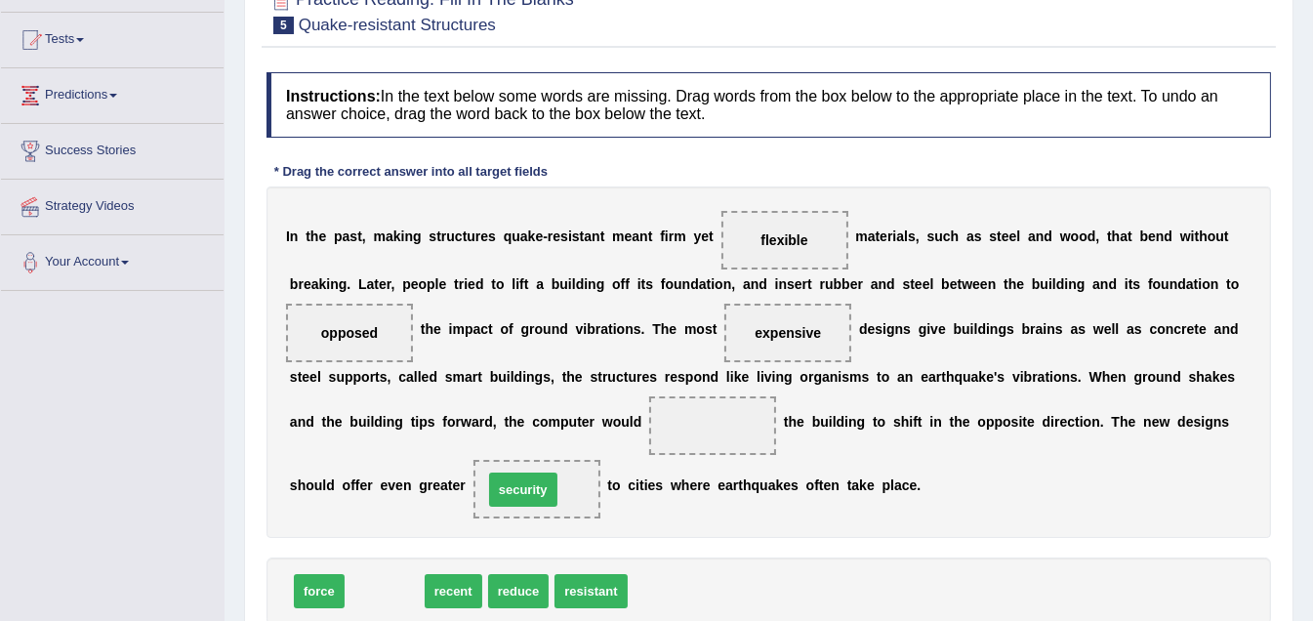
drag, startPoint x: 374, startPoint y: 593, endPoint x: 512, endPoint y: 493, distance: 171.2
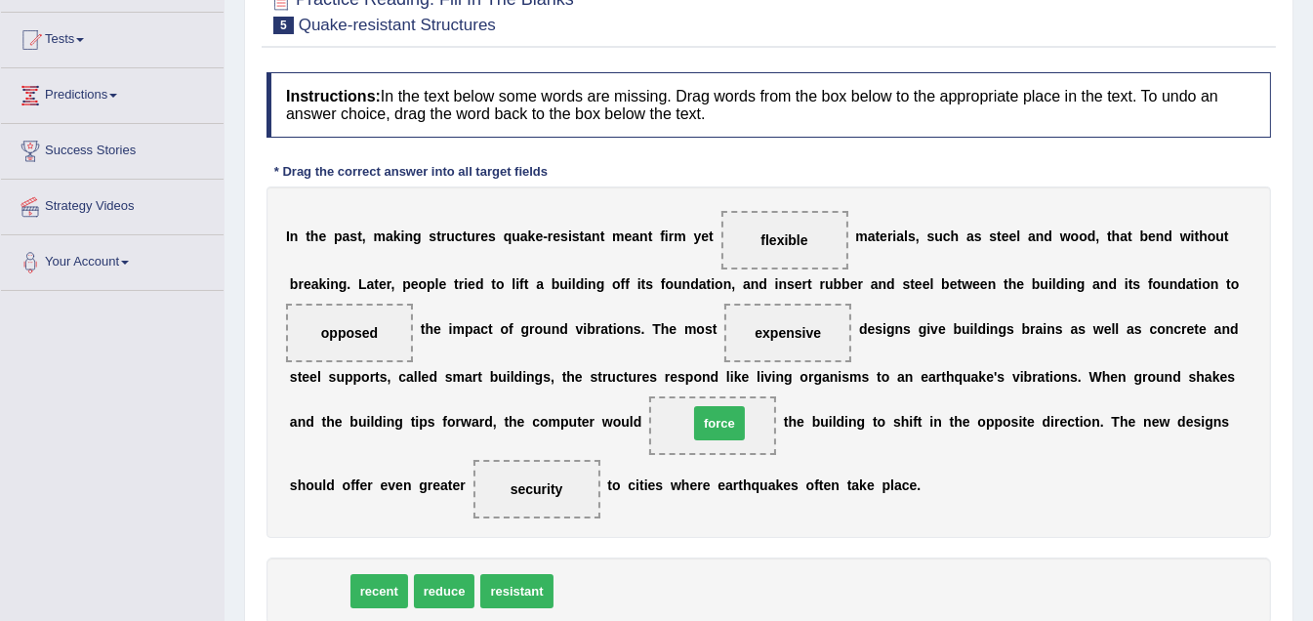
drag, startPoint x: 319, startPoint y: 590, endPoint x: 719, endPoint y: 421, distance: 434.4
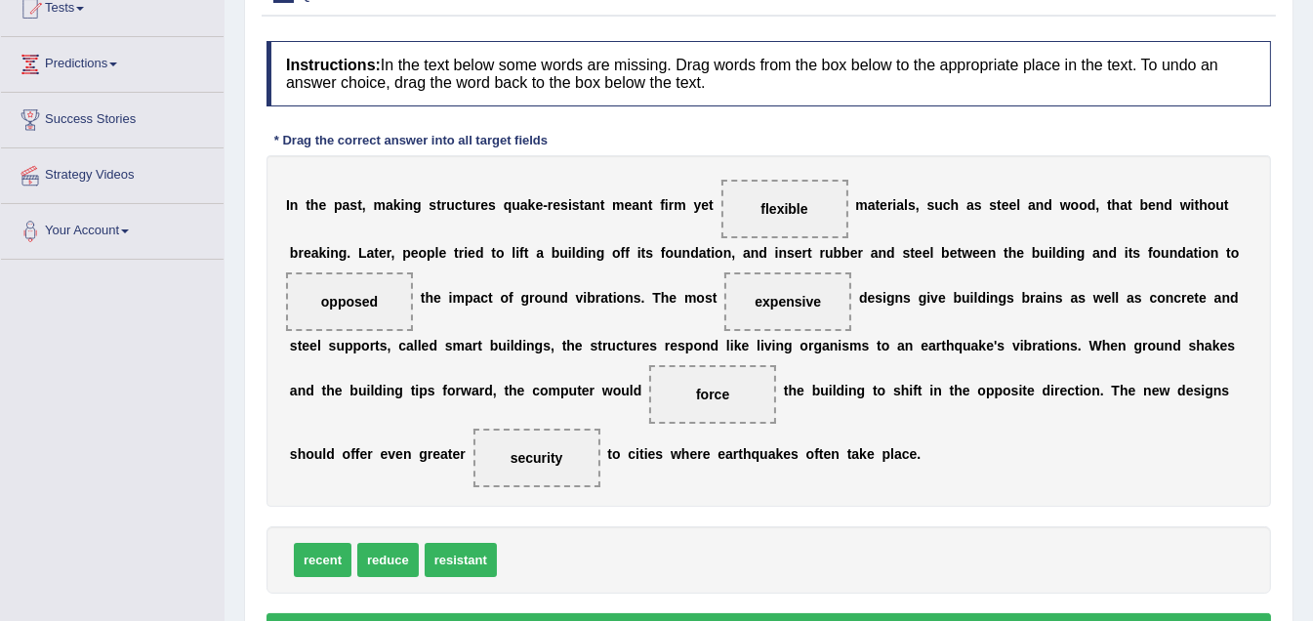
scroll to position [293, 0]
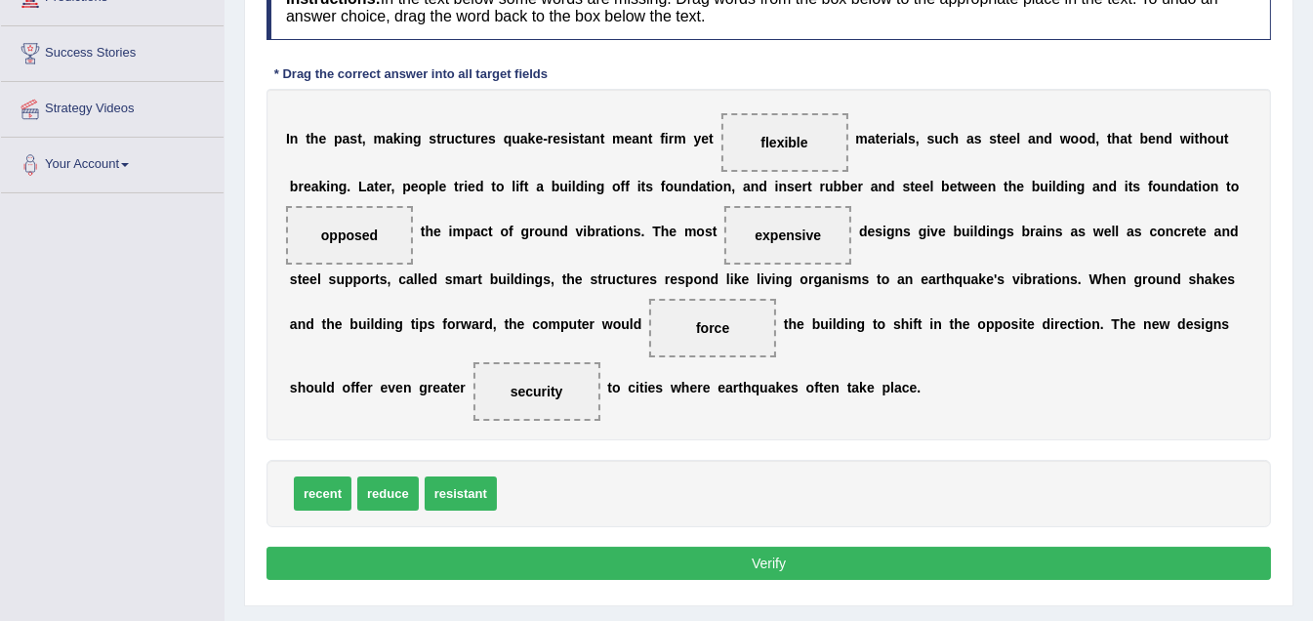
click at [783, 555] on button "Verify" at bounding box center [768, 563] width 1004 height 33
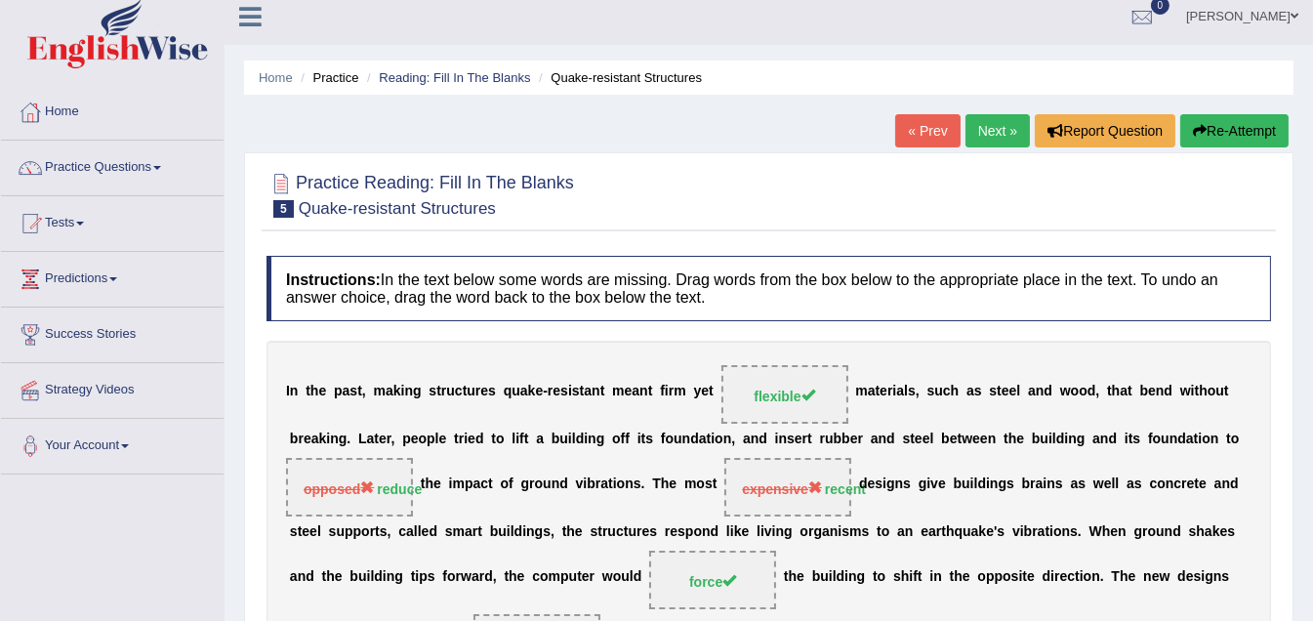
scroll to position [0, 0]
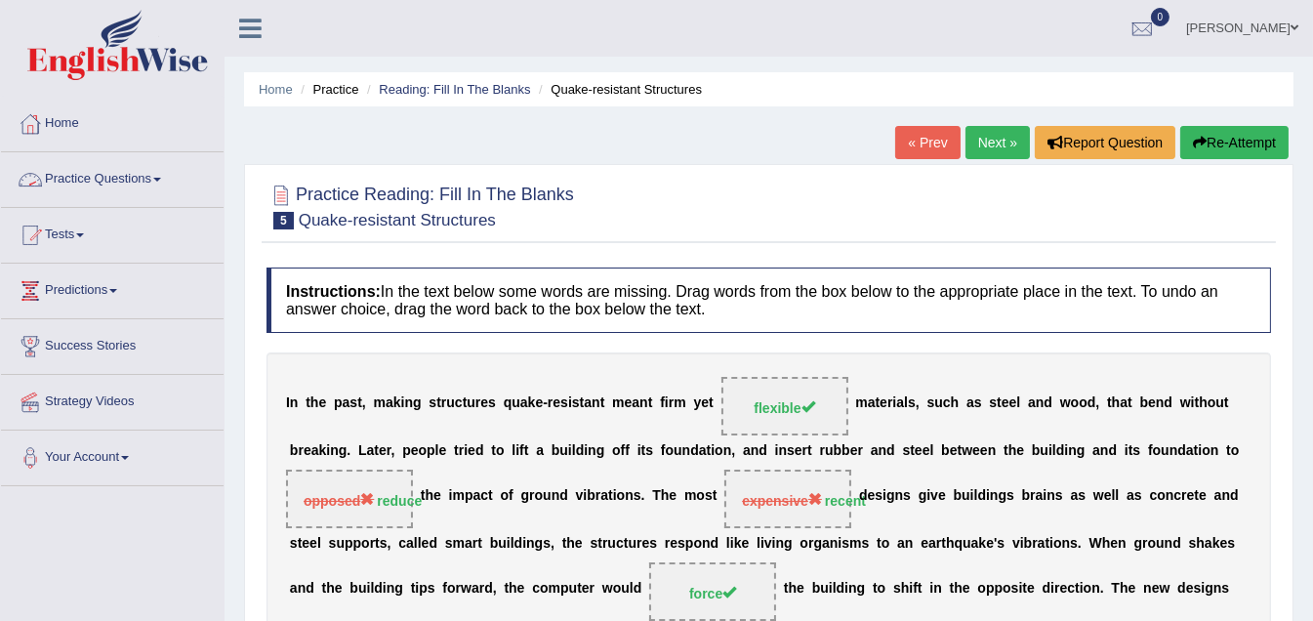
click at [168, 173] on link "Practice Questions" at bounding box center [112, 176] width 223 height 49
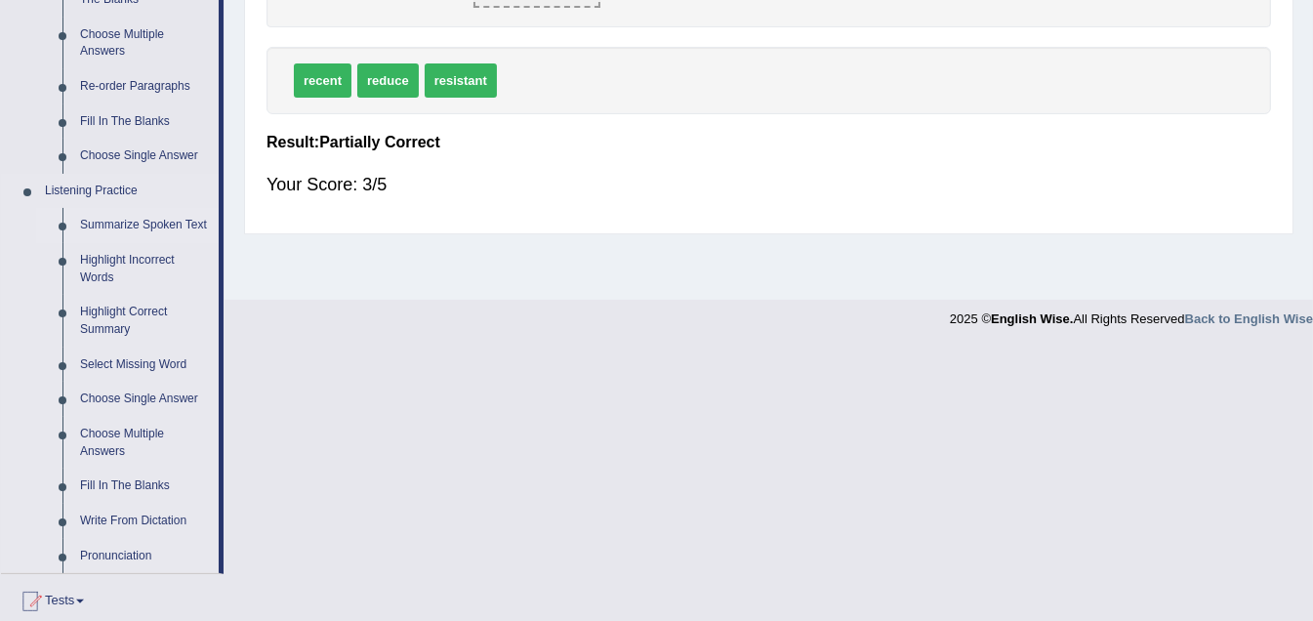
scroll to position [683, 0]
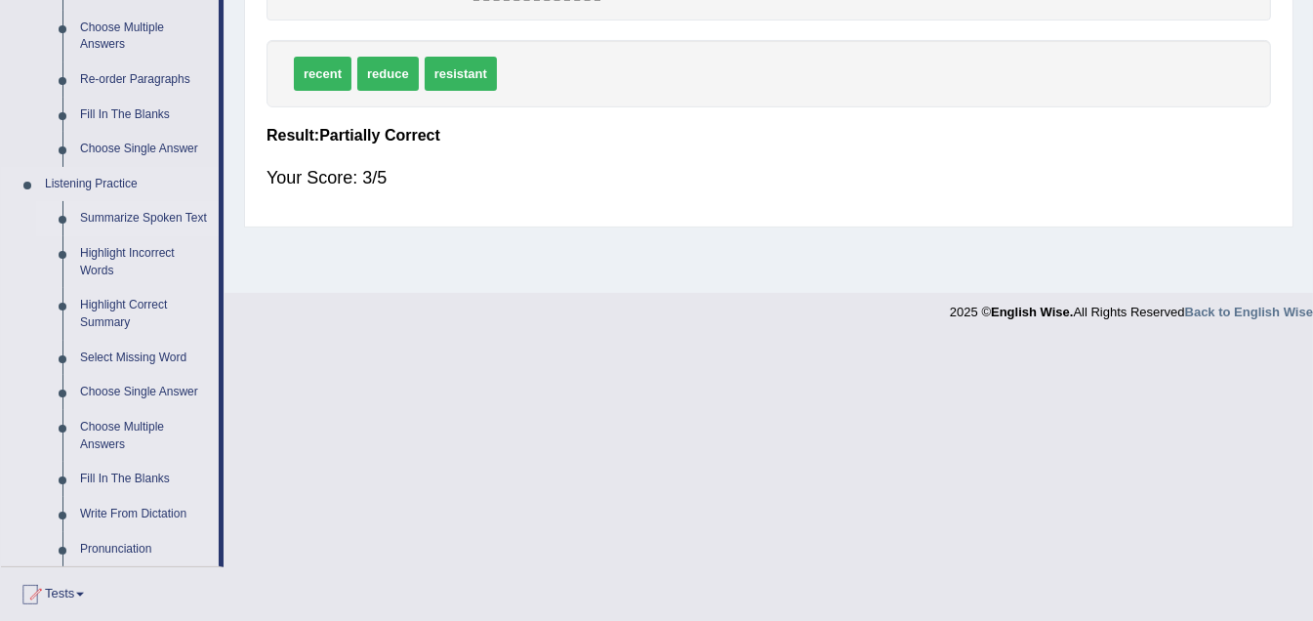
click at [118, 213] on link "Summarize Spoken Text" at bounding box center [144, 218] width 147 height 35
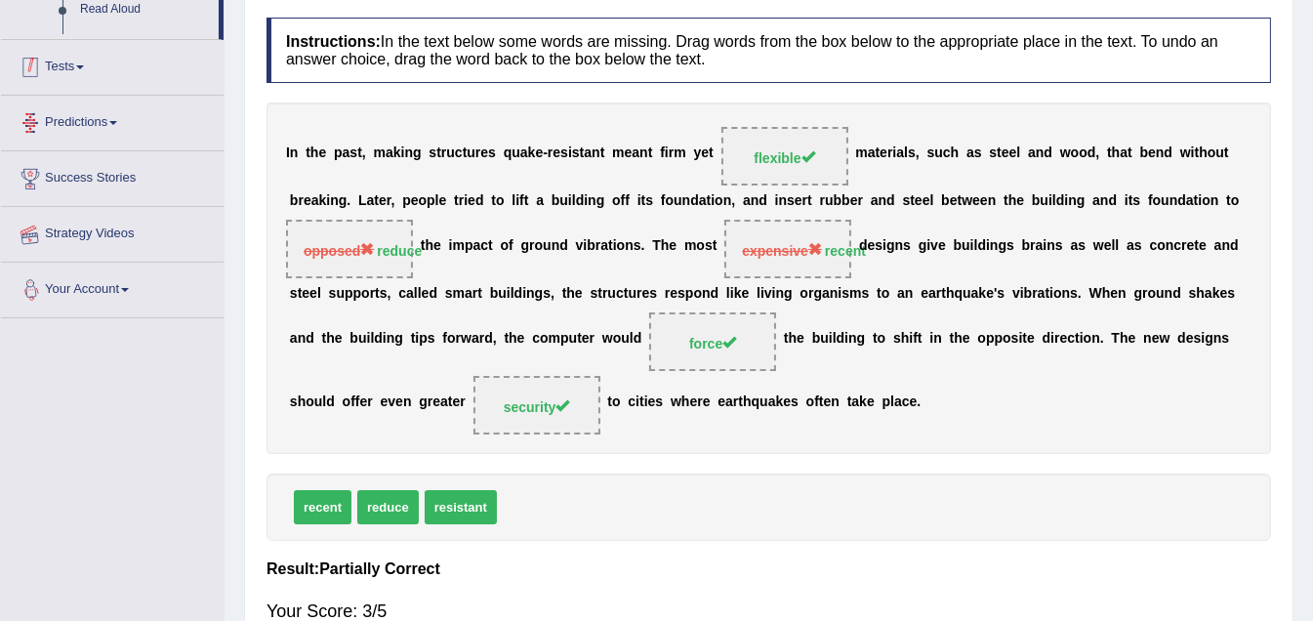
scroll to position [348, 0]
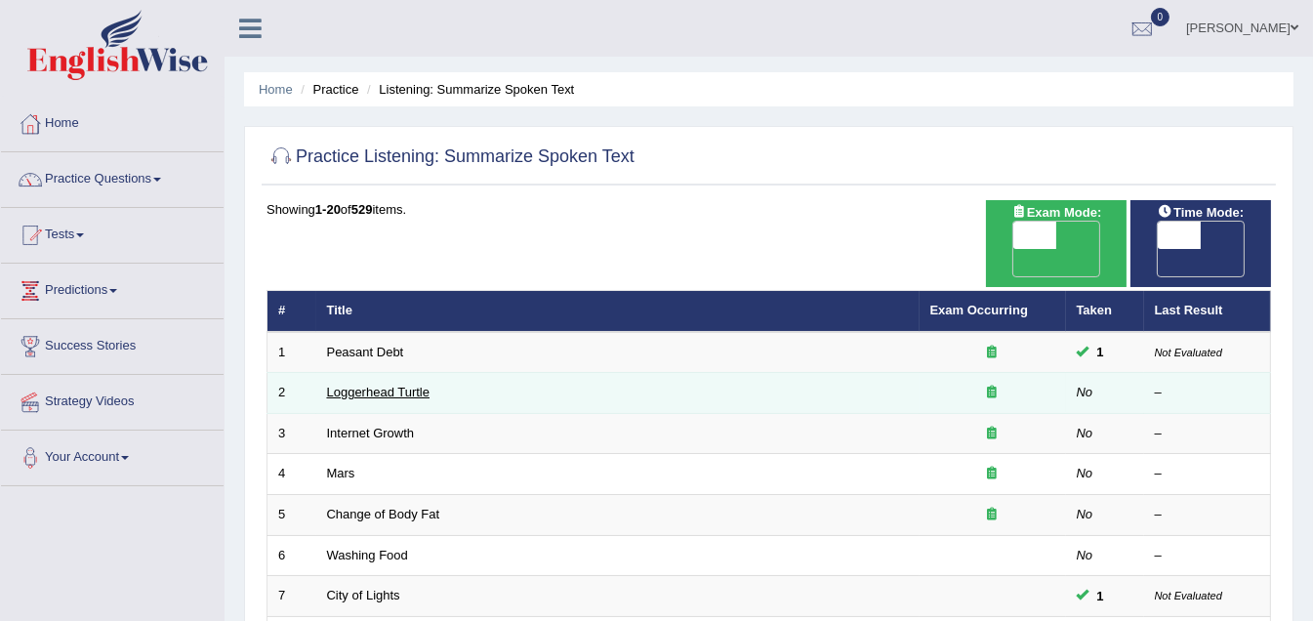
click at [345, 385] on link "Loggerhead Turtle" at bounding box center [378, 392] width 103 height 15
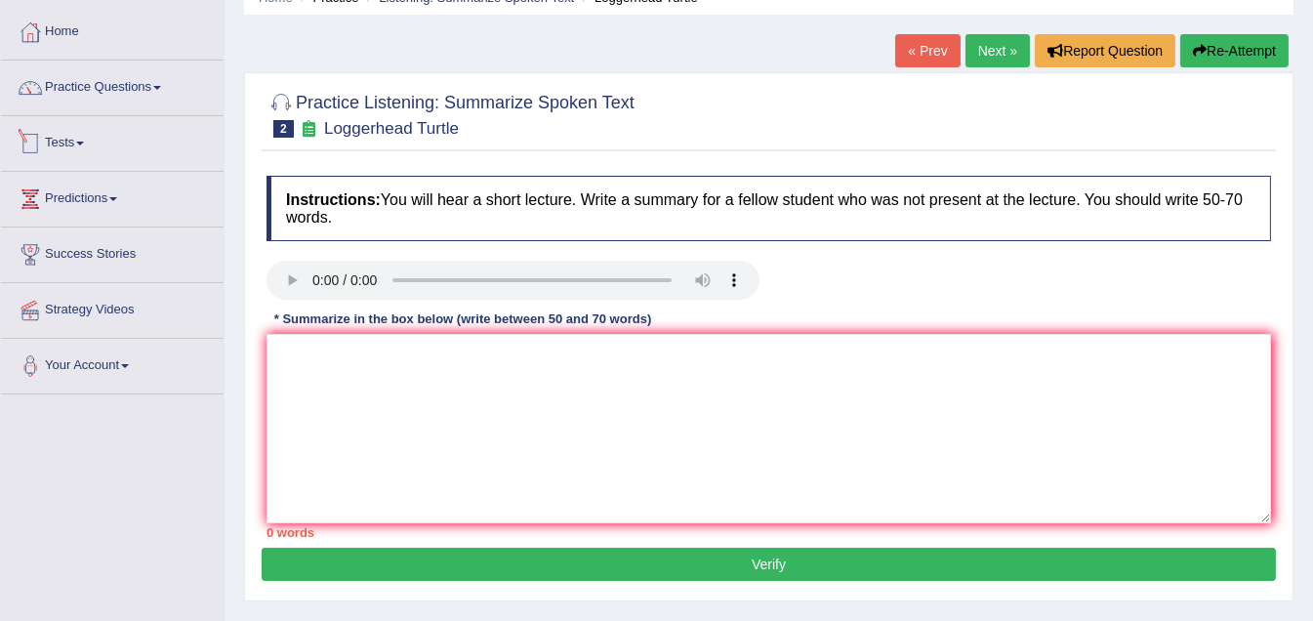
scroll to position [97, 0]
